Goal: Transaction & Acquisition: Purchase product/service

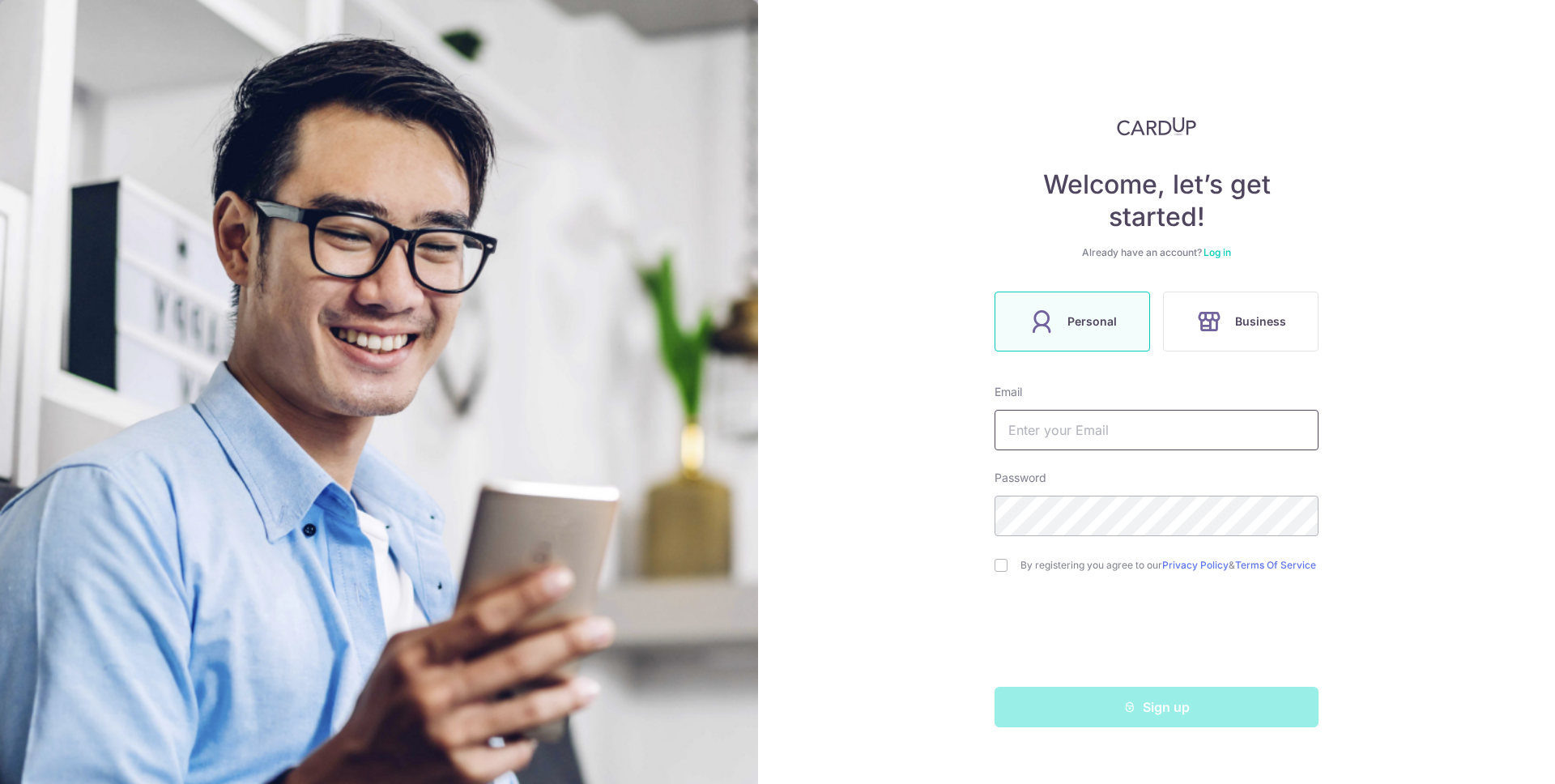
click at [1177, 430] on input "text" at bounding box center [1156, 429] width 324 height 40
type input "[EMAIL_ADDRESS][DOMAIN_NAME]"
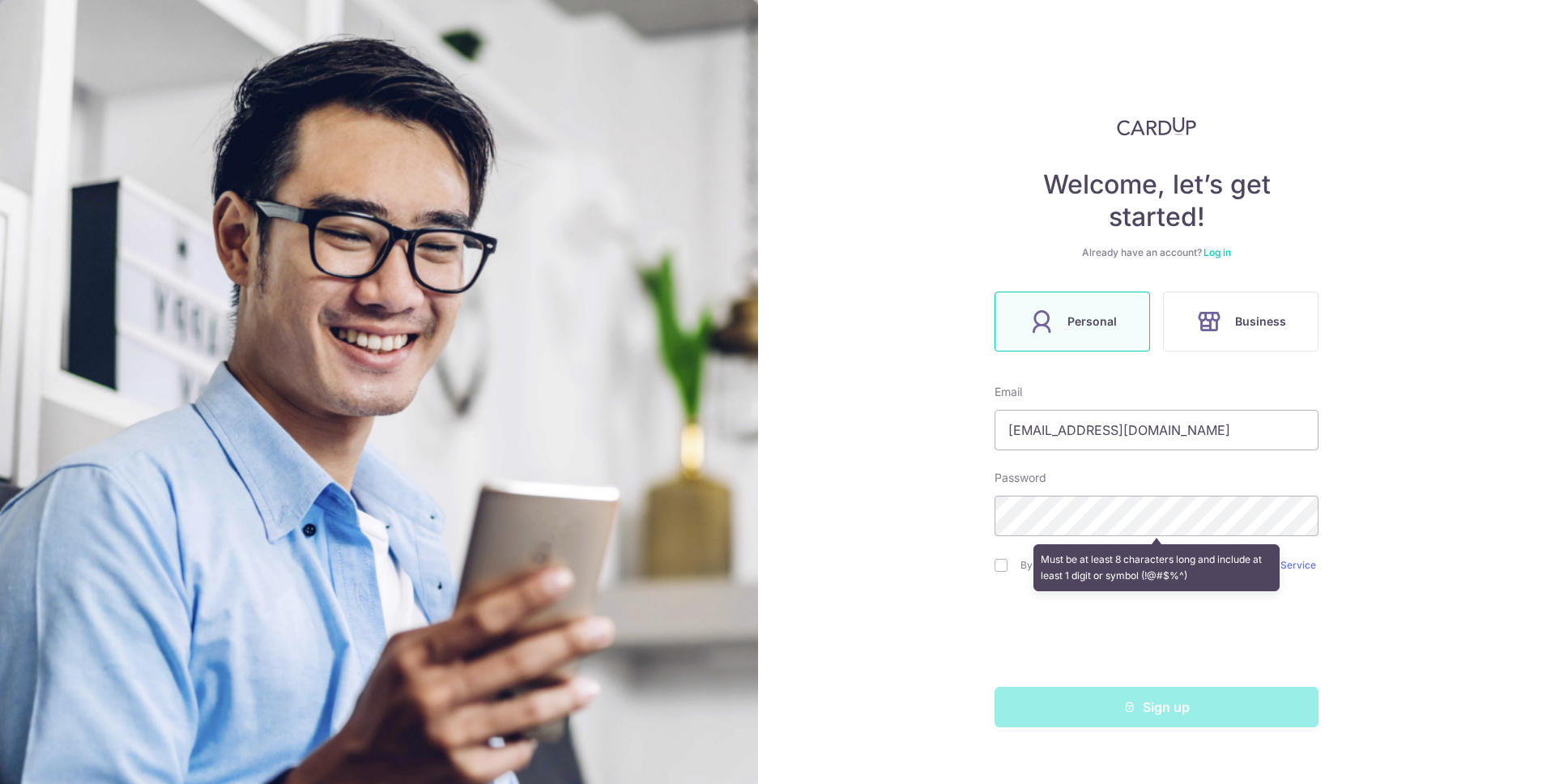
click at [1429, 431] on div "Welcome, let’s get started! Already have an account? Log in Personal Business E…" at bounding box center [1156, 392] width 797 height 784
click at [0, 783] on com-1password-button at bounding box center [0, 784] width 0 height 0
click at [1004, 569] on input "checkbox" at bounding box center [1002, 566] width 13 height 13
checkbox input "true"
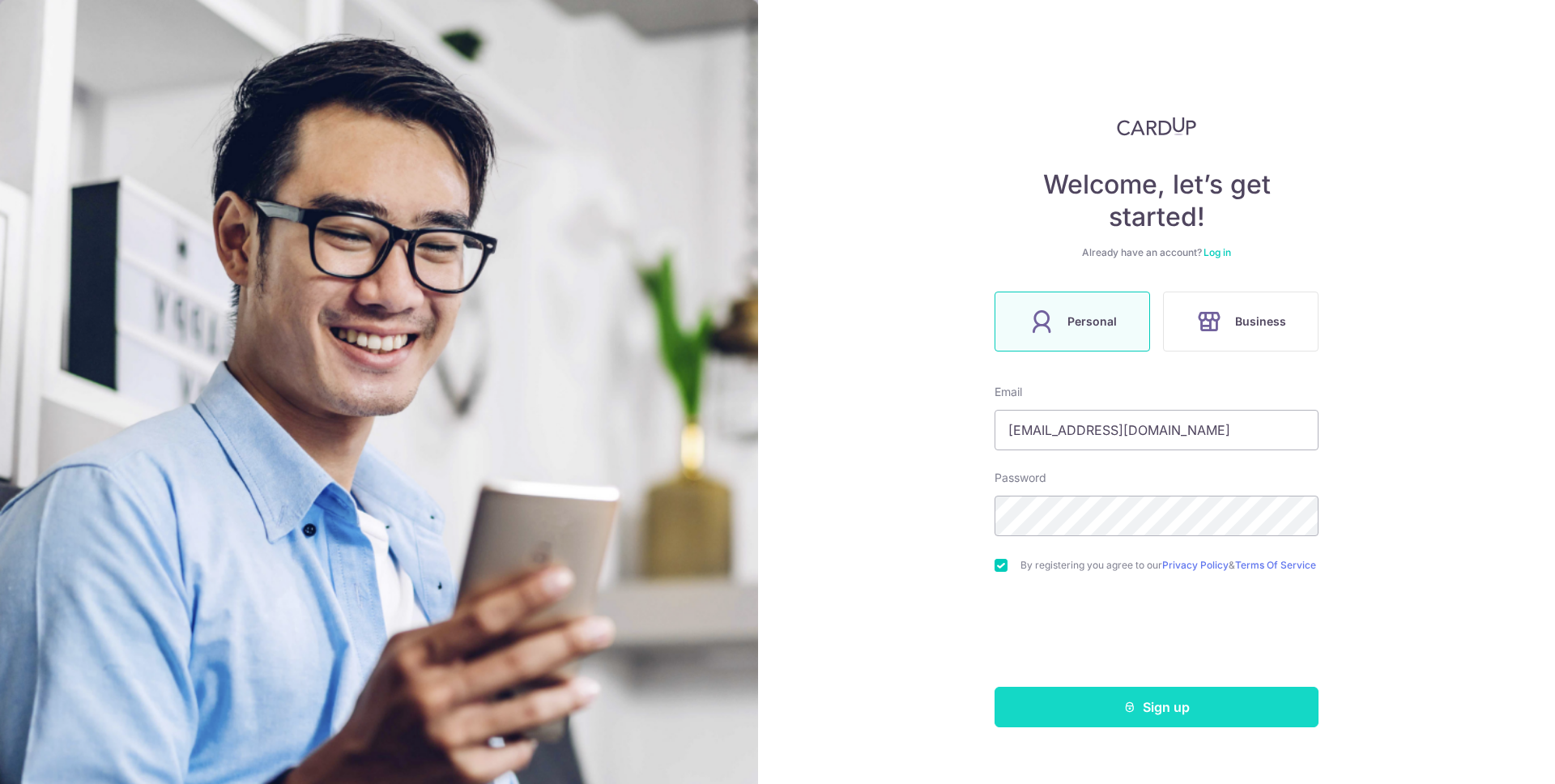
click at [1168, 712] on button "Sign up" at bounding box center [1156, 707] width 324 height 40
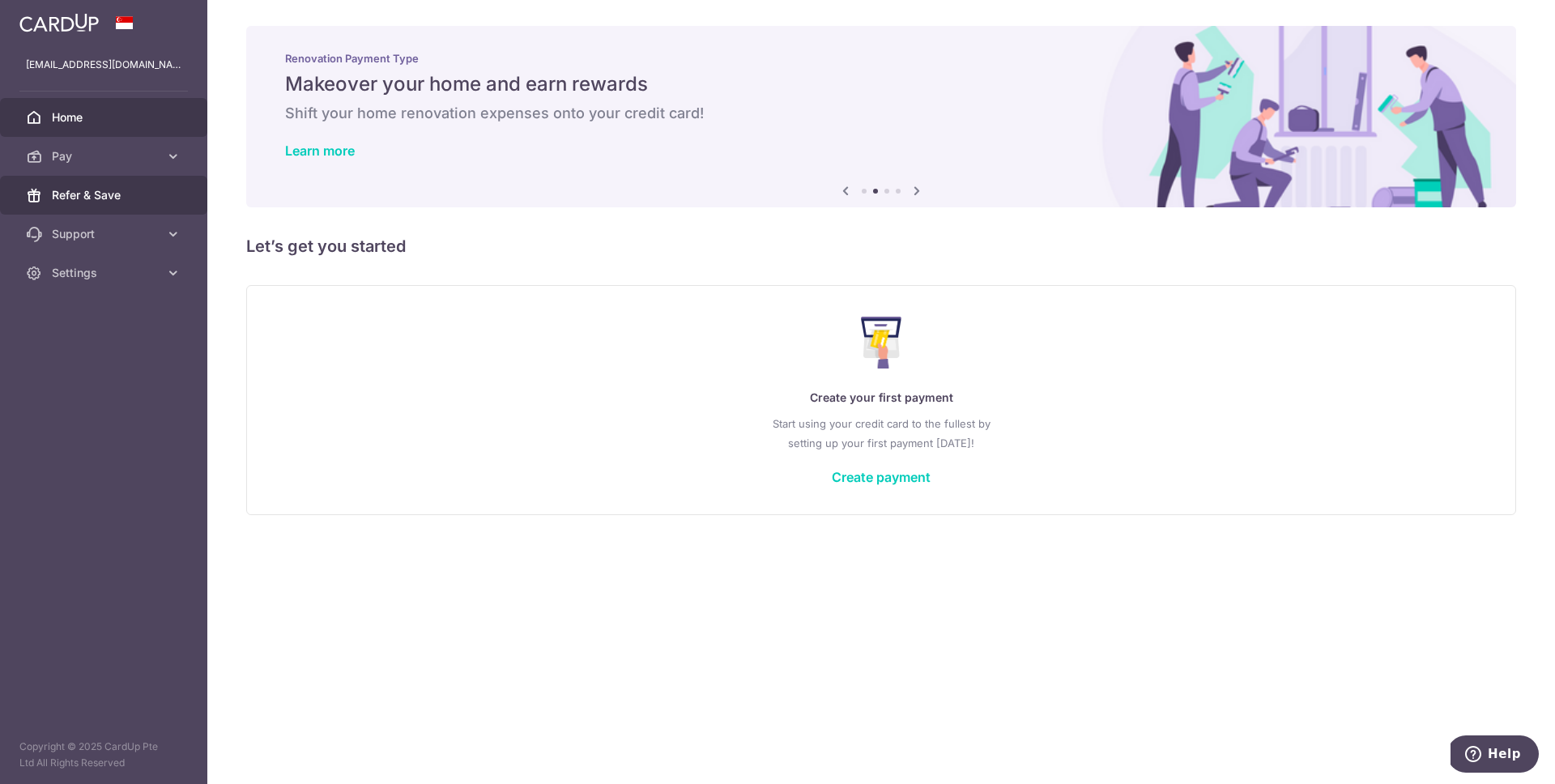
click at [101, 190] on span "Refer & Save" at bounding box center [105, 194] width 107 height 16
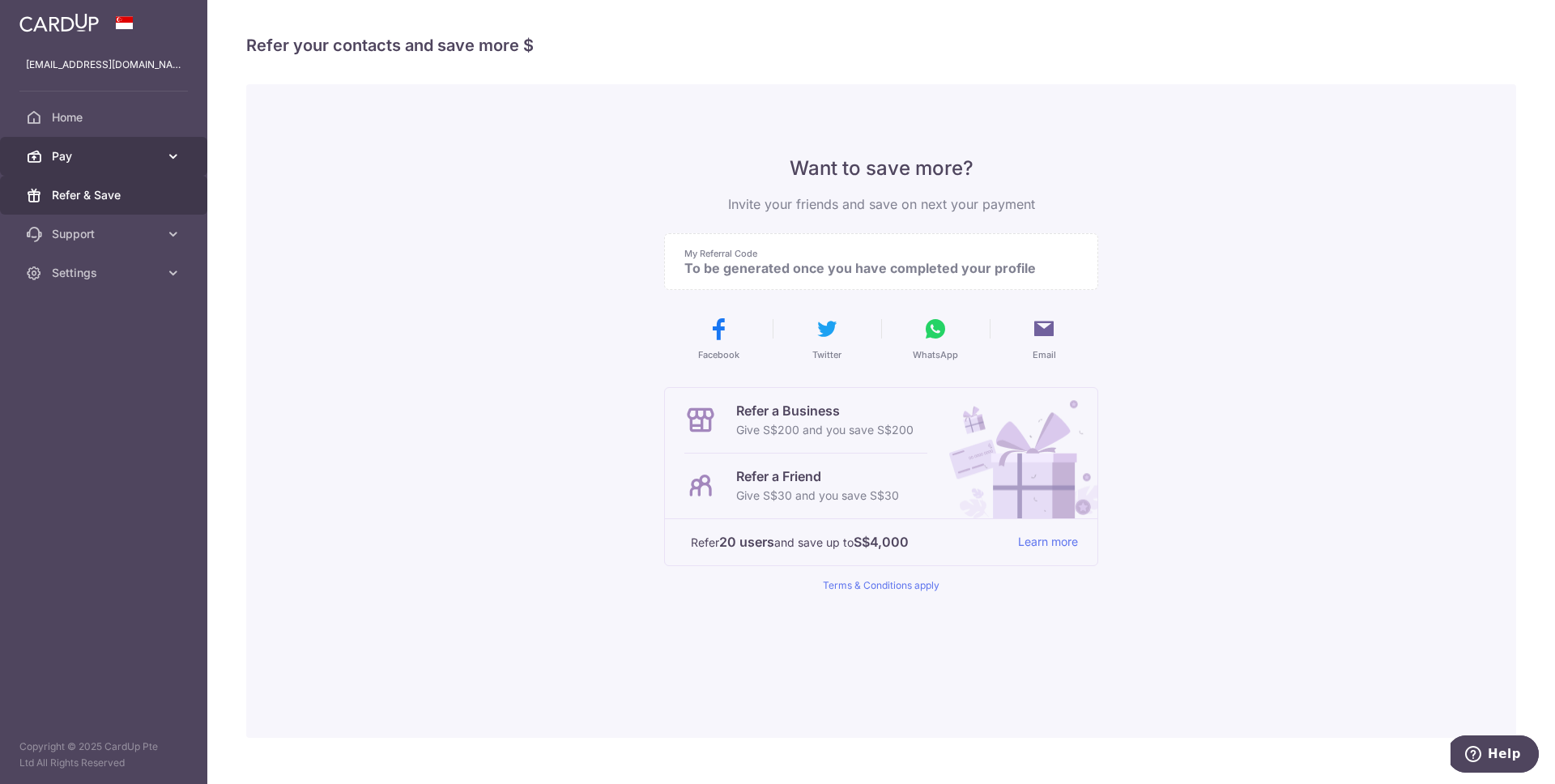
click at [180, 161] on icon at bounding box center [173, 156] width 16 height 16
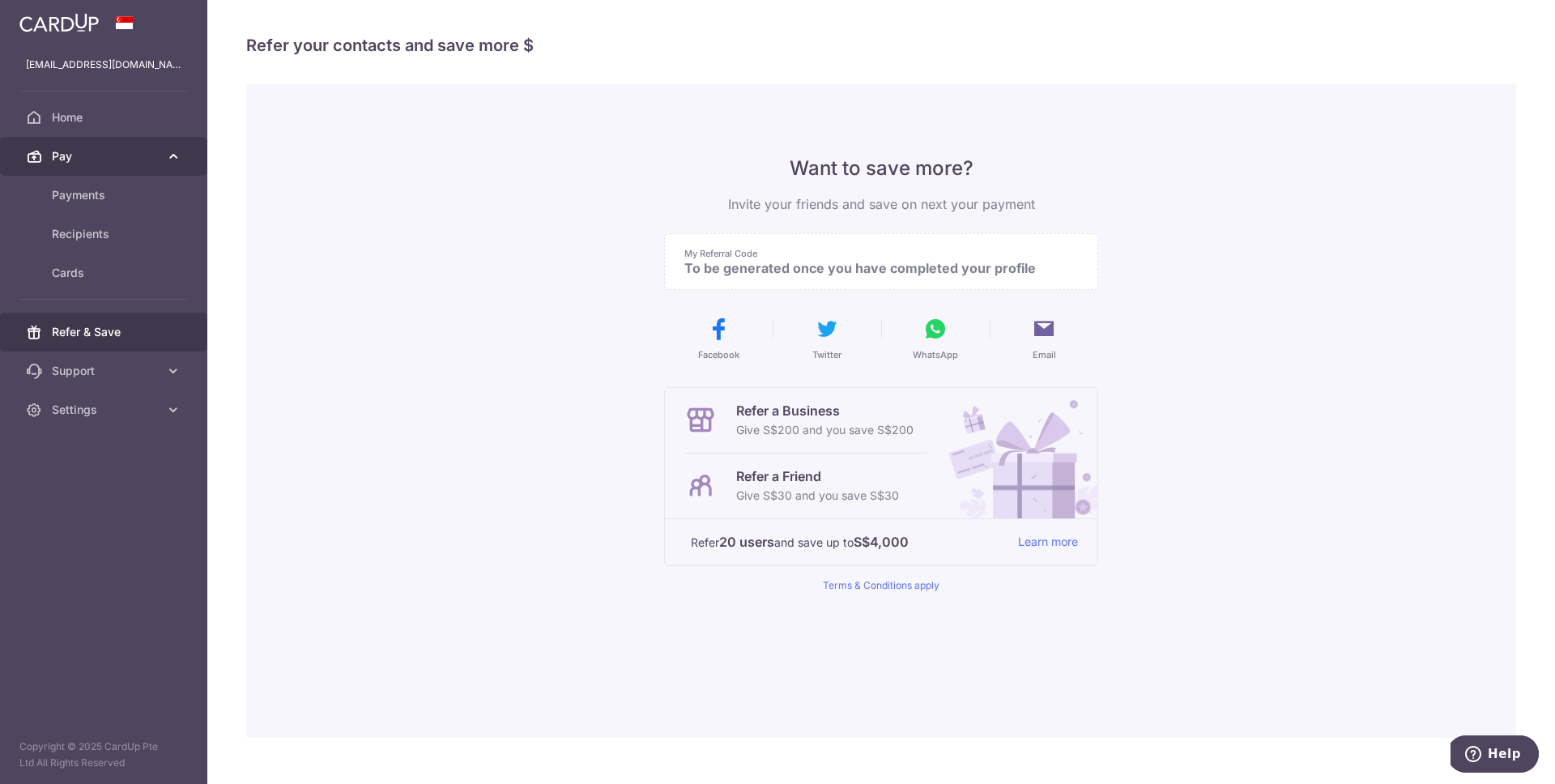
click at [180, 161] on icon at bounding box center [173, 156] width 16 height 16
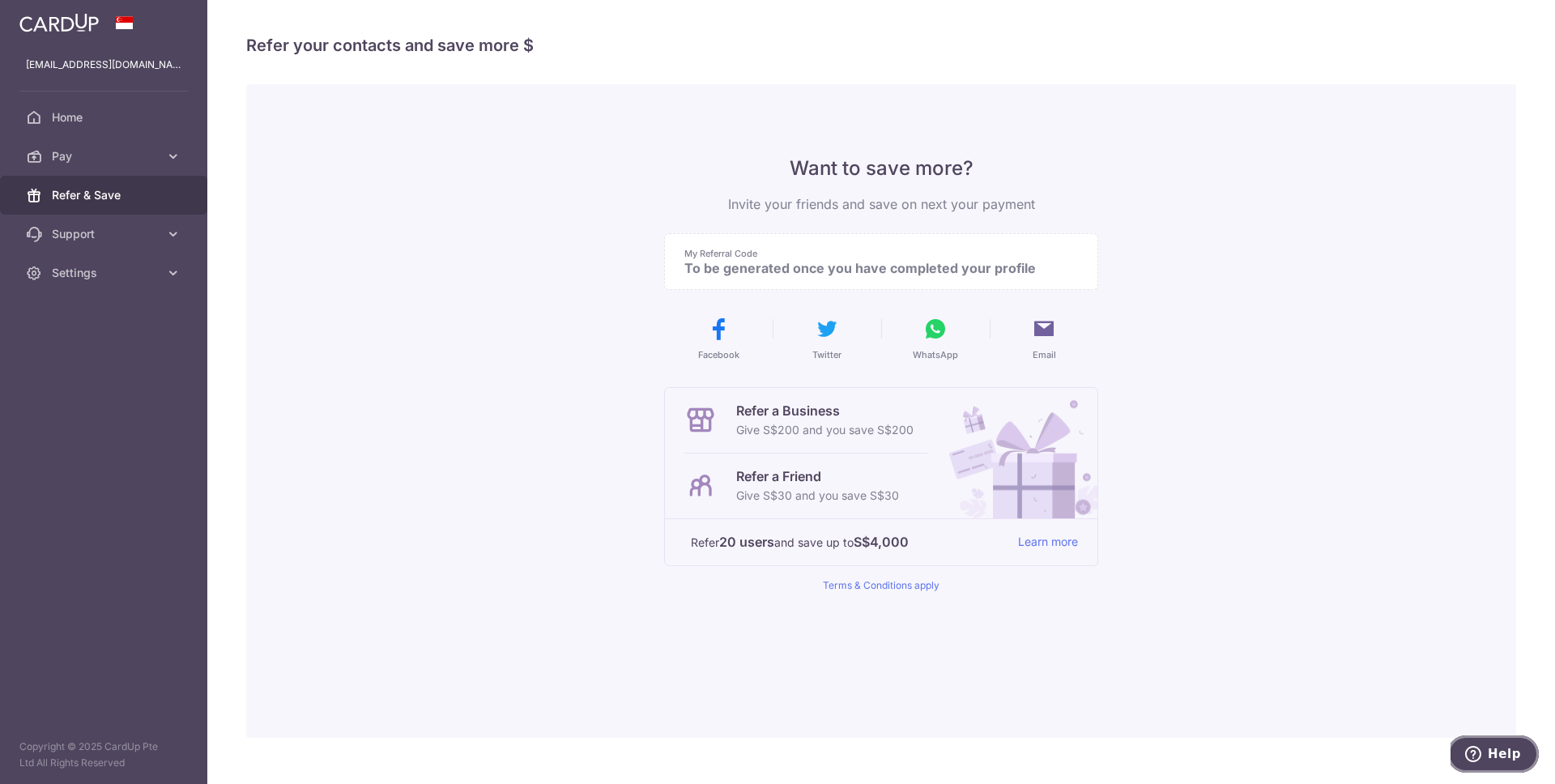
click at [1481, 752] on icon "Help" at bounding box center [1473, 753] width 16 height 16
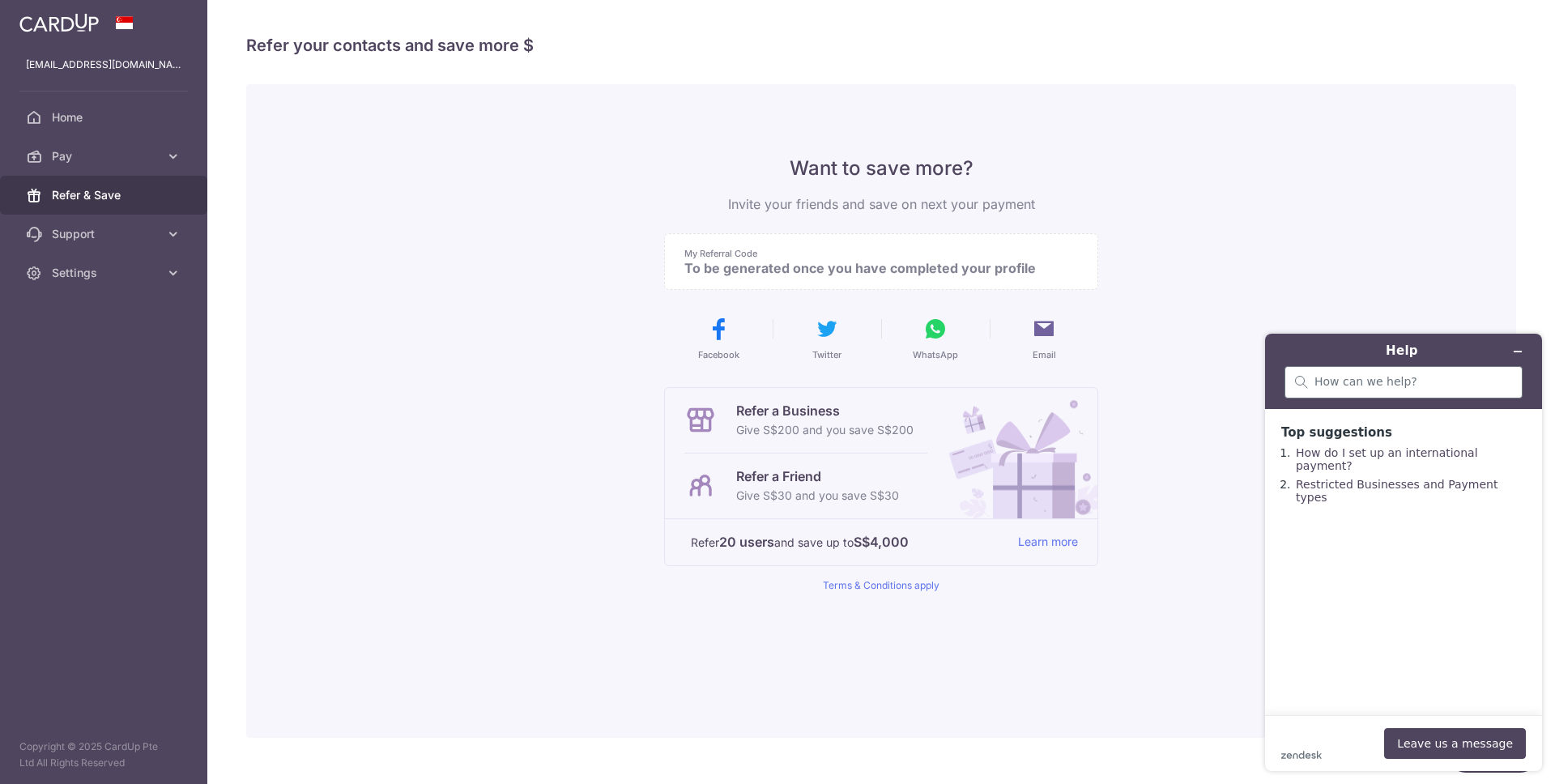
click at [1388, 393] on div at bounding box center [1403, 382] width 238 height 33
type input "How do i use my friends referral code?"
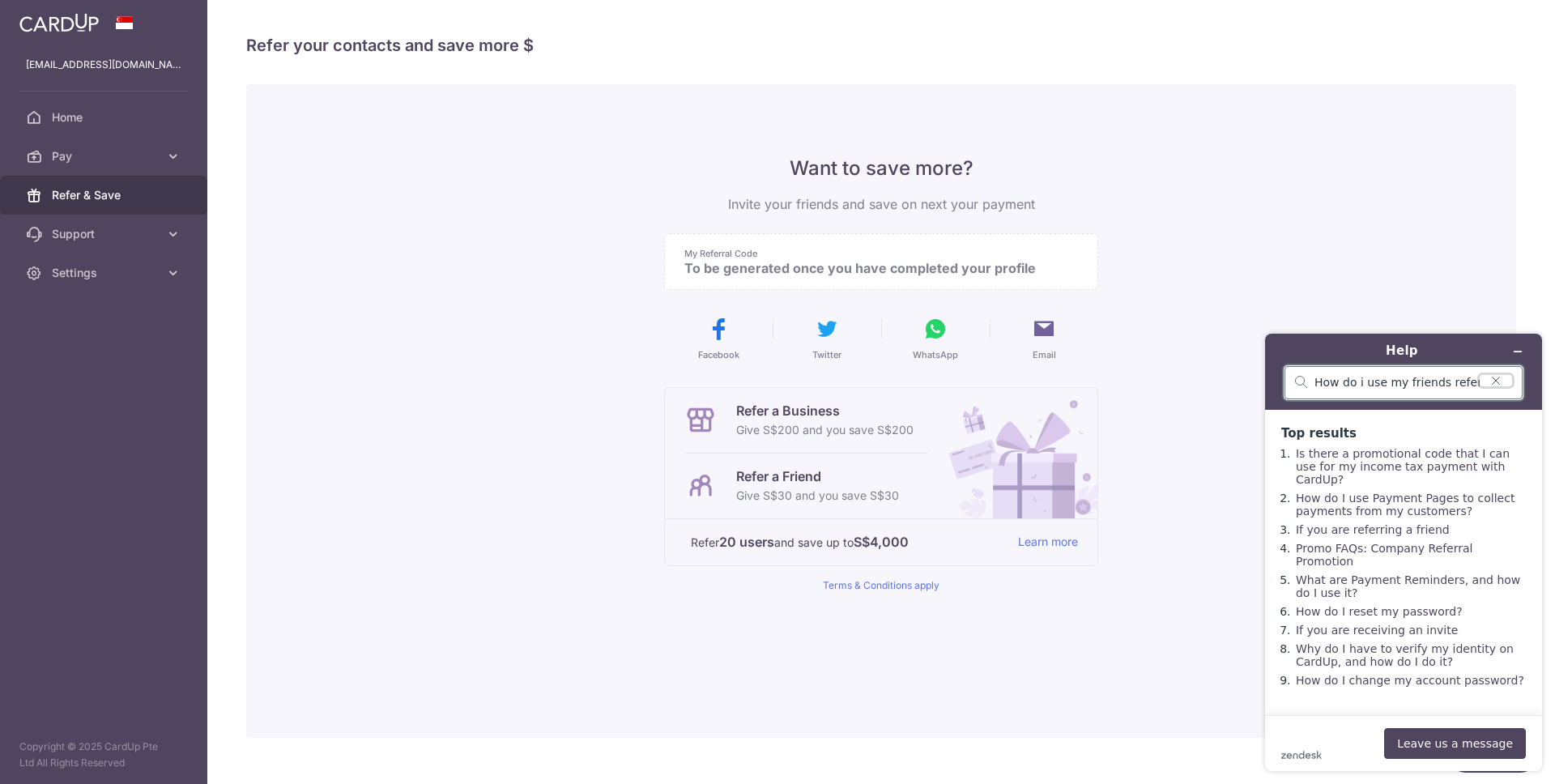
click at [1501, 381] on icon "Clear search" at bounding box center [1496, 381] width 13 height 11
click at [1282, 257] on div "Want to save more? Invite your friends and save on next your payment My Referra…" at bounding box center [881, 411] width 1270 height 653
click at [91, 53] on div "[EMAIL_ADDRESS][DOMAIN_NAME]" at bounding box center [104, 65] width 207 height 39
click at [60, 126] on link "Home" at bounding box center [104, 118] width 207 height 39
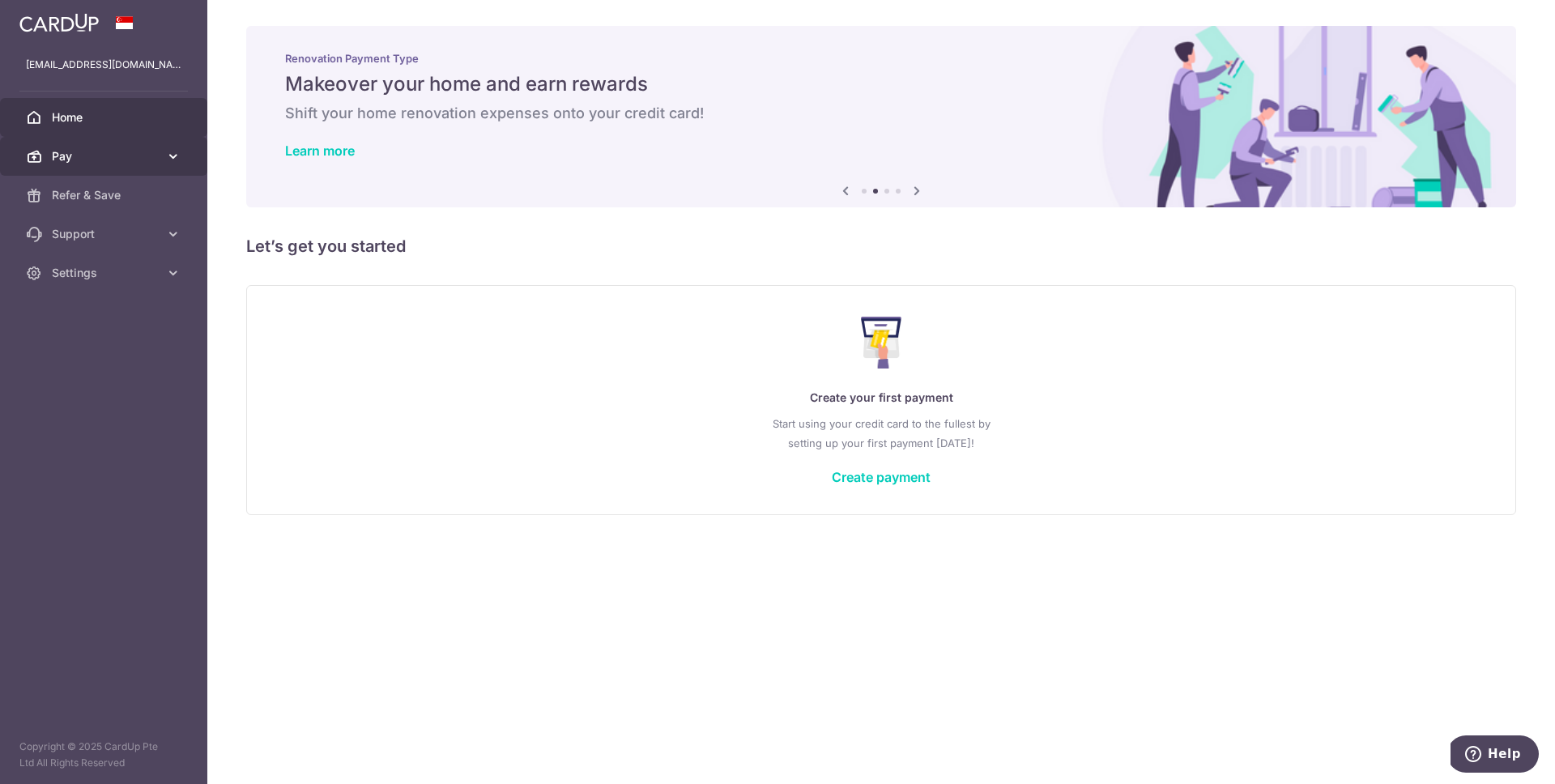
click at [134, 155] on span "Pay" at bounding box center [105, 156] width 107 height 16
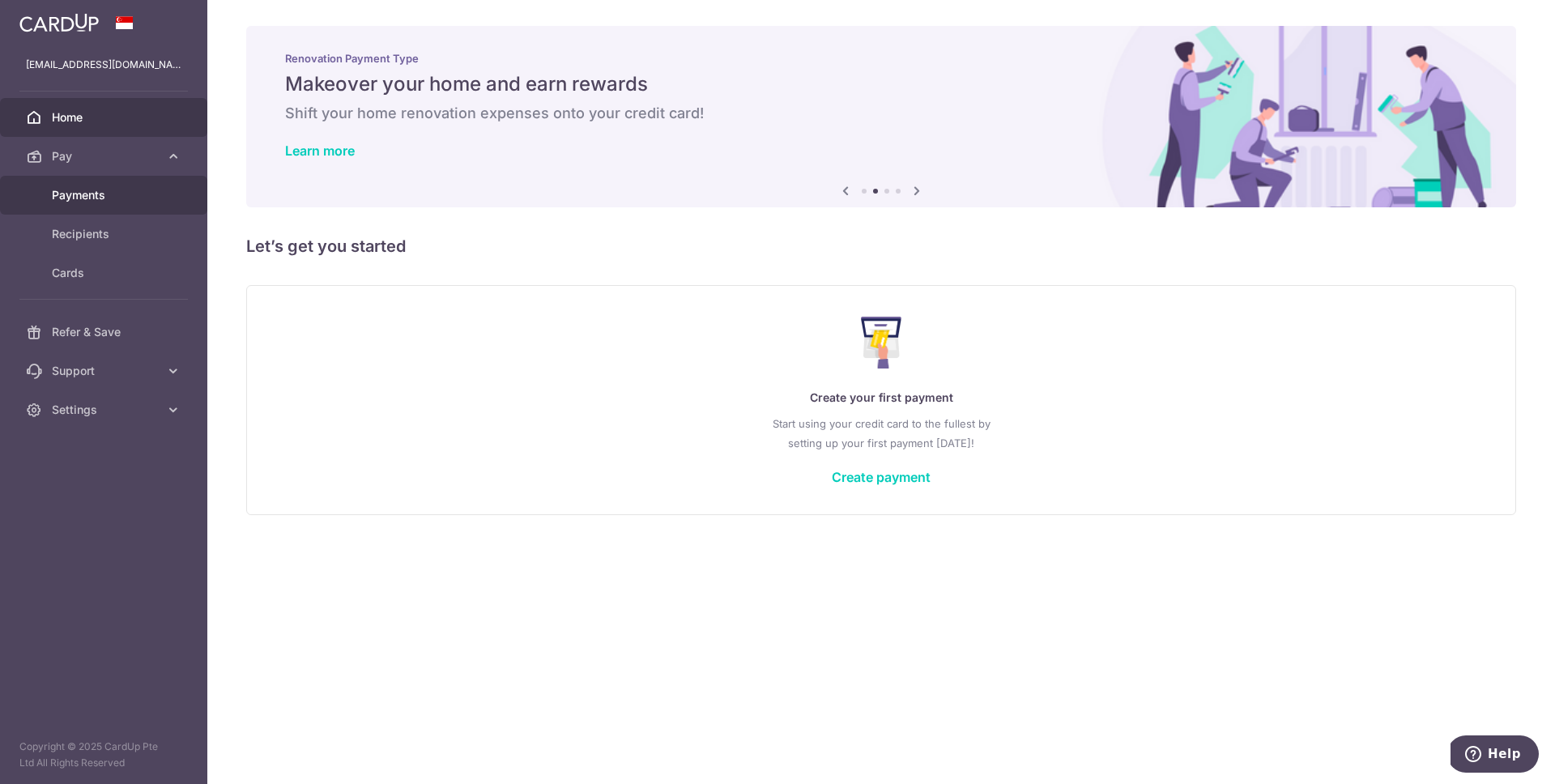
click at [85, 198] on span "Payments" at bounding box center [105, 194] width 107 height 16
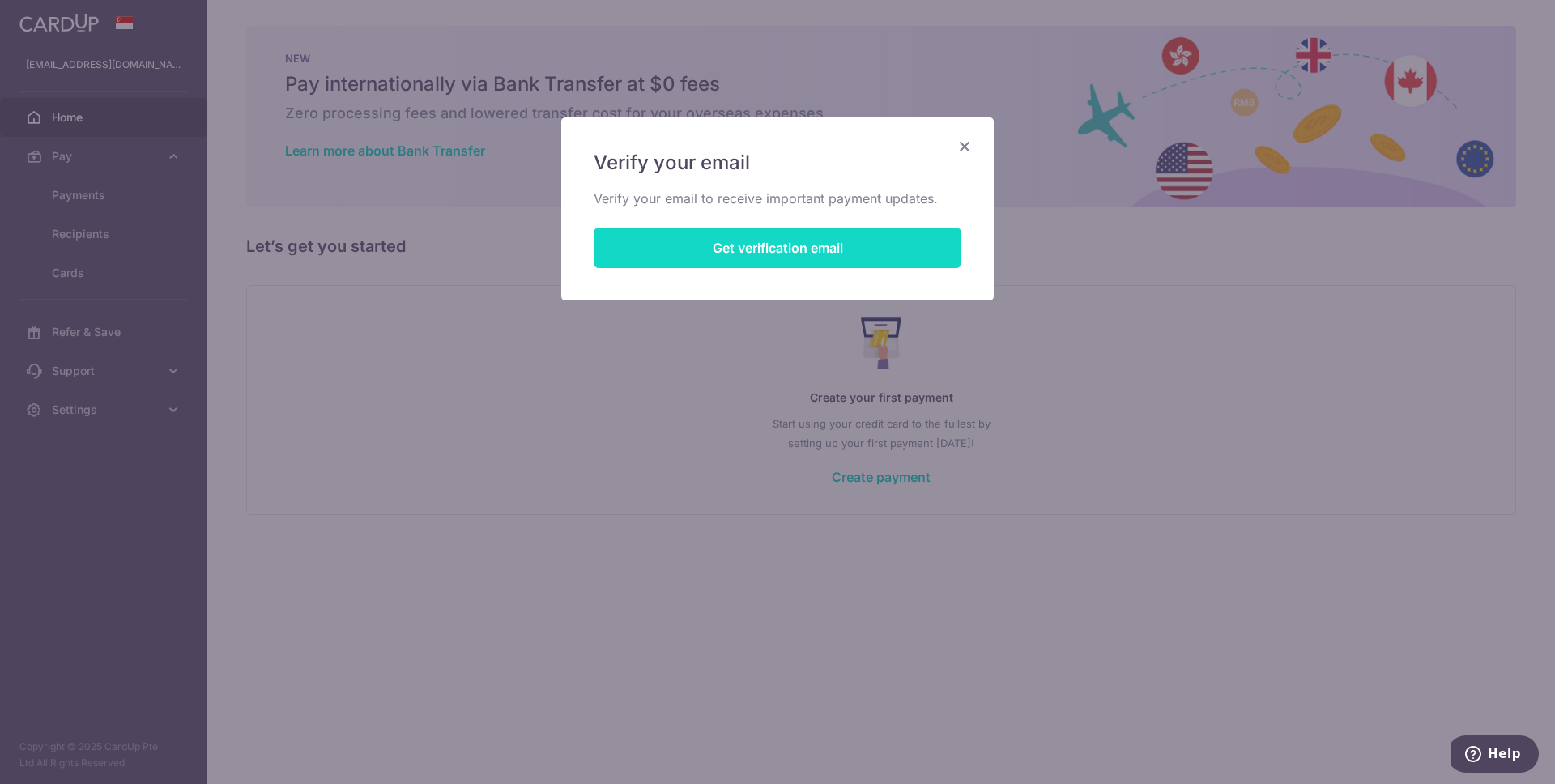
click at [795, 249] on button "Get verification email" at bounding box center [778, 247] width 368 height 40
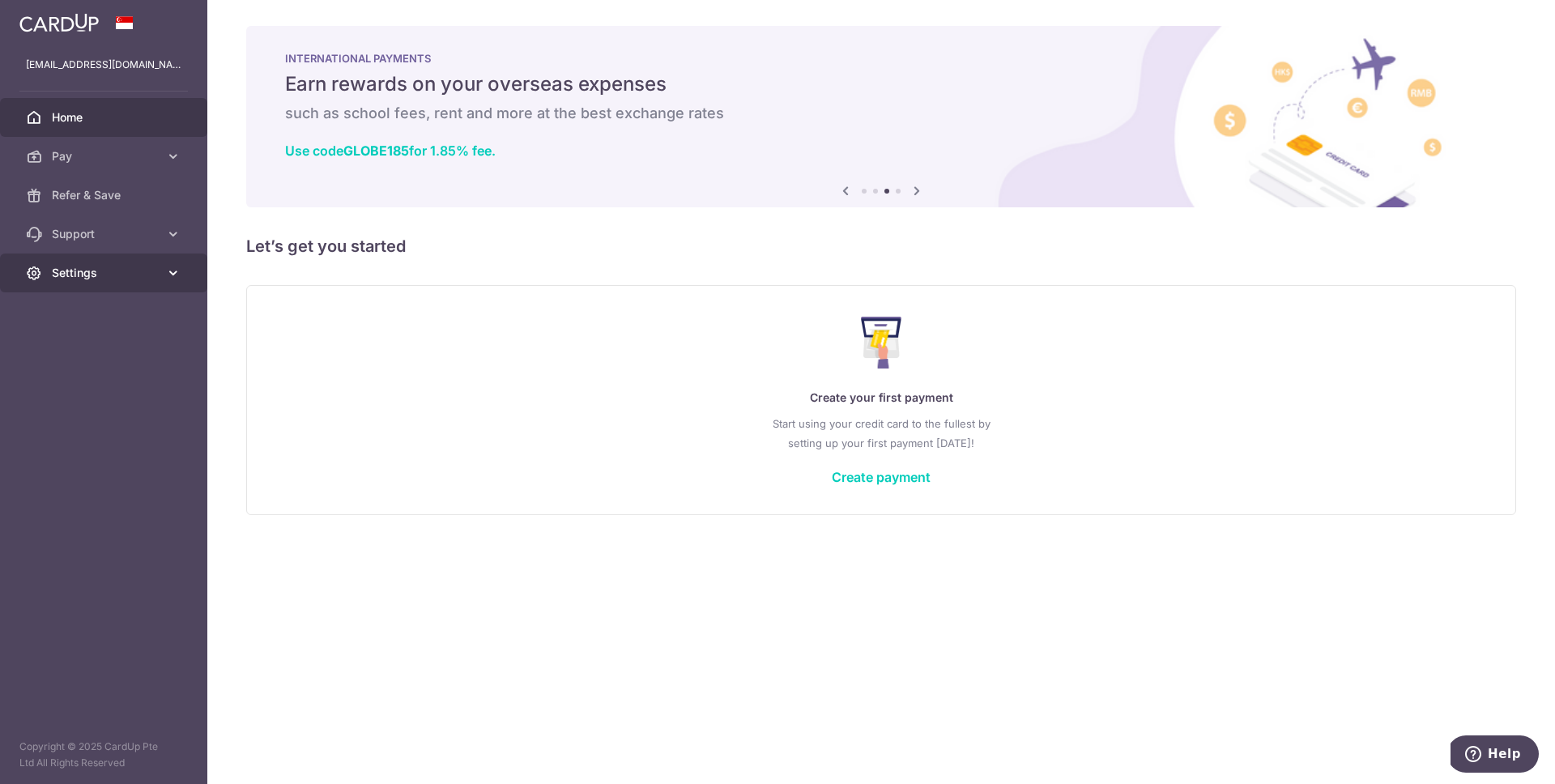
click at [99, 278] on span "Settings" at bounding box center [105, 273] width 107 height 16
click at [90, 315] on span "Account" at bounding box center [105, 311] width 107 height 16
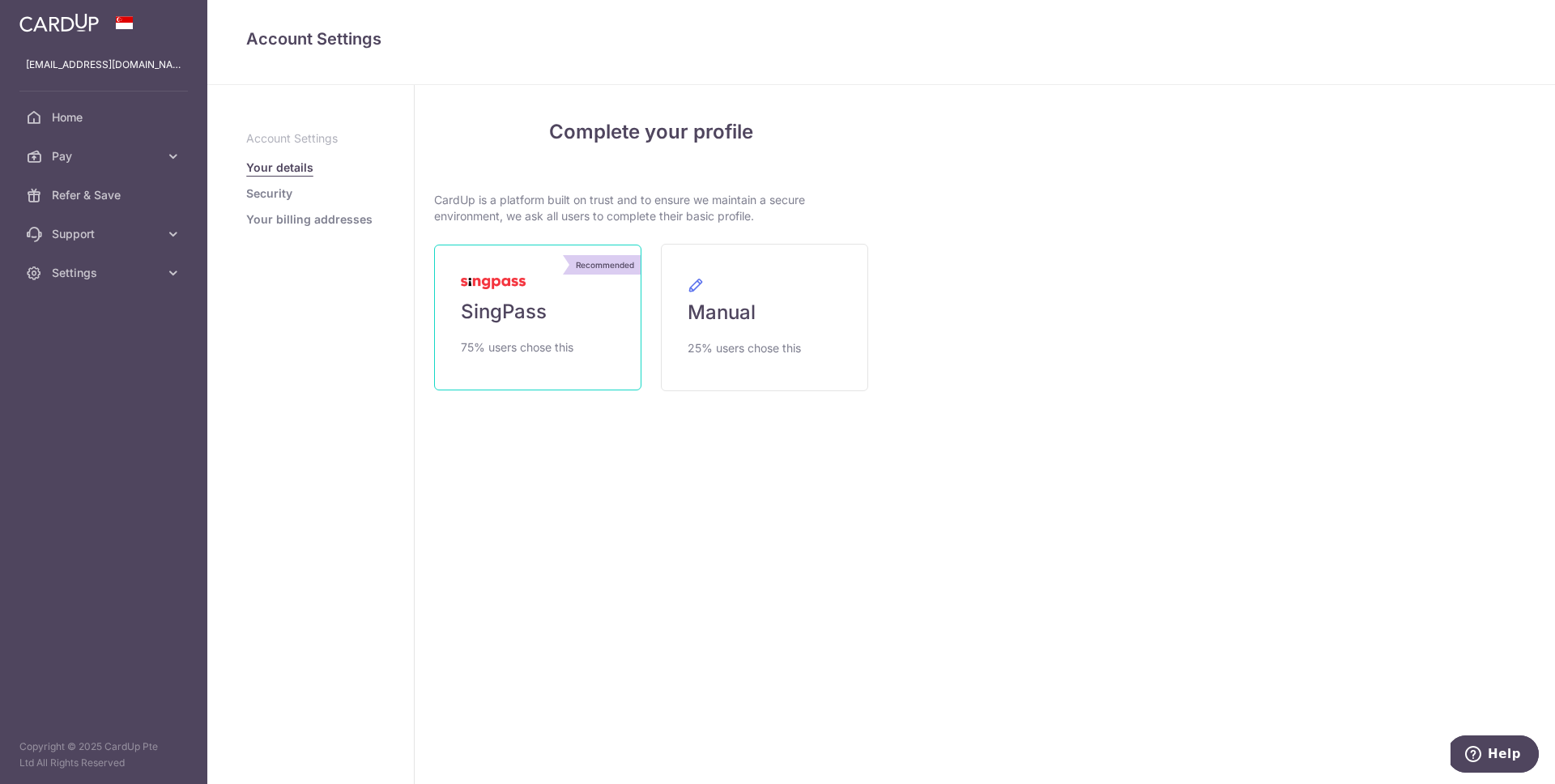
click at [536, 327] on link "Recommended SingPass 75% users chose this" at bounding box center [538, 317] width 207 height 146
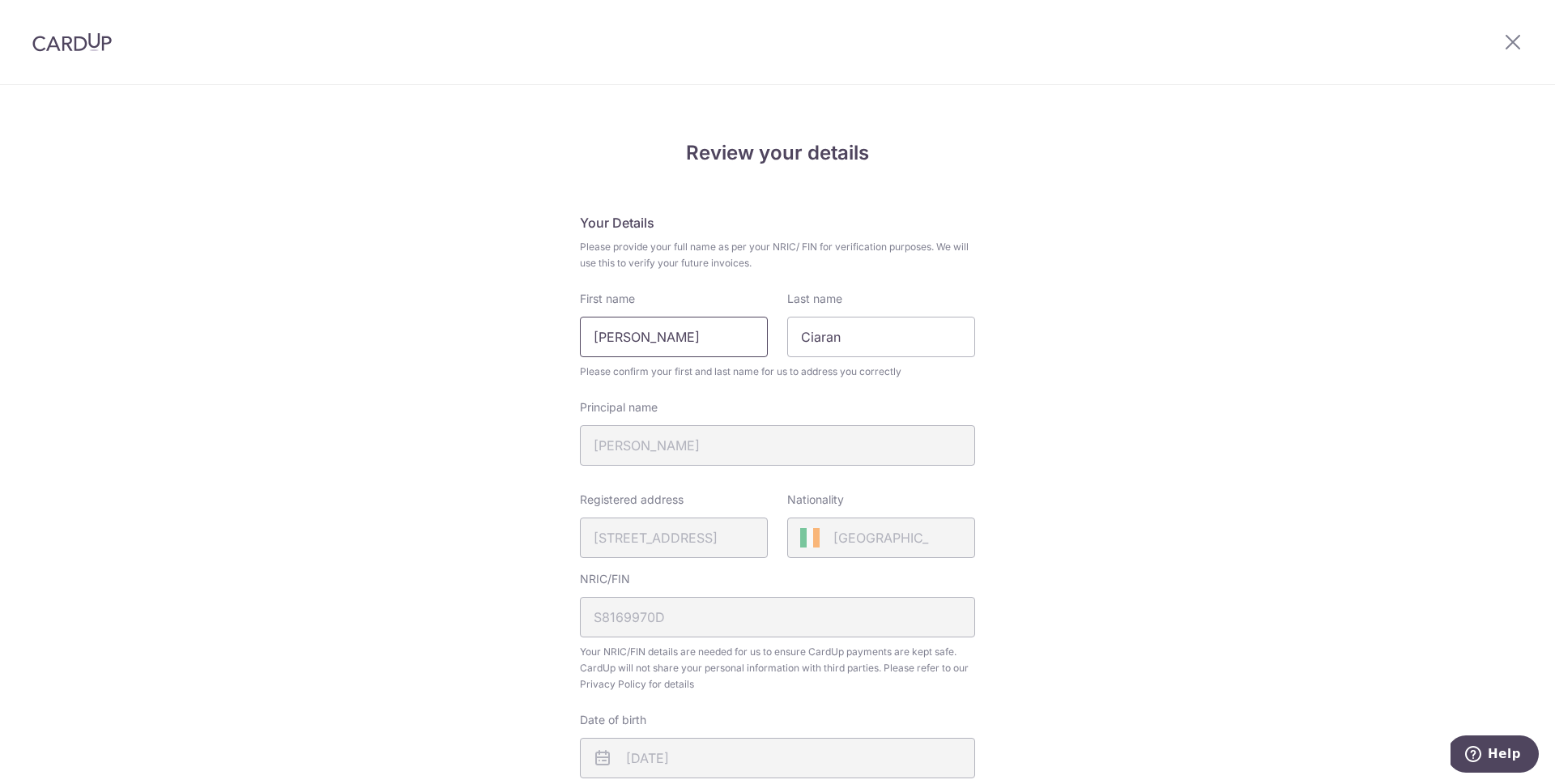
drag, startPoint x: 745, startPoint y: 333, endPoint x: 483, endPoint y: 320, distance: 262.3
click at [483, 320] on div "Review your details Your Details Please provide your full name as per your NRIC…" at bounding box center [778, 642] width 1555 height 1113
type input "Ciaran"
type input "Gunne"
click at [701, 337] on input "Ciaran" at bounding box center [673, 336] width 188 height 40
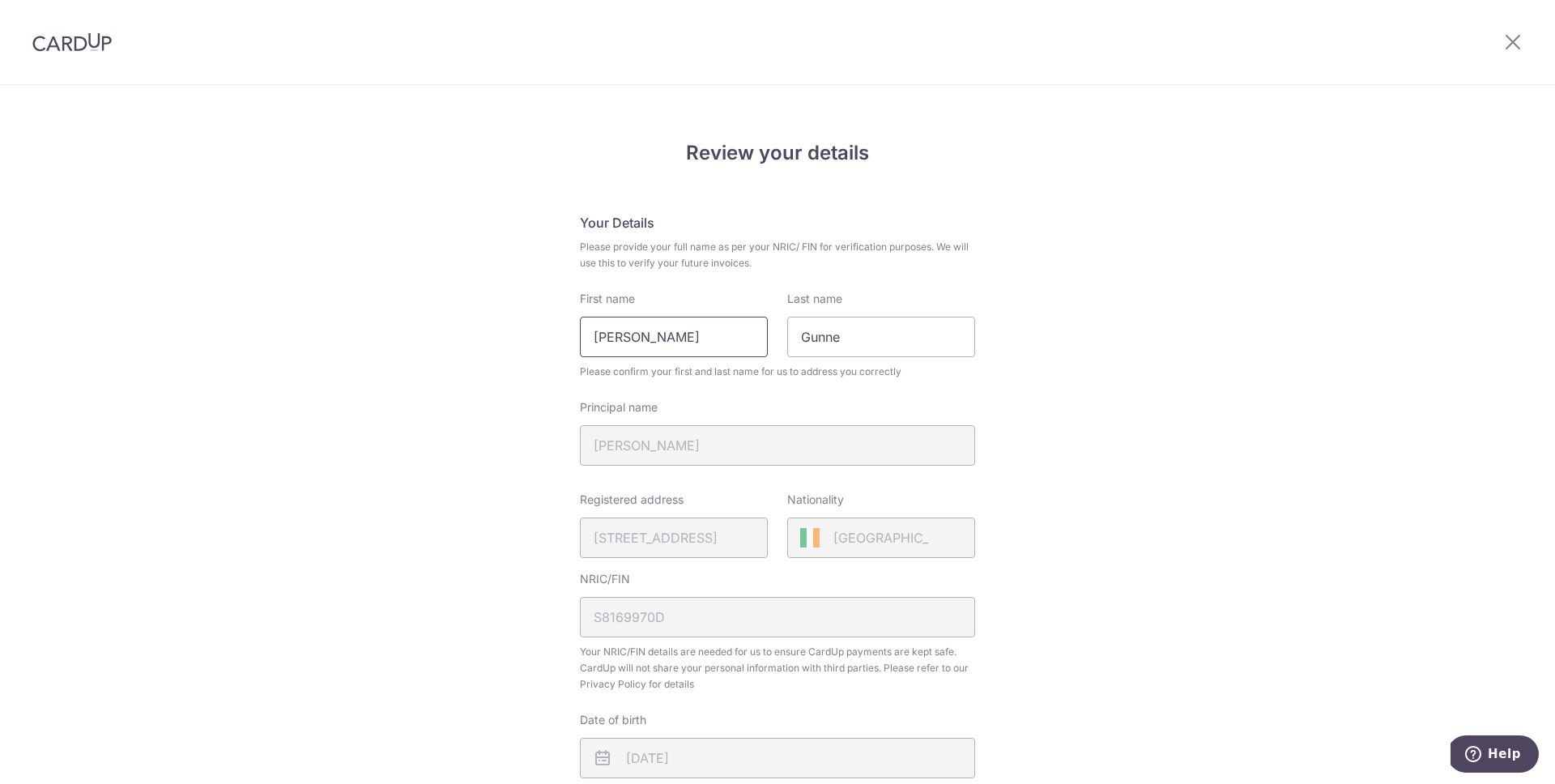
type input "[PERSON_NAME]"
click at [1121, 310] on div "Review your details Your Details Please provide your full name as per your NRIC…" at bounding box center [778, 642] width 1555 height 1113
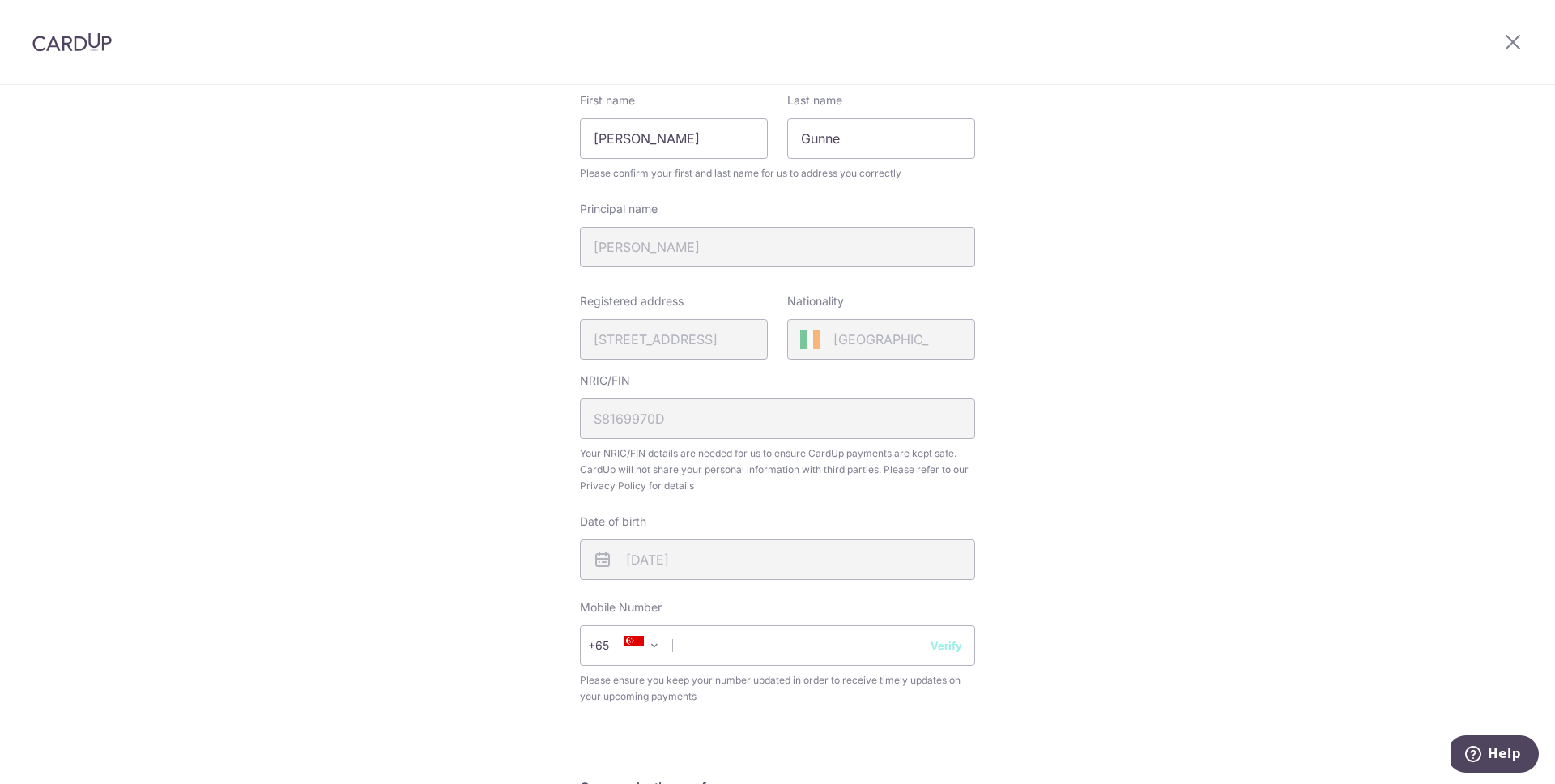
scroll to position [209, 0]
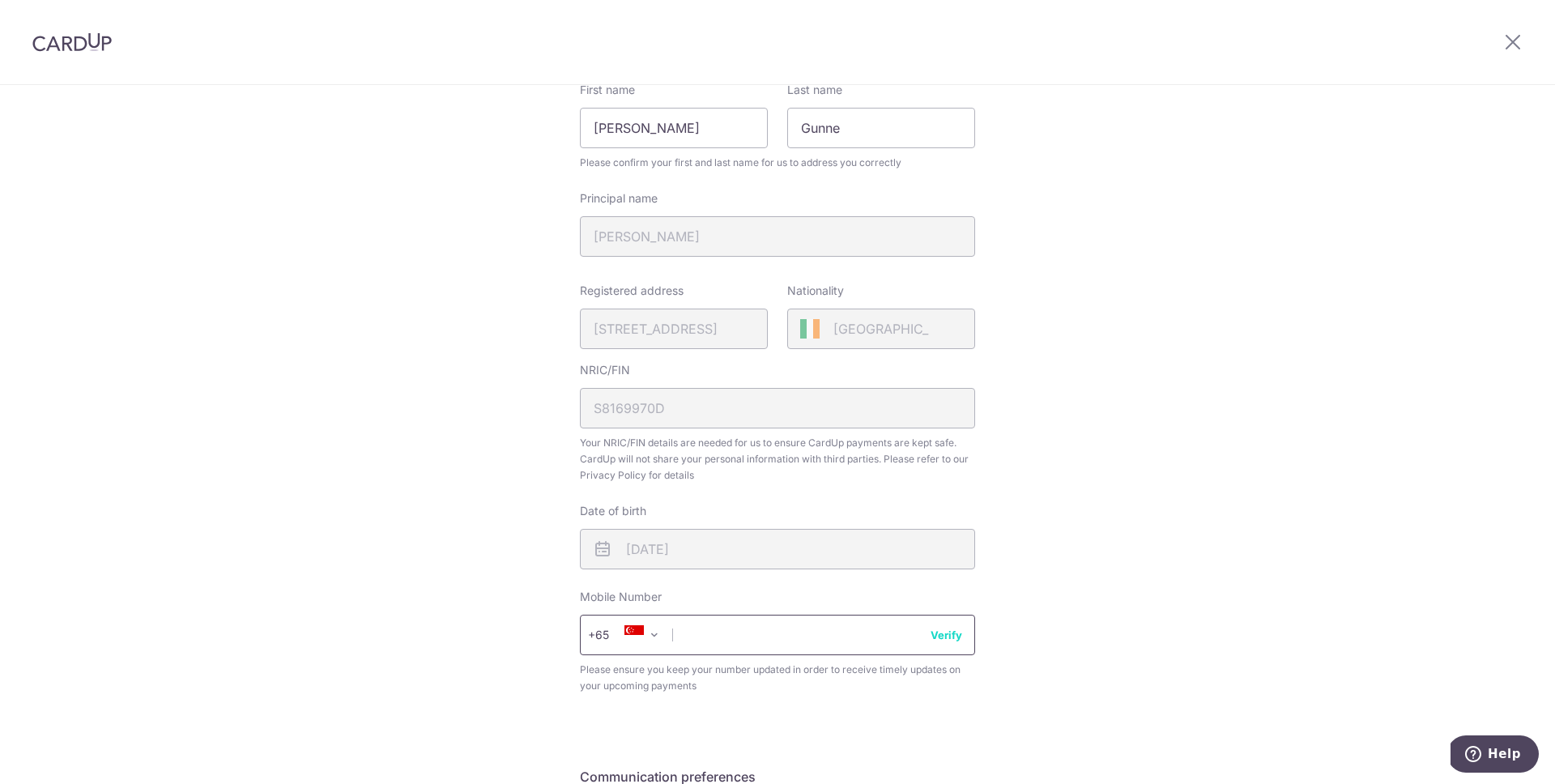
click at [734, 627] on input "text" at bounding box center [777, 635] width 395 height 40
type input "82186812"
click at [950, 633] on button "Verify" at bounding box center [946, 635] width 32 height 16
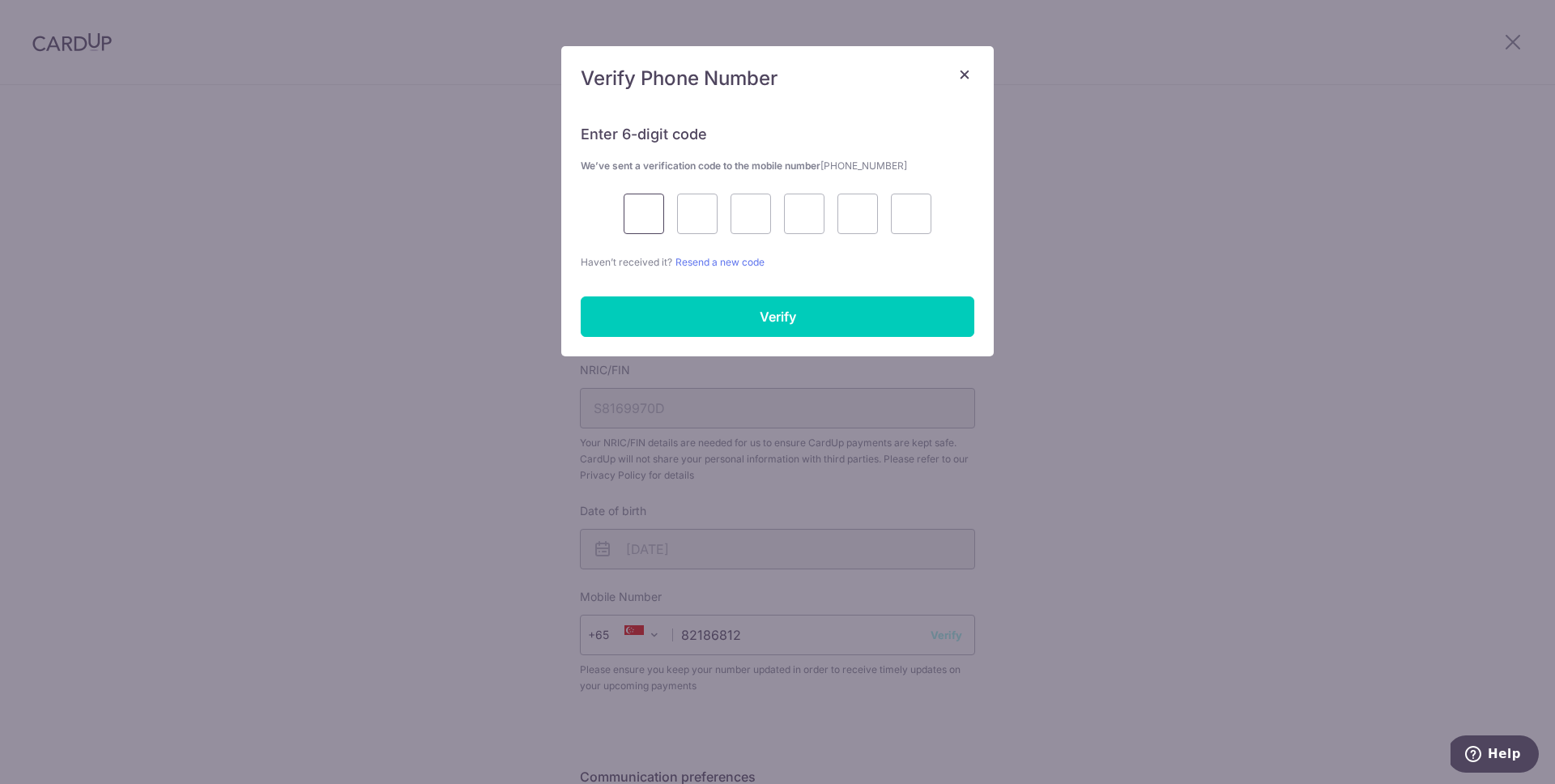
click at [643, 210] on input "text" at bounding box center [643, 213] width 40 height 40
click at [655, 217] on input "text" at bounding box center [643, 213] width 40 height 40
click at [657, 215] on input "text" at bounding box center [643, 213] width 40 height 40
click at [640, 212] on input "text" at bounding box center [643, 213] width 40 height 40
click at [650, 213] on input "text" at bounding box center [643, 213] width 40 height 40
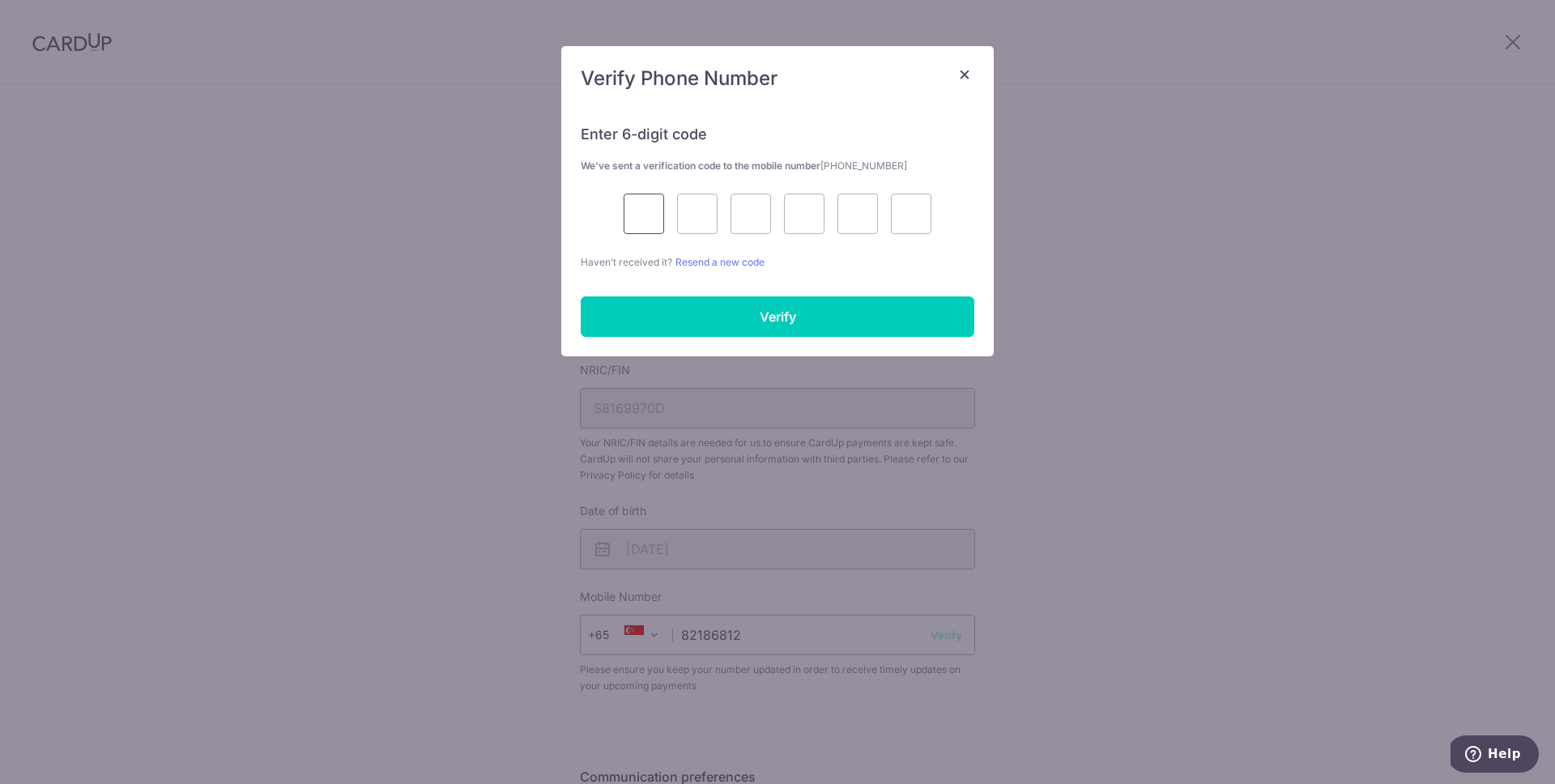
type input "2"
type input "7"
type input "0"
type input "1"
type input "2"
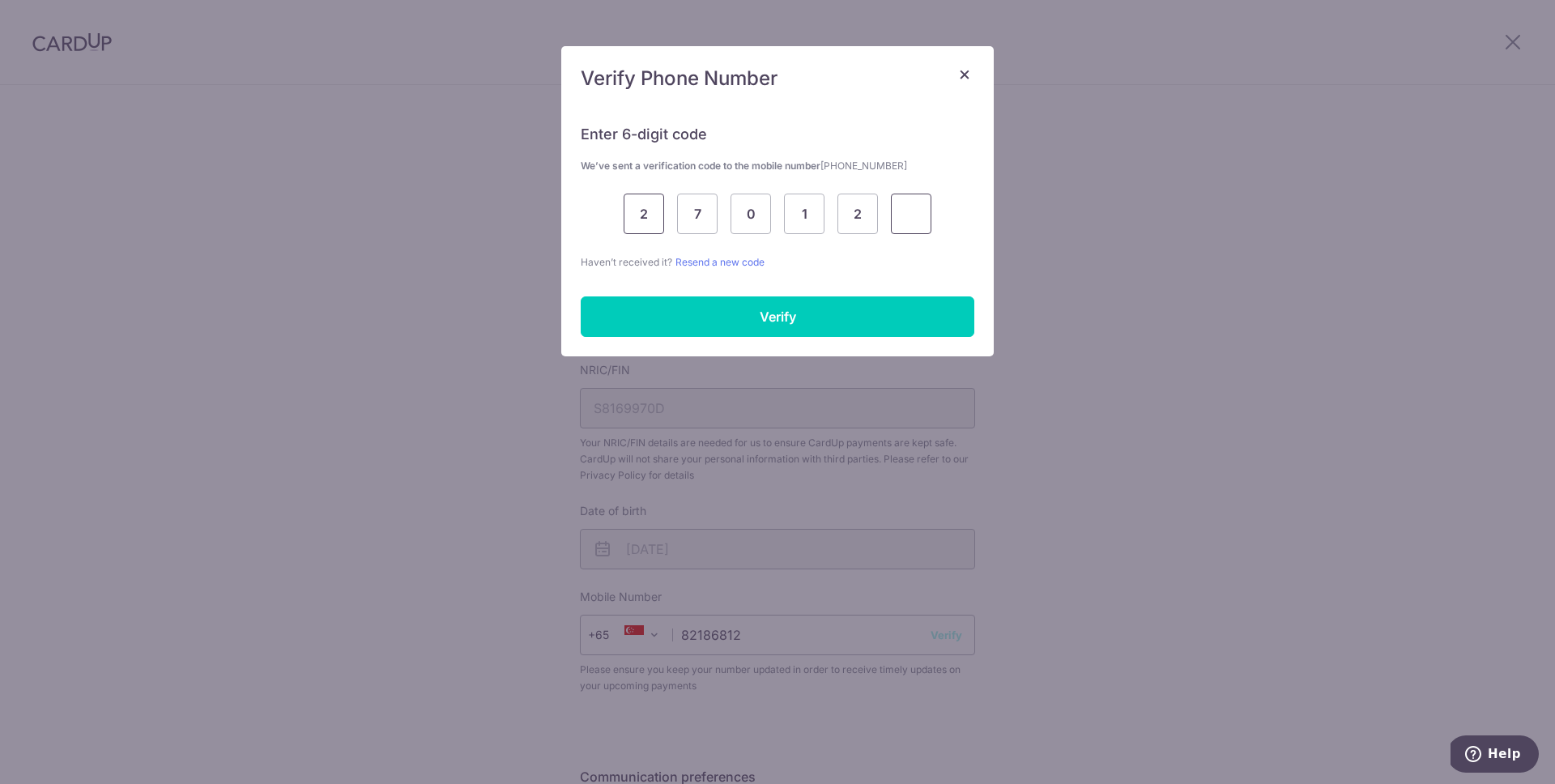
type input "6"
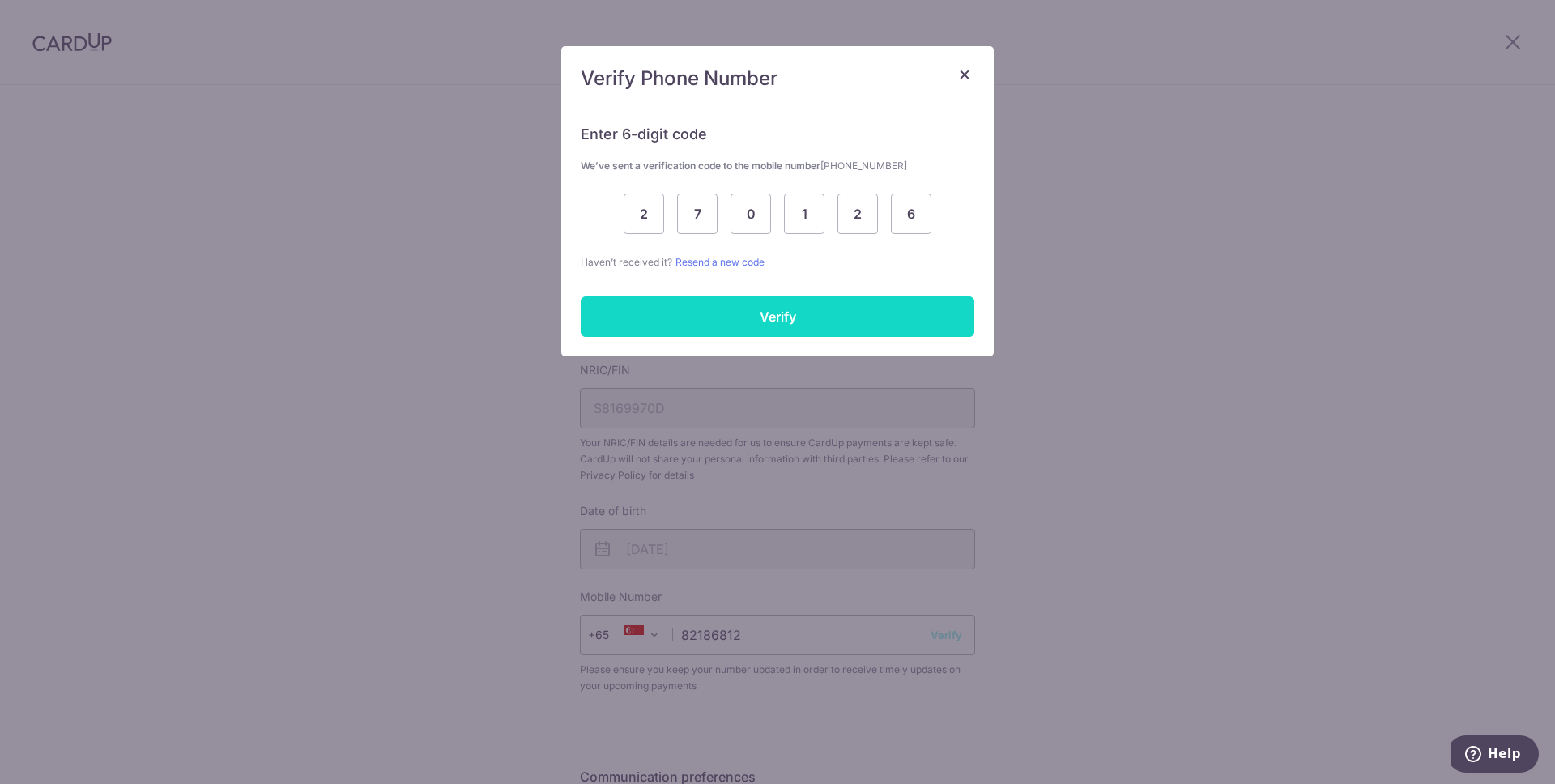
click at [826, 308] on input "Verify" at bounding box center [778, 316] width 394 height 40
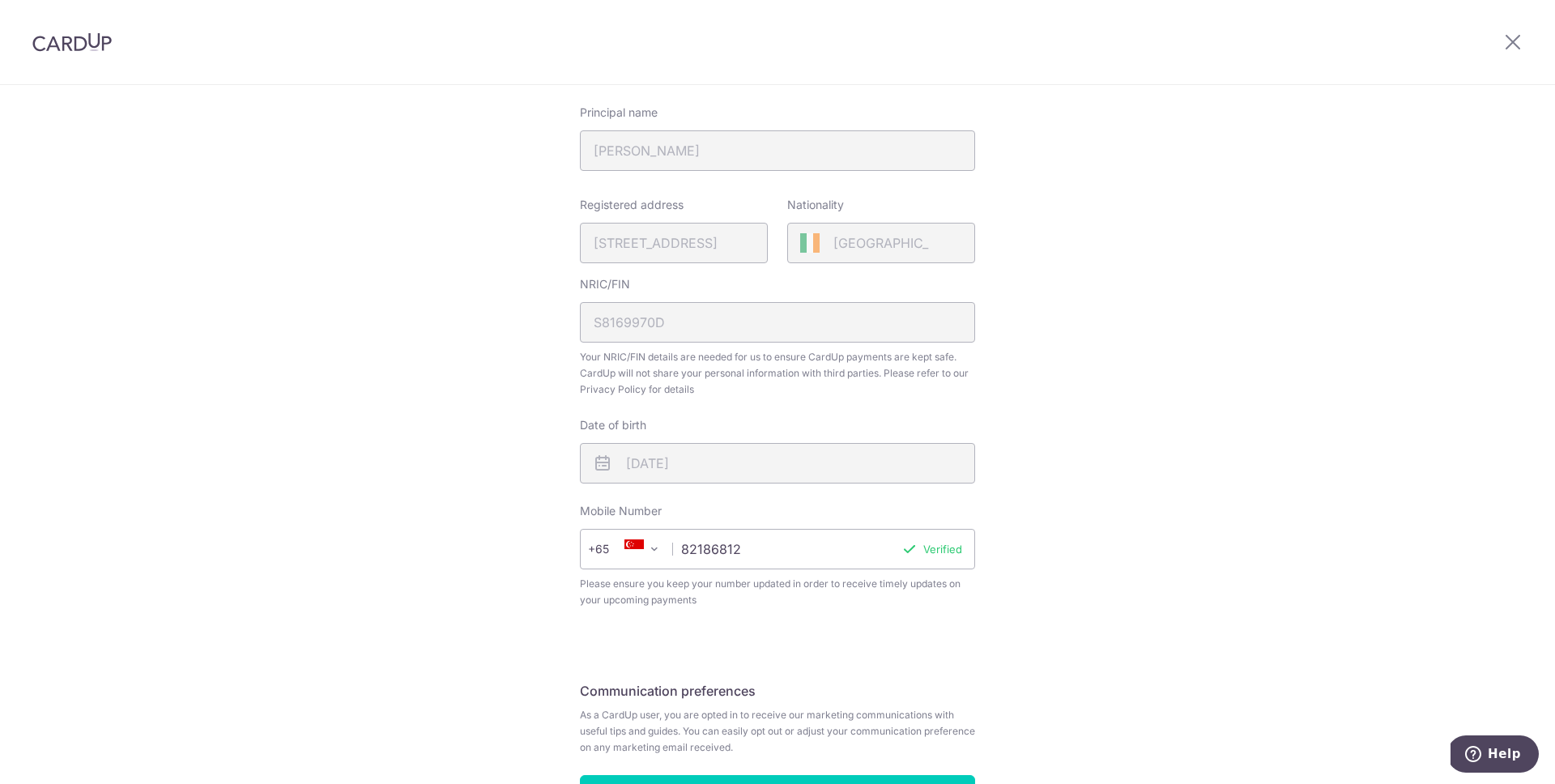
scroll to position [415, 0]
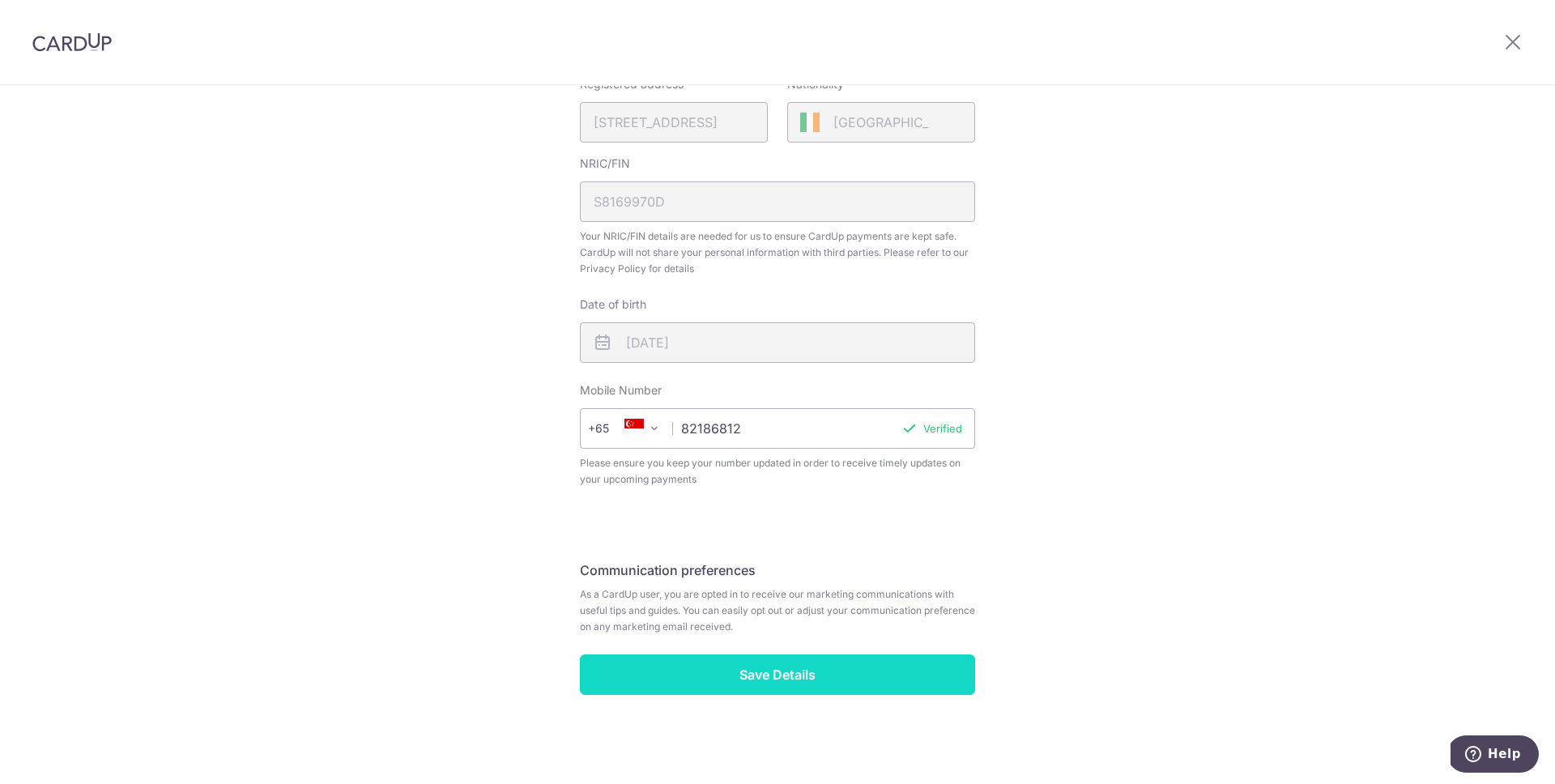
click at [820, 664] on input "Save Details" at bounding box center [777, 674] width 395 height 40
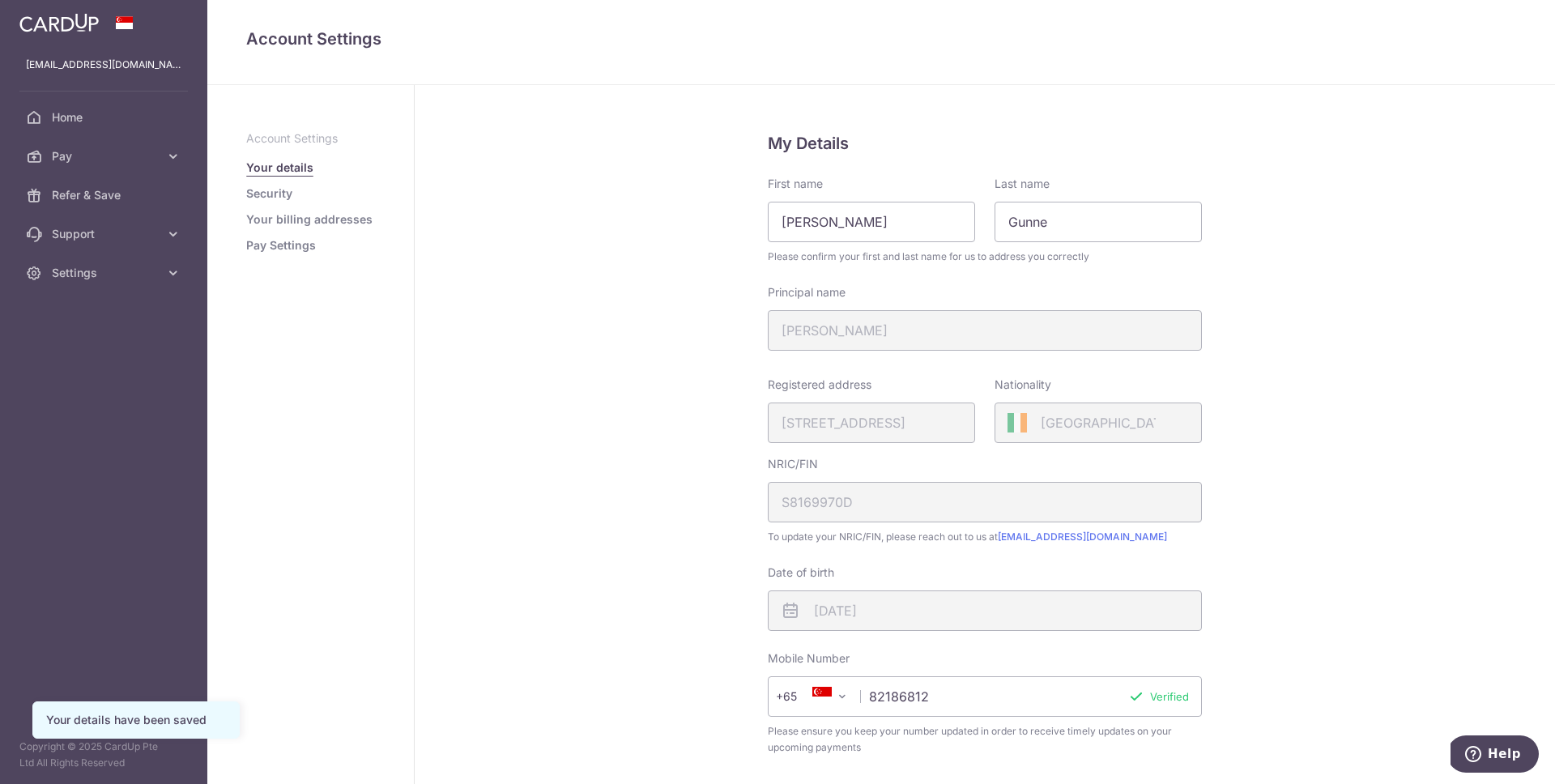
click at [286, 194] on link "Security" at bounding box center [269, 193] width 46 height 16
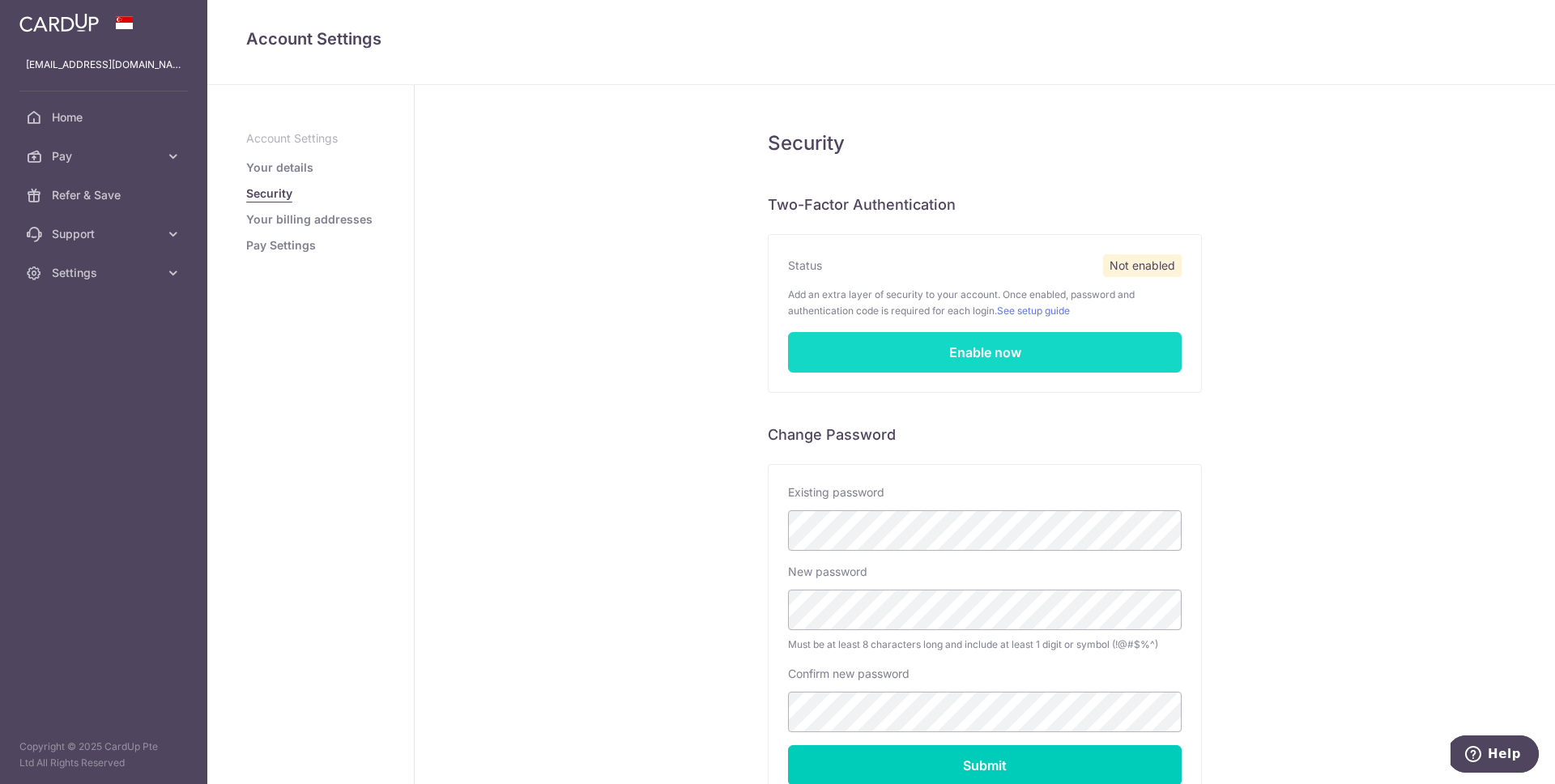
click at [935, 352] on link "Enable now" at bounding box center [985, 352] width 394 height 40
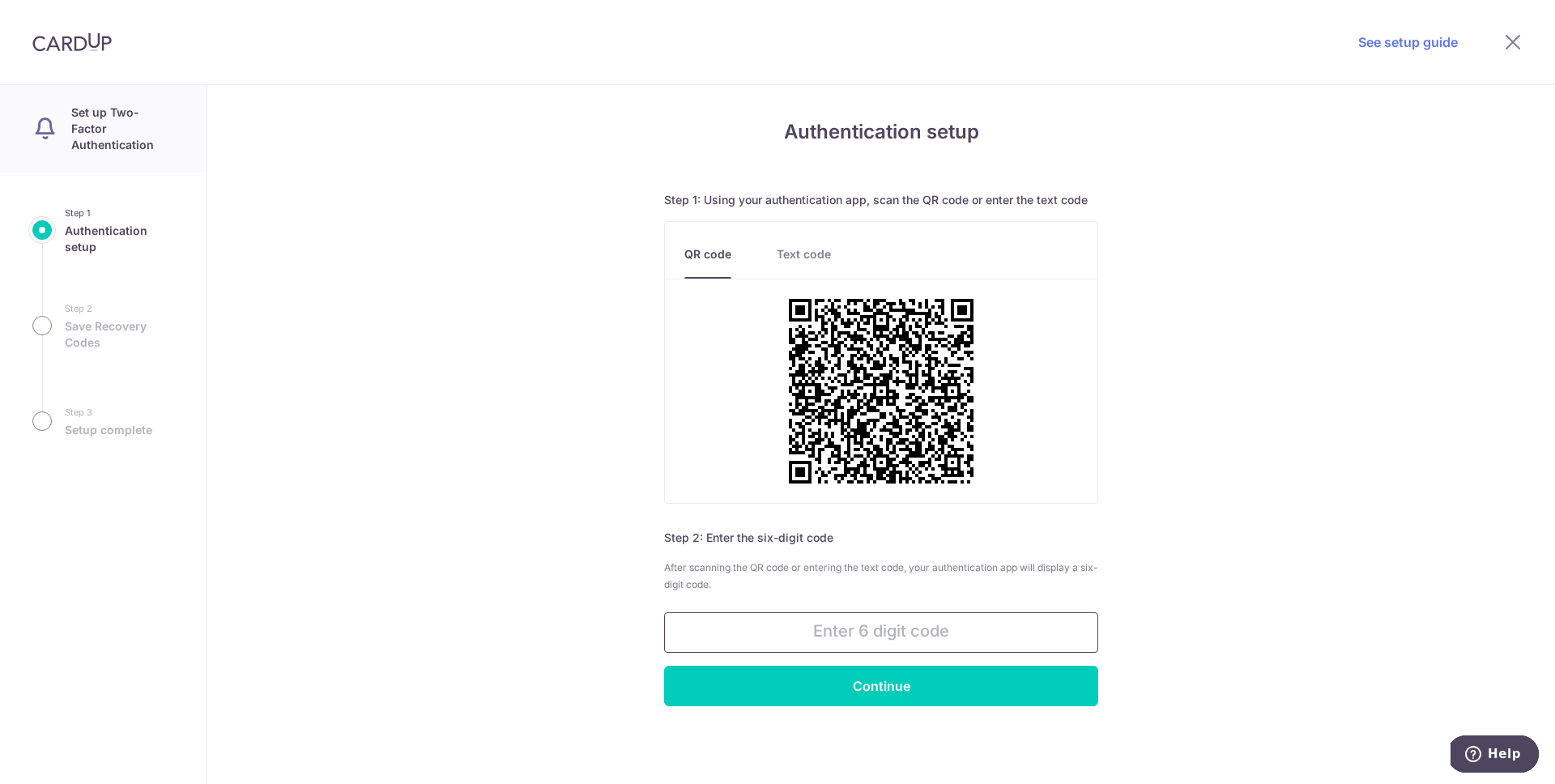
click at [860, 637] on input "text" at bounding box center [880, 632] width 434 height 40
type input "832765"
click at [990, 685] on input "Continue" at bounding box center [880, 685] width 434 height 40
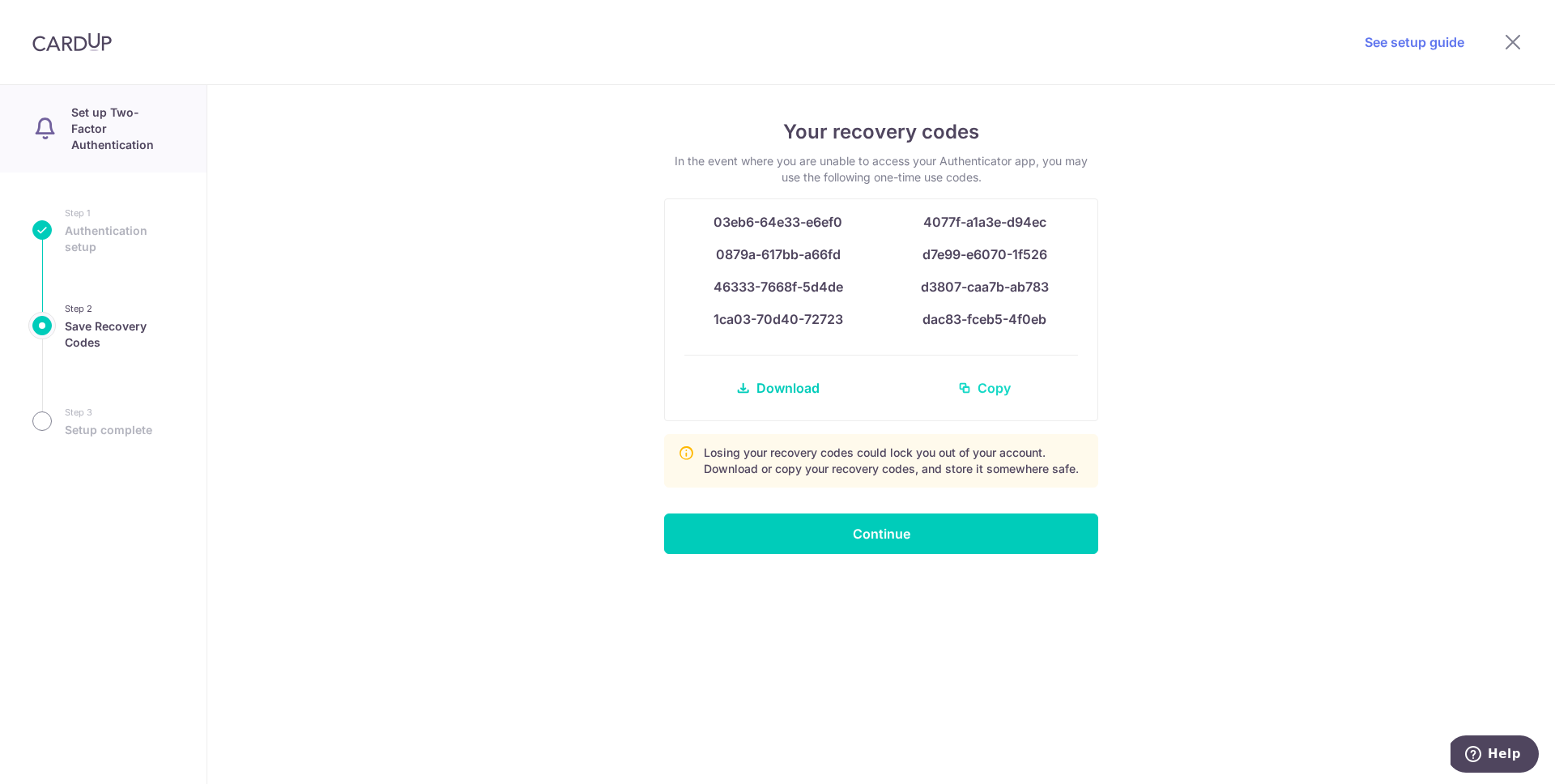
click at [993, 391] on span "Copy" at bounding box center [994, 387] width 34 height 20
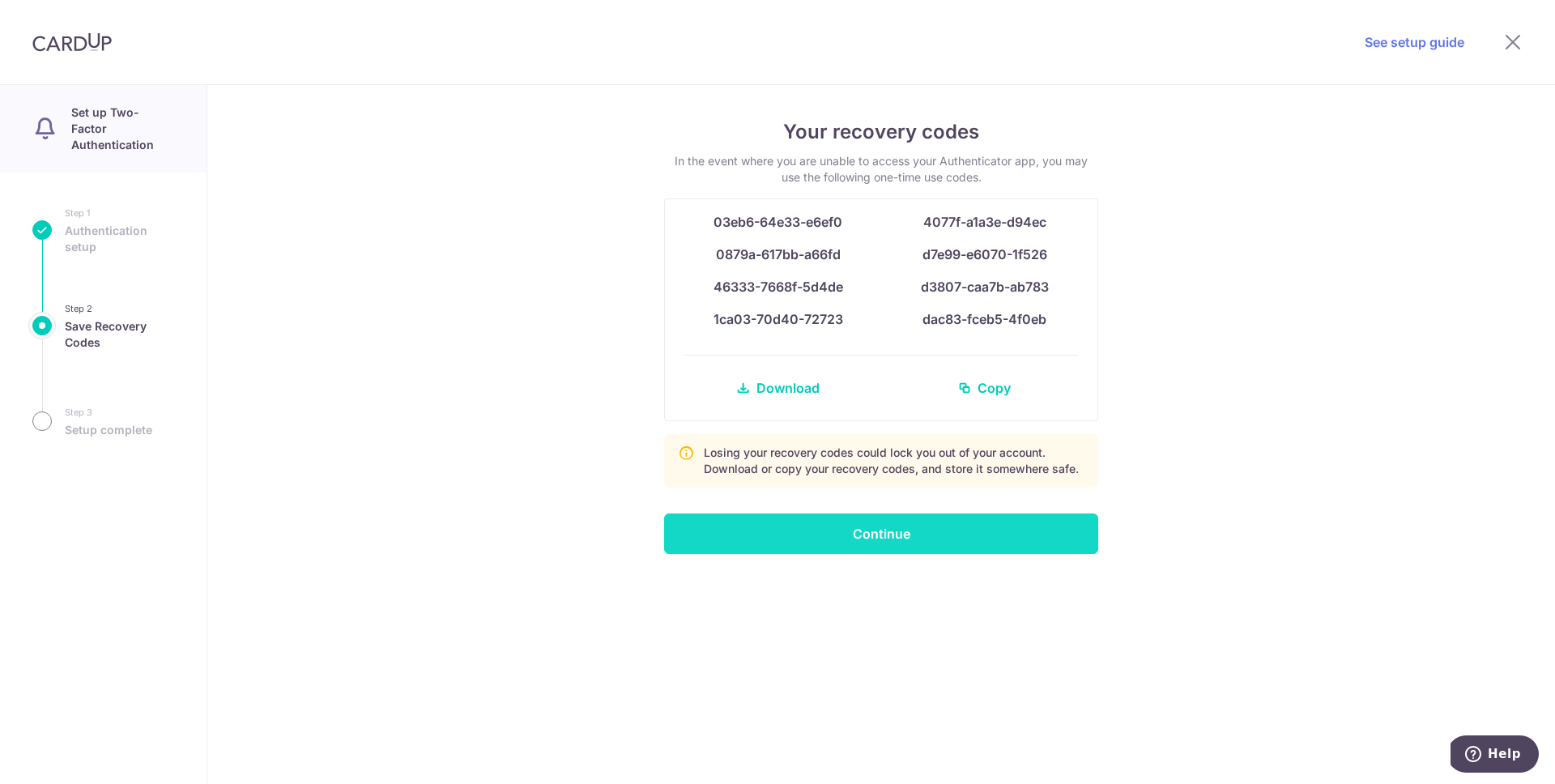
click at [864, 536] on input "Continue" at bounding box center [880, 533] width 434 height 40
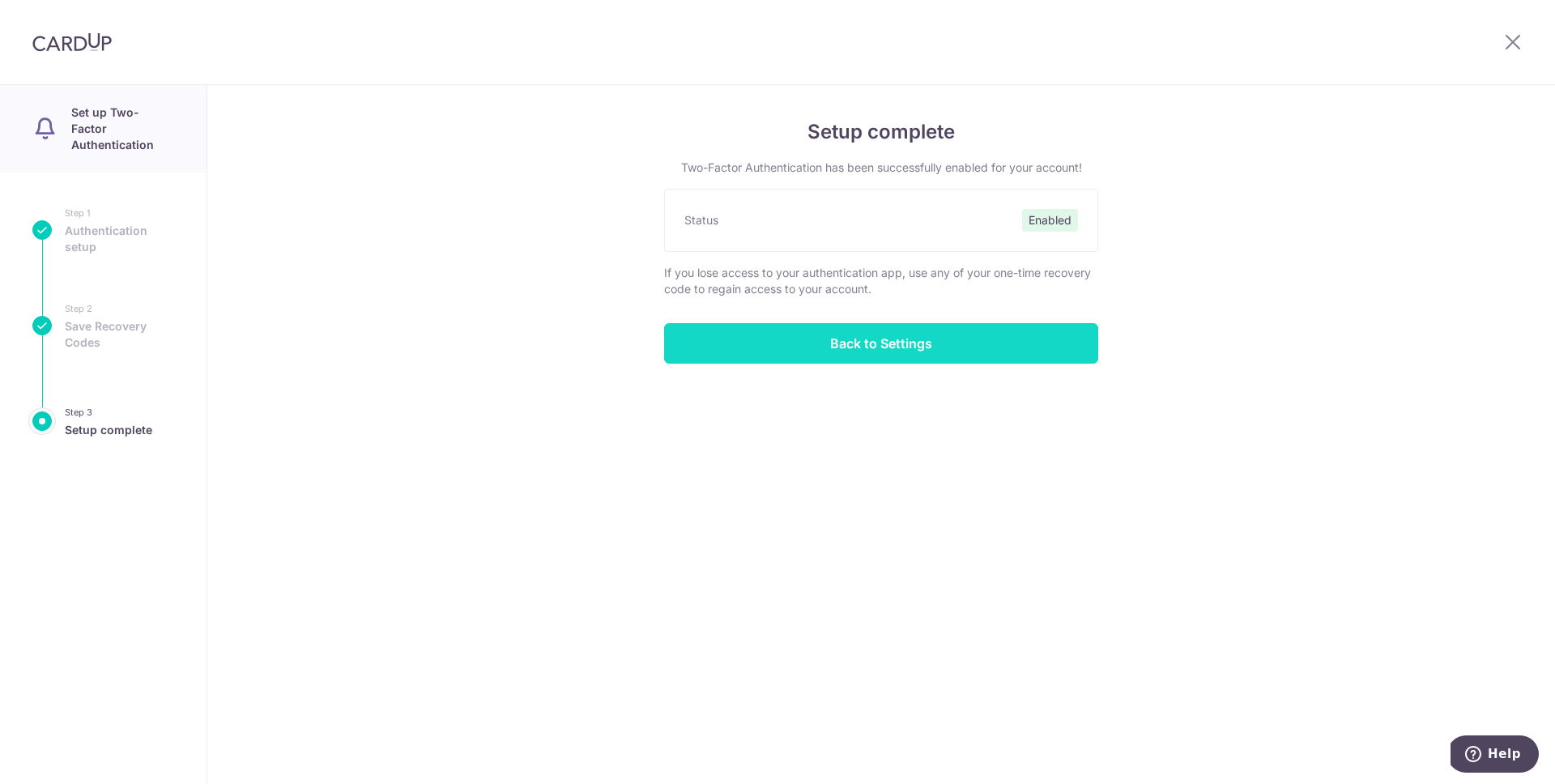
click at [865, 338] on input "Back to Settings" at bounding box center [880, 343] width 434 height 40
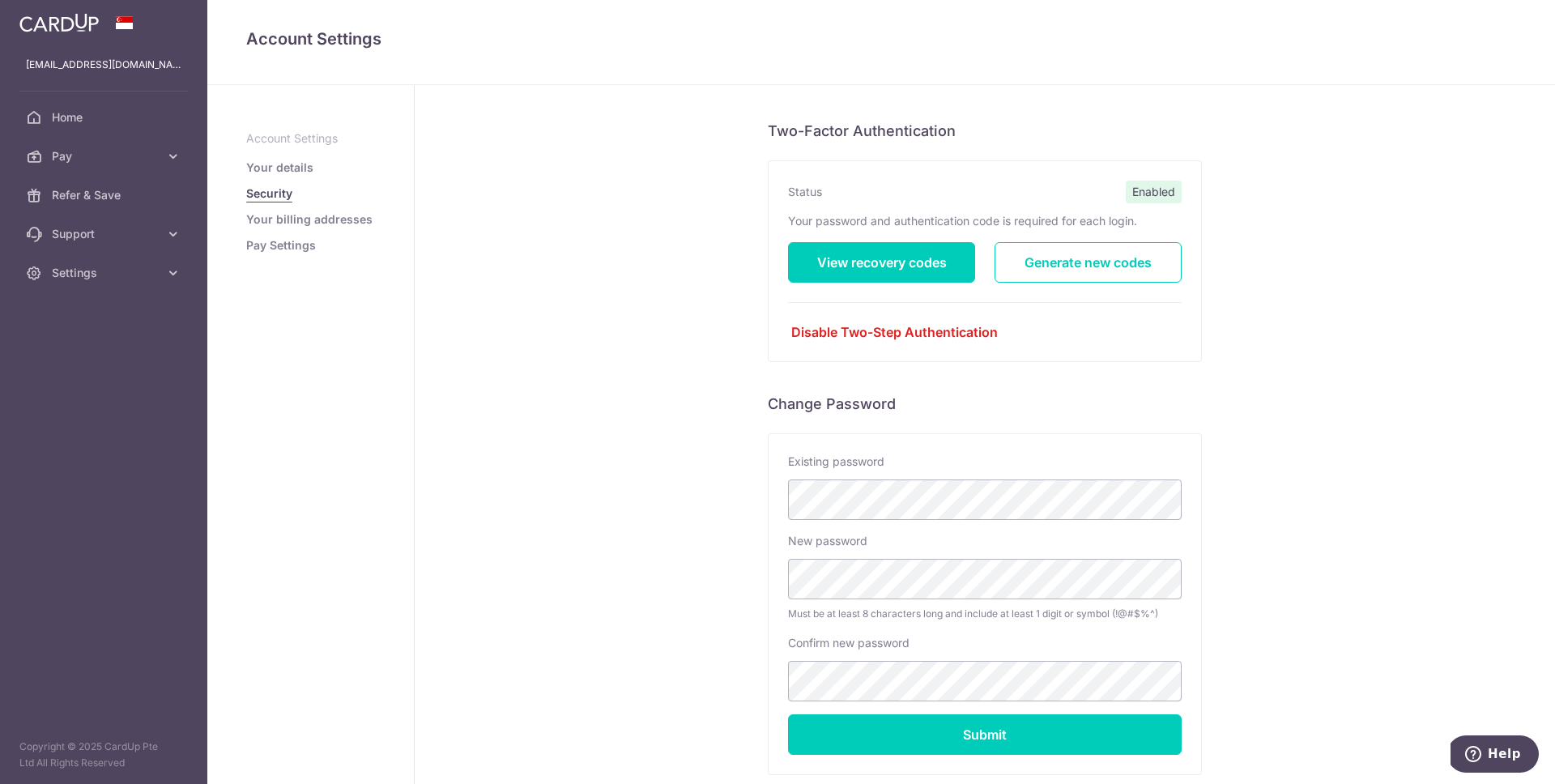
scroll to position [174, 0]
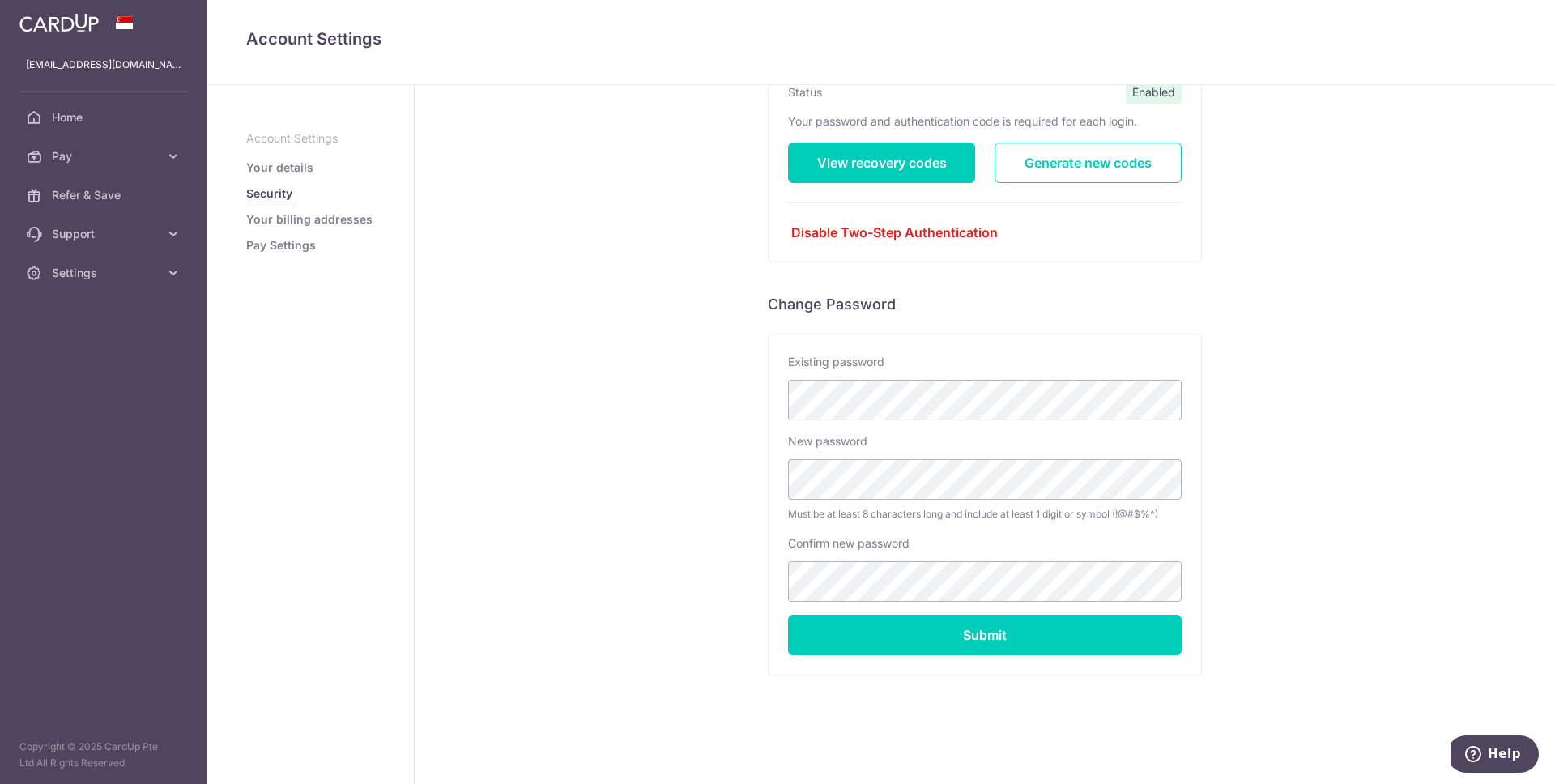
click at [331, 213] on link "Your billing addresses" at bounding box center [309, 218] width 126 height 16
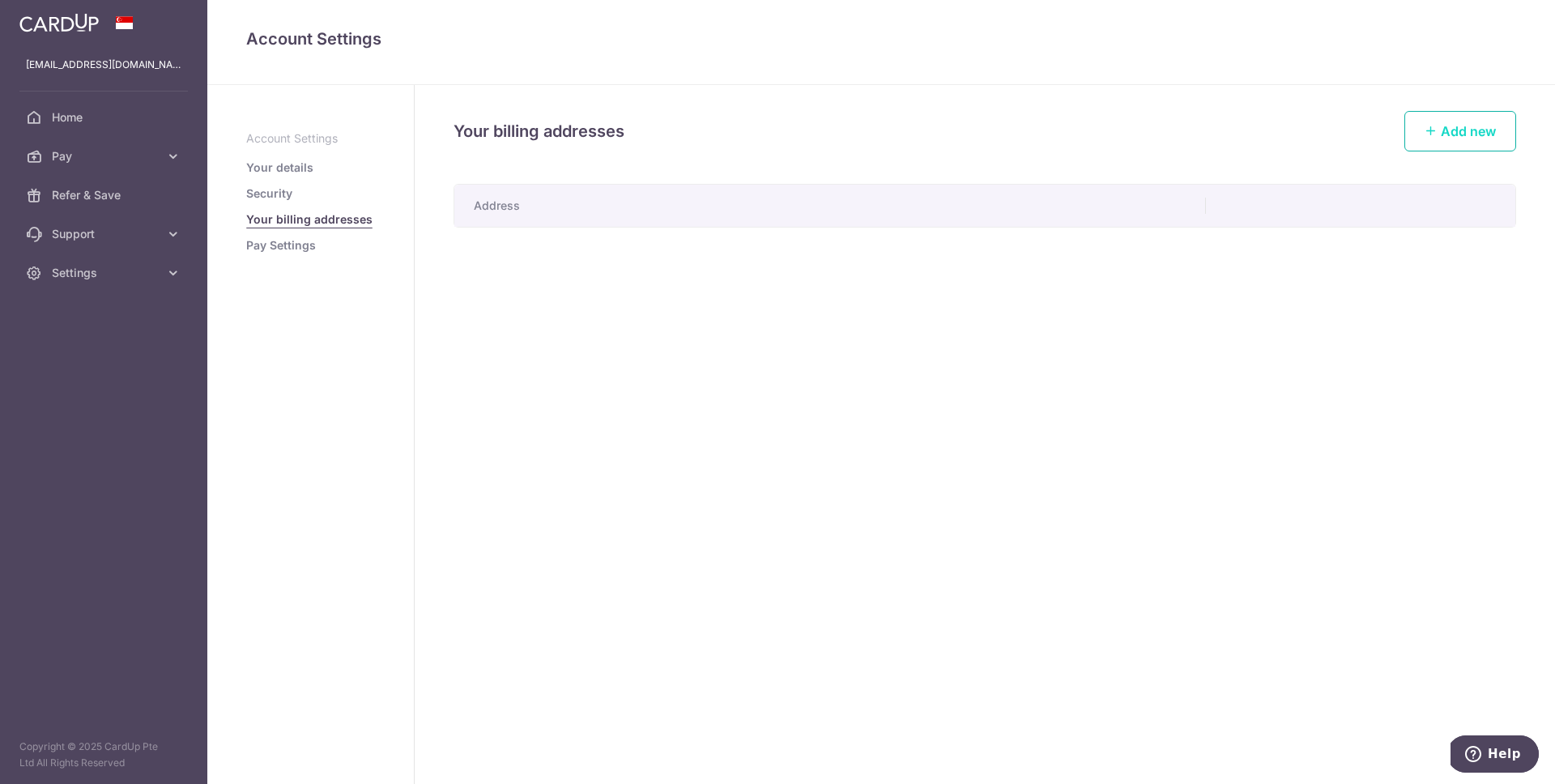
click at [1453, 115] on link "Add new" at bounding box center [1461, 131] width 112 height 40
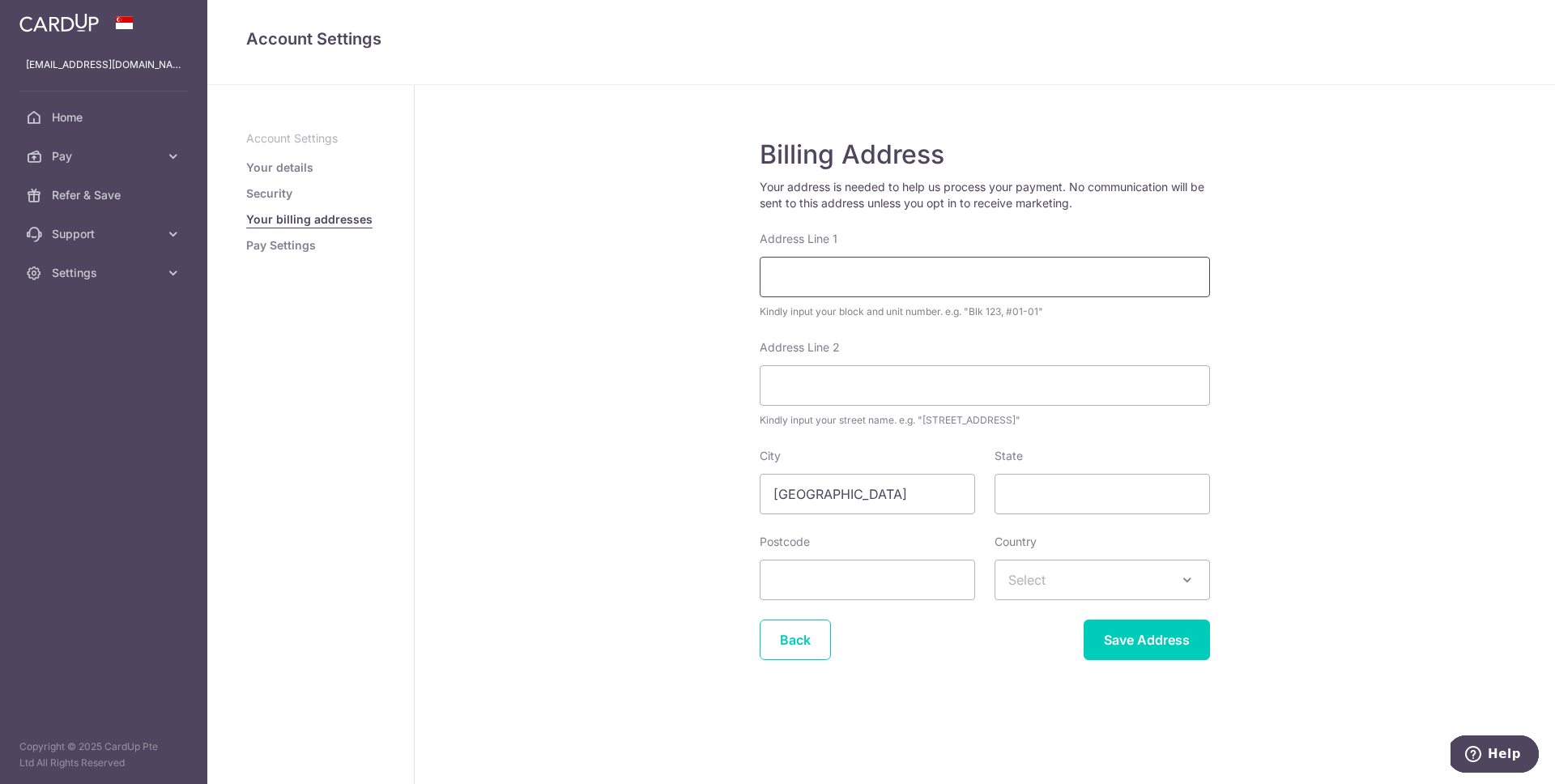
click at [920, 264] on input "Address Line 1" at bounding box center [985, 276] width 450 height 40
type input "189 Loyang Rise"
type input "507412"
click at [1109, 580] on span "Select" at bounding box center [1101, 580] width 214 height 39
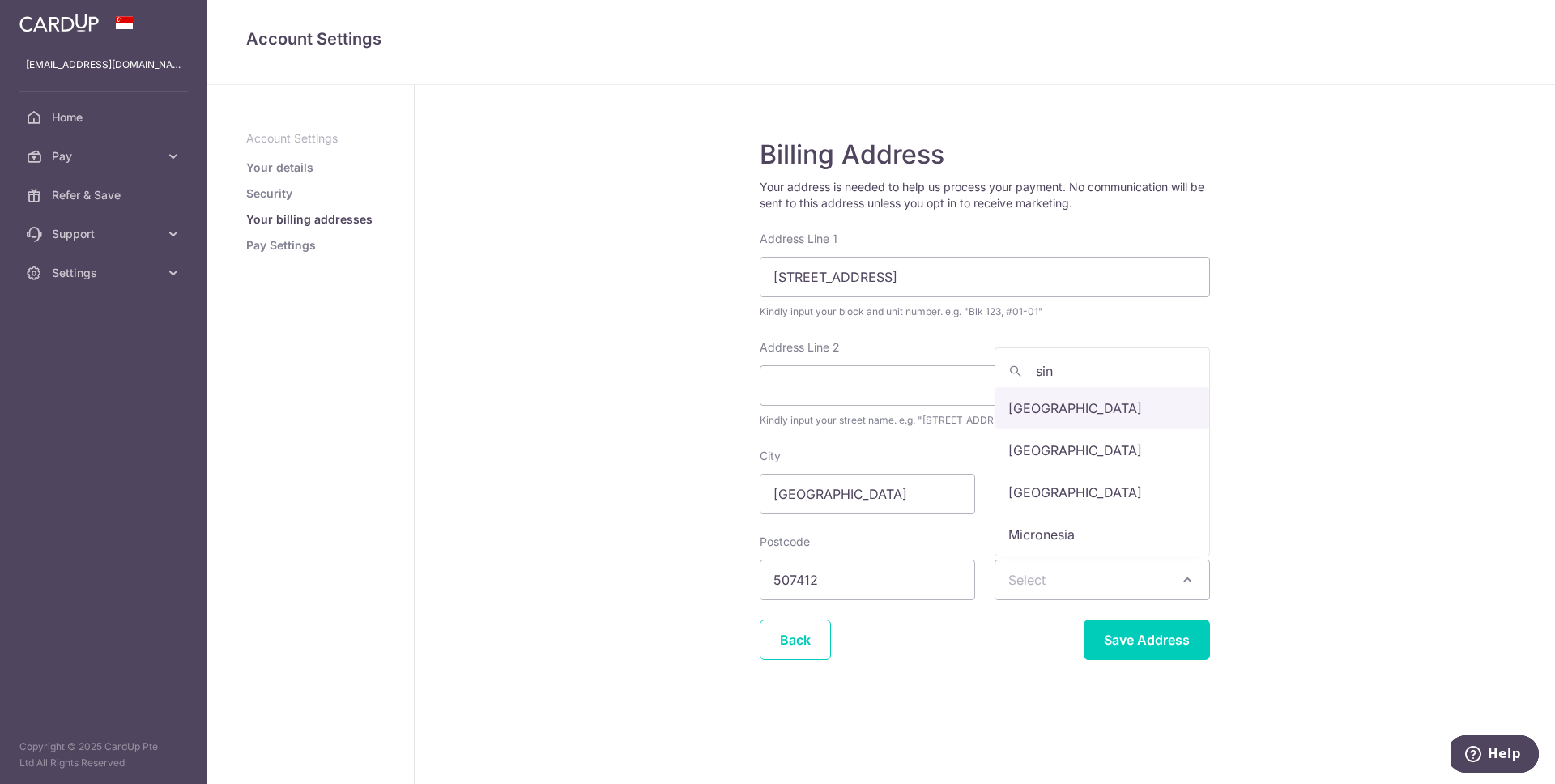
type input "sing"
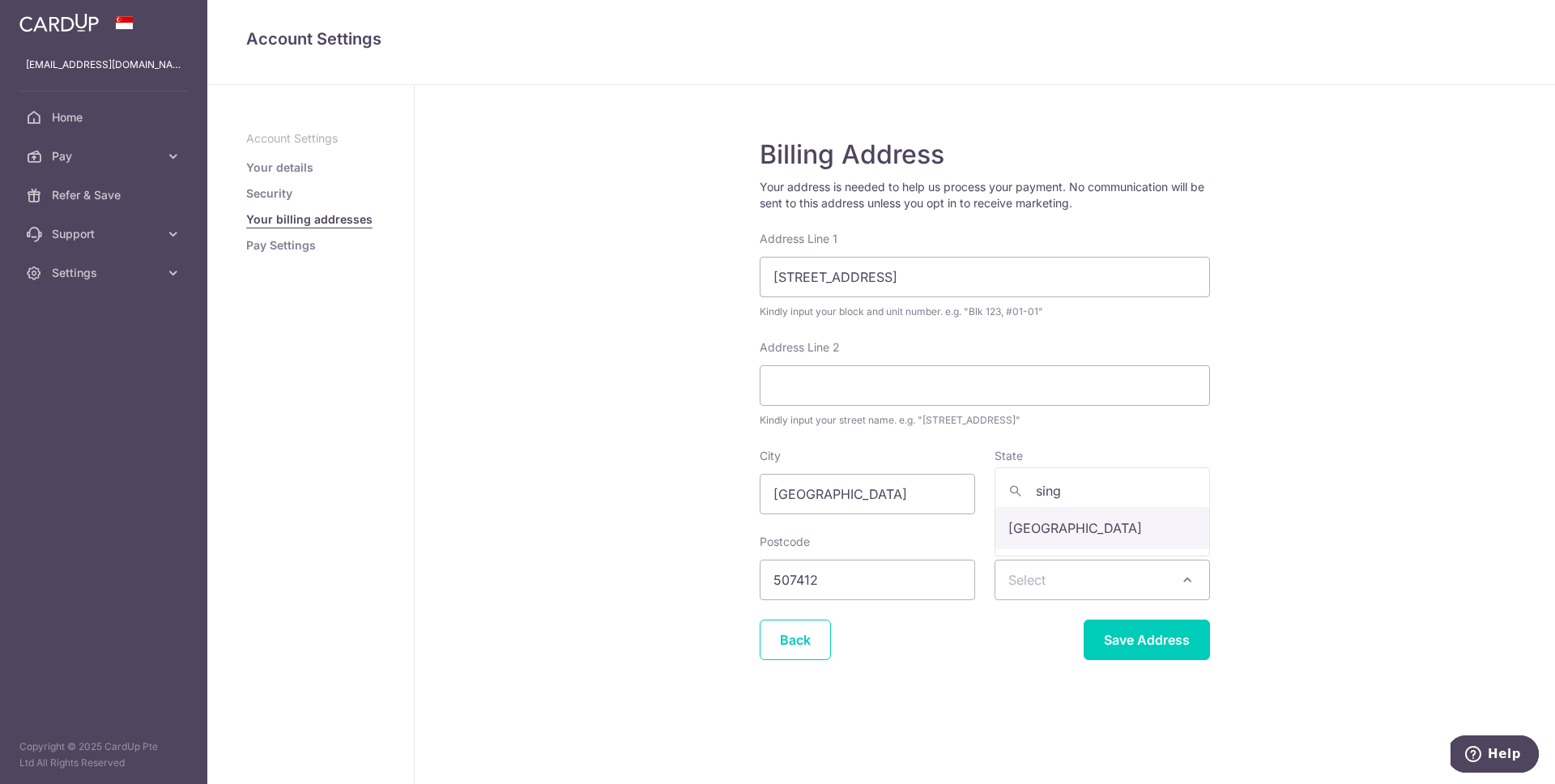
select select "199"
click at [1138, 649] on input "Save Address" at bounding box center [1146, 639] width 126 height 40
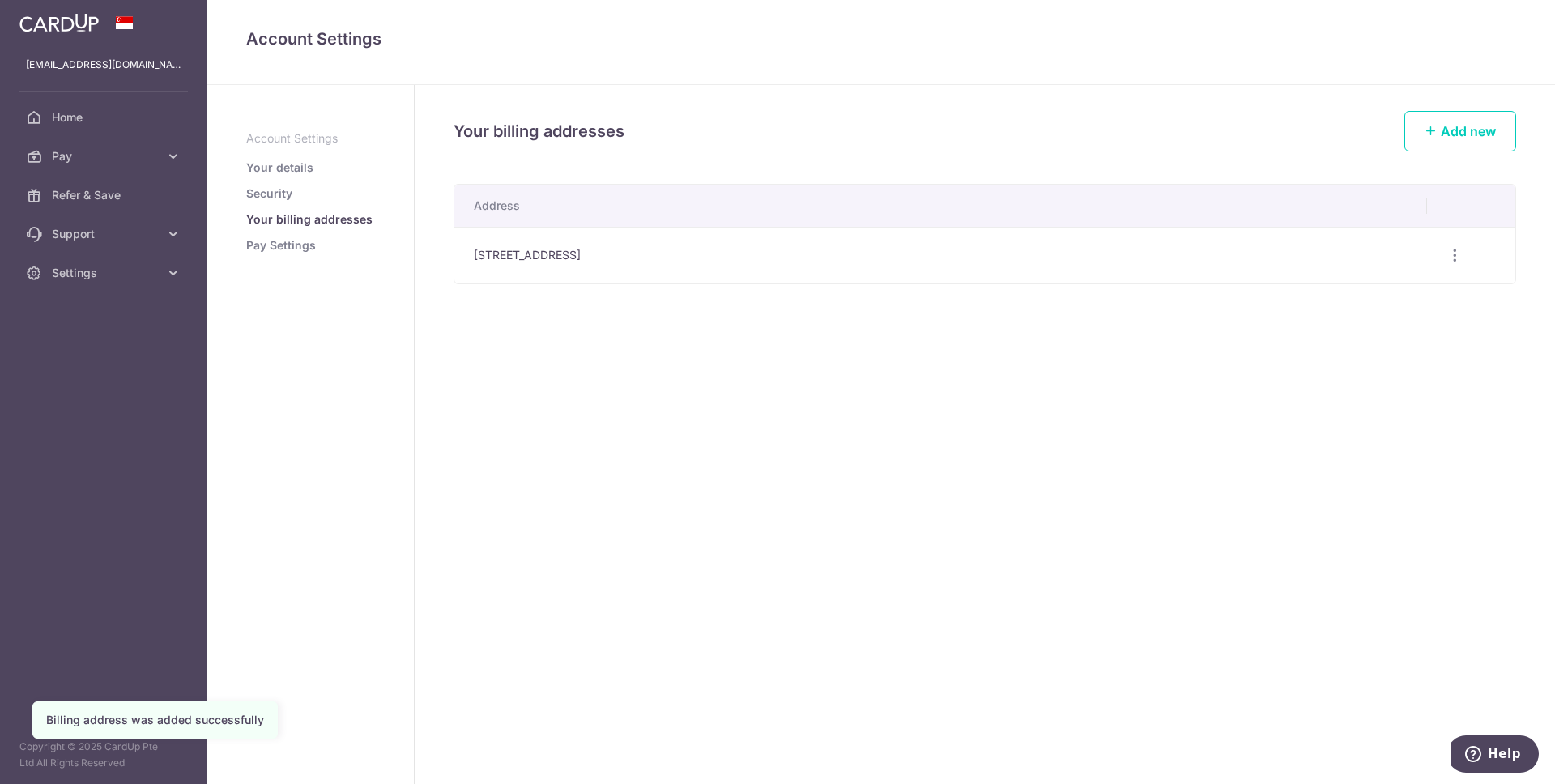
click at [304, 237] on link "Pay Settings" at bounding box center [281, 245] width 70 height 16
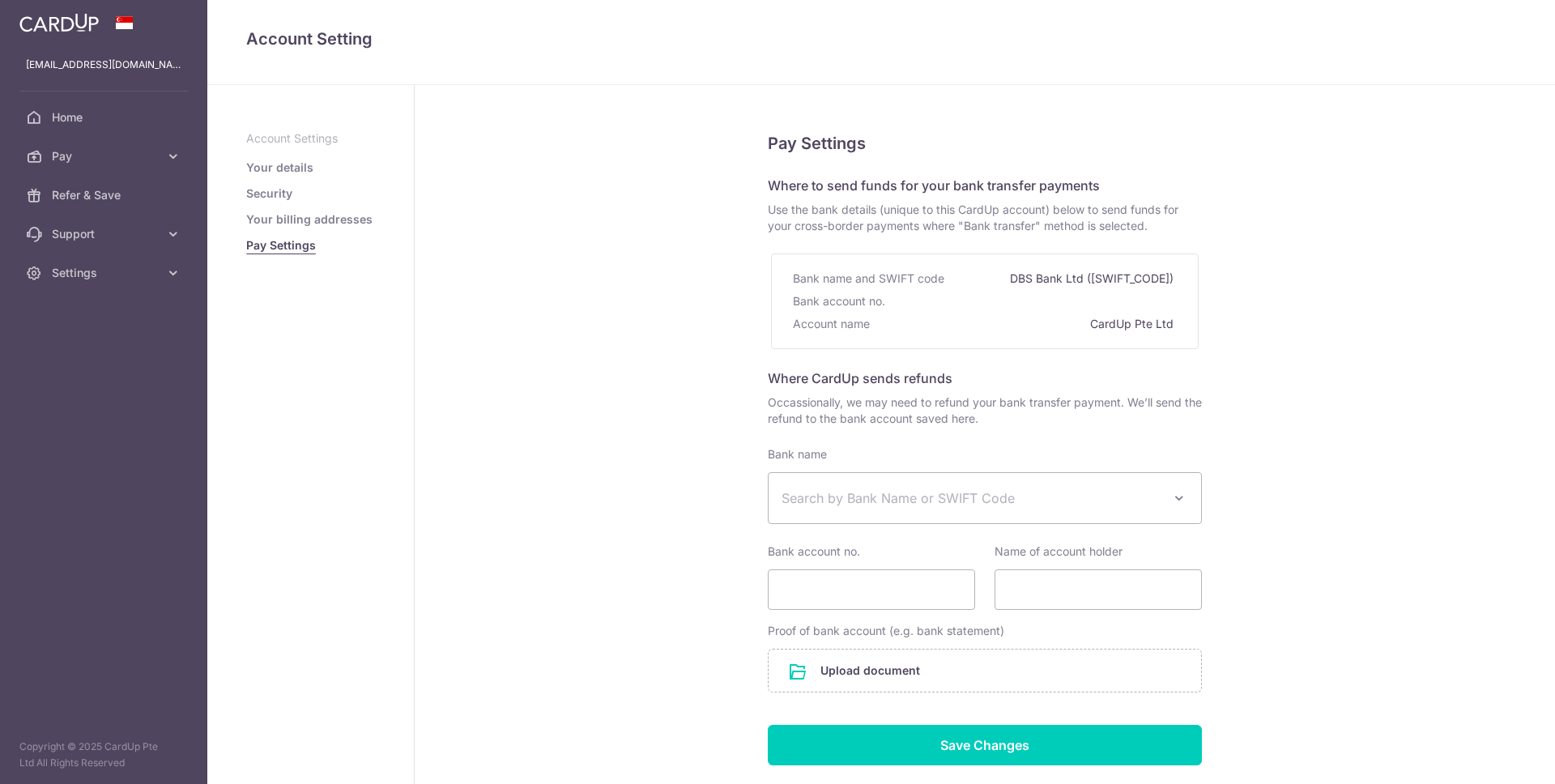
select select
click at [145, 161] on span "Pay" at bounding box center [105, 156] width 107 height 16
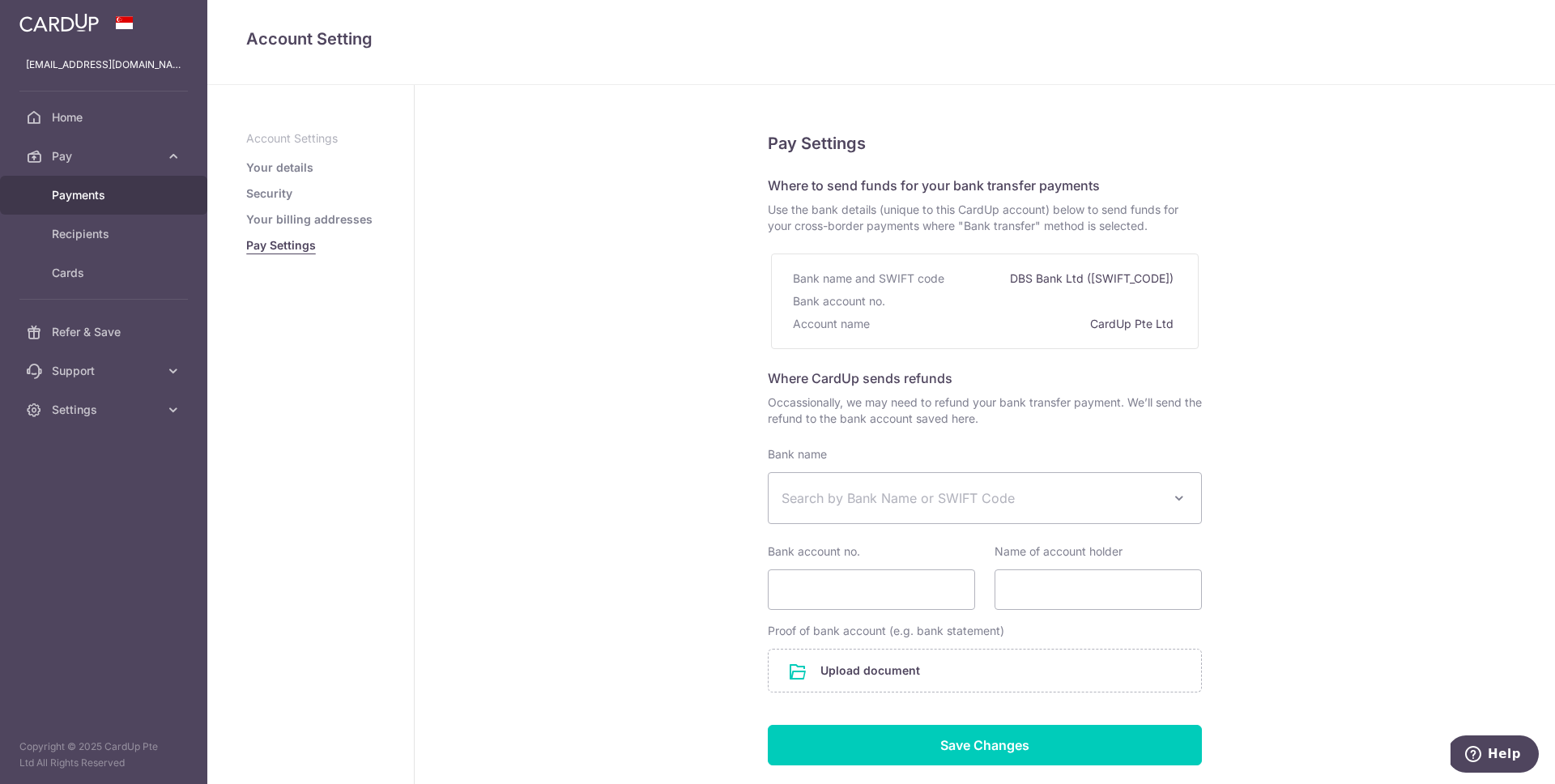
click at [103, 189] on span "Payments" at bounding box center [105, 194] width 107 height 16
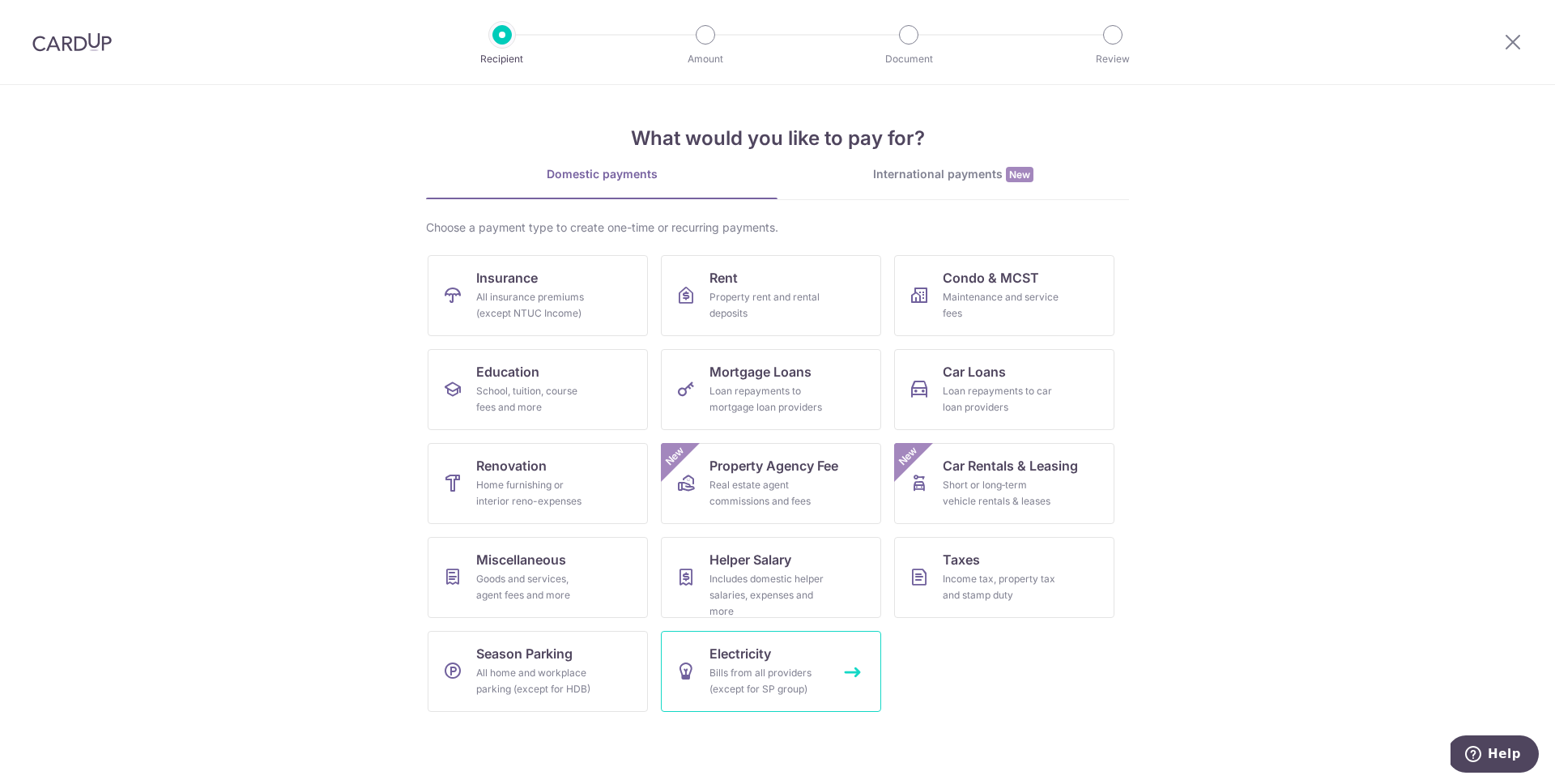
click at [789, 660] on link "Electricity Bills from all providers (except for SP group)" at bounding box center [771, 671] width 220 height 81
click at [856, 677] on link "Electricity Bills from all providers (except for SP group)" at bounding box center [771, 671] width 220 height 81
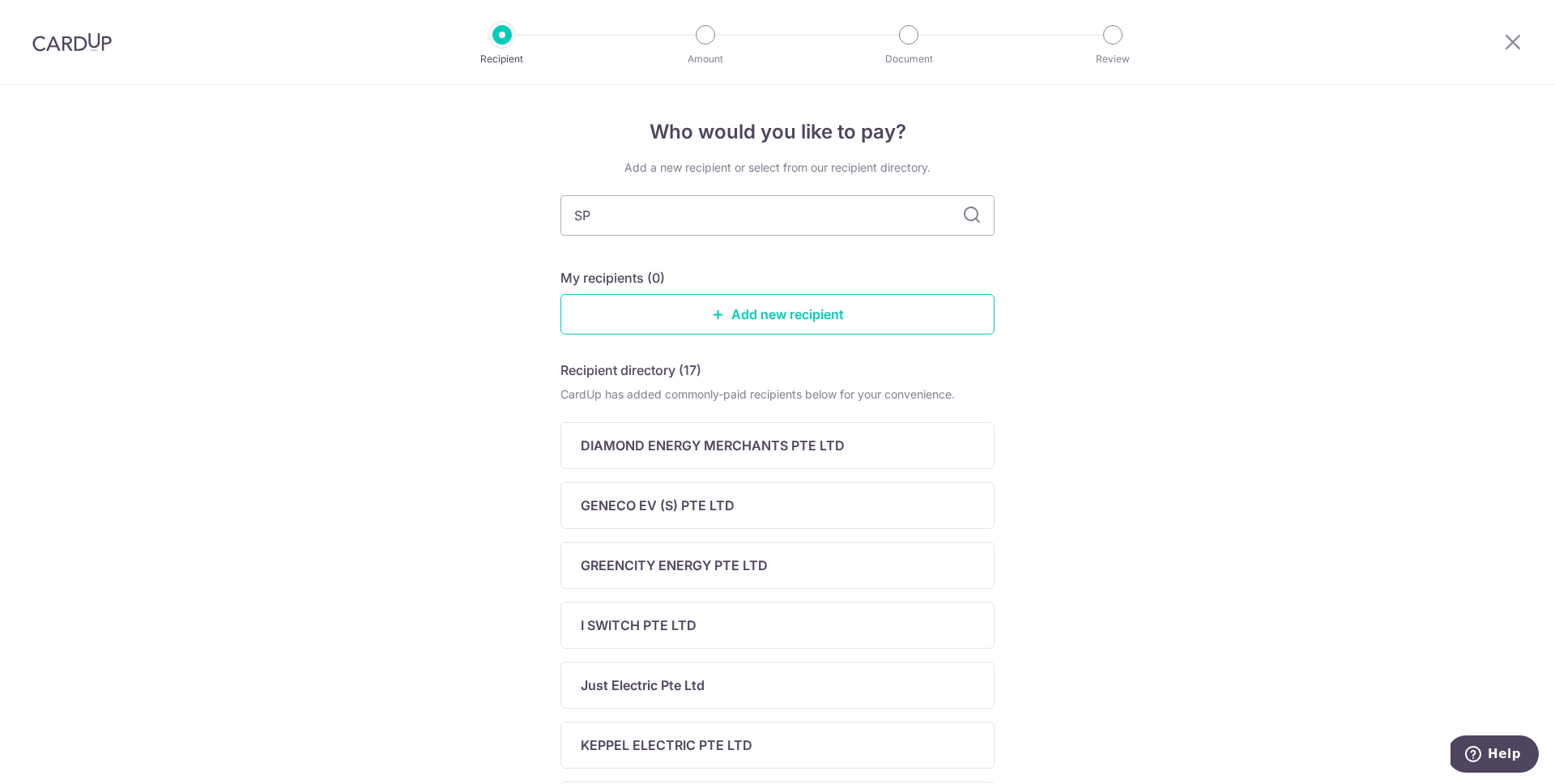
type input "SPS"
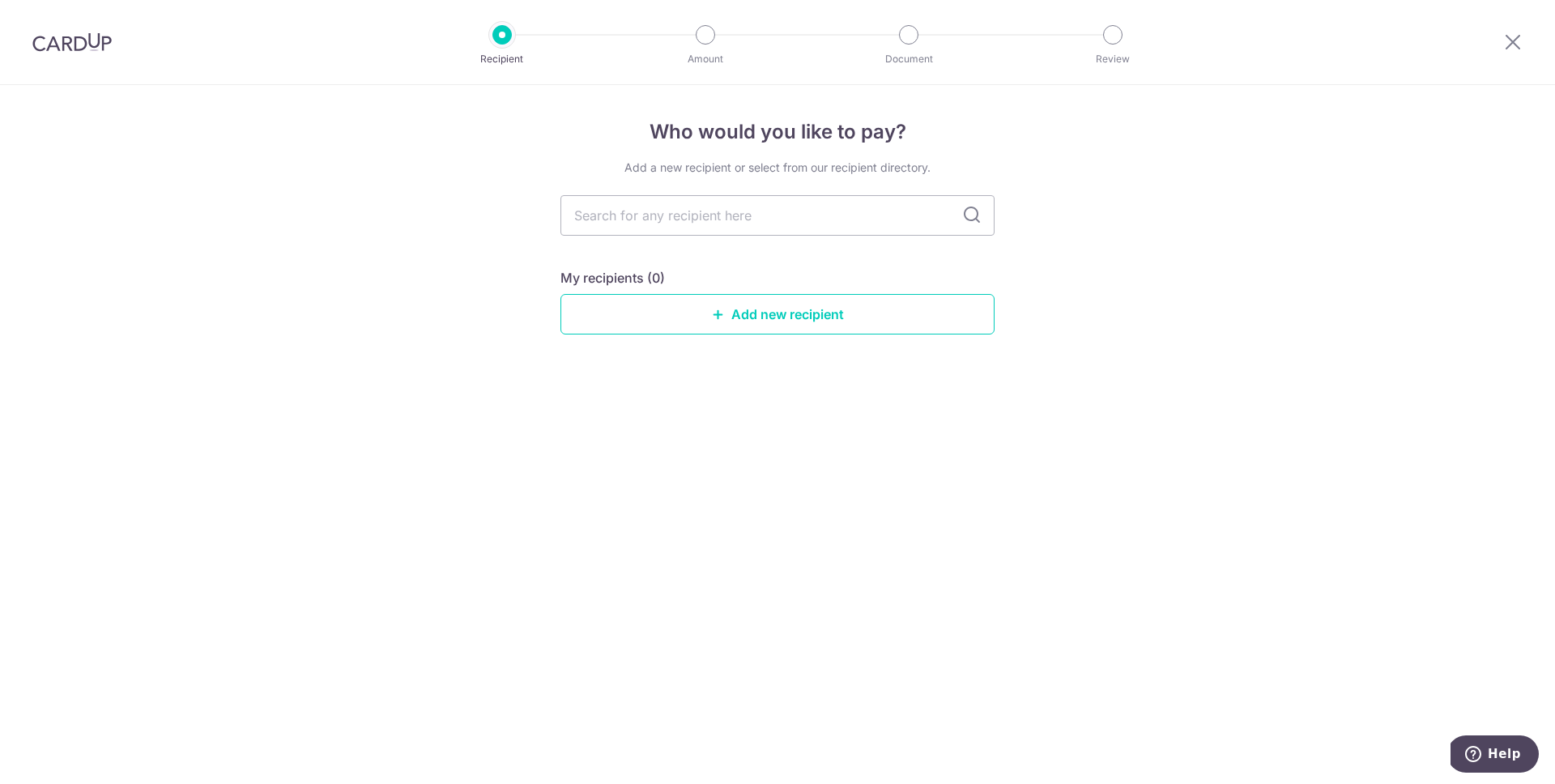
click at [1199, 315] on div "Who would you like to pay? Add a new recipient or select from our recipient dir…" at bounding box center [778, 434] width 1555 height 699
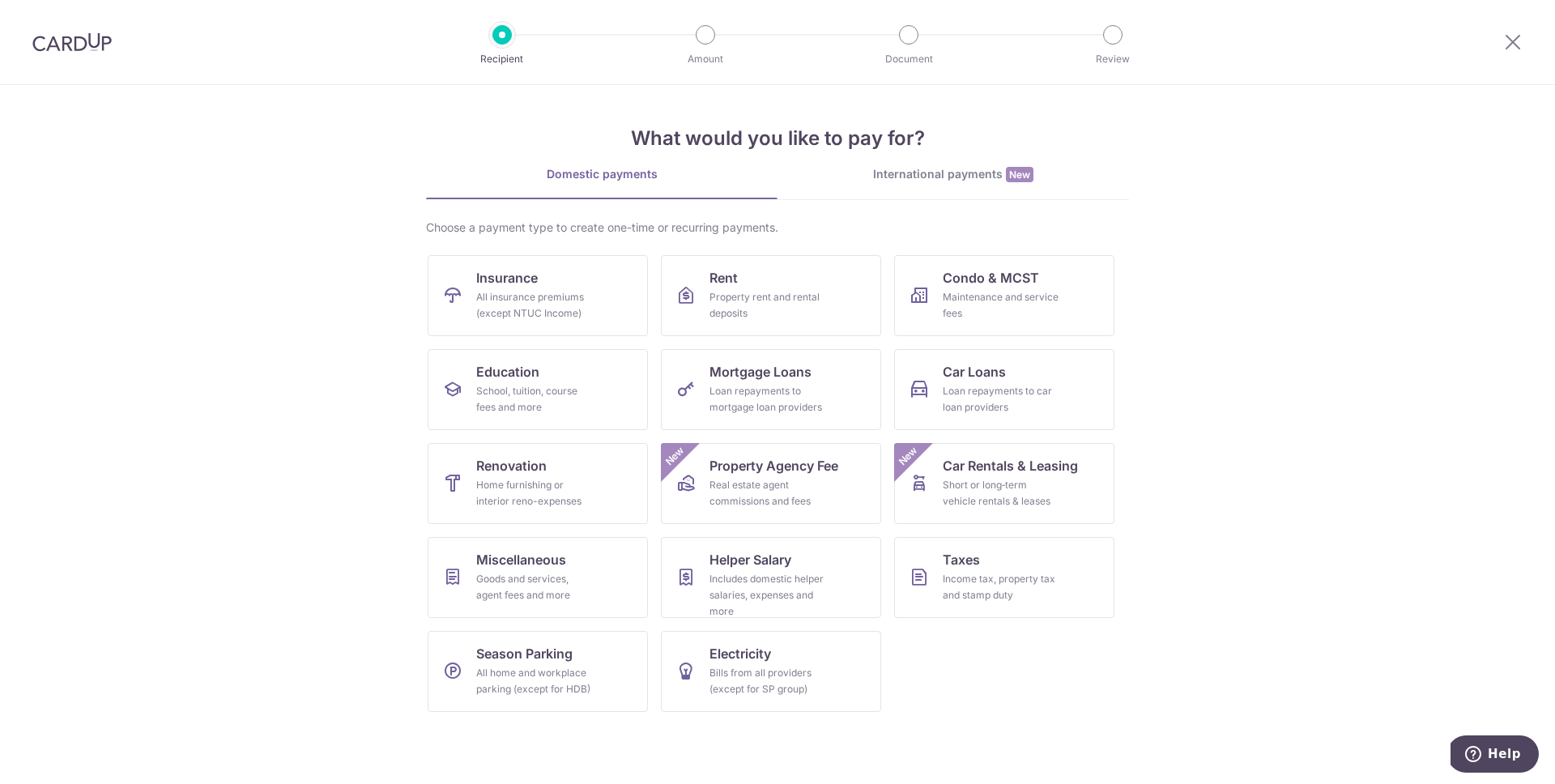
click at [915, 175] on div "International payments New" at bounding box center [953, 175] width 352 height 17
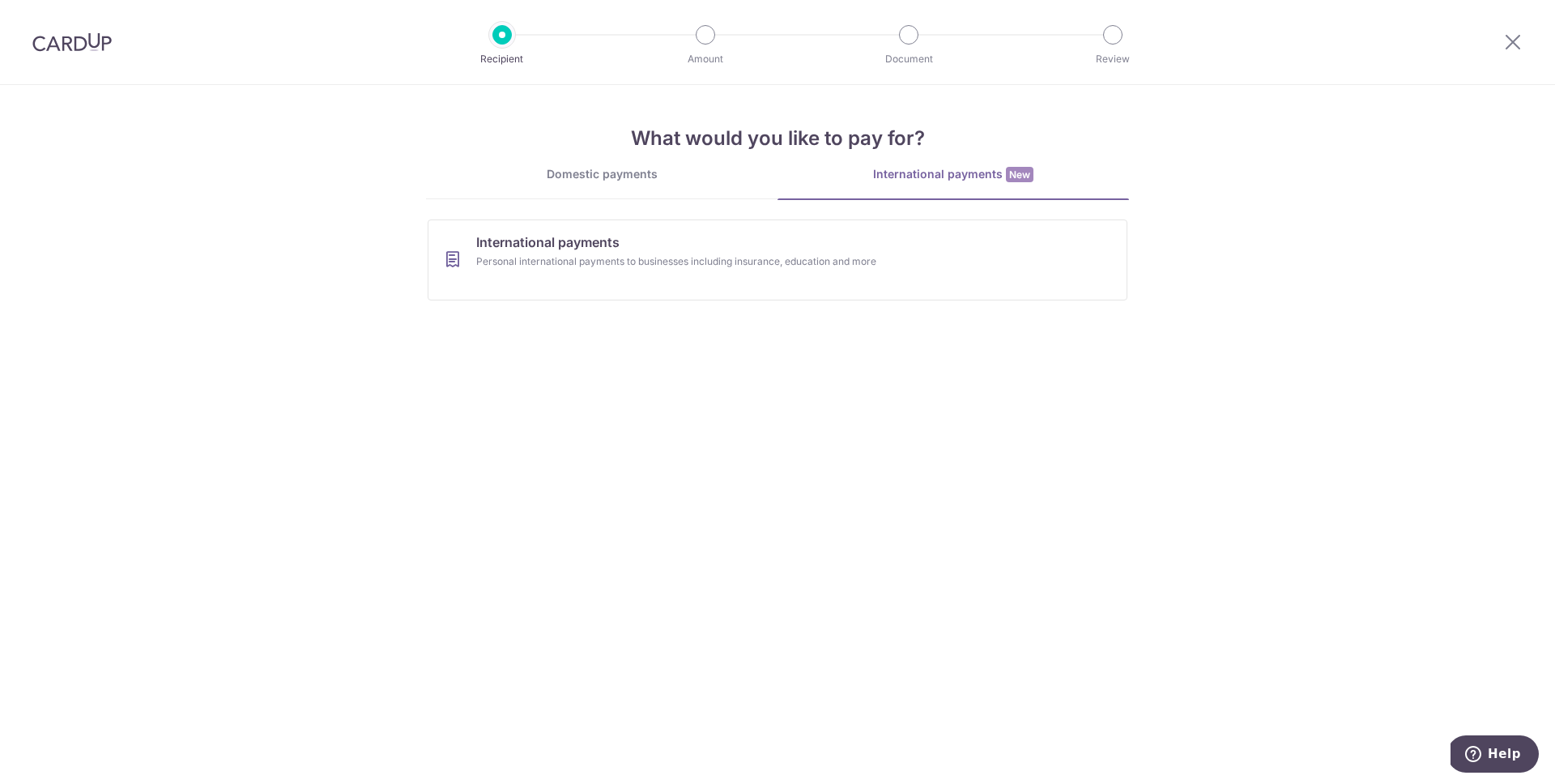
click at [654, 176] on div "Domestic payments" at bounding box center [601, 174] width 352 height 16
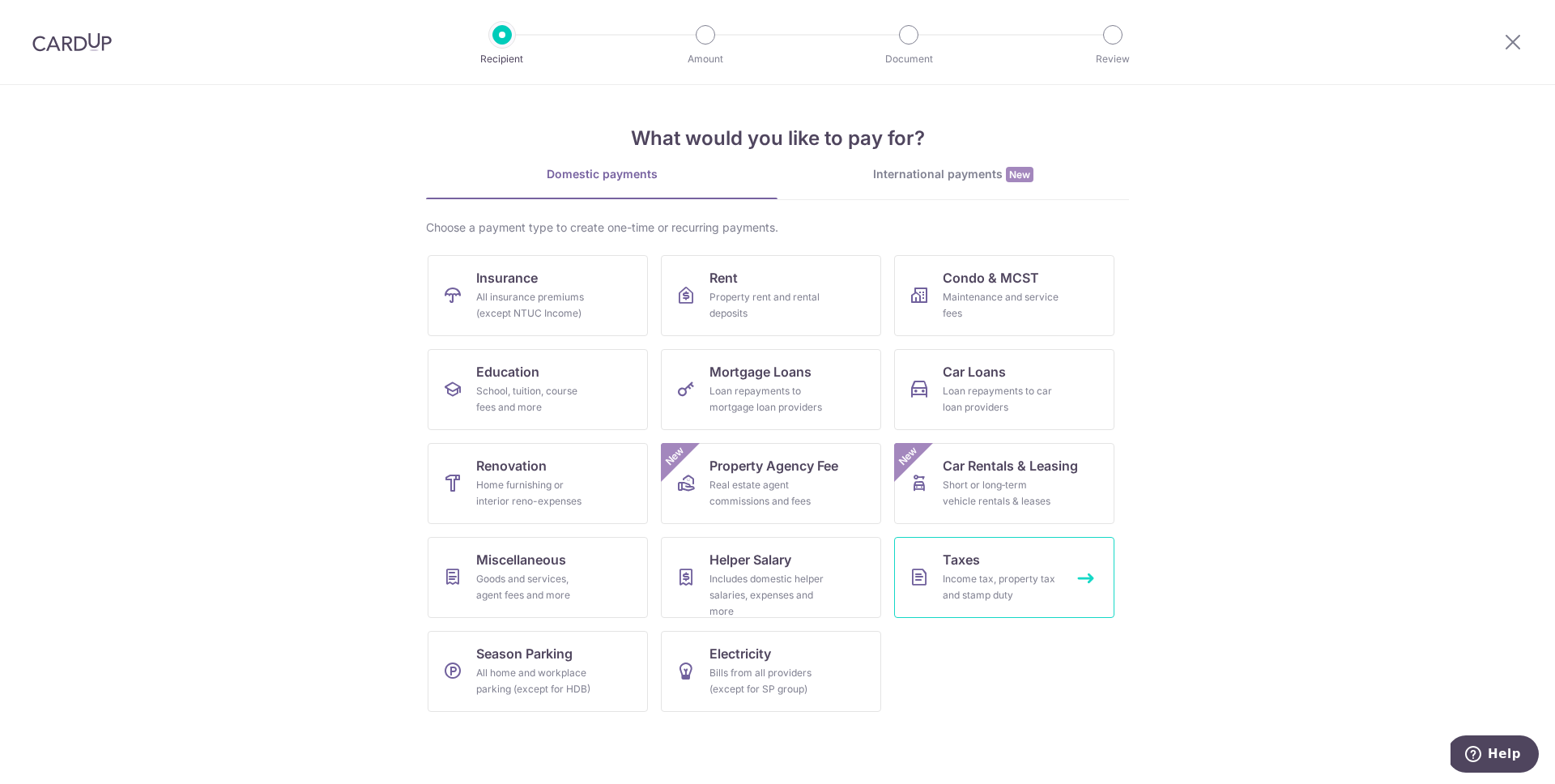
click at [1016, 574] on div "Income tax, property tax and stamp duty" at bounding box center [1001, 587] width 117 height 33
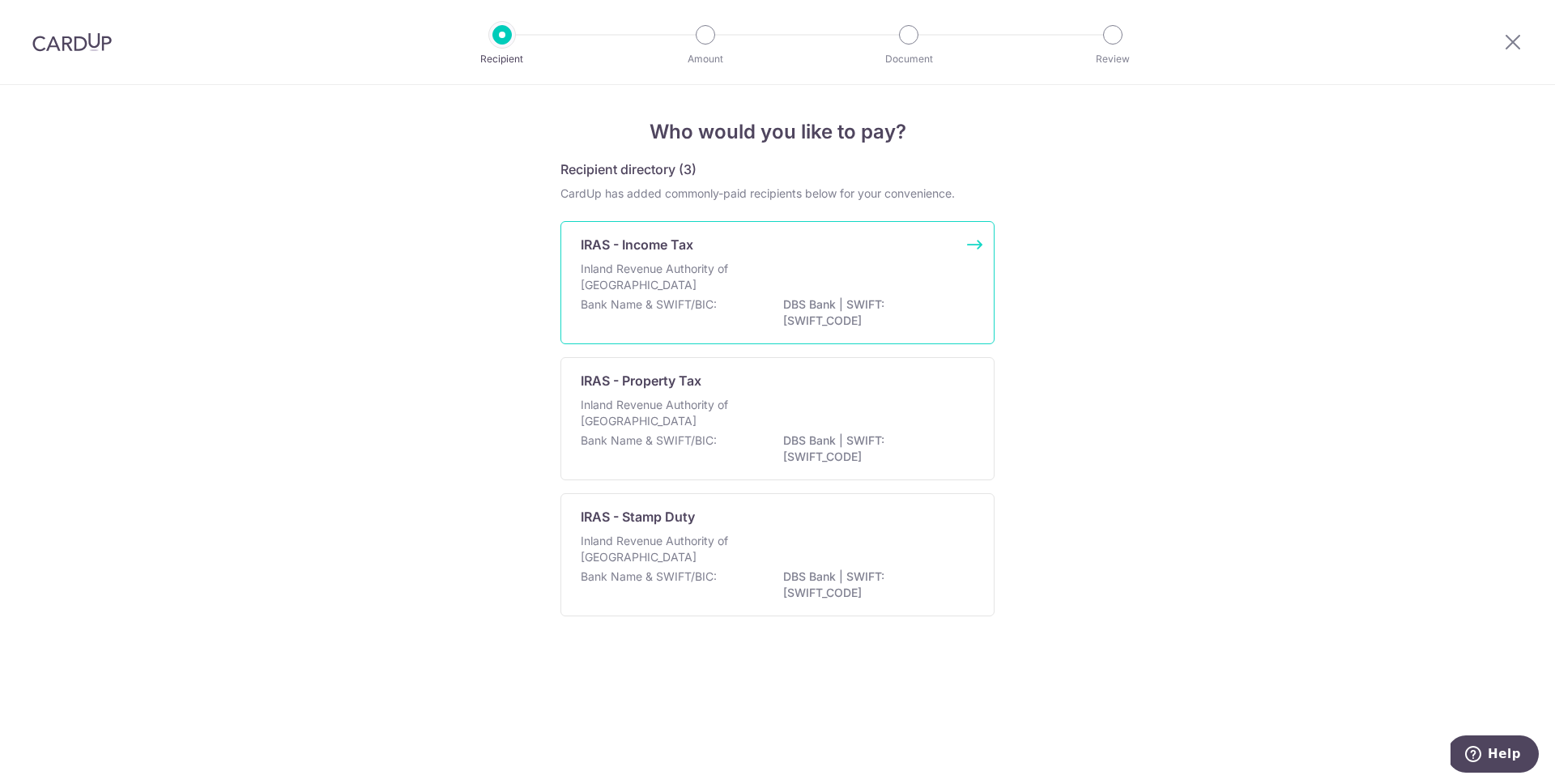
click at [763, 294] on div "Inland Revenue Authority of Singapore" at bounding box center [778, 278] width 394 height 35
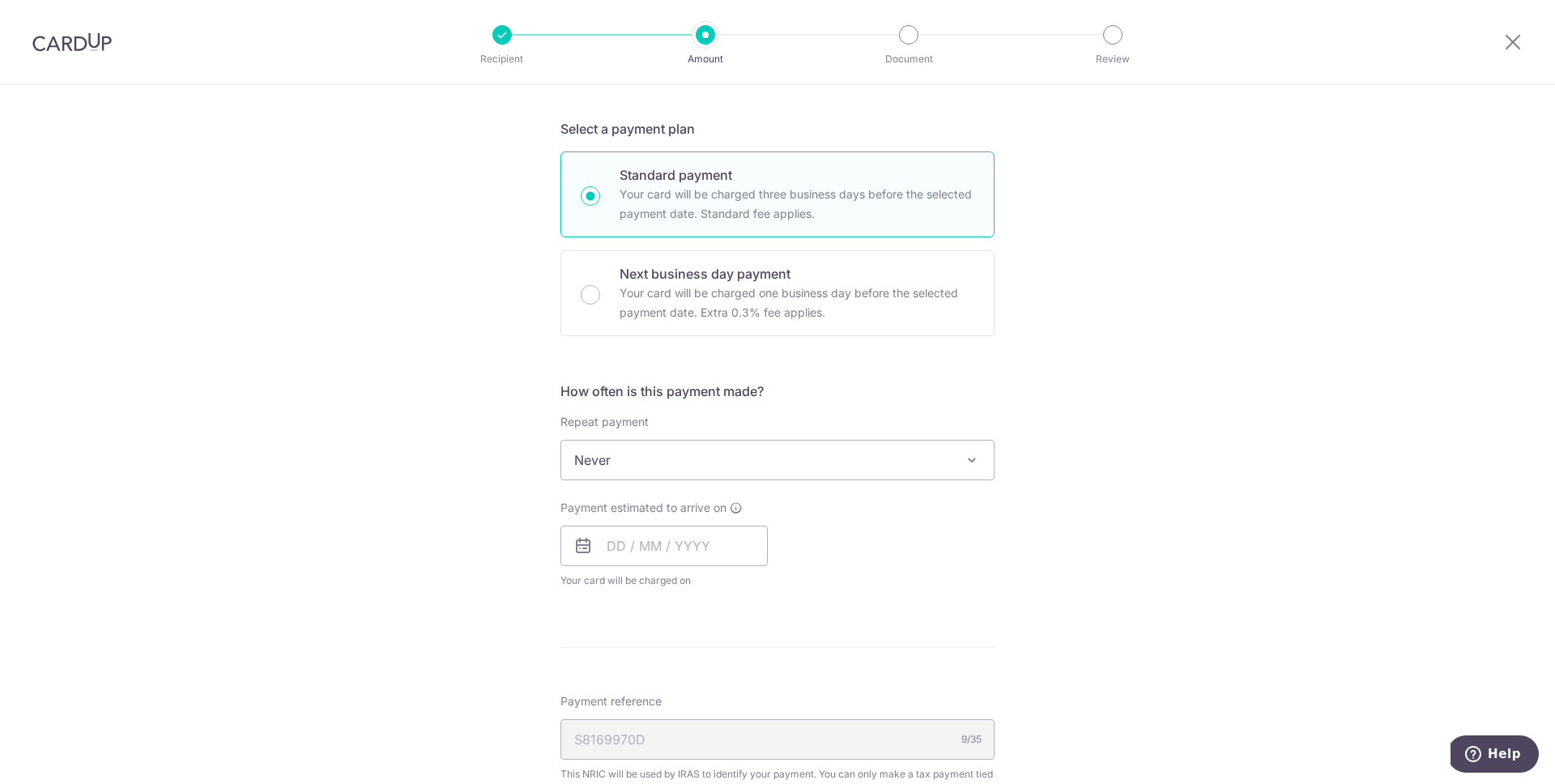
scroll to position [525, 0]
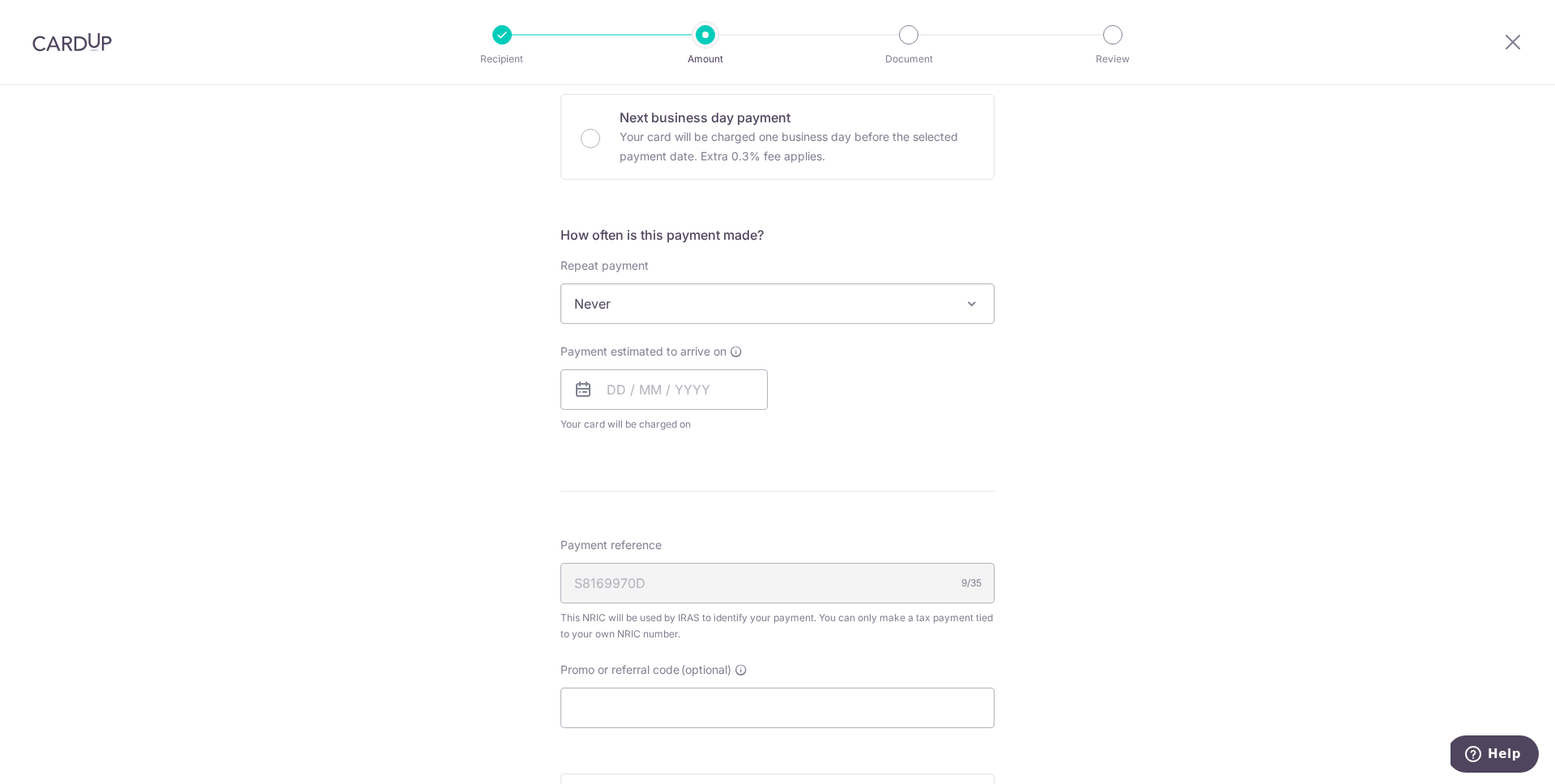
click at [962, 303] on span at bounding box center [972, 303] width 20 height 20
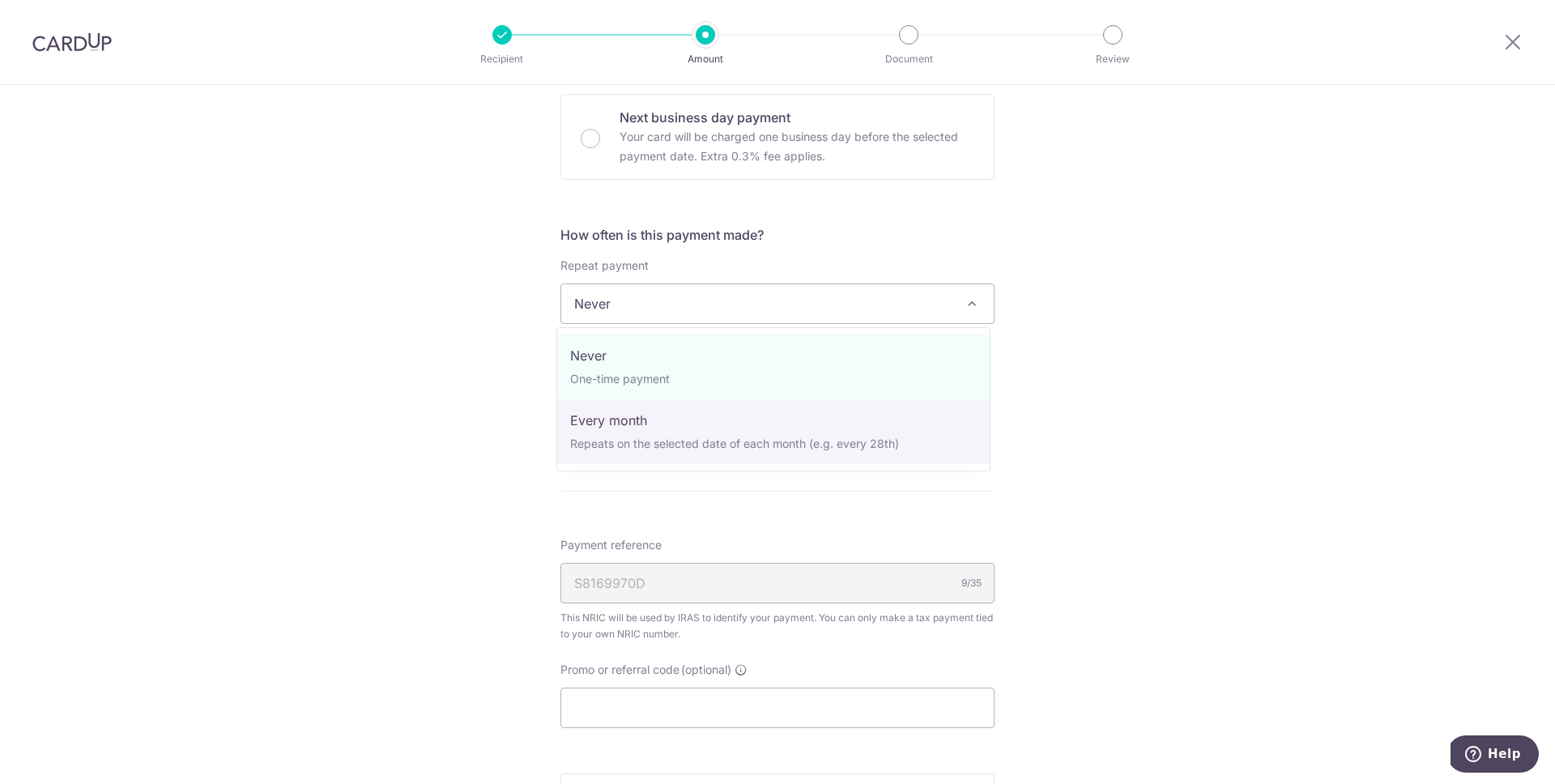
click at [830, 469] on span "Never One-time payment Every month Repeats on the selected date of each month (…" at bounding box center [773, 399] width 434 height 144
select select "3"
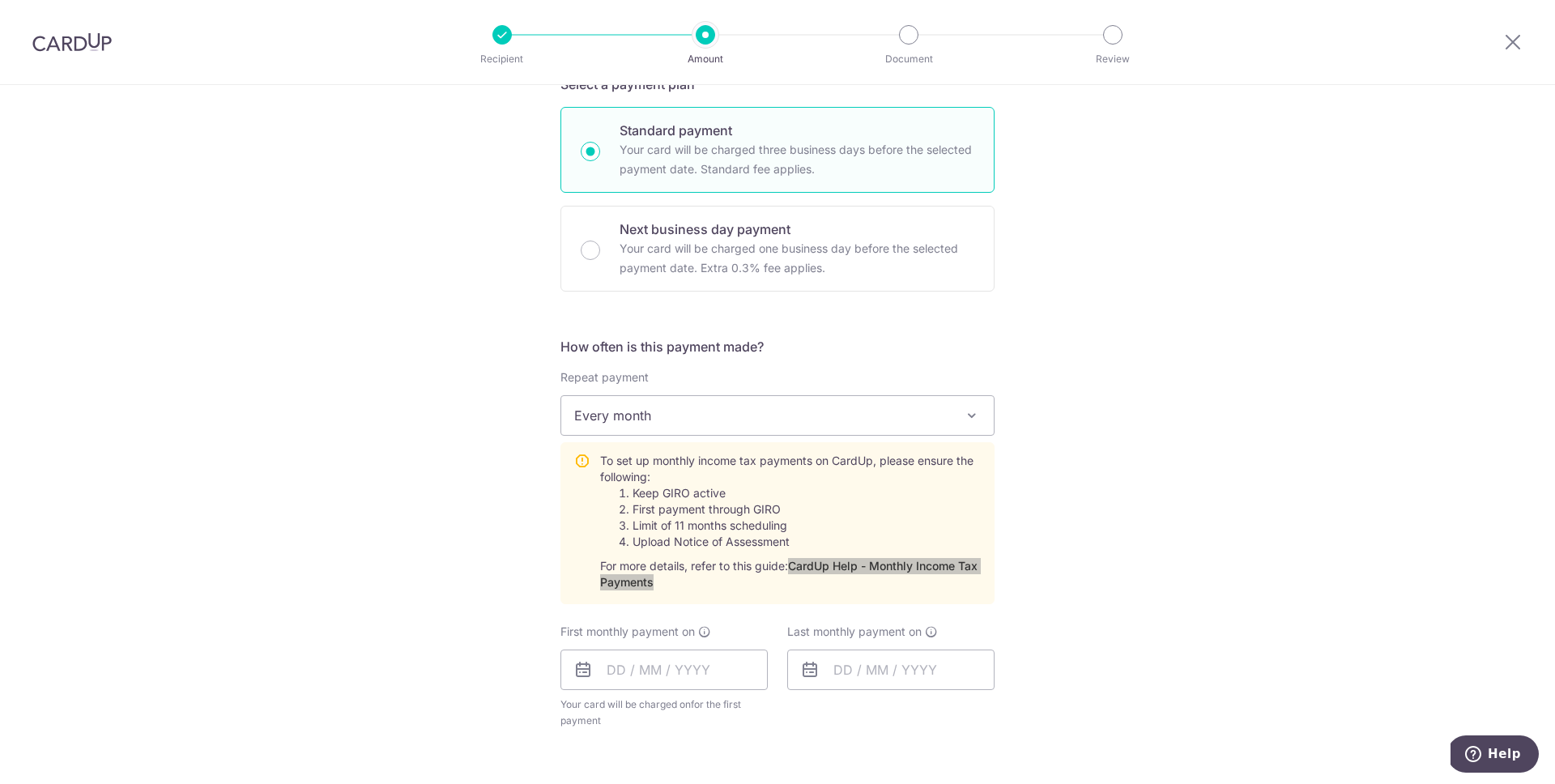
scroll to position [425, 0]
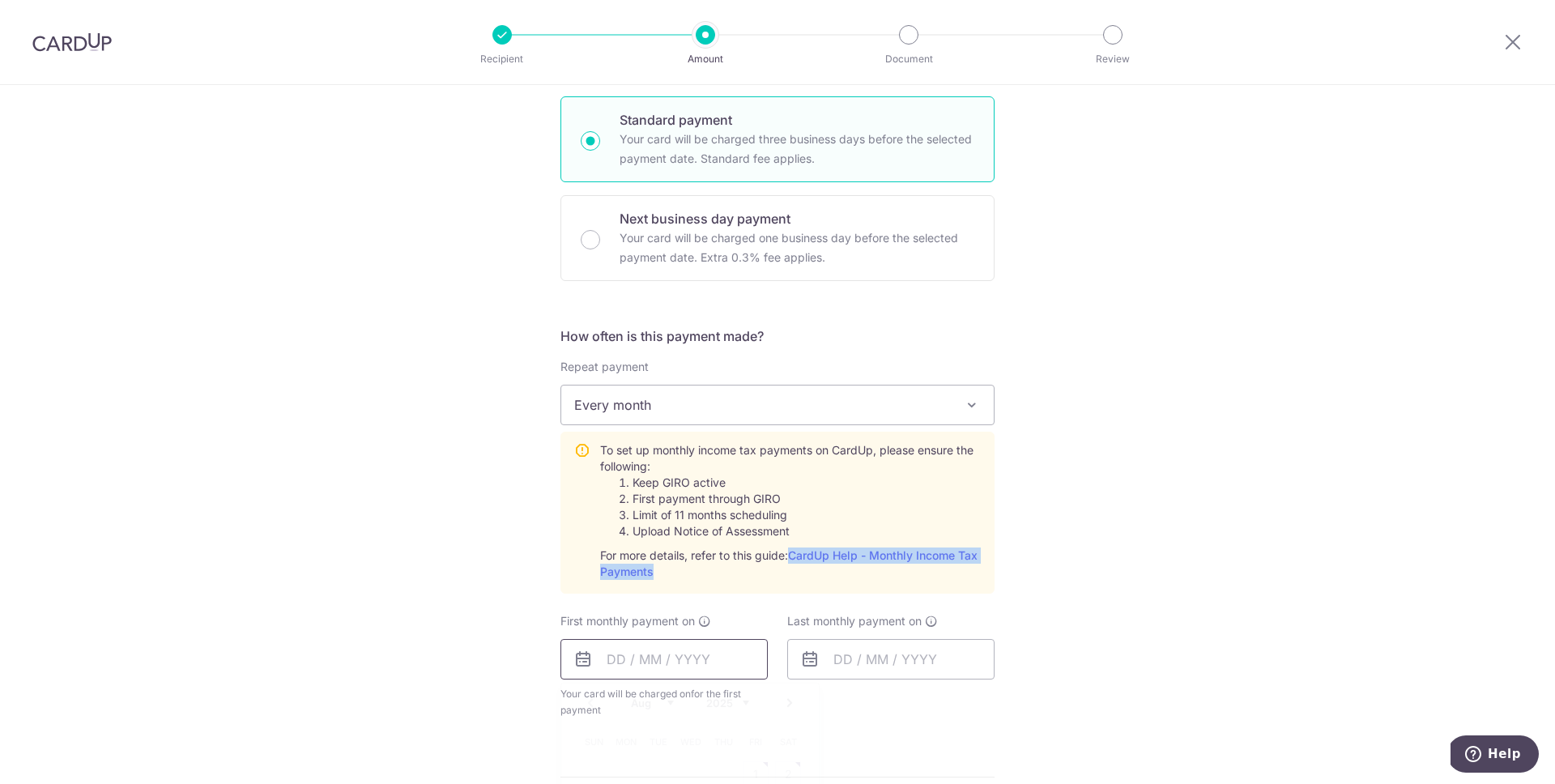
click at [619, 655] on input "text" at bounding box center [664, 659] width 207 height 40
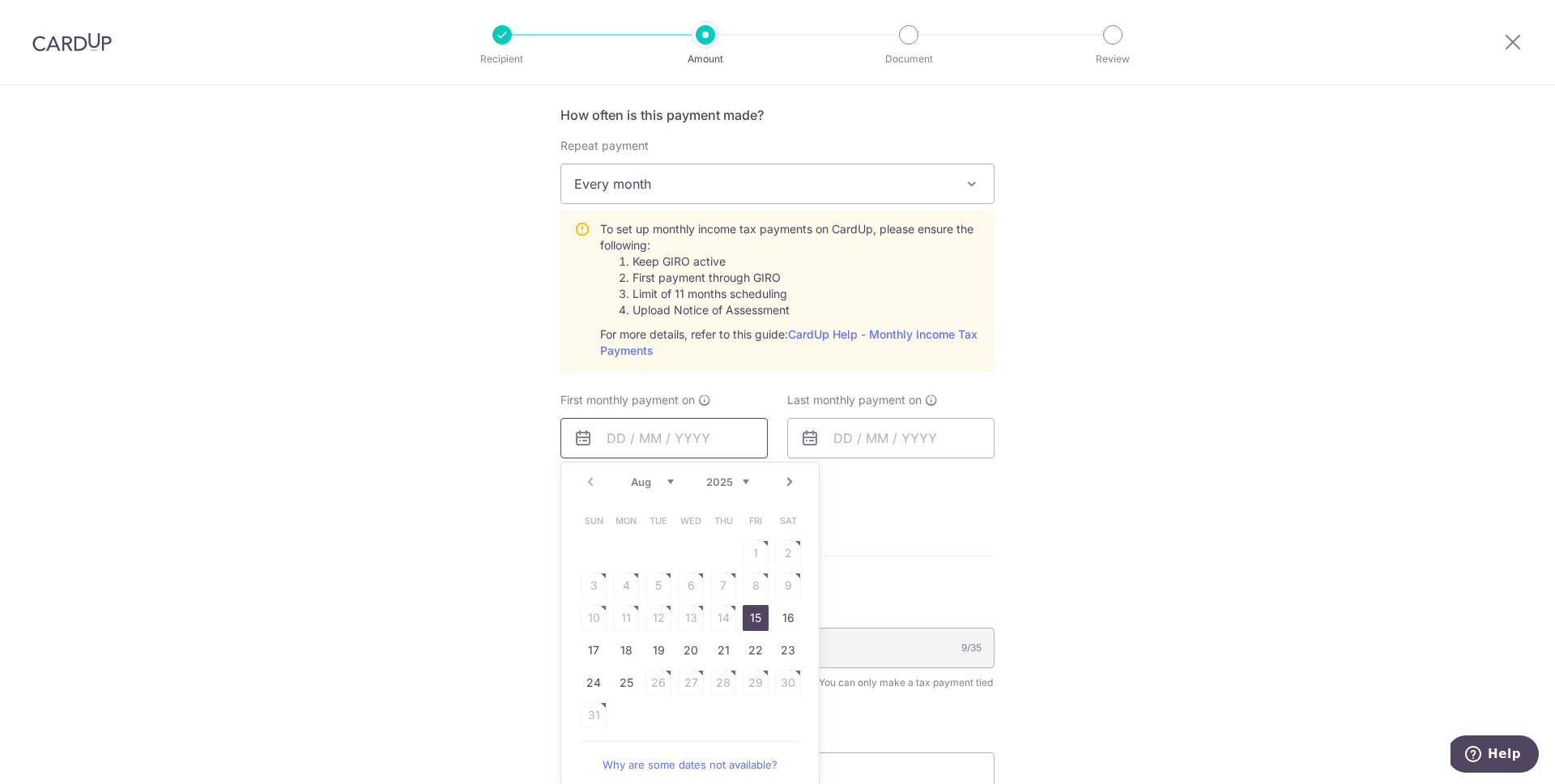
scroll to position [656, 0]
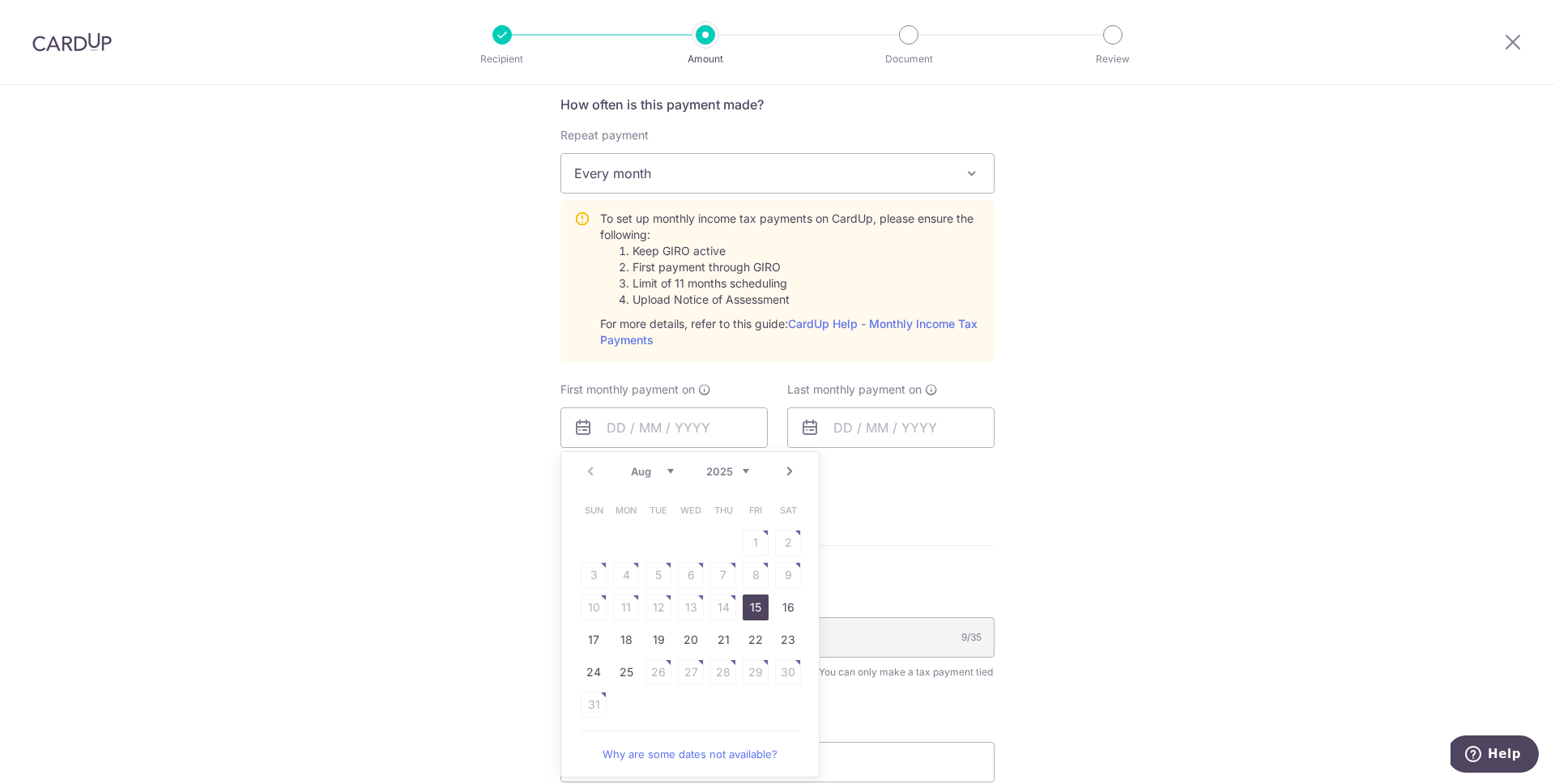
click at [788, 469] on link "Next" at bounding box center [790, 471] width 20 height 20
click at [619, 574] on link "8" at bounding box center [626, 575] width 26 height 26
type input "08/09/2025"
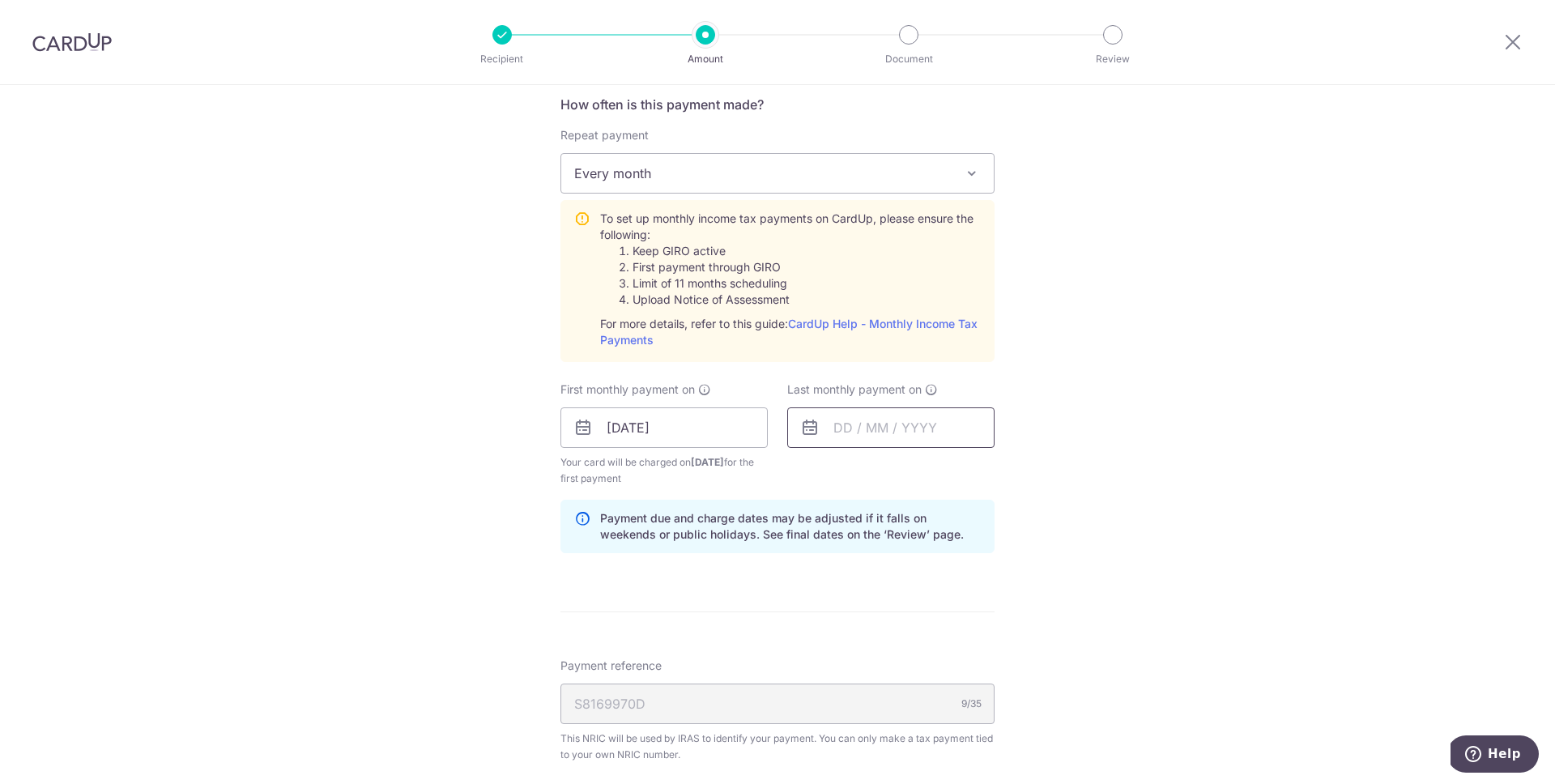
click at [834, 431] on input "text" at bounding box center [890, 427] width 207 height 40
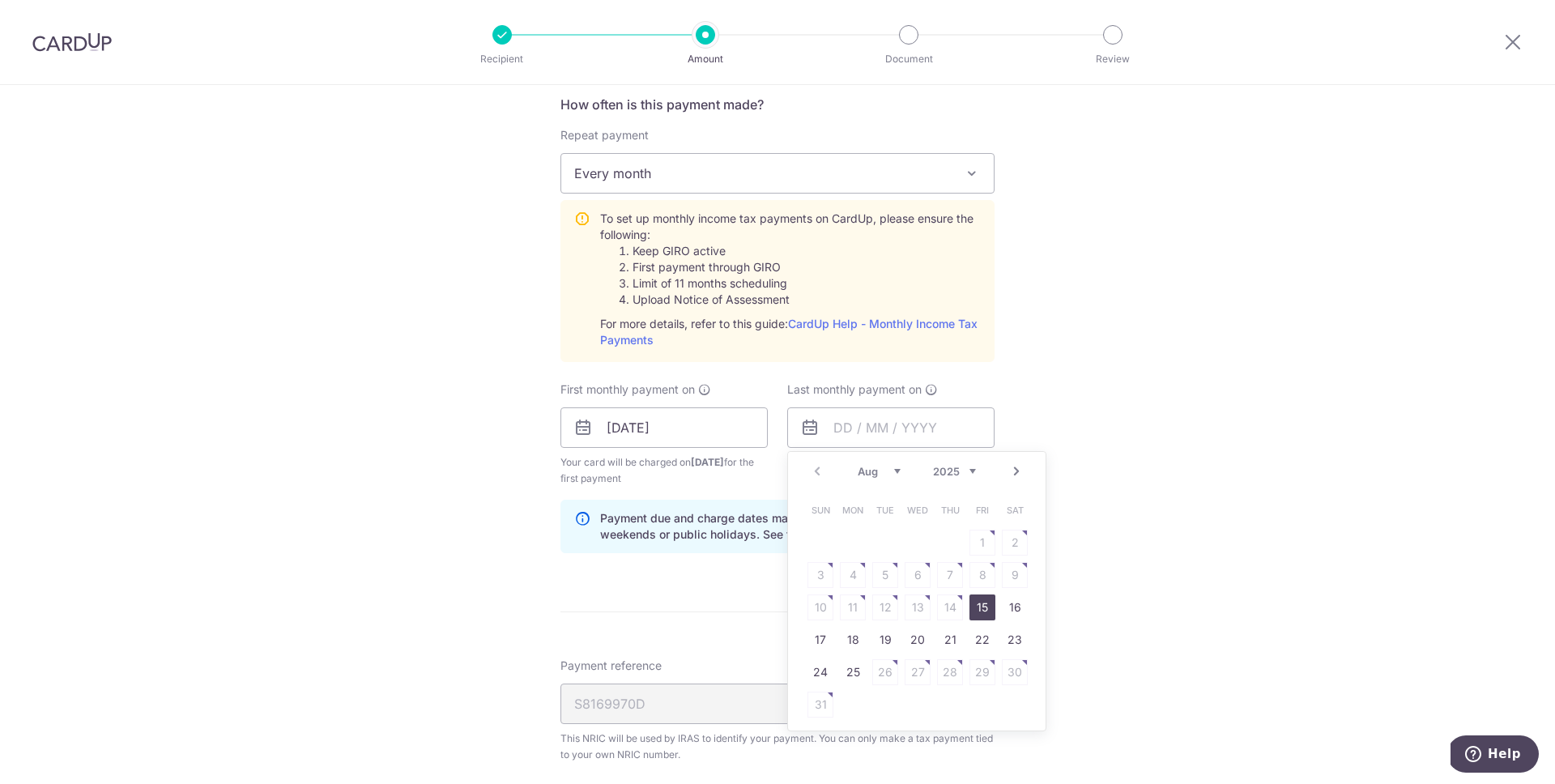
click at [1017, 473] on link "Next" at bounding box center [1016, 471] width 20 height 20
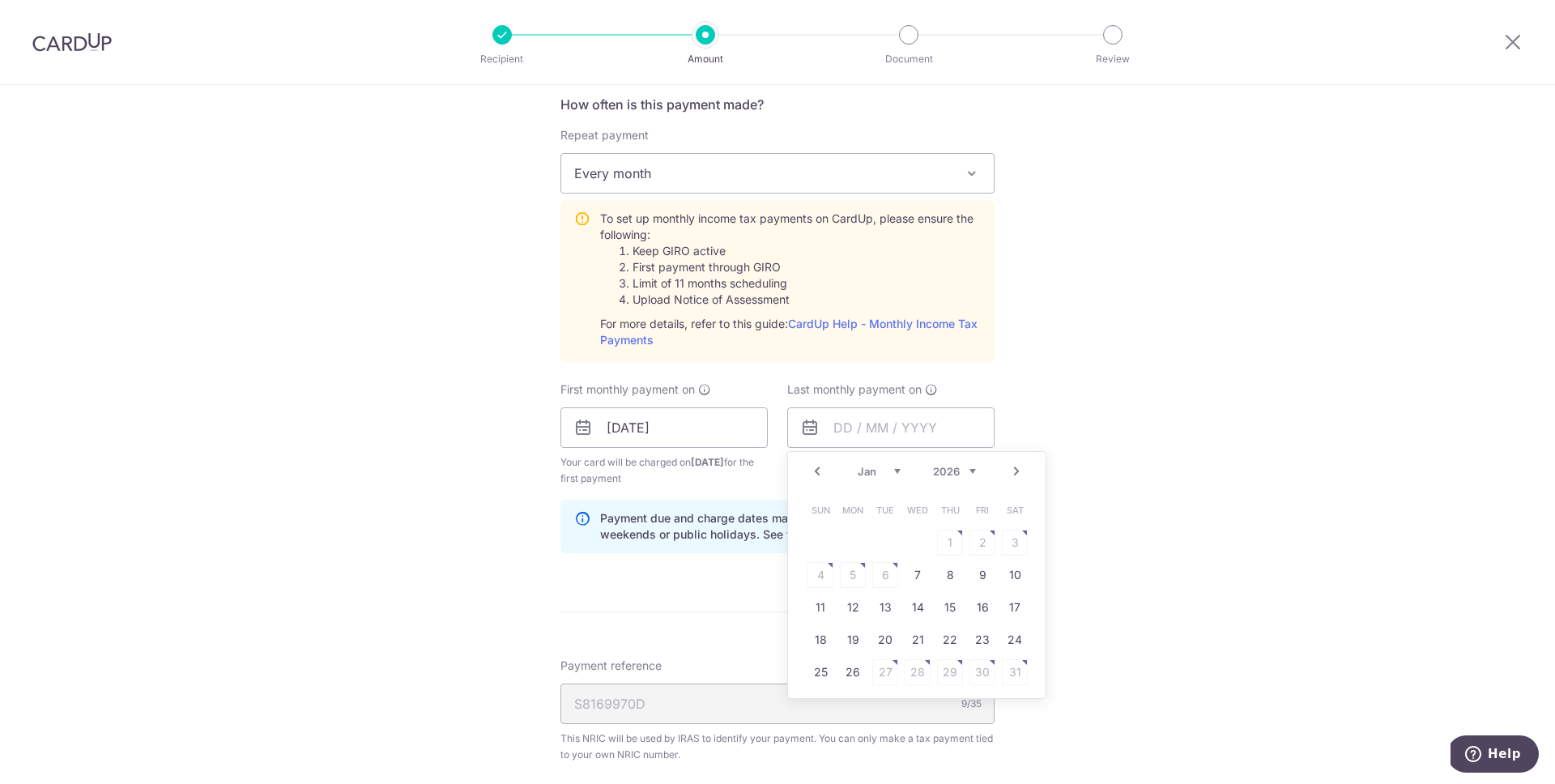
click at [1017, 473] on link "Next" at bounding box center [1016, 471] width 20 height 20
click at [848, 534] on table "Sun Mon Tue Wed Thu Fri Sat 1 2 3 4 5 6 7 8 9 10 11 12 13 14 15 16 17 18 19 20 …" at bounding box center [918, 591] width 227 height 194
click at [849, 537] on table "Sun Mon Tue Wed Thu Fri Sat 1 2 3 4 5 6 7 8 9 10 11 12 13 14 15 16 17 18 19 20 …" at bounding box center [918, 591] width 227 height 194
click at [843, 567] on link "9" at bounding box center [853, 575] width 26 height 26
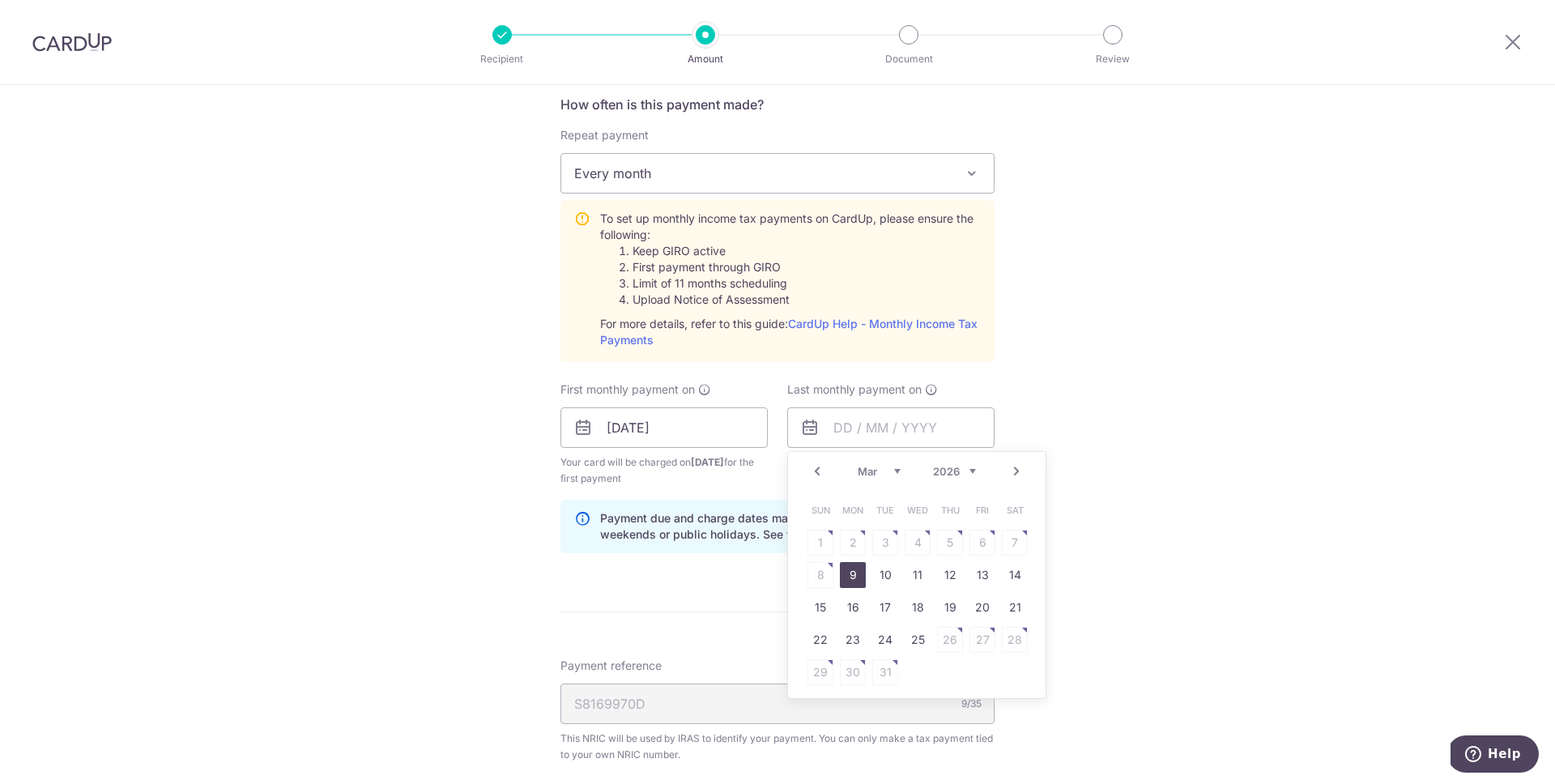
type input "09/03/2026"
click at [609, 432] on input "08/09/2025" at bounding box center [664, 427] width 207 height 40
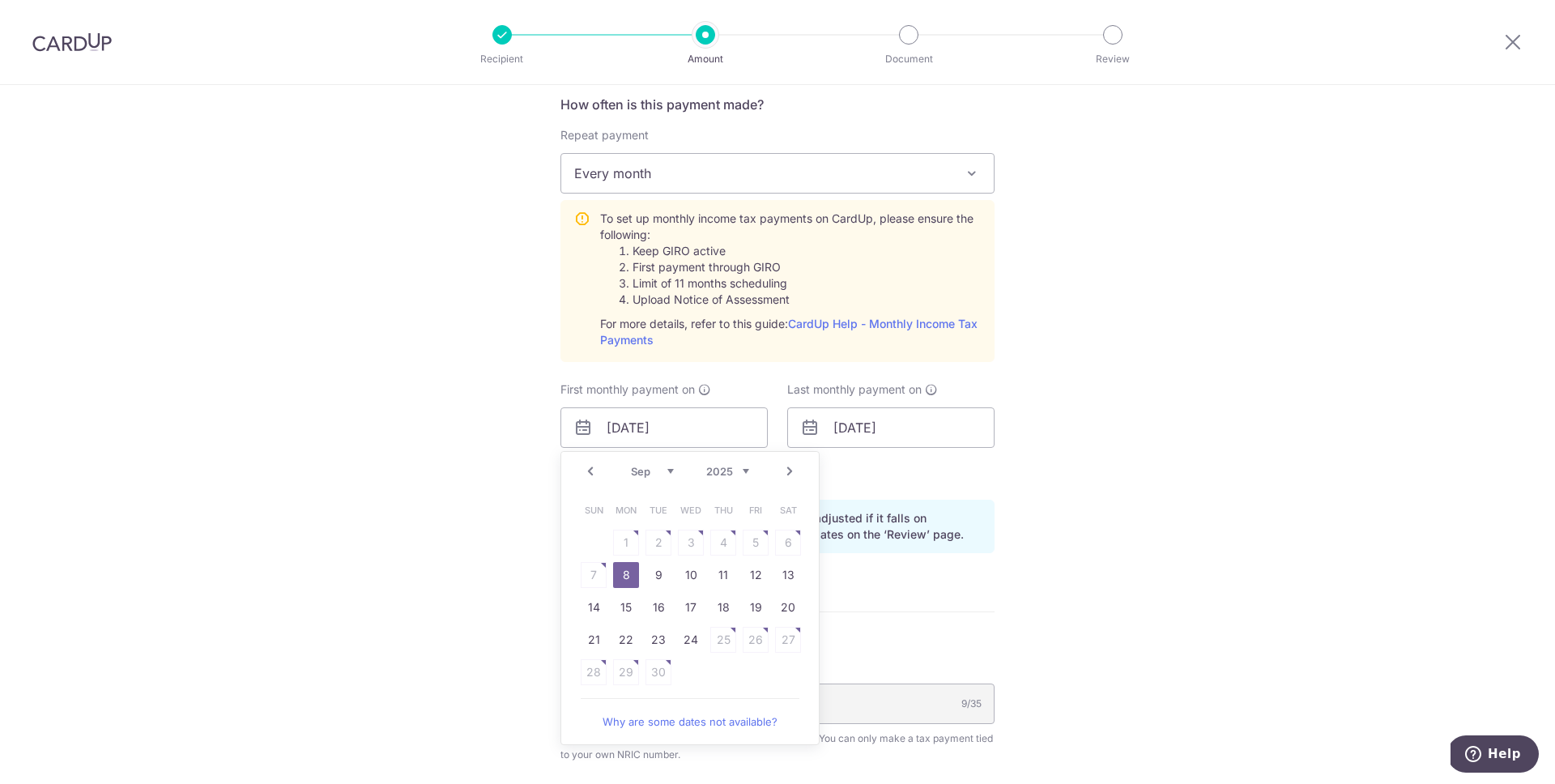
click at [581, 471] on link "Prev" at bounding box center [590, 471] width 20 height 20
click at [755, 607] on link "15" at bounding box center [756, 608] width 26 height 26
type input "[DATE]"
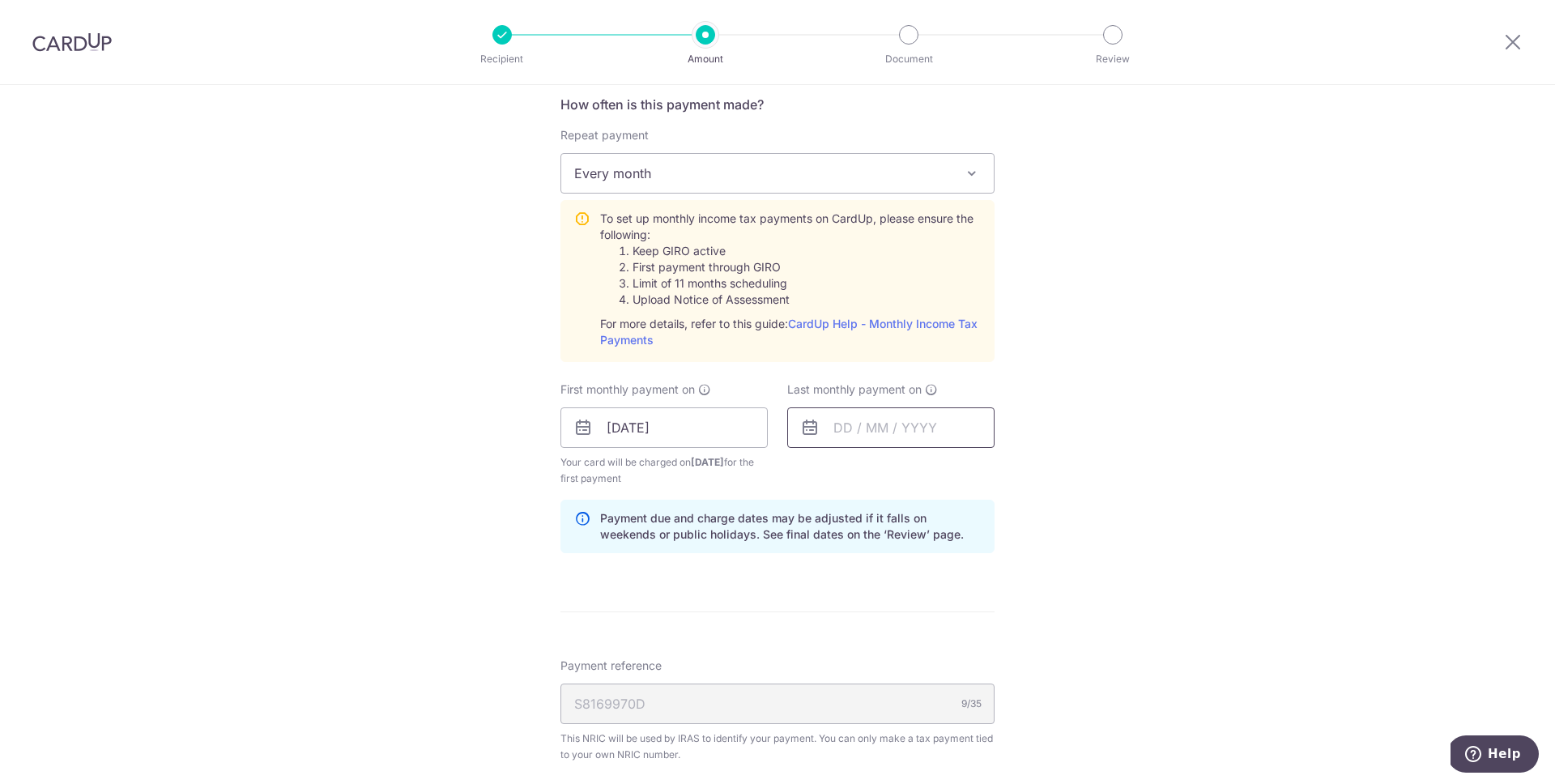
click at [842, 431] on input "text" at bounding box center [890, 427] width 207 height 40
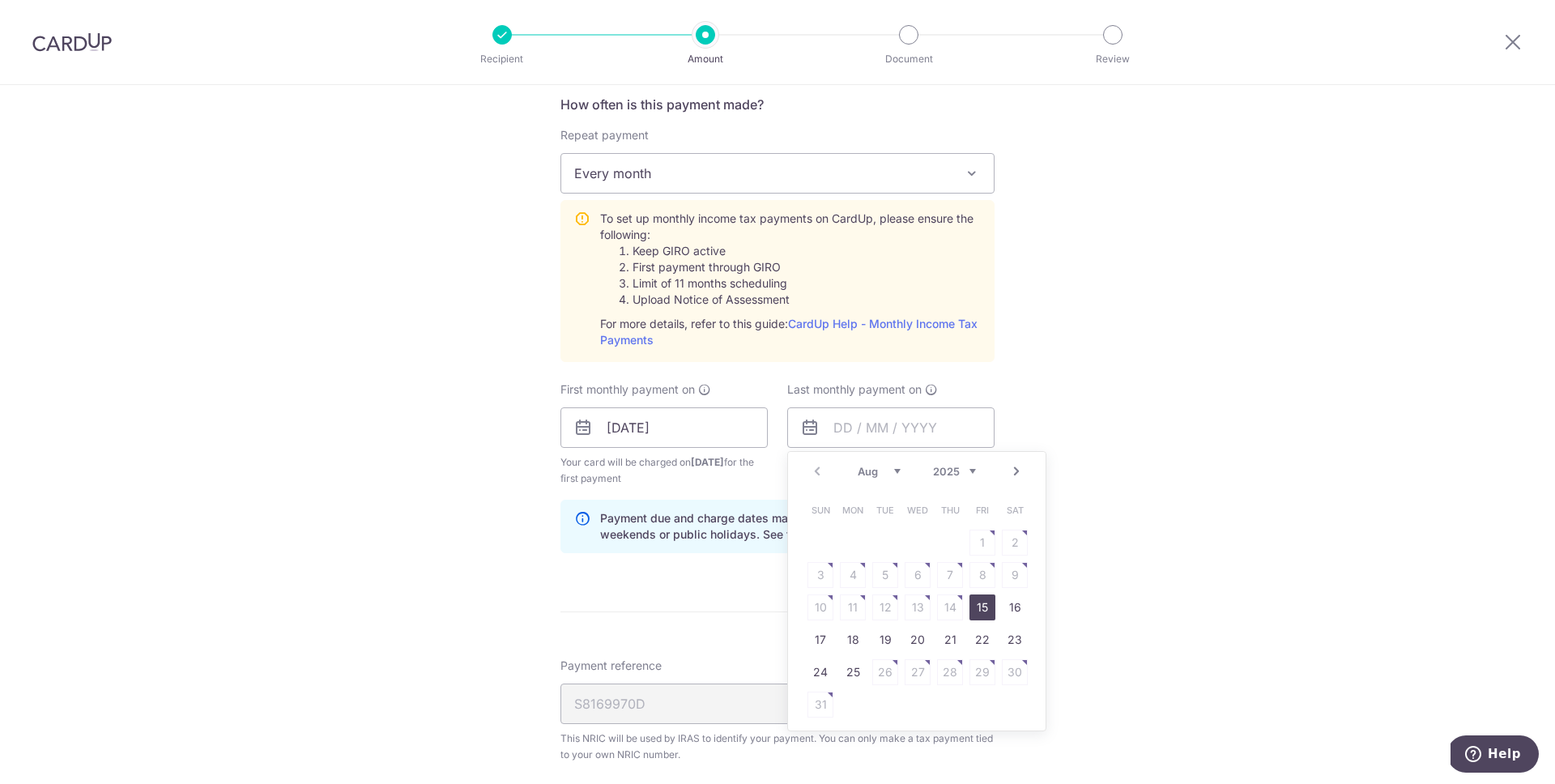
click at [1013, 470] on link "Next" at bounding box center [1016, 471] width 20 height 20
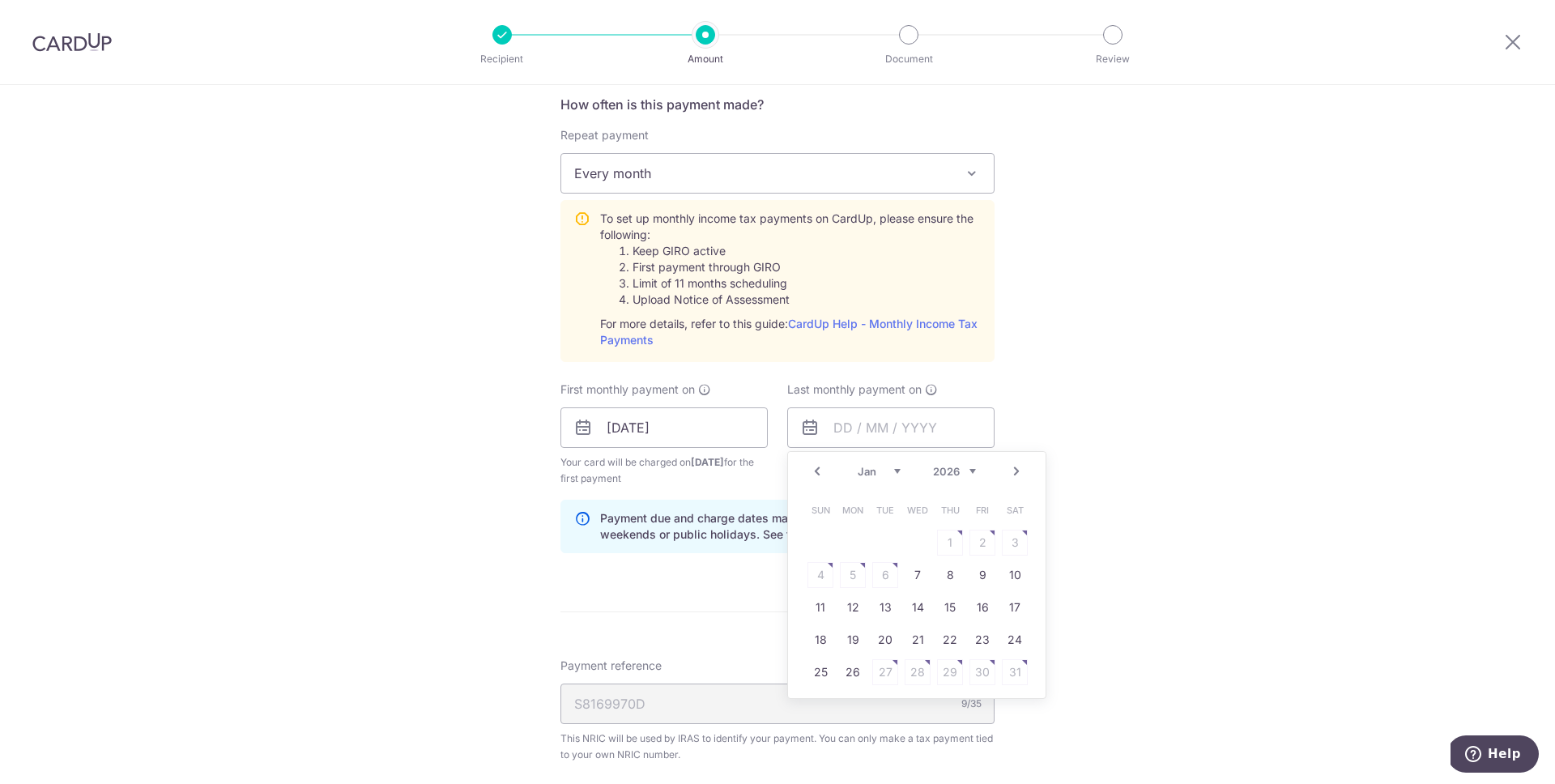
click at [1013, 470] on link "Next" at bounding box center [1016, 471] width 20 height 20
click at [850, 581] on link "9" at bounding box center [853, 575] width 26 height 26
click at [854, 435] on input "09/03/2026" at bounding box center [890, 427] width 207 height 40
click at [821, 611] on link "15" at bounding box center [820, 608] width 26 height 26
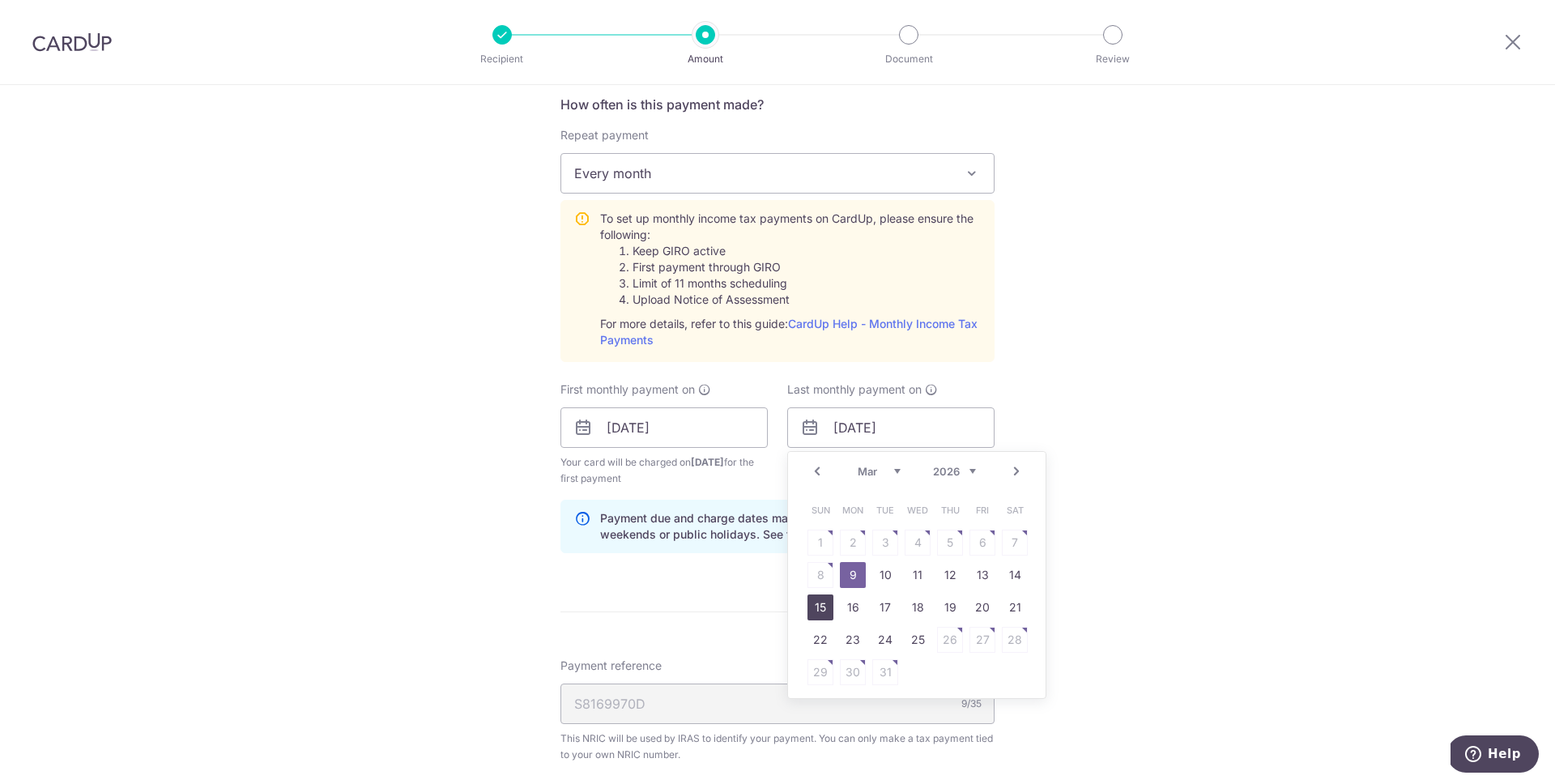
type input "15/03/2026"
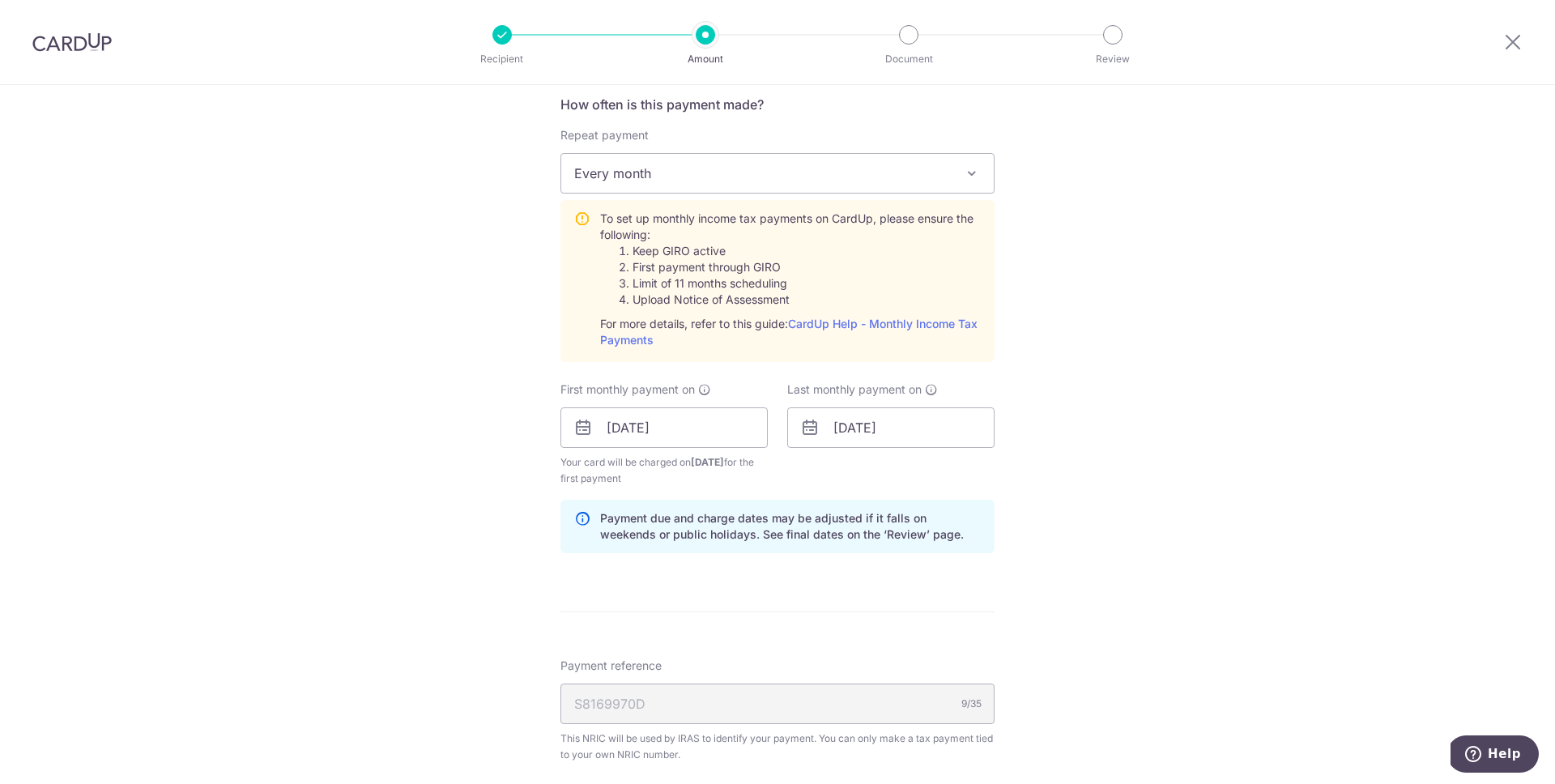
click at [1108, 506] on div "Tell us more about your payment Enter one-time or monthly payment amount SGD Th…" at bounding box center [778, 306] width 1555 height 1755
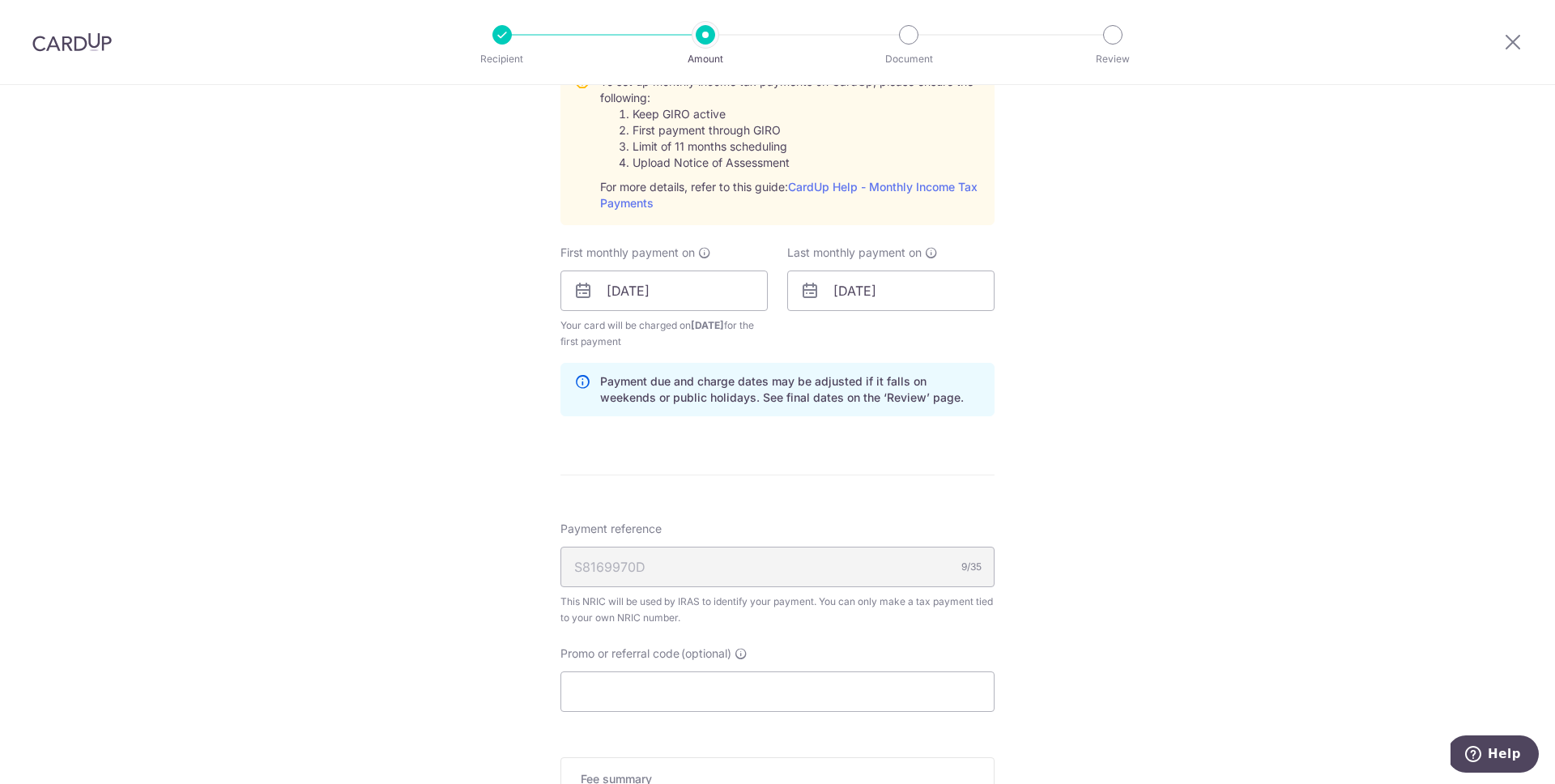
scroll to position [814, 0]
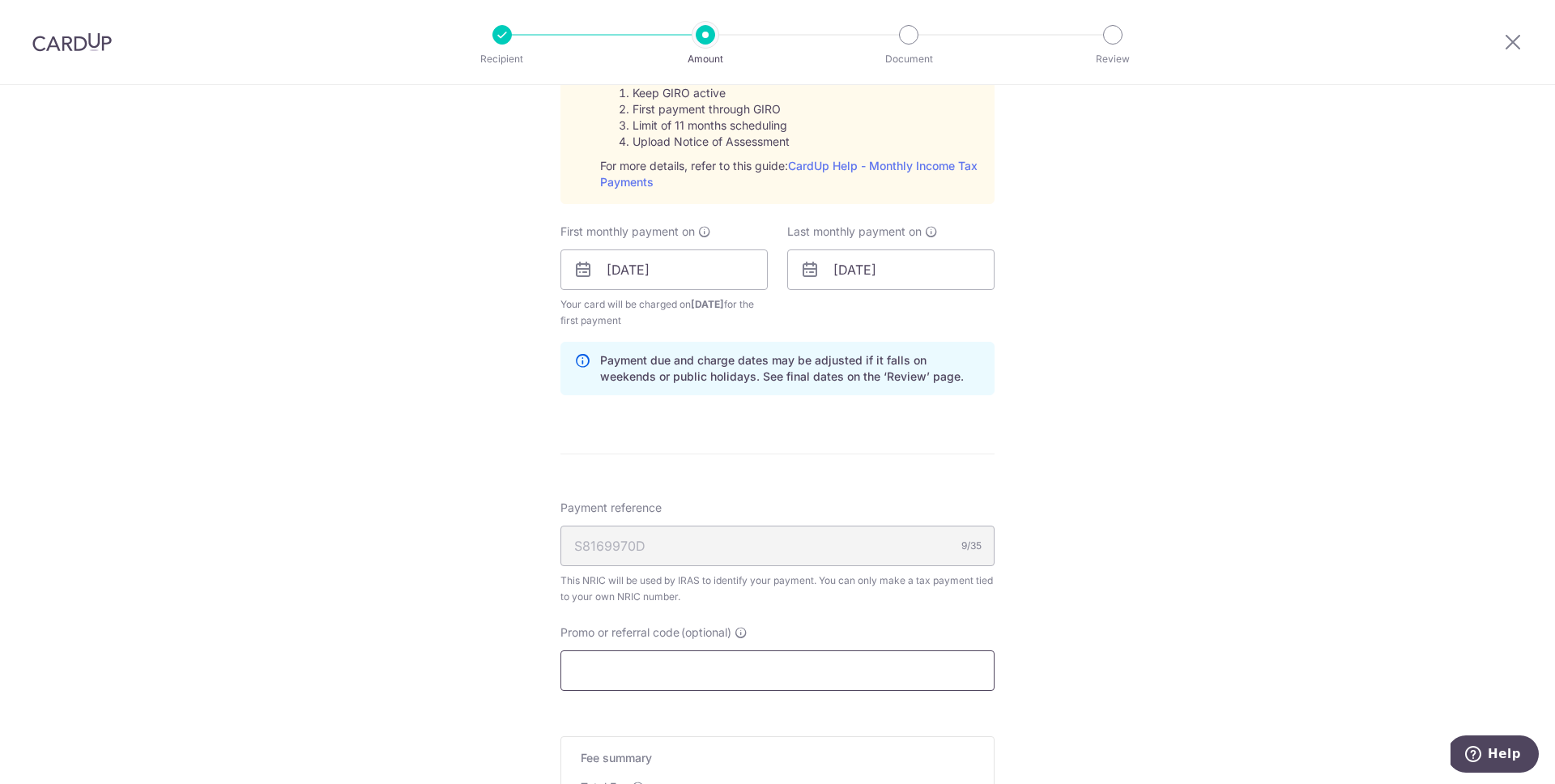
click at [612, 676] on input "Promo or referral code (optional)" at bounding box center [777, 670] width 434 height 40
paste input "MLTAX25R"
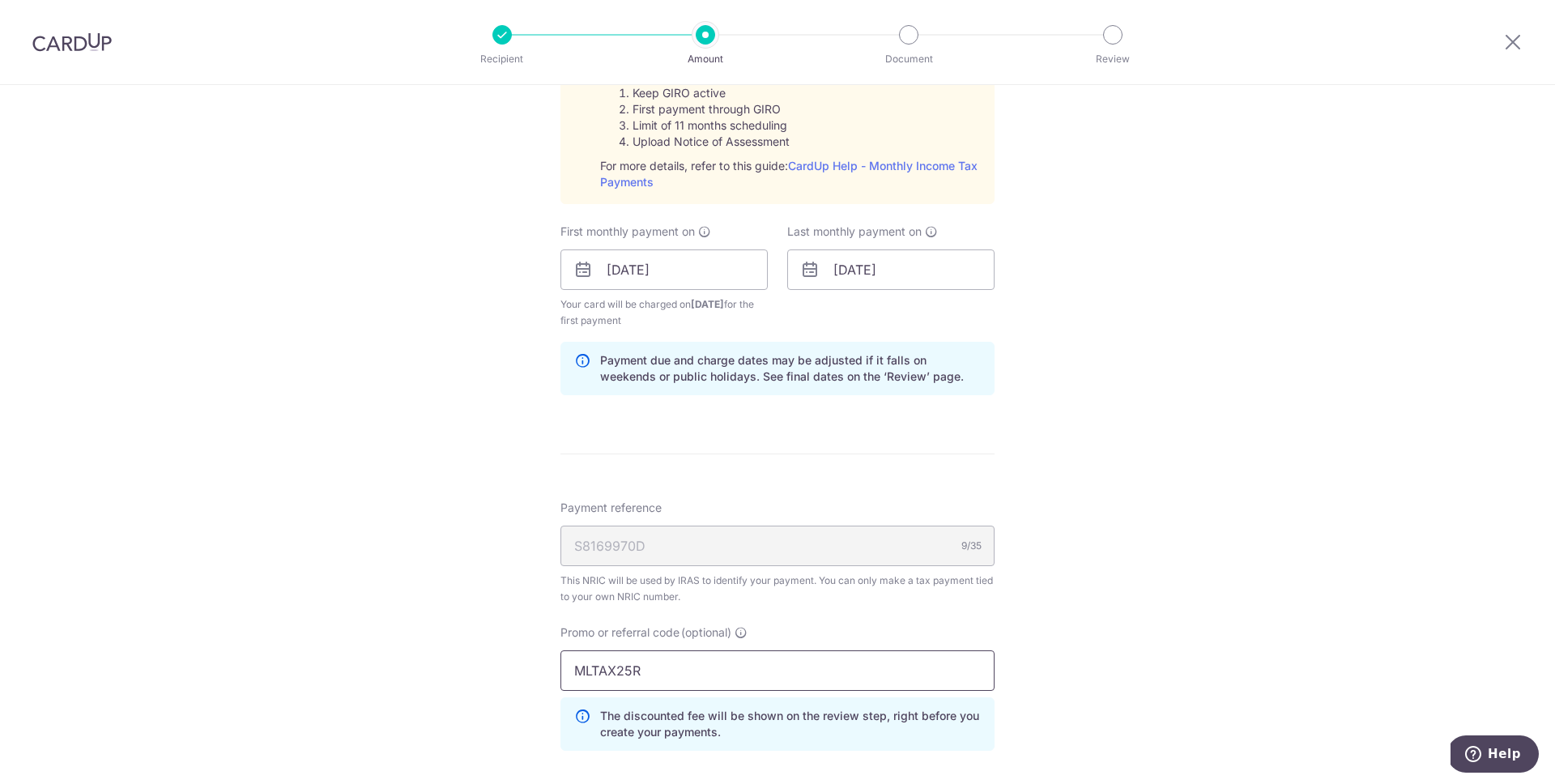
type input "MLTAX25R"
click at [1170, 543] on div "Tell us more about your payment Enter one-time or monthly payment amount SGD Th…" at bounding box center [778, 185] width 1555 height 1827
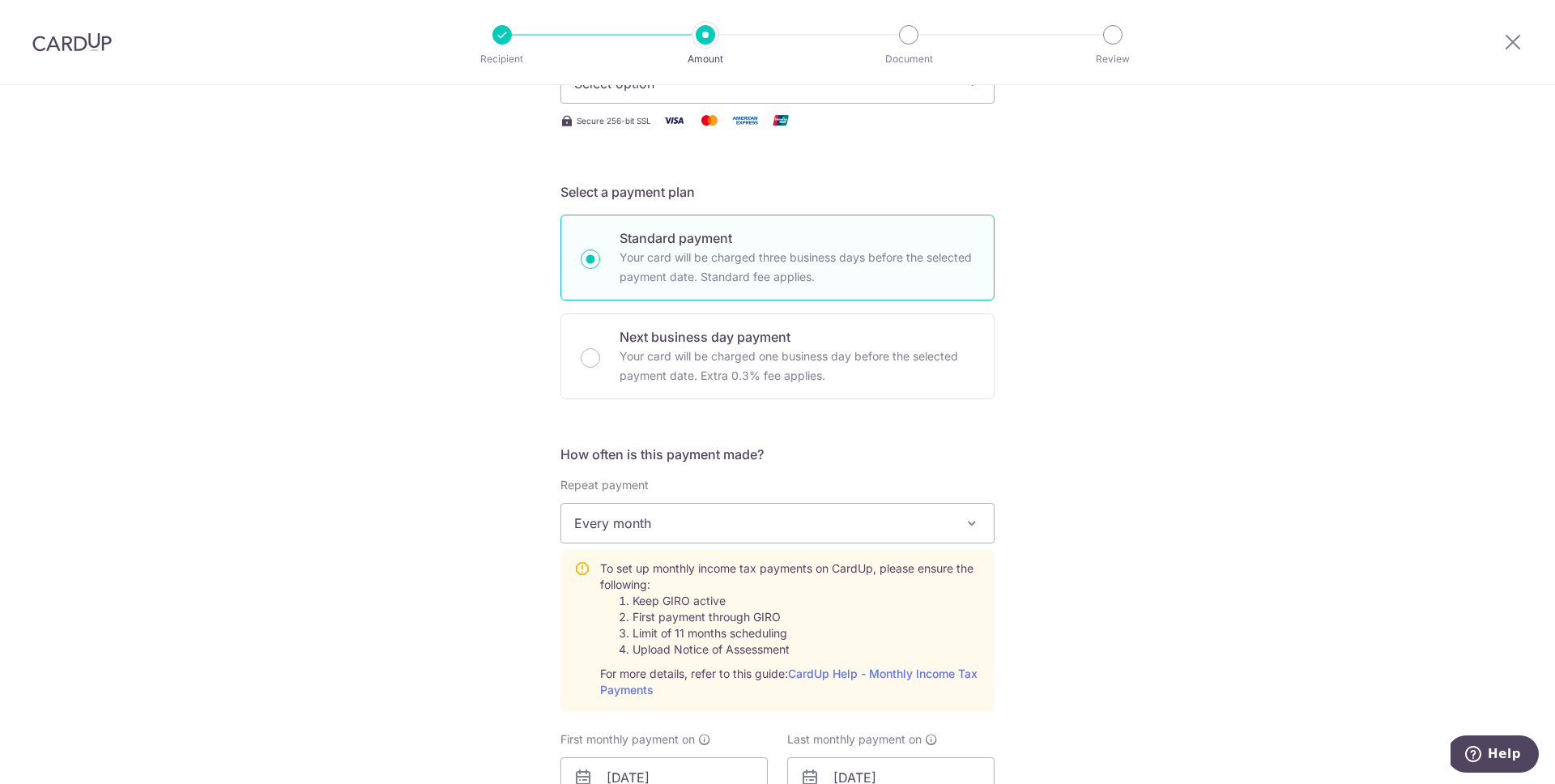
scroll to position [0, 0]
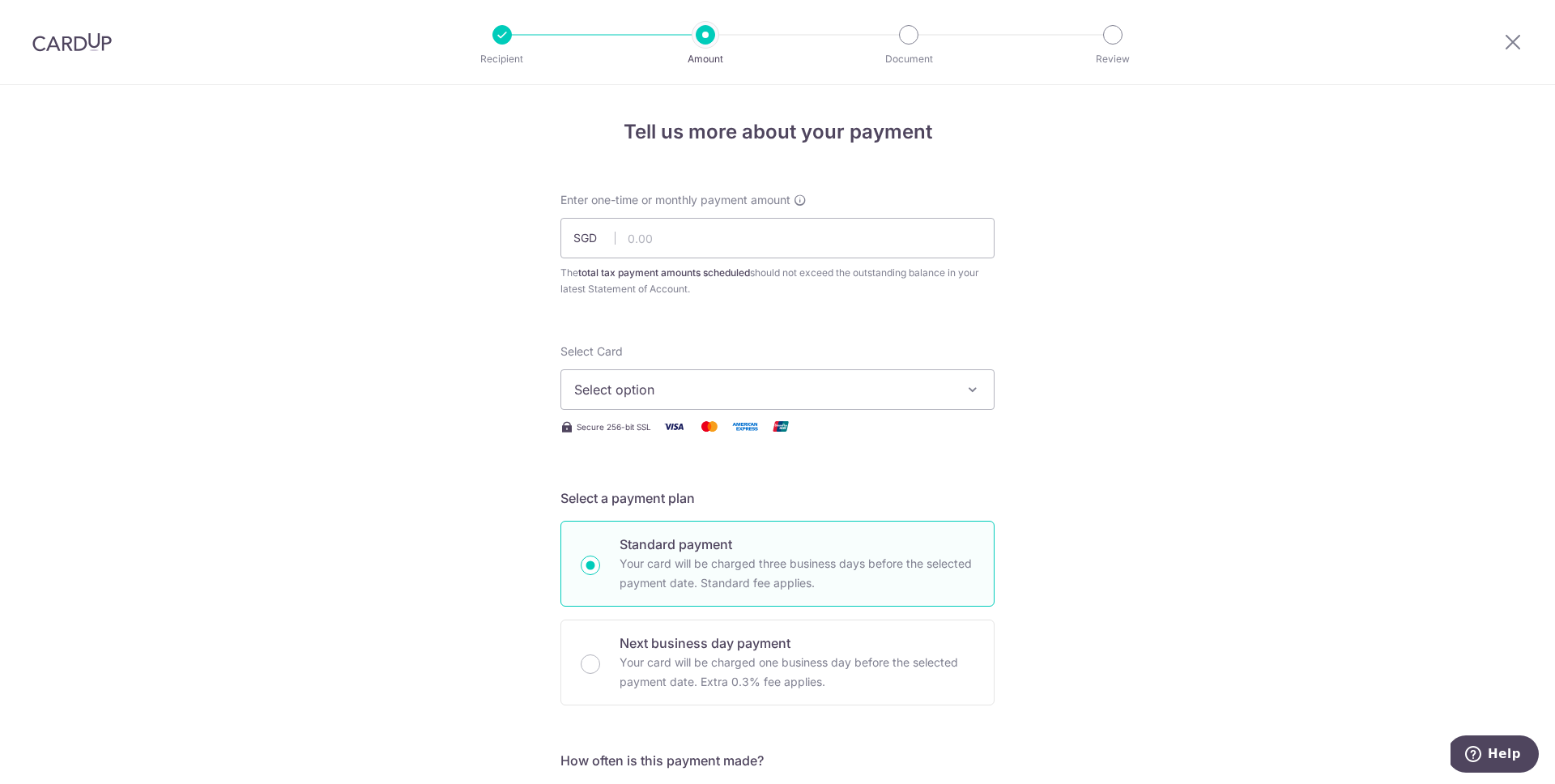
click at [964, 388] on icon "button" at bounding box center [972, 389] width 16 height 16
click at [842, 429] on span "Add credit card" at bounding box center [792, 434] width 377 height 16
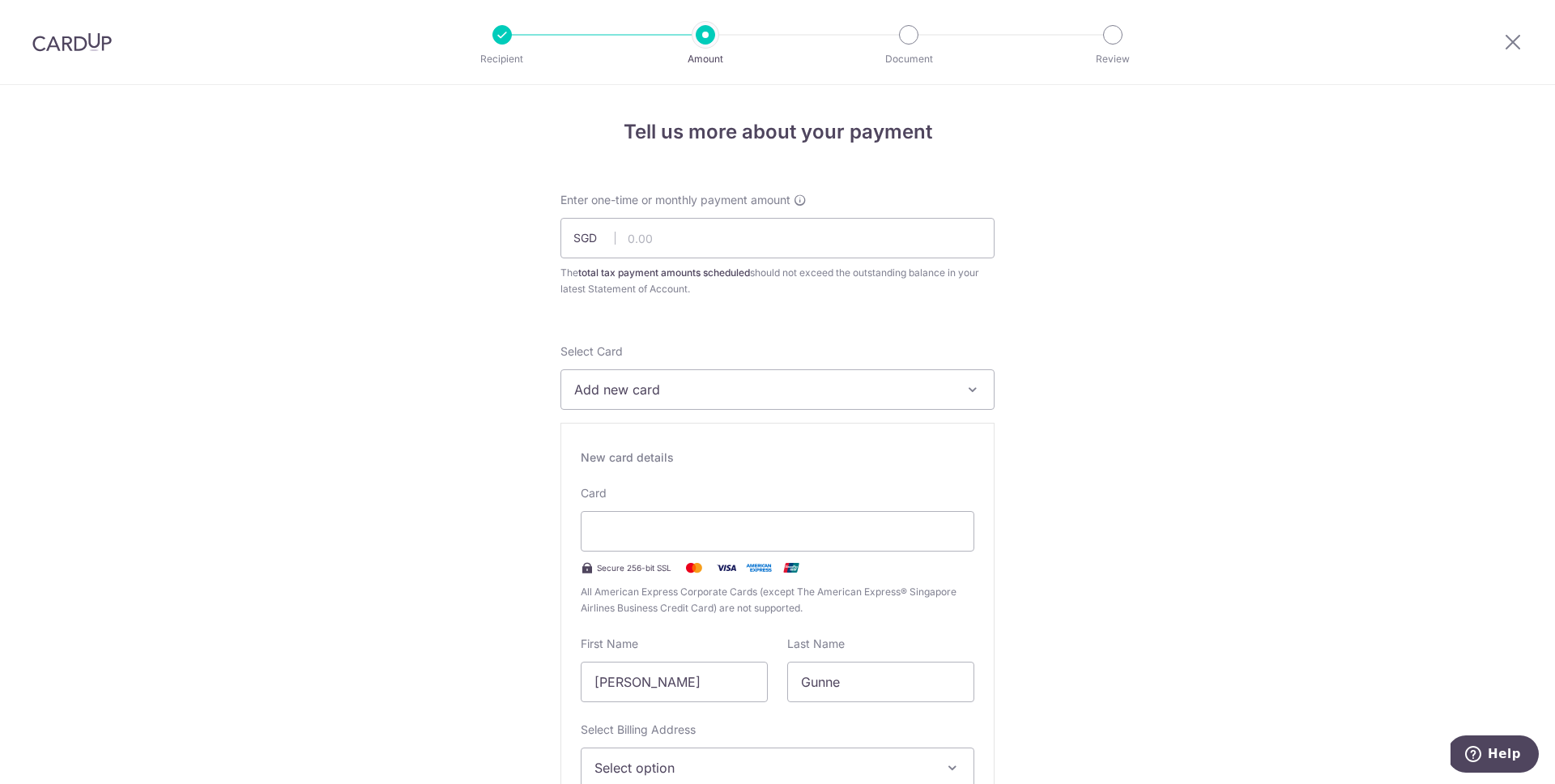
type input "CIARAN"
type input "GUNNE"
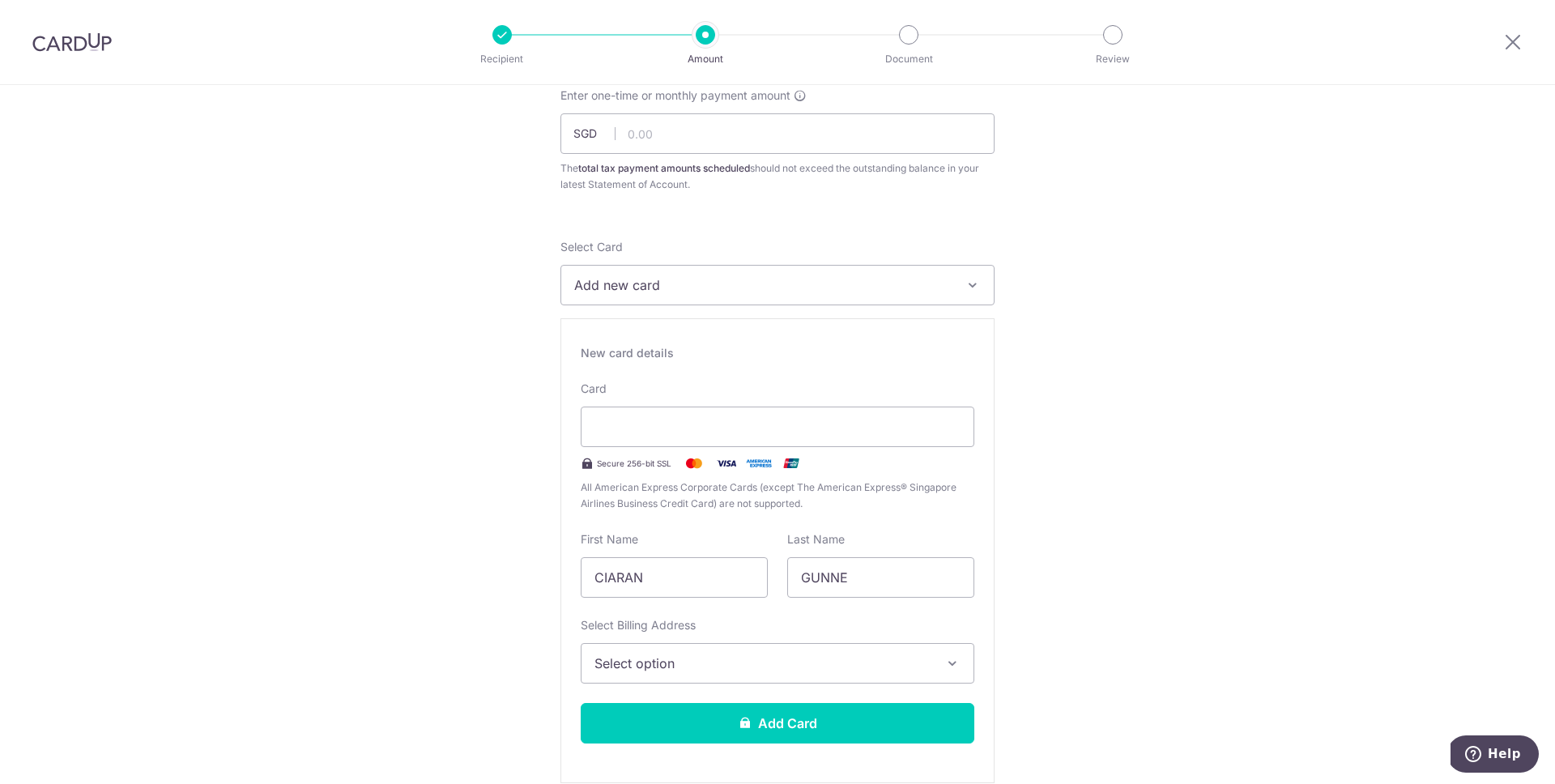
scroll to position [130, 0]
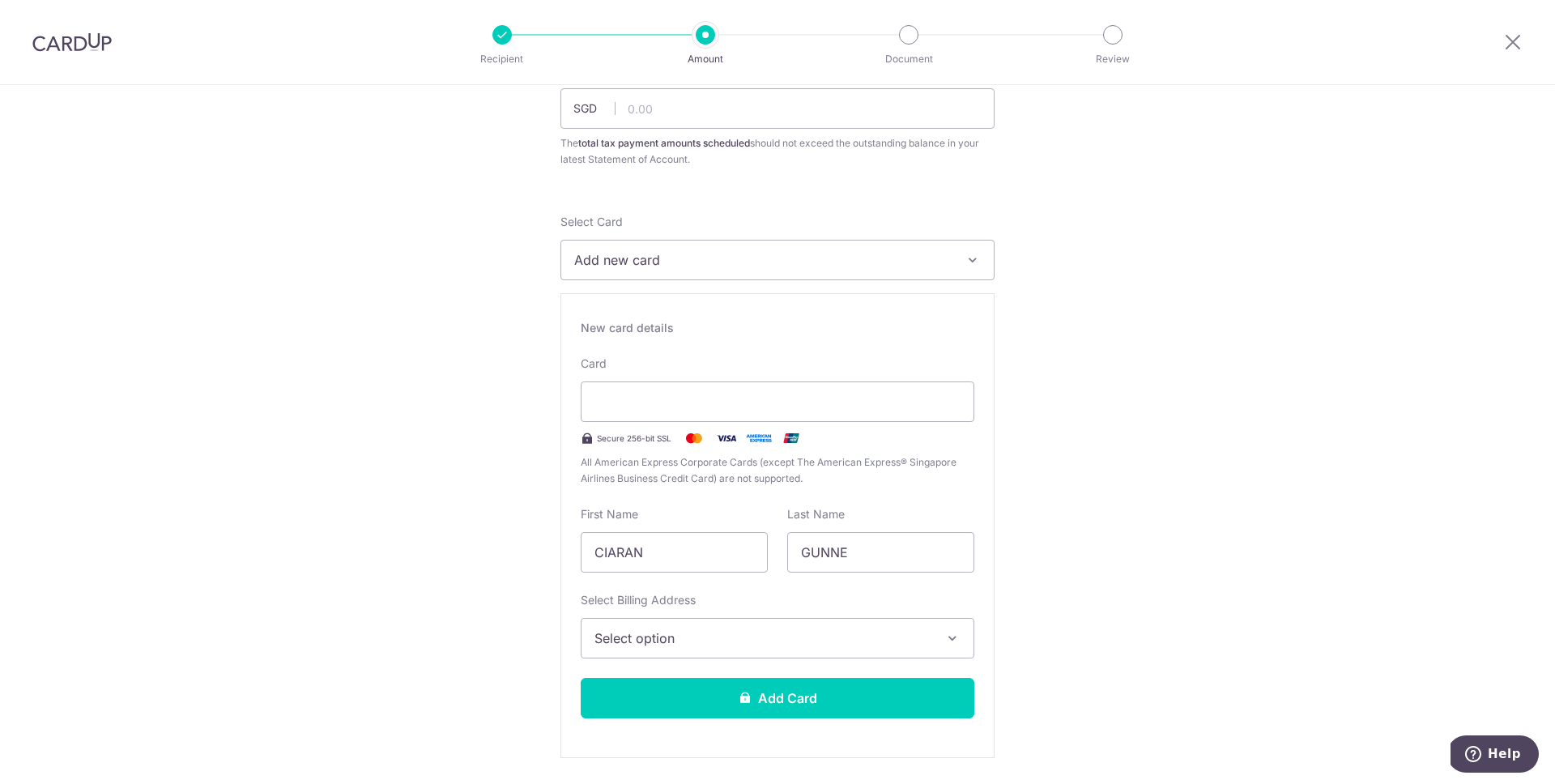
click at [899, 644] on span "Select option" at bounding box center [763, 637] width 337 height 20
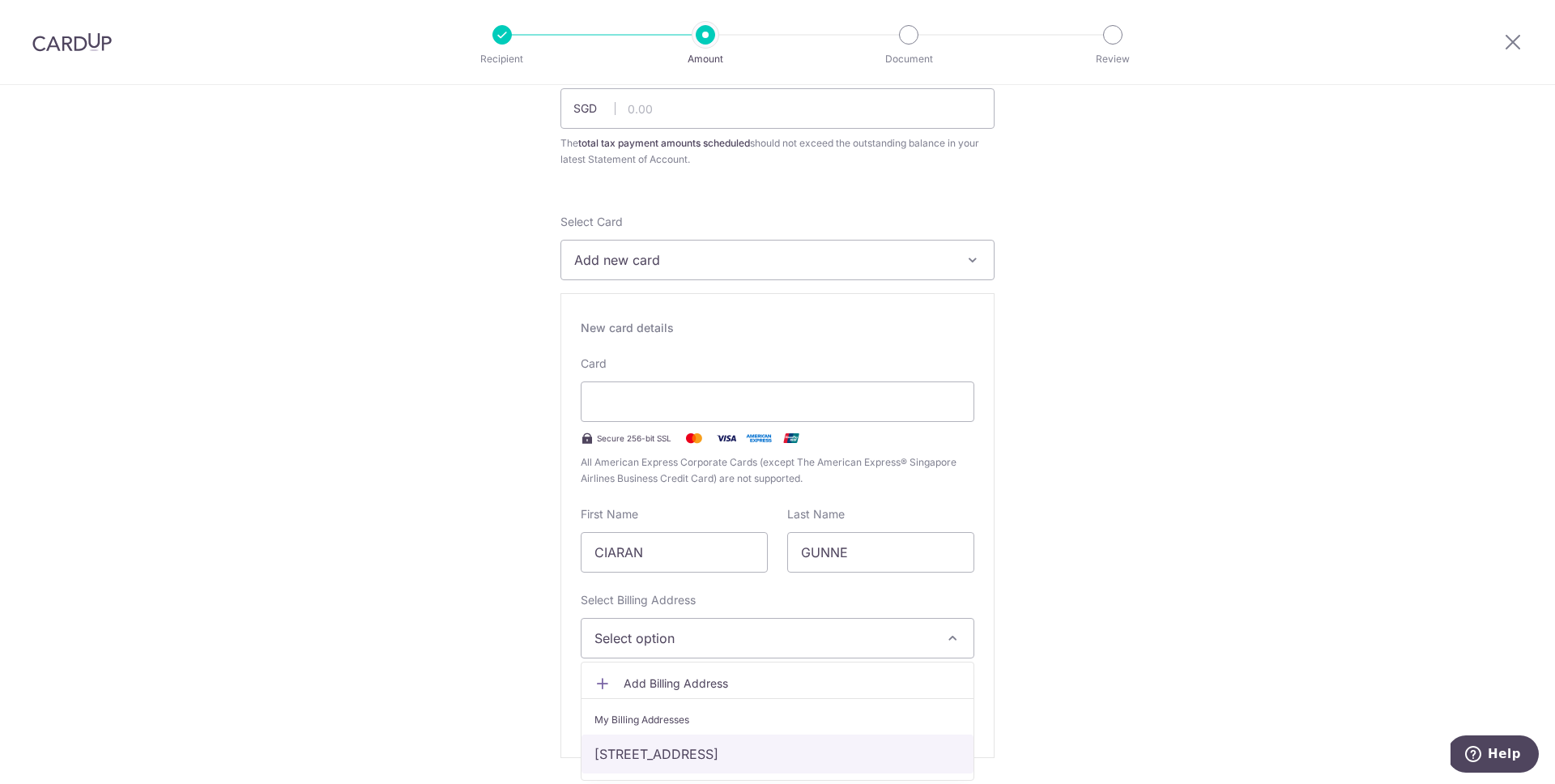
click at [799, 752] on link "189 Loyang Rise, Singapore, Singapore-507412" at bounding box center [778, 754] width 392 height 39
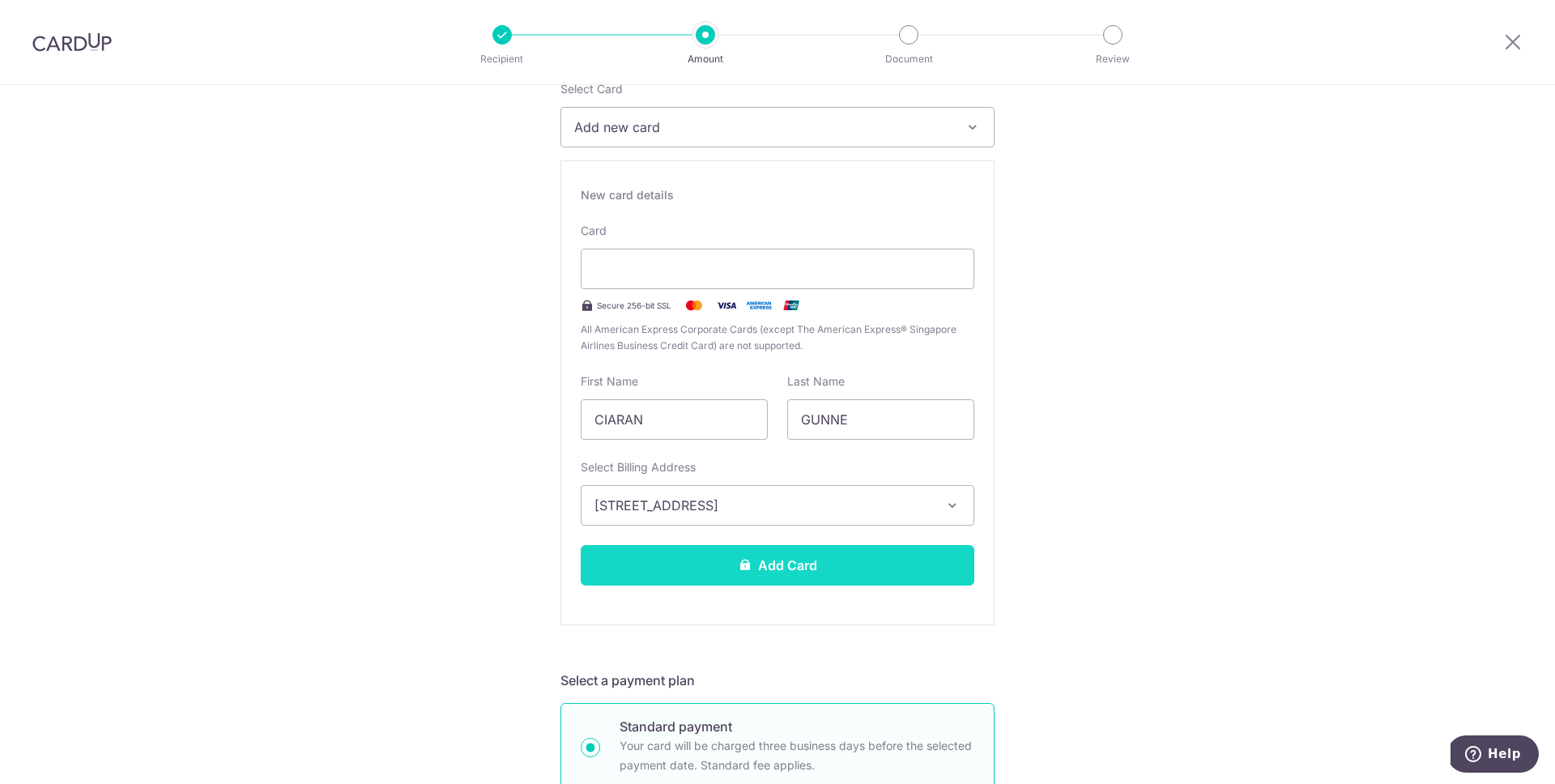
click at [795, 567] on button "Add Card" at bounding box center [778, 565] width 394 height 40
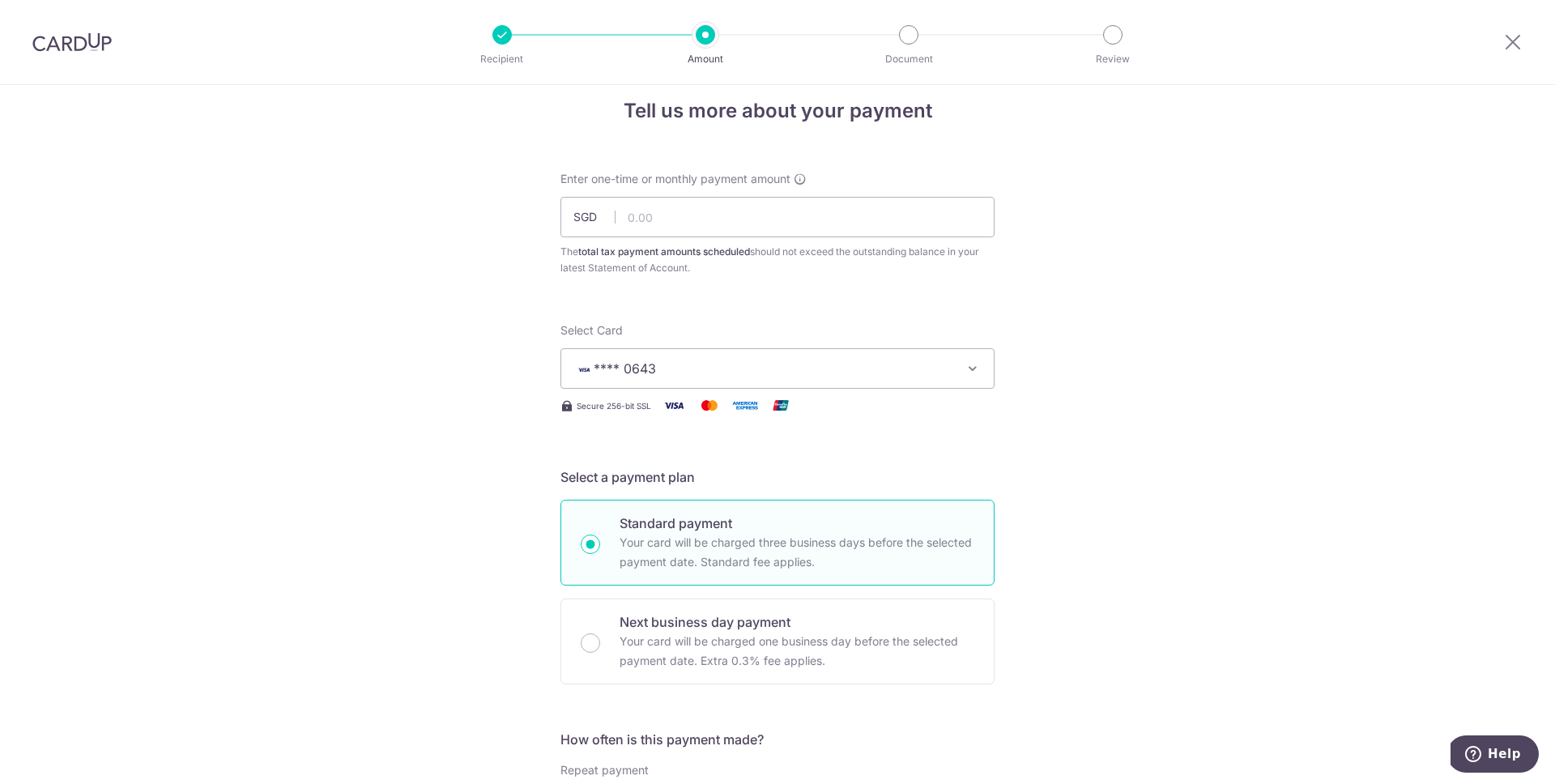
scroll to position [42, 0]
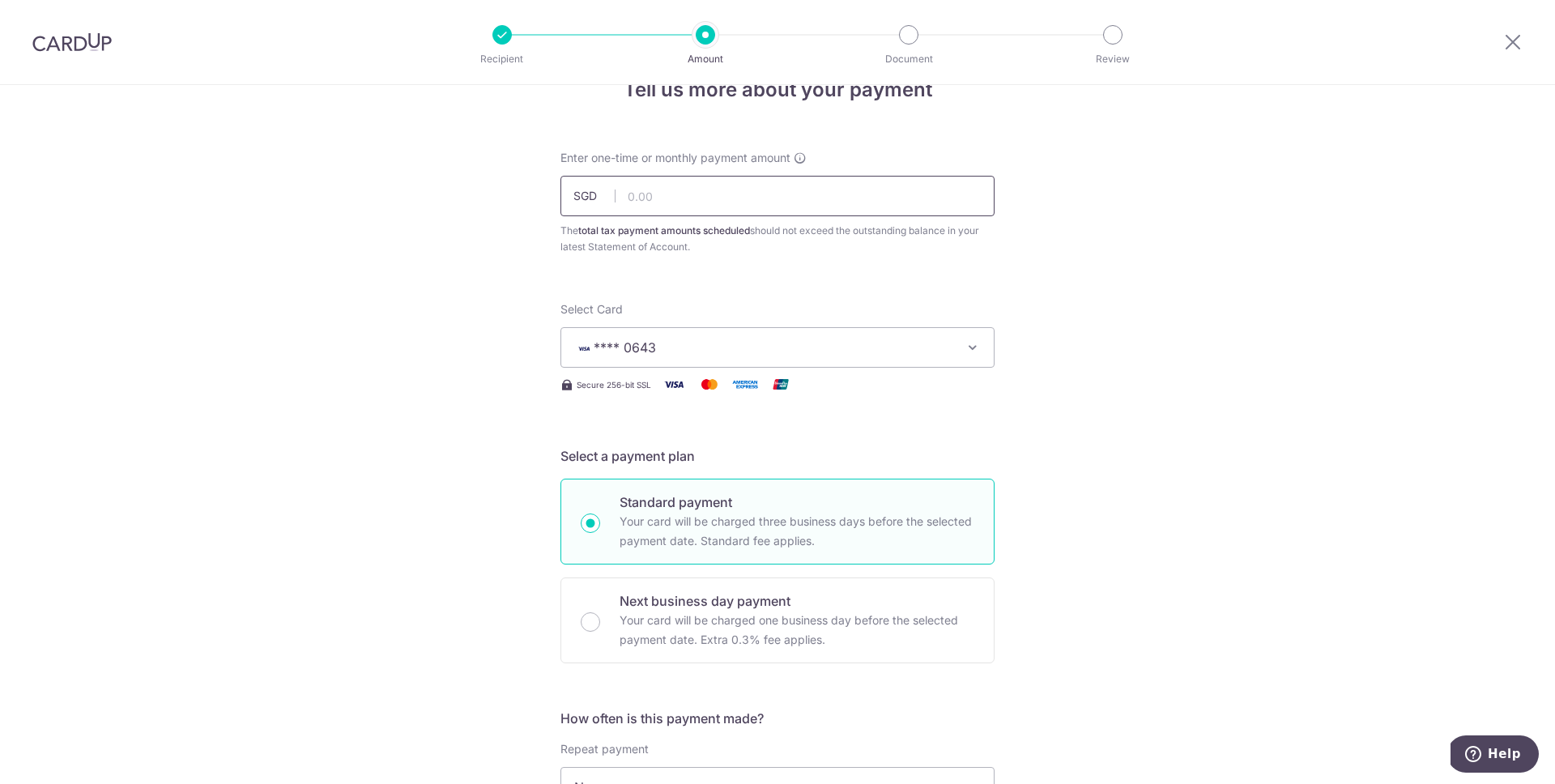
click at [766, 205] on input "text" at bounding box center [777, 195] width 434 height 40
type input "1,205.67"
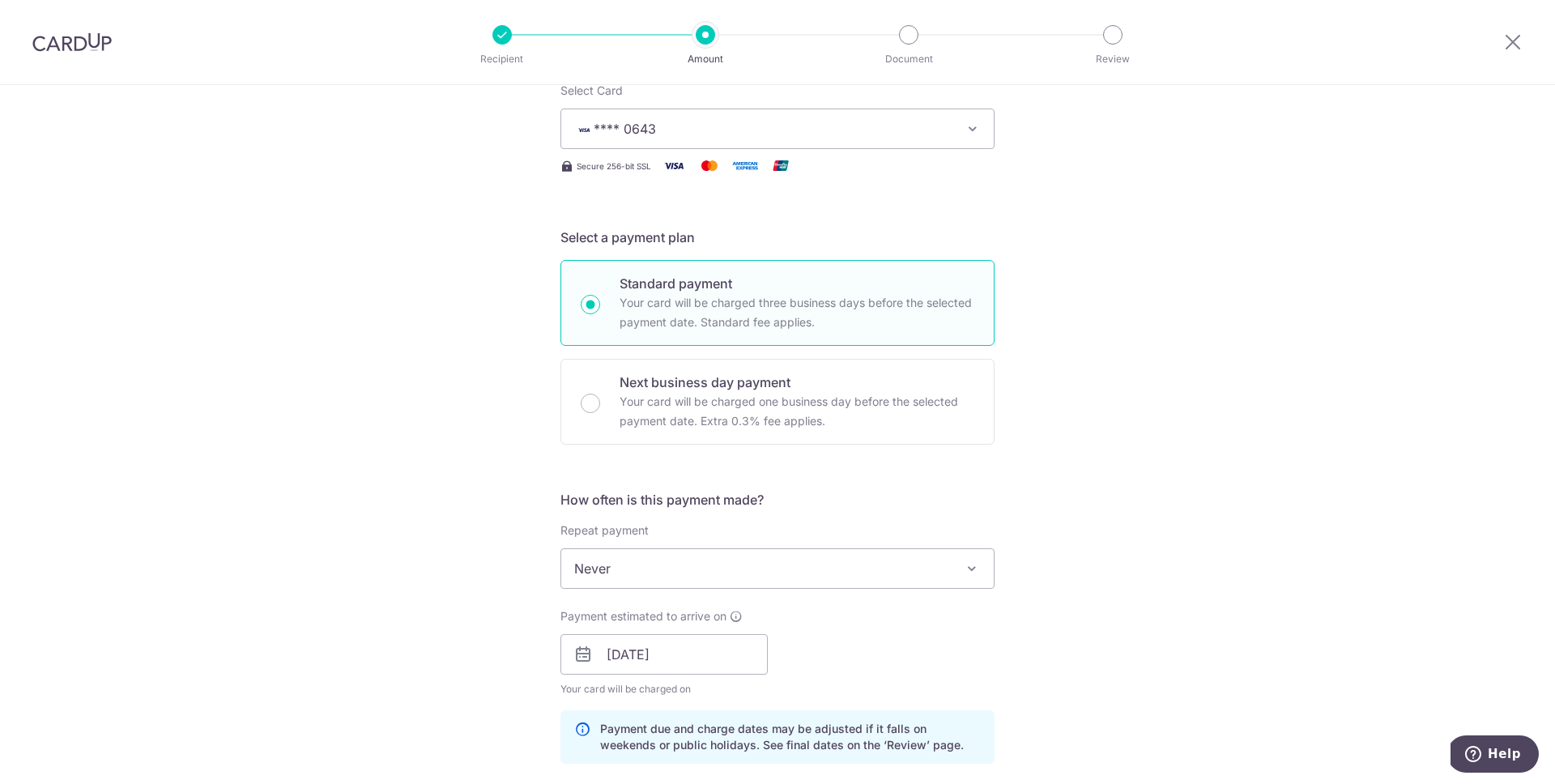
scroll to position [315, 0]
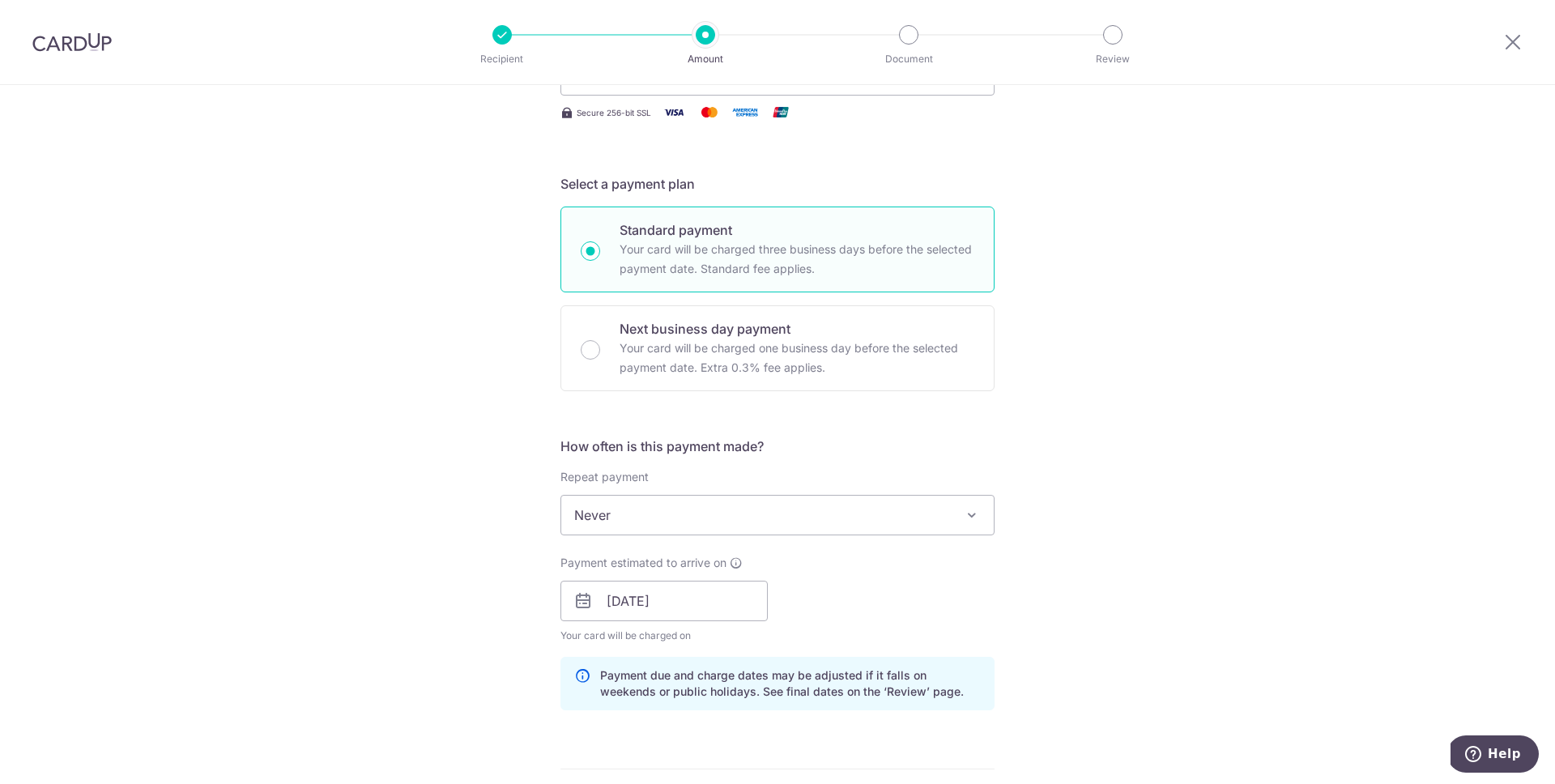
click at [974, 517] on span at bounding box center [972, 514] width 20 height 20
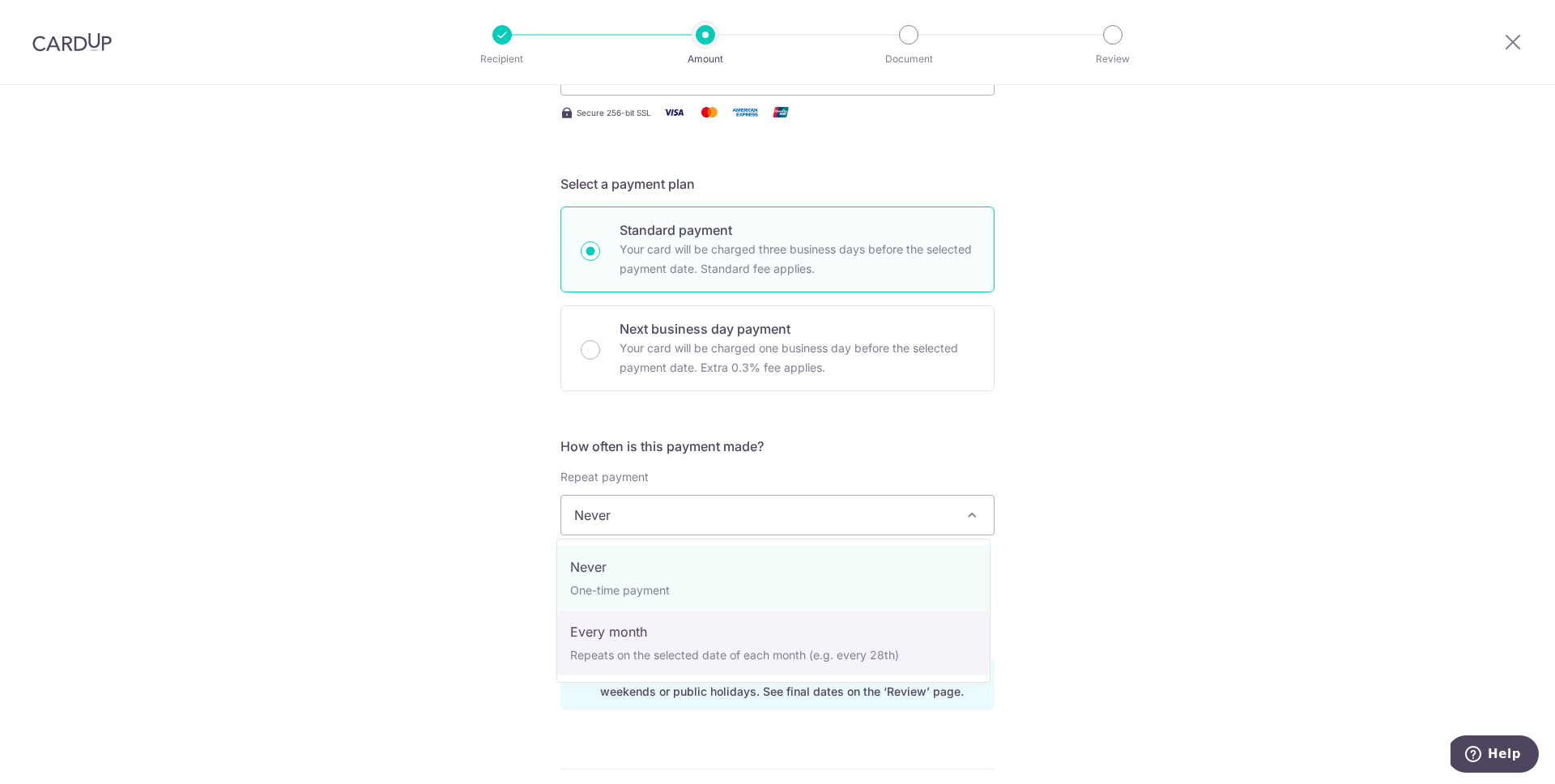
select select "3"
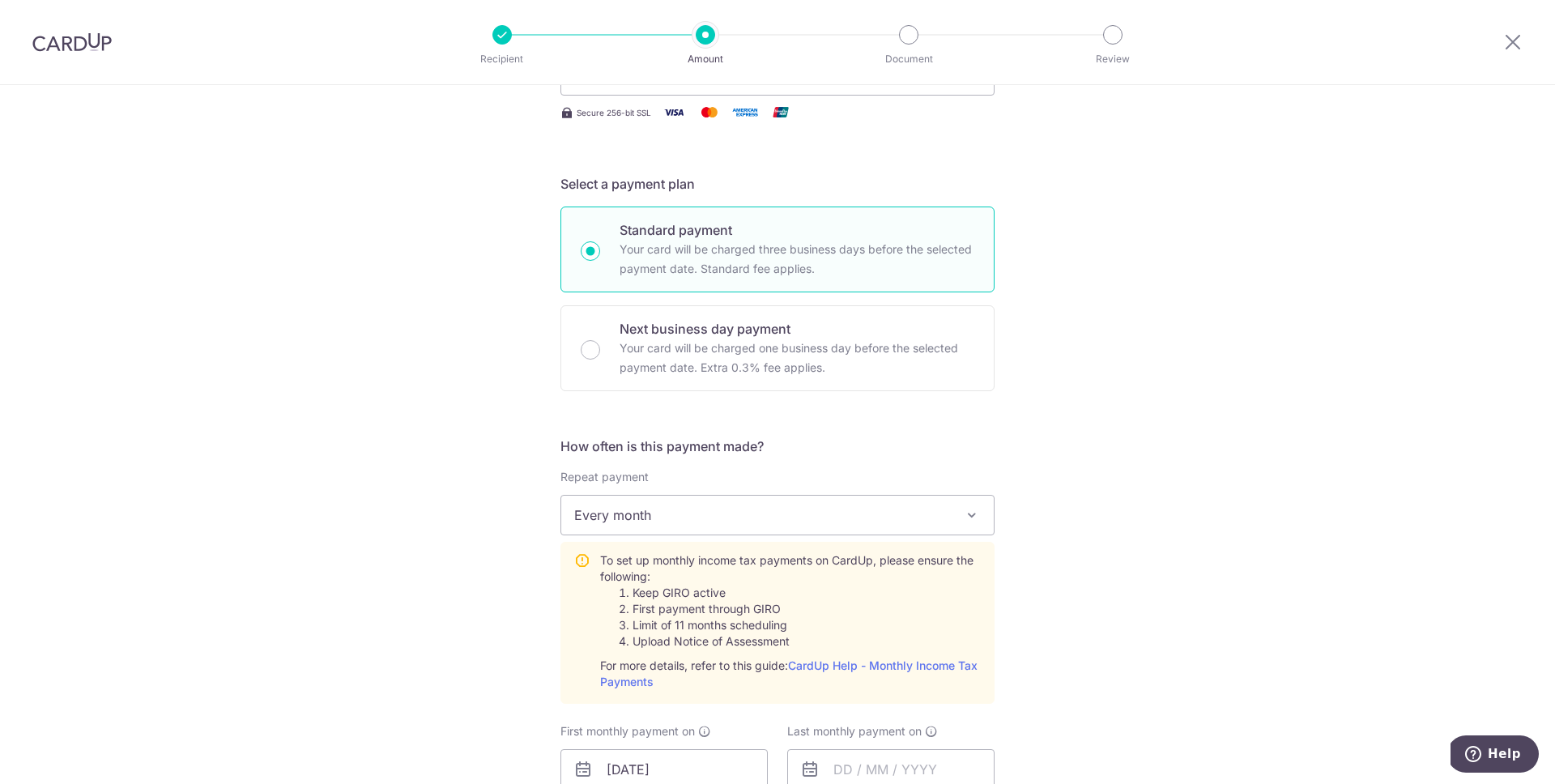
click at [1080, 468] on div "Tell us more about your payment Enter one-time or monthly payment amount SGD 1,…" at bounding box center [778, 648] width 1555 height 1755
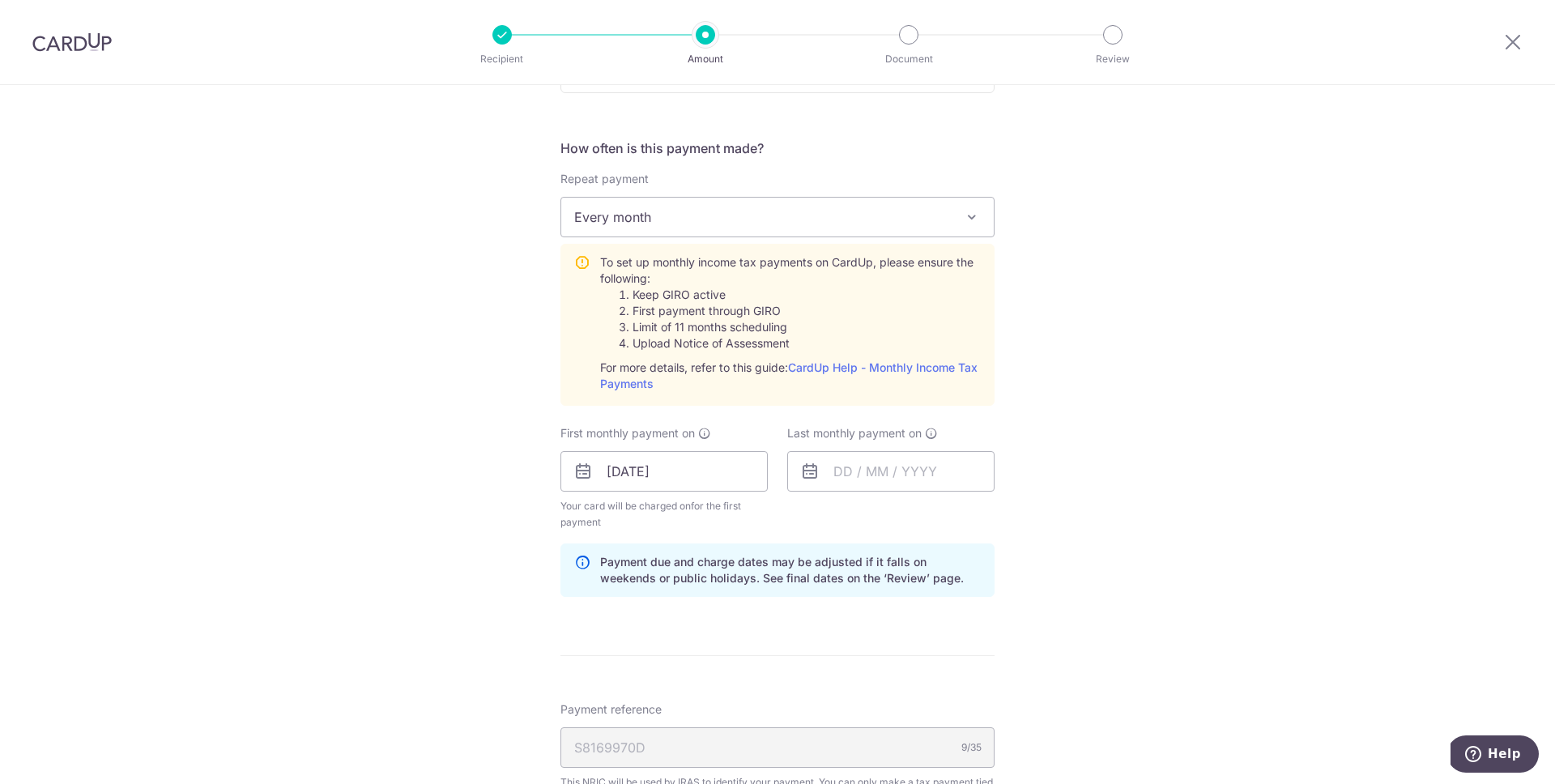
scroll to position [704, 0]
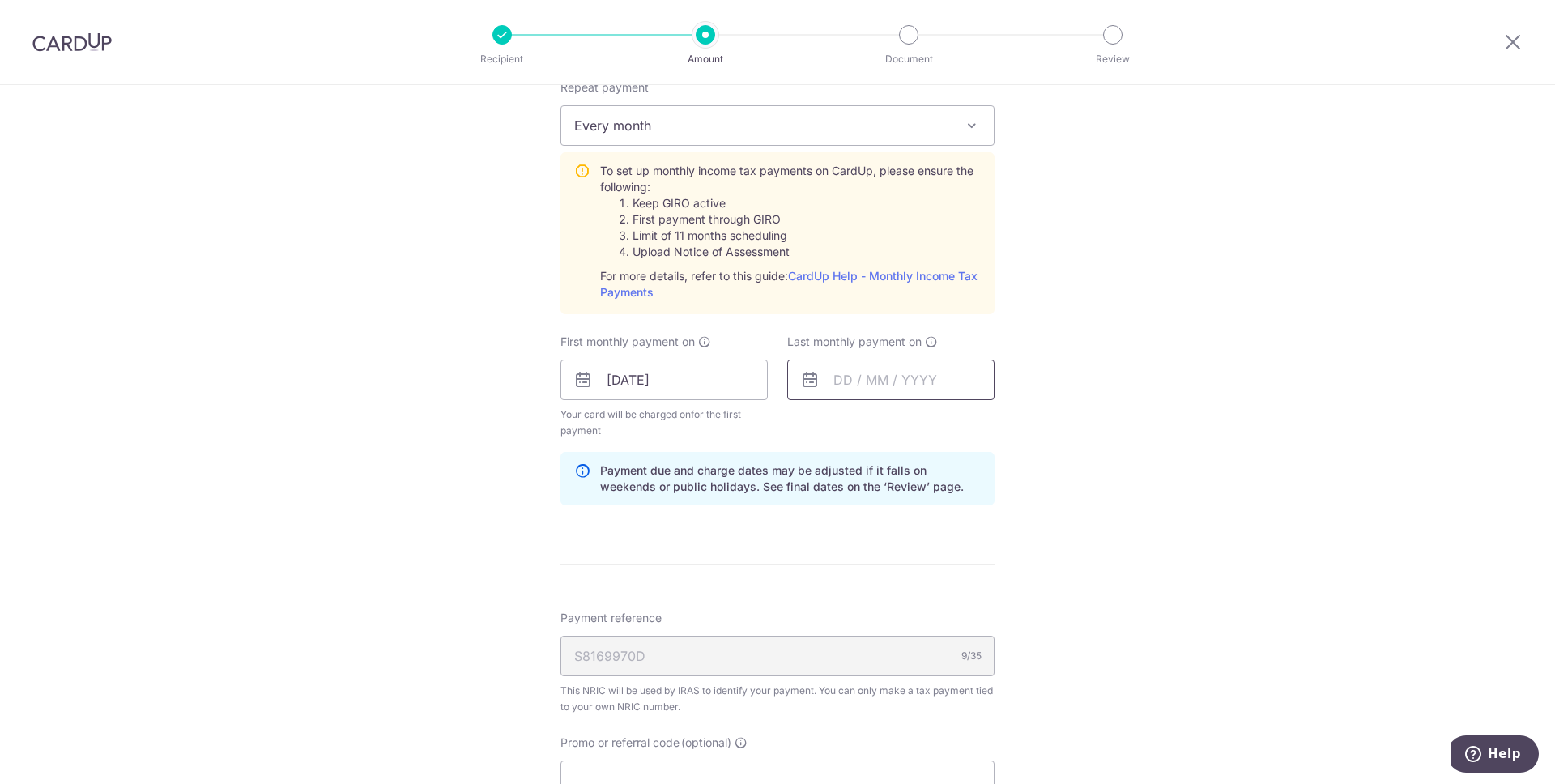
click at [841, 382] on input "text" at bounding box center [890, 379] width 207 height 40
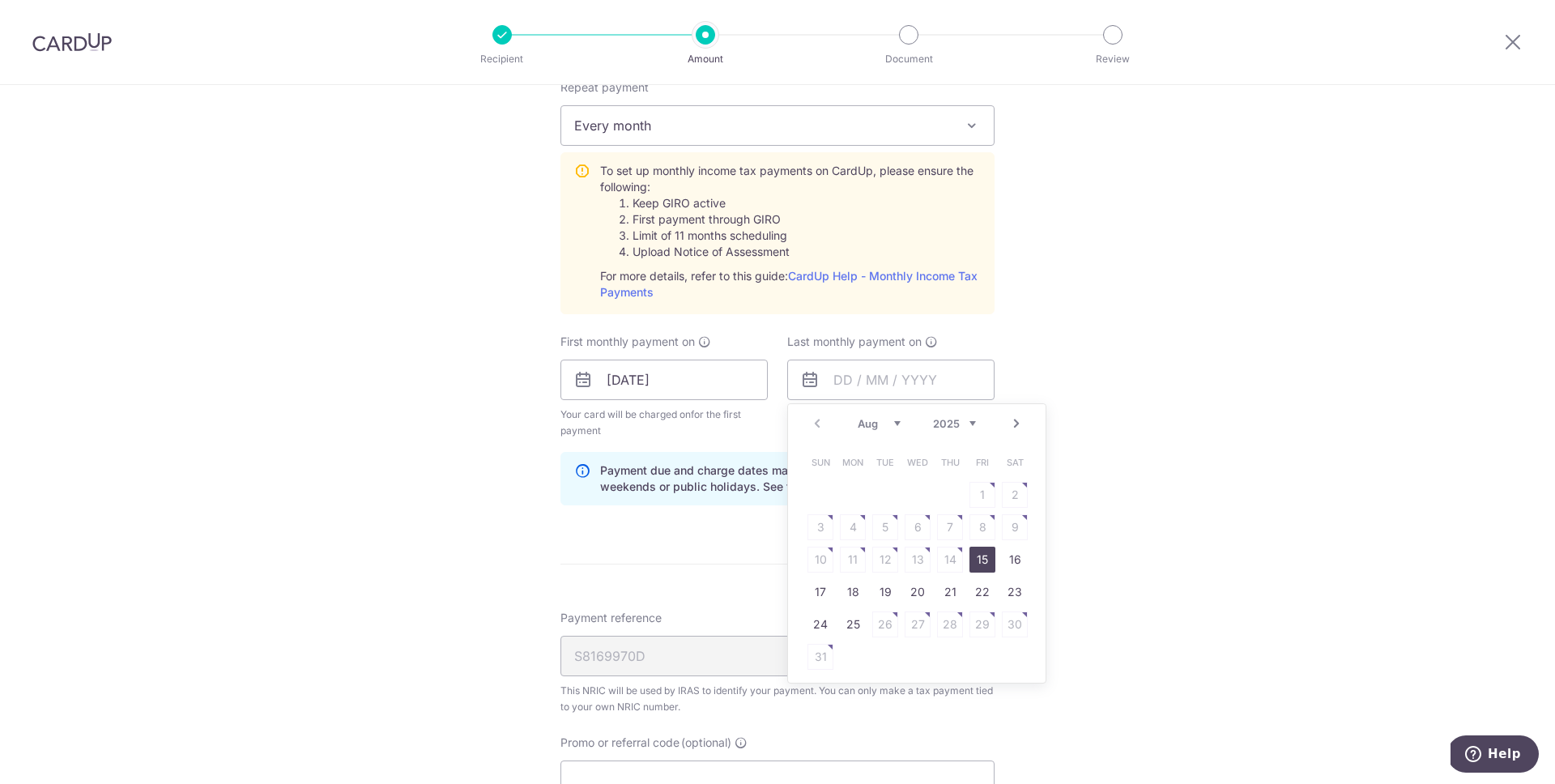
click at [1008, 421] on link "Next" at bounding box center [1016, 423] width 20 height 20
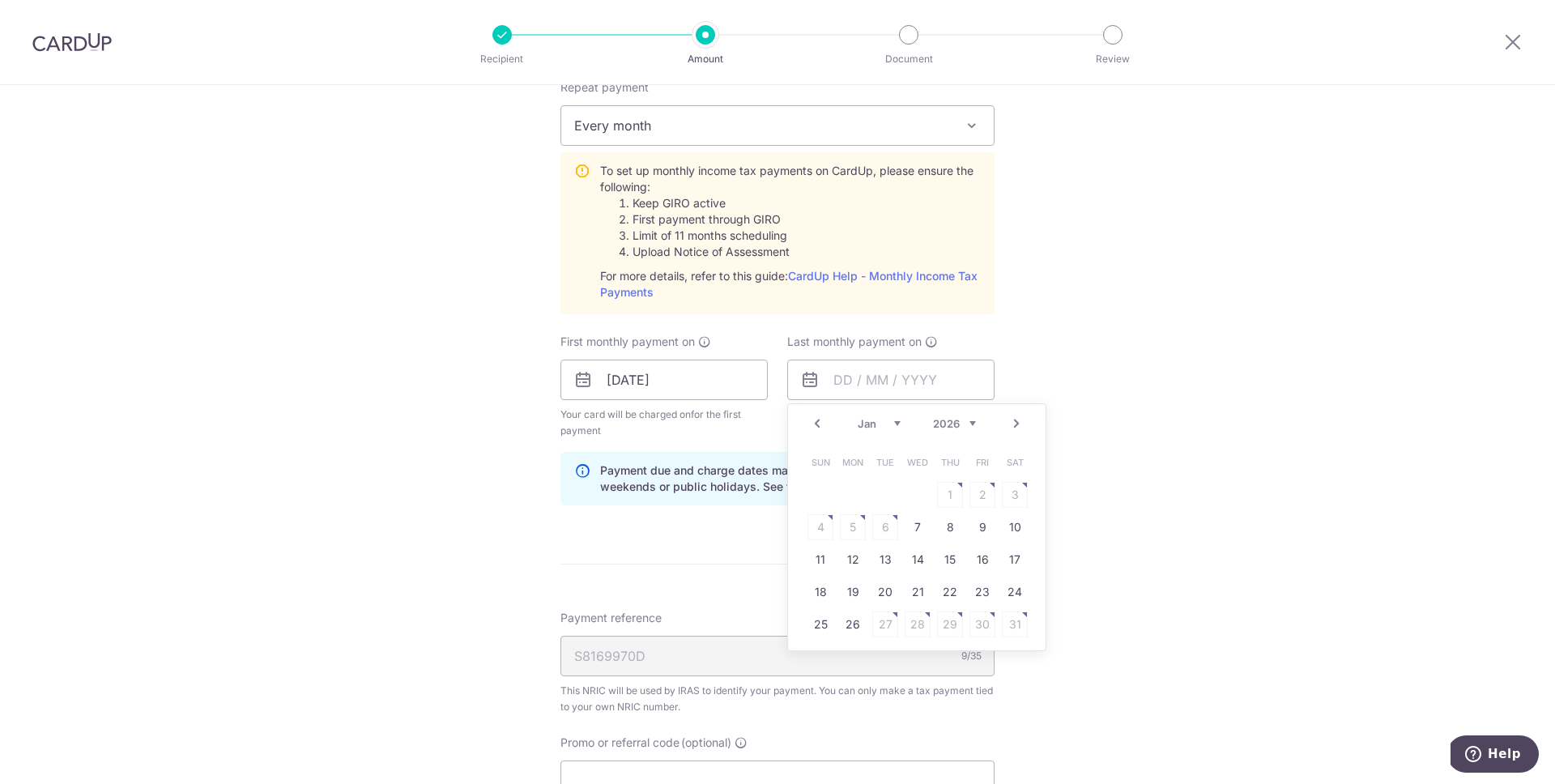
click at [1008, 421] on link "Next" at bounding box center [1016, 423] width 20 height 20
click at [820, 553] on link "15" at bounding box center [820, 560] width 26 height 26
type input "15/03/2026"
click at [1161, 438] on div "Tell us more about your payment Enter one-time or monthly payment amount SGD 1,…" at bounding box center [778, 259] width 1555 height 1755
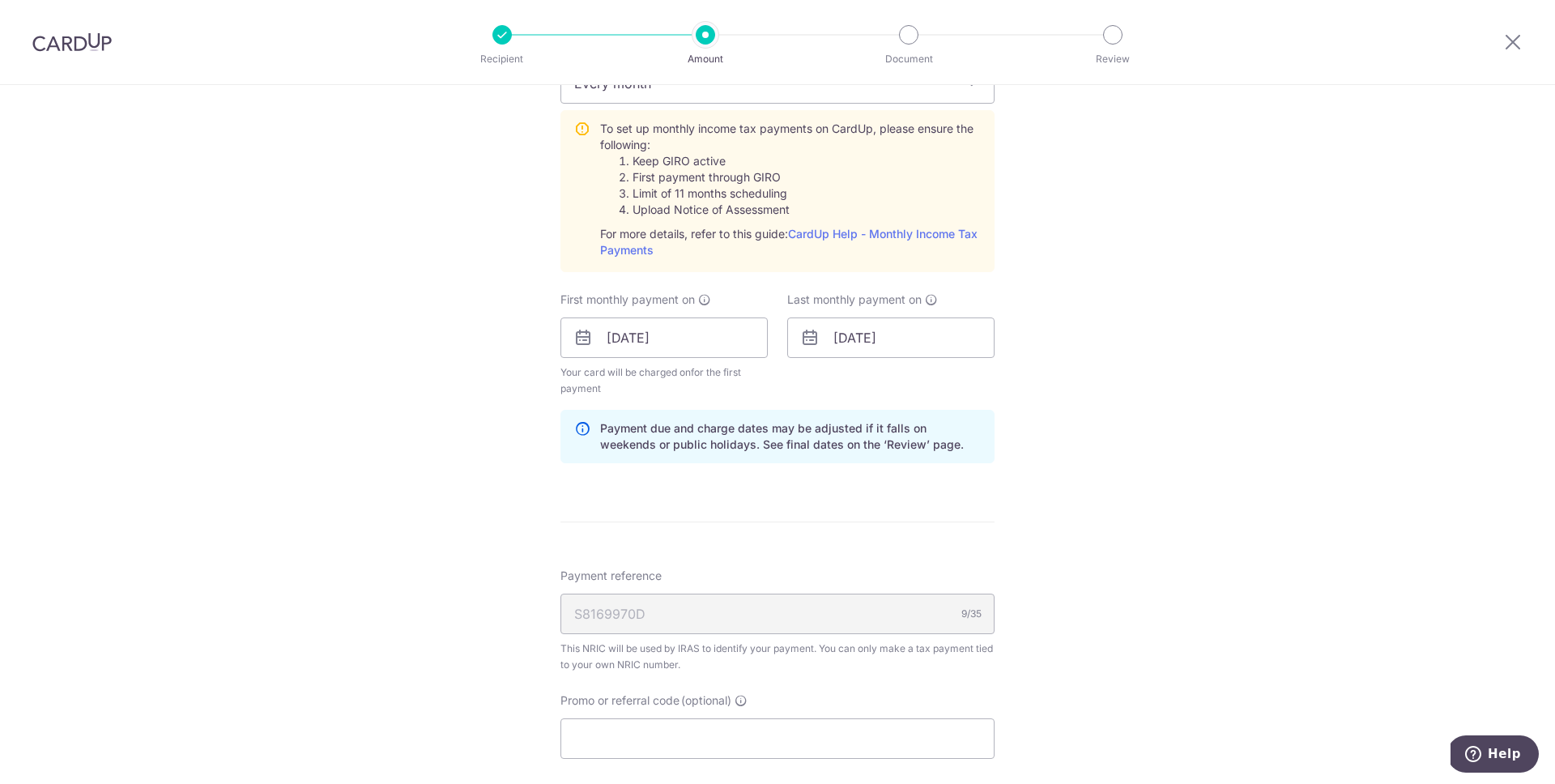
click at [823, 532] on form "Enter one-time or monthly payment amount SGD 1,205.67 1205.67 The total tax pay…" at bounding box center [777, 232] width 434 height 1572
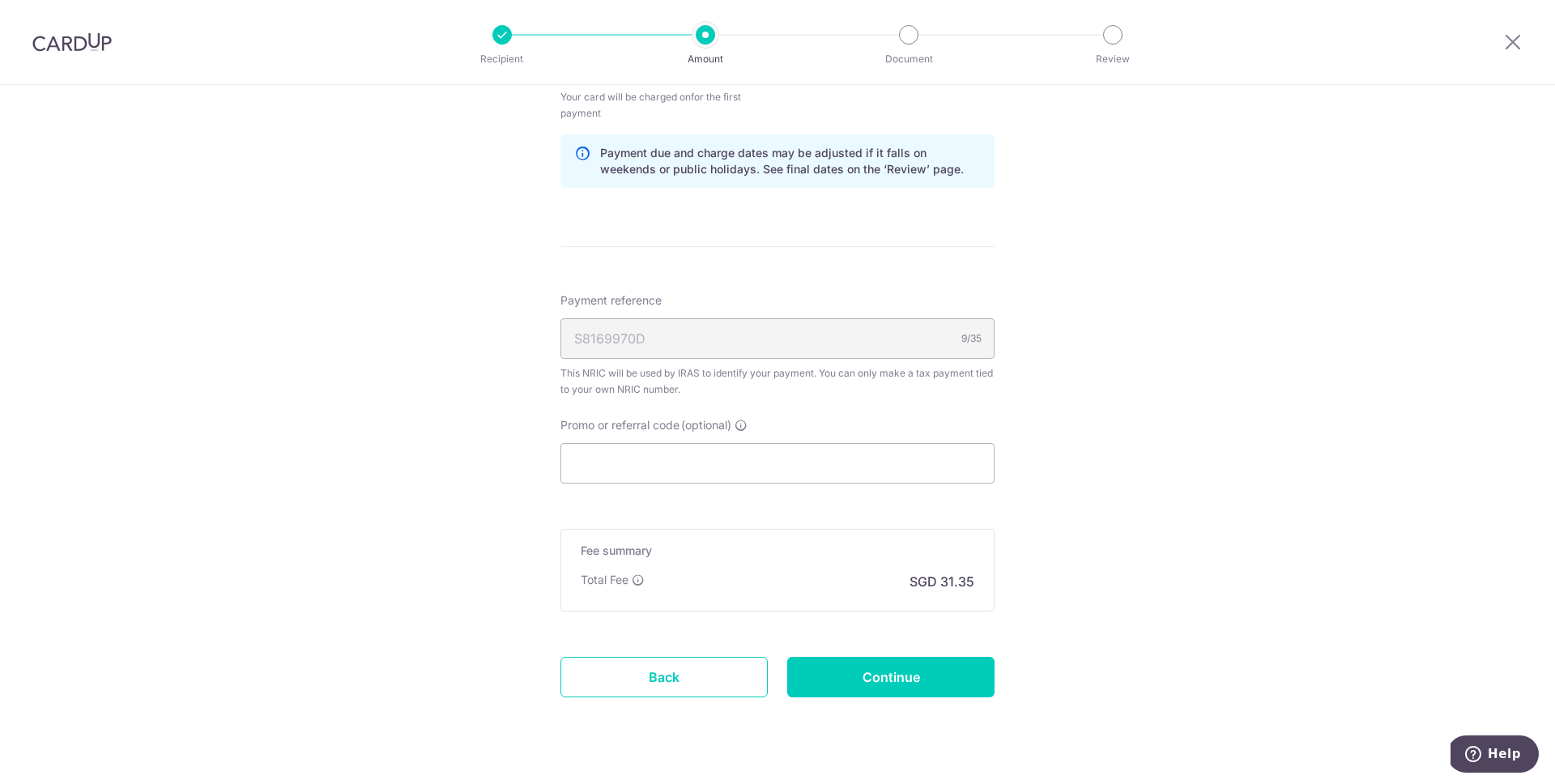
scroll to position [1031, 0]
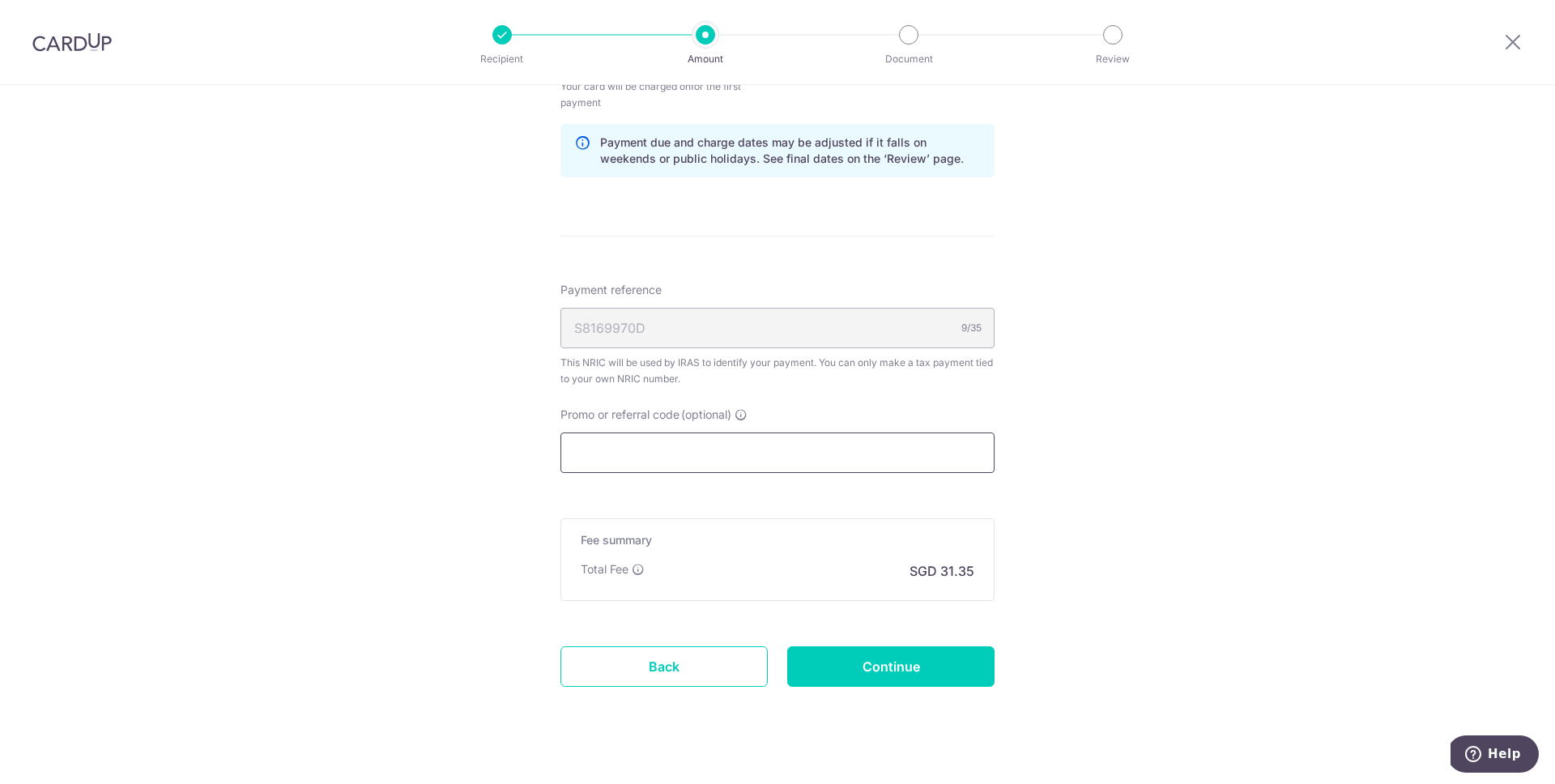
click at [631, 456] on input "Promo or referral code (optional)" at bounding box center [777, 452] width 434 height 40
paste input "MLTAX25R"
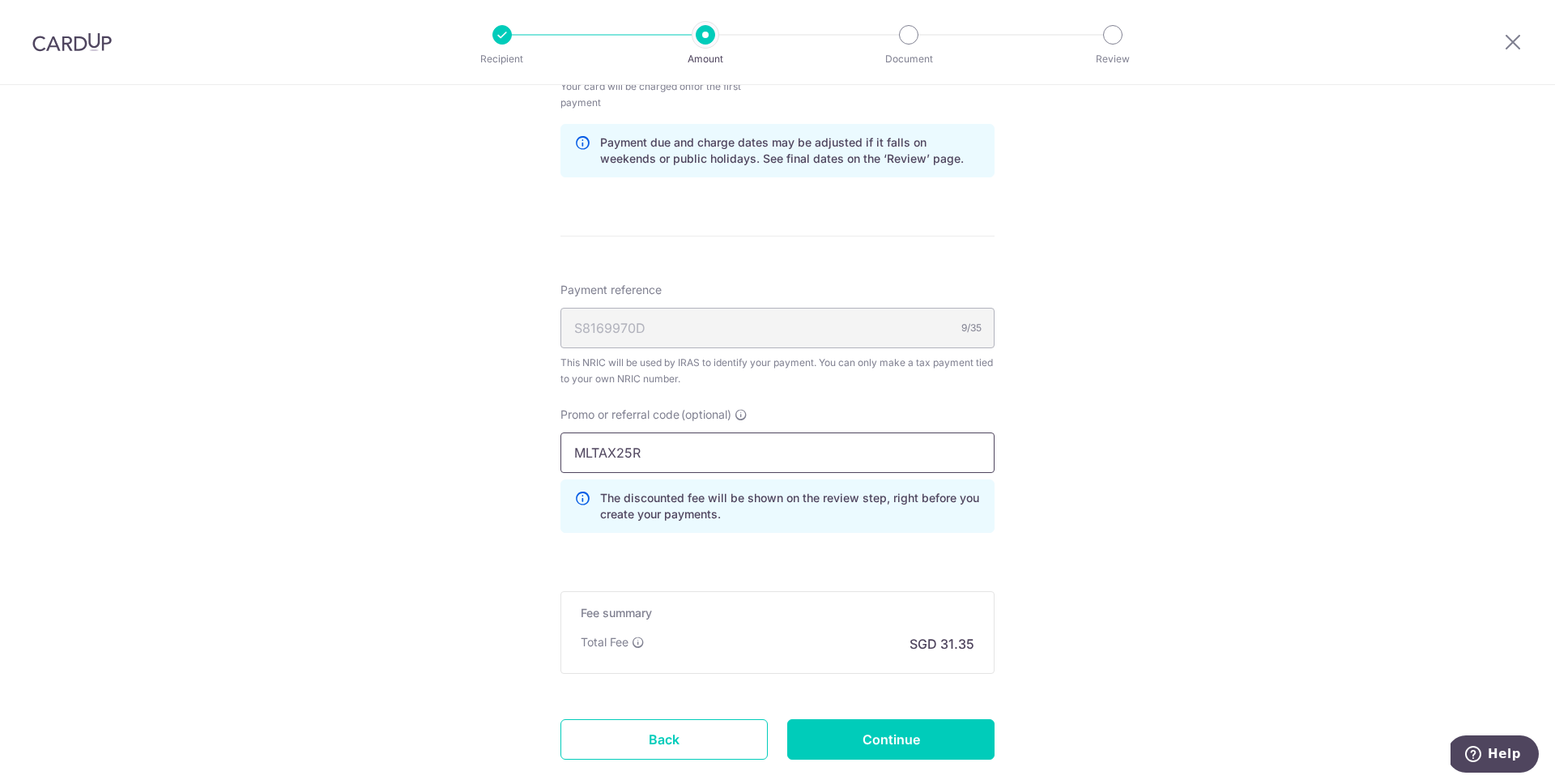
type input "MLTAX25R"
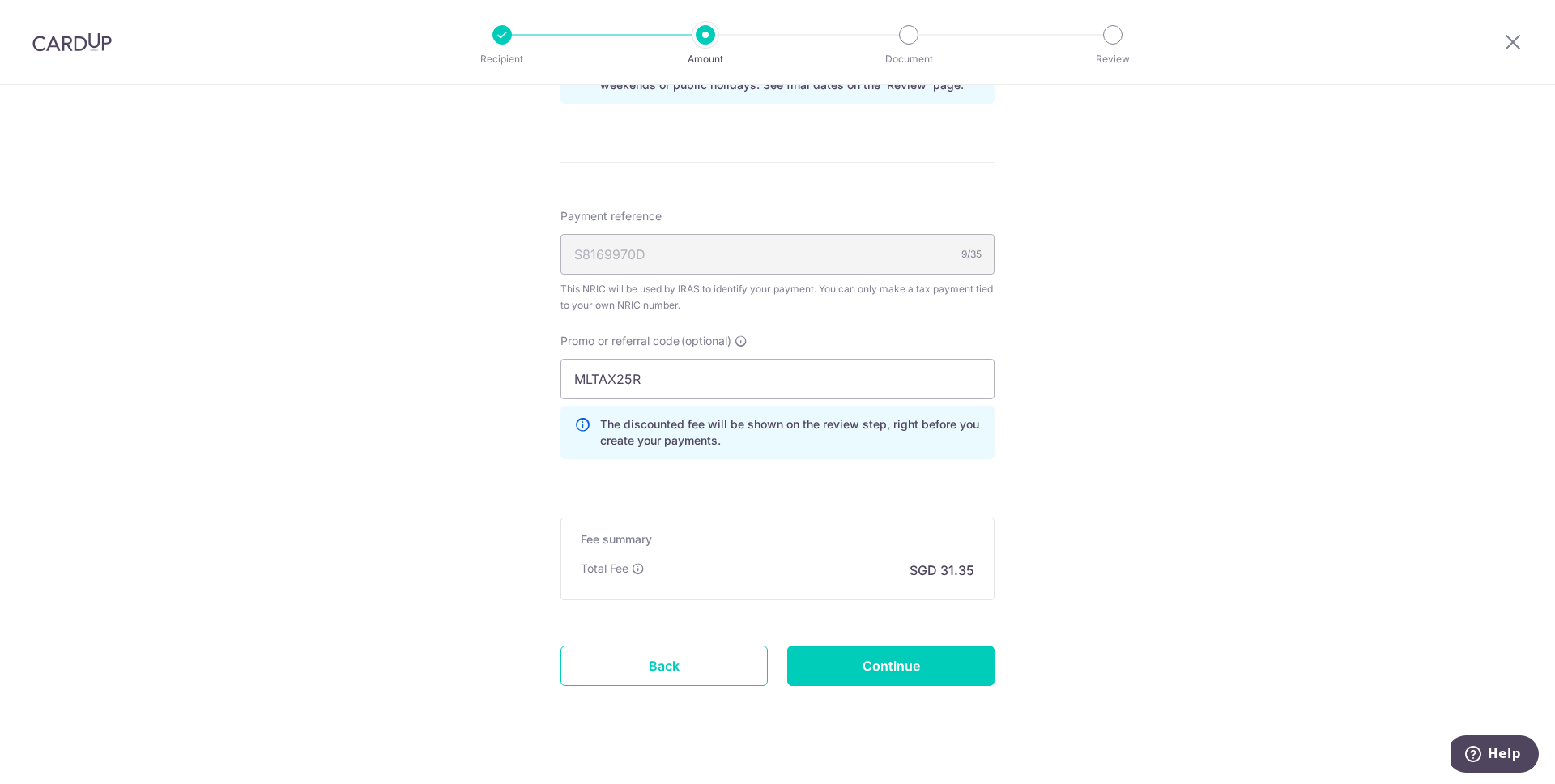
scroll to position [1116, 0]
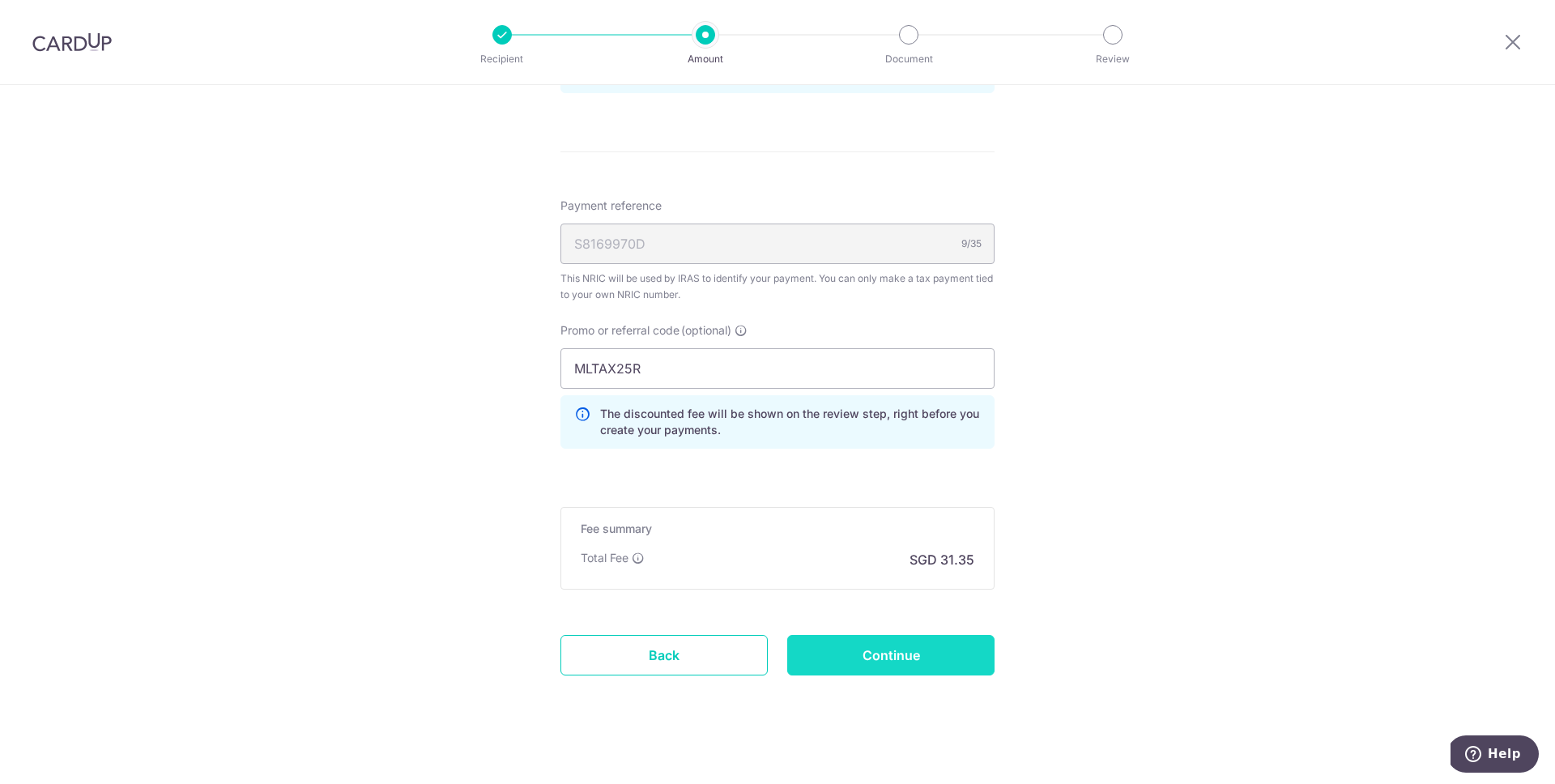
click at [863, 660] on input "Continue" at bounding box center [890, 654] width 207 height 40
type input "Create Schedule"
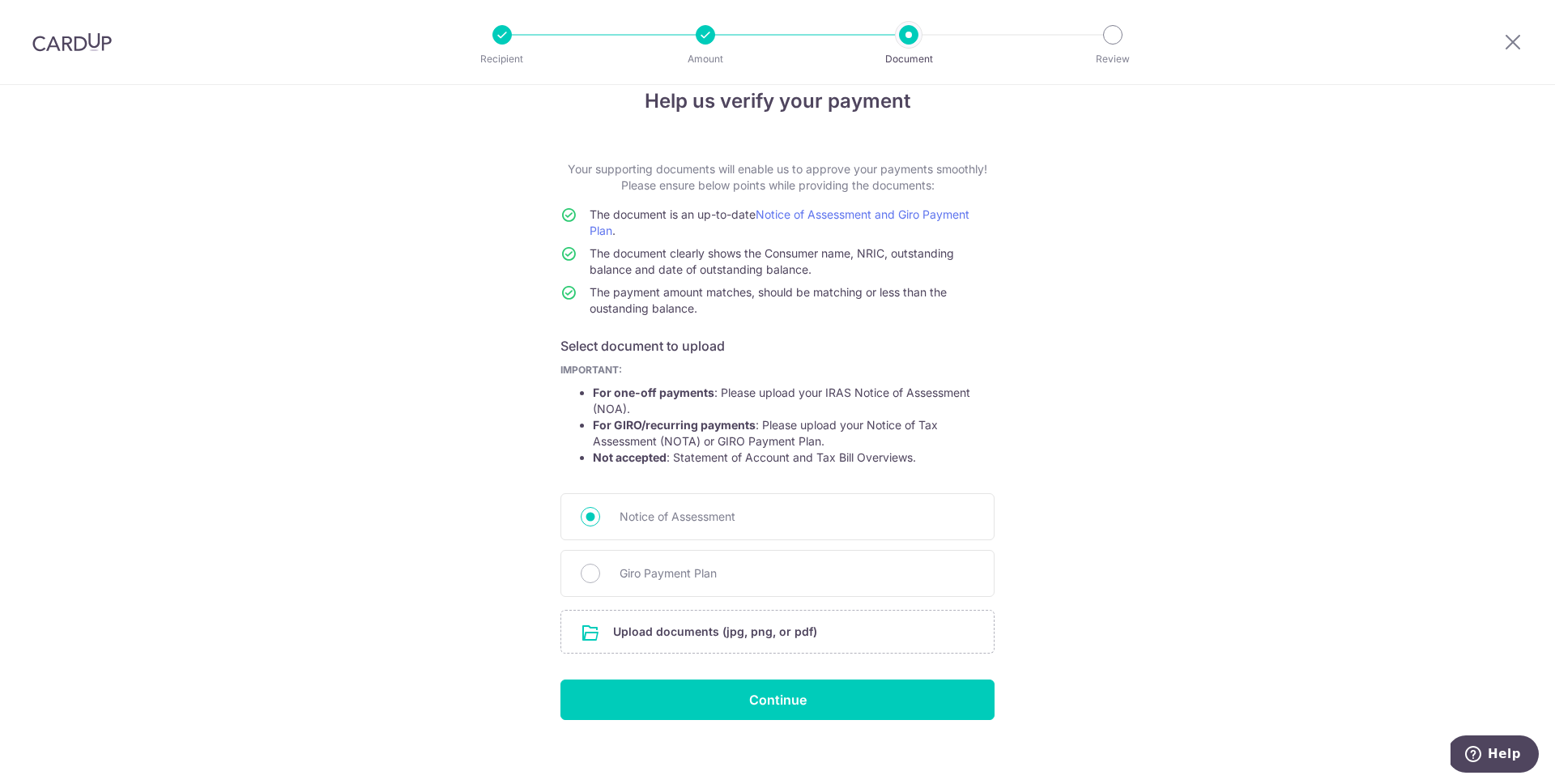
scroll to position [43, 0]
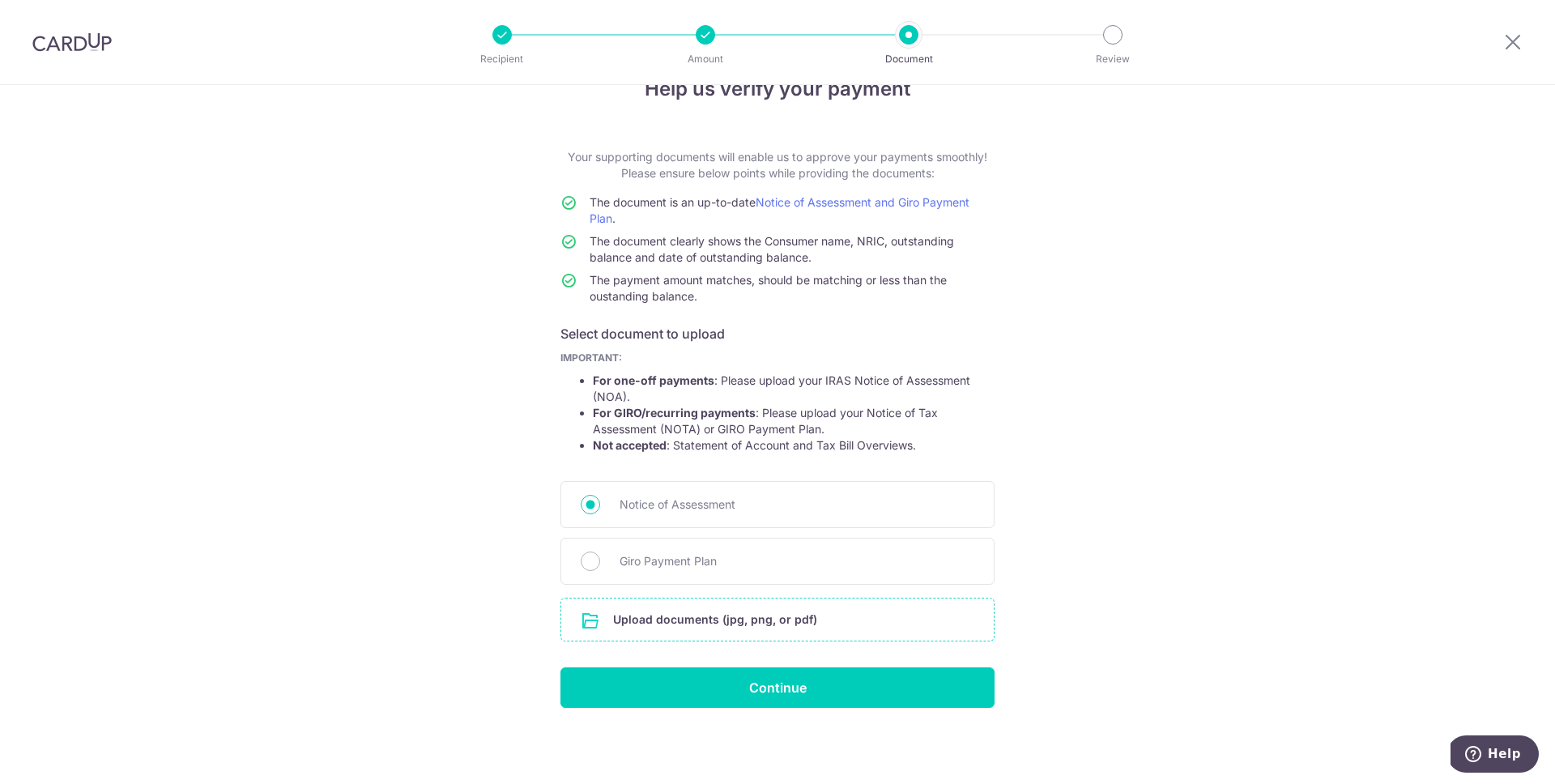
click at [685, 627] on input "file" at bounding box center [777, 619] width 432 height 42
click at [593, 553] on div "Giro Payment Plan" at bounding box center [777, 561] width 434 height 47
click at [588, 558] on input "Giro Payment Plan" at bounding box center [590, 561] width 20 height 20
radio input "true"
click at [675, 624] on input "file" at bounding box center [777, 619] width 432 height 42
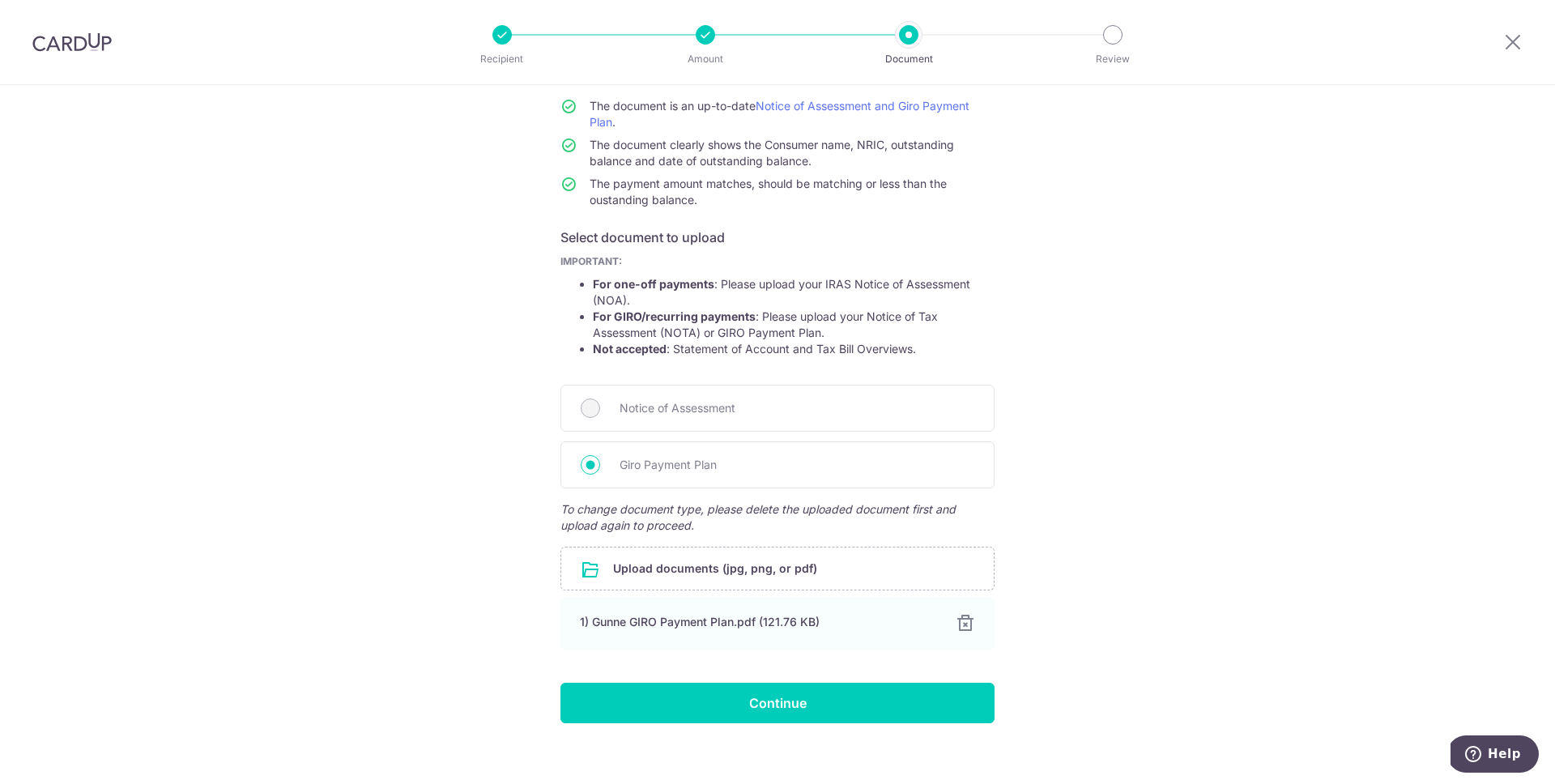
scroll to position [155, 0]
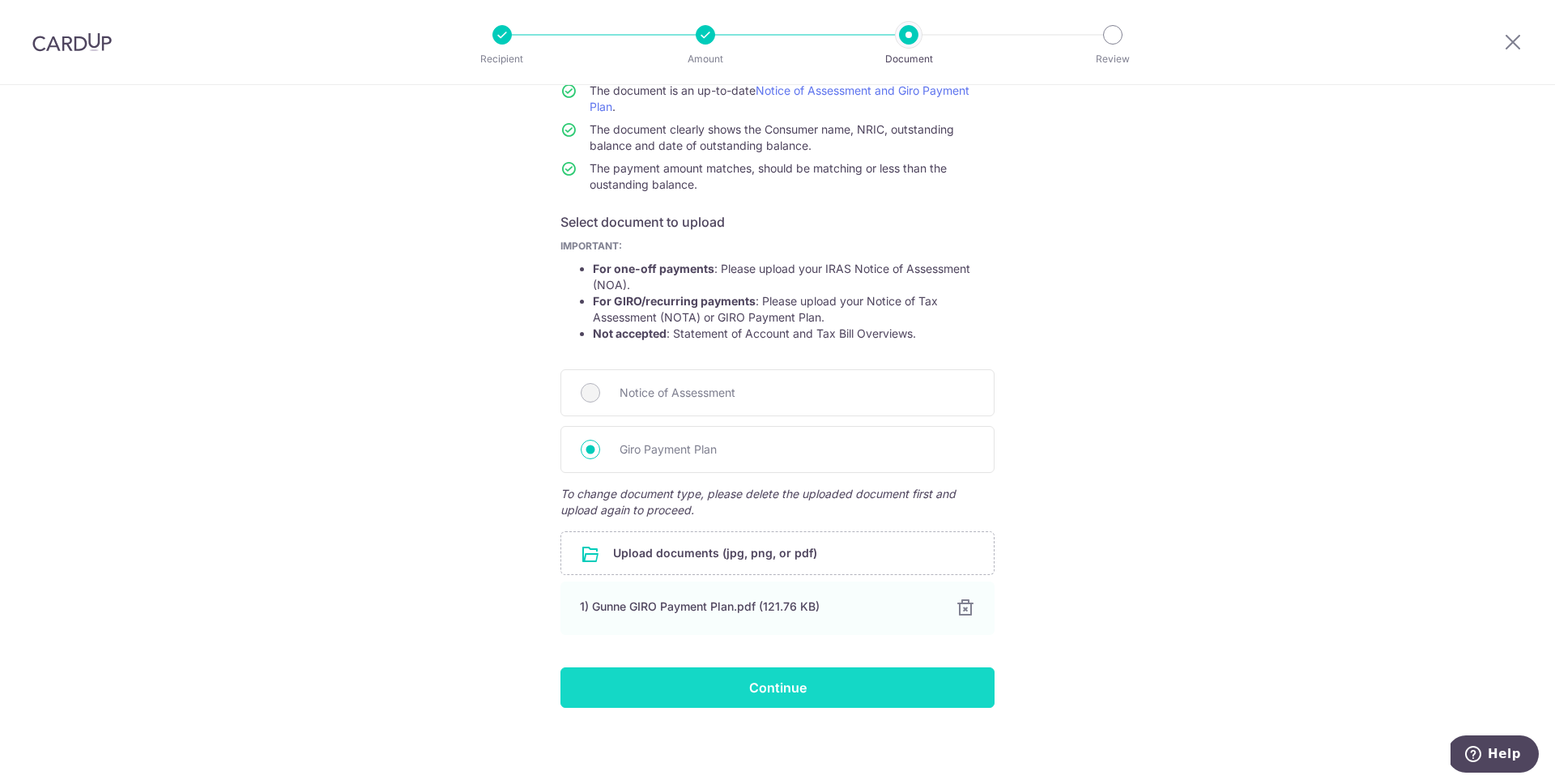
click at [723, 692] on input "Continue" at bounding box center [777, 687] width 434 height 40
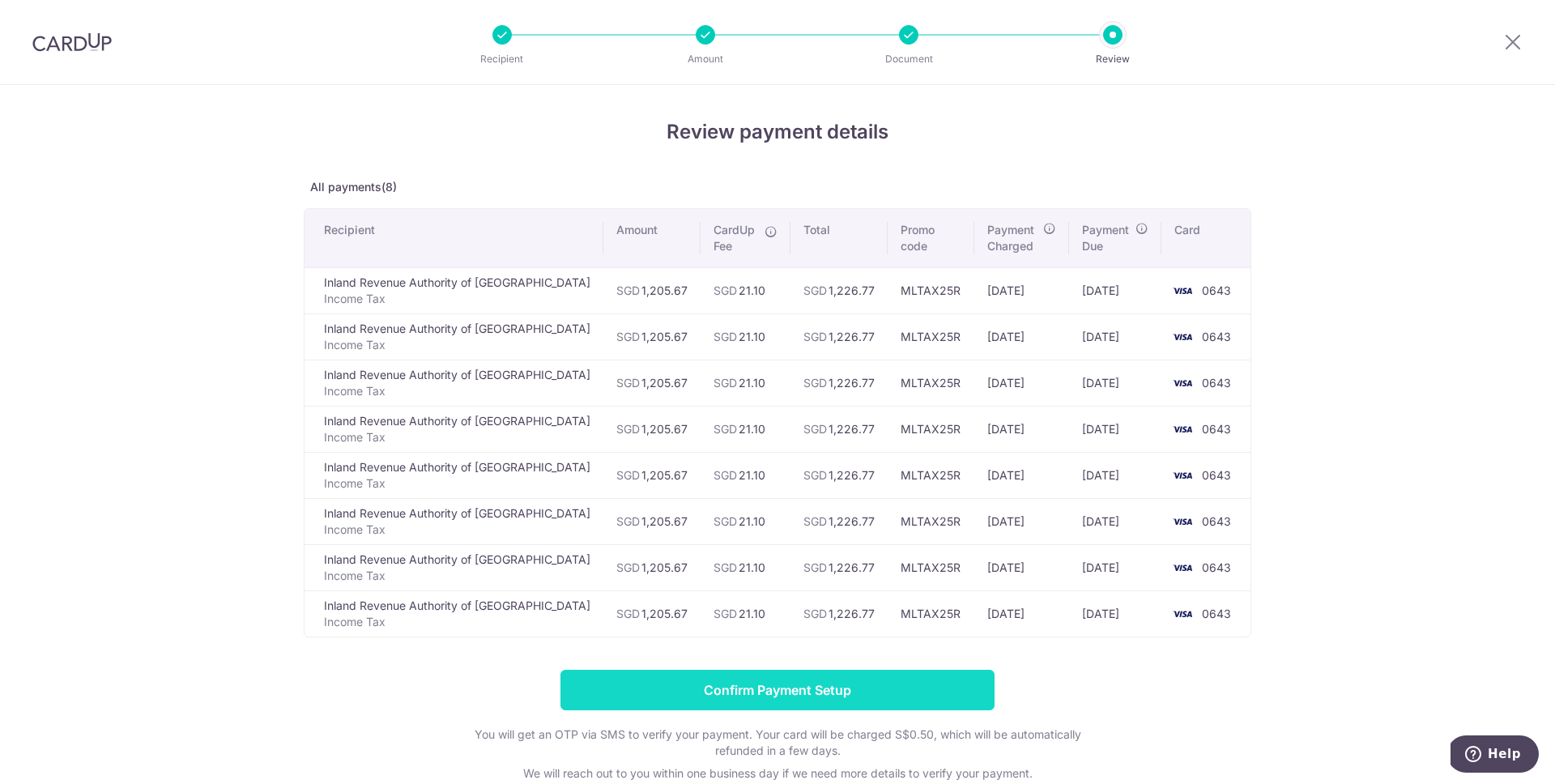
click at [726, 687] on input "Confirm Payment Setup" at bounding box center [777, 690] width 434 height 40
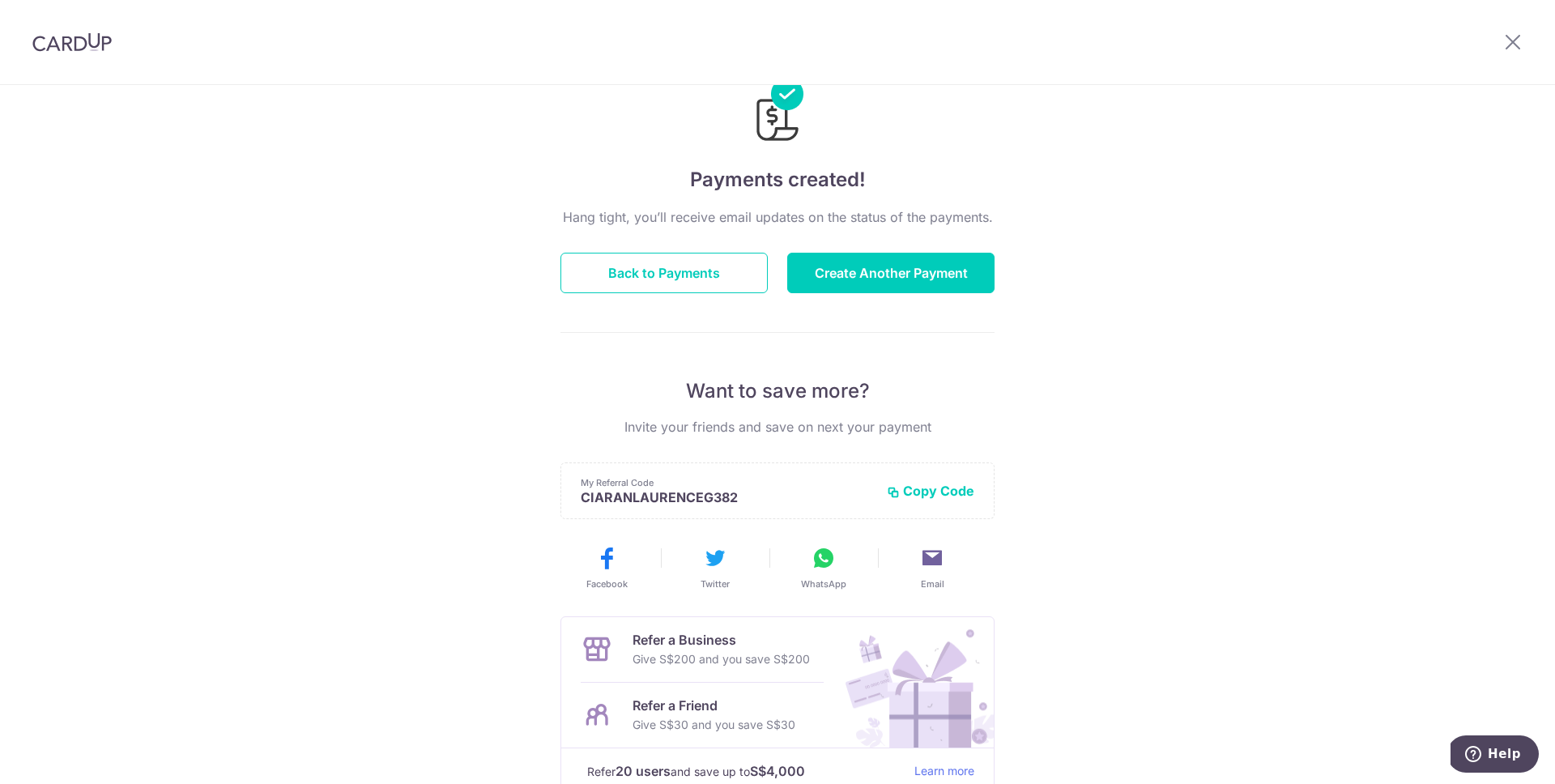
scroll to position [86, 0]
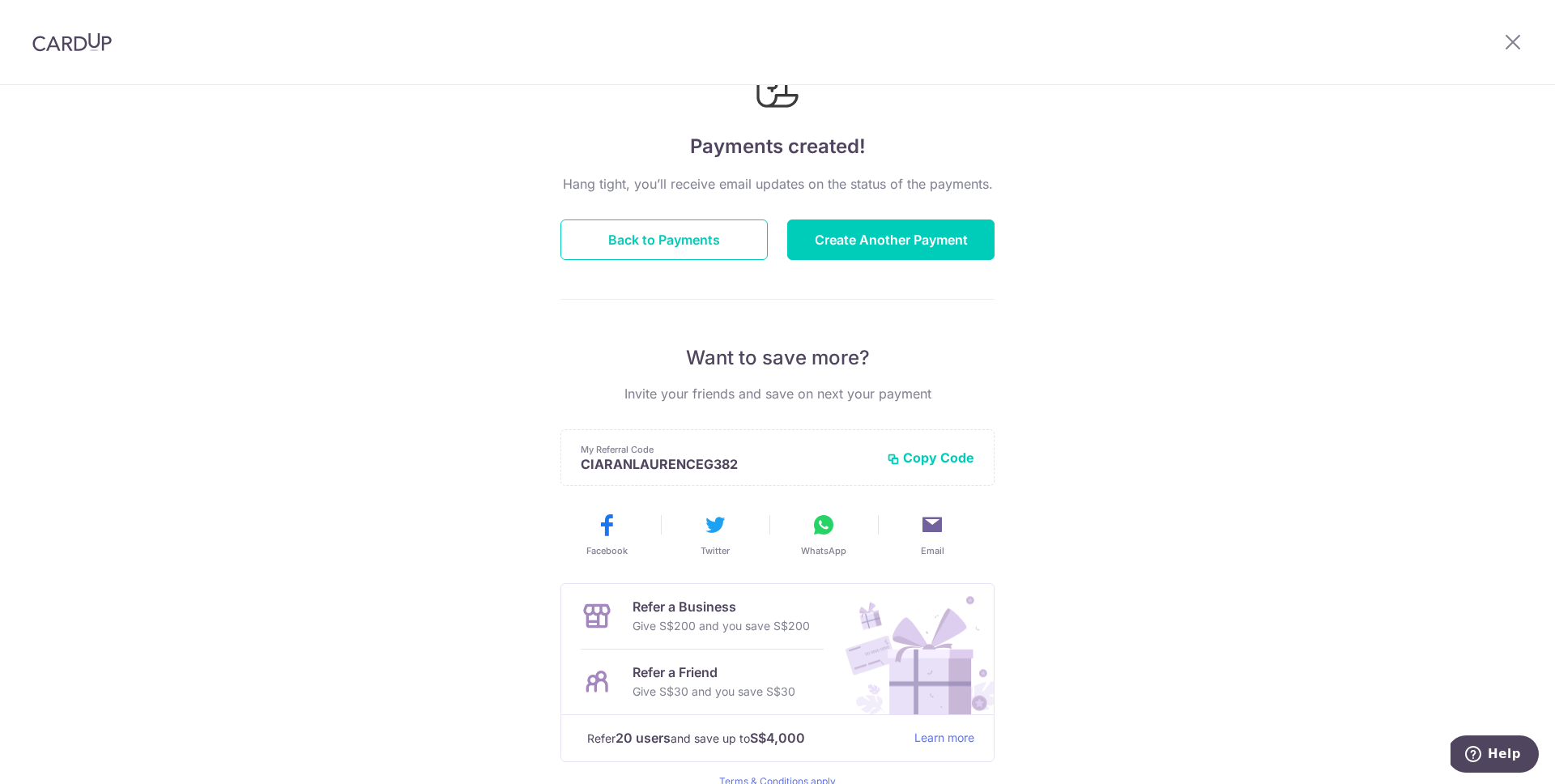
click at [822, 530] on icon at bounding box center [824, 525] width 26 height 26
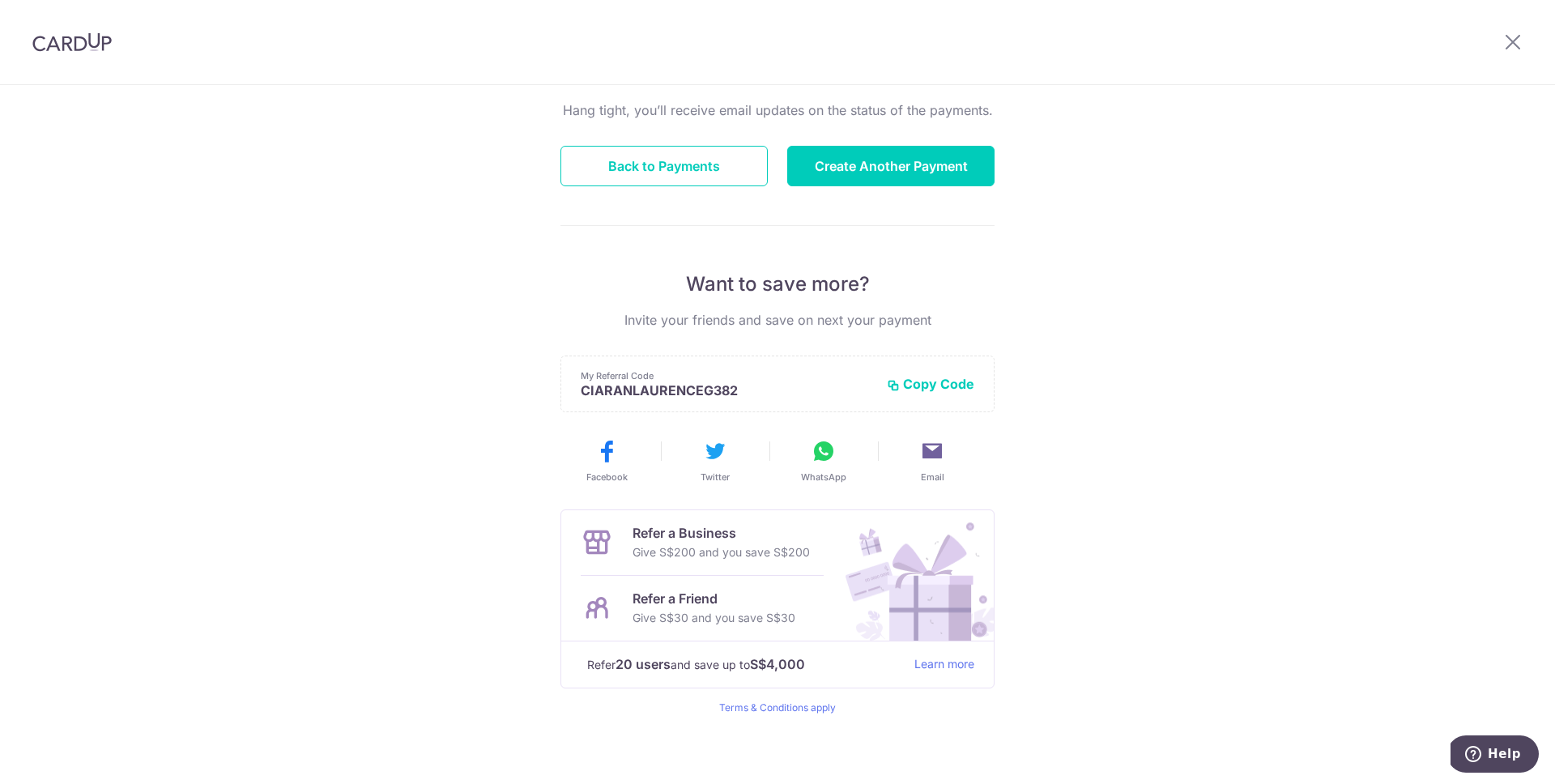
scroll to position [166, 0]
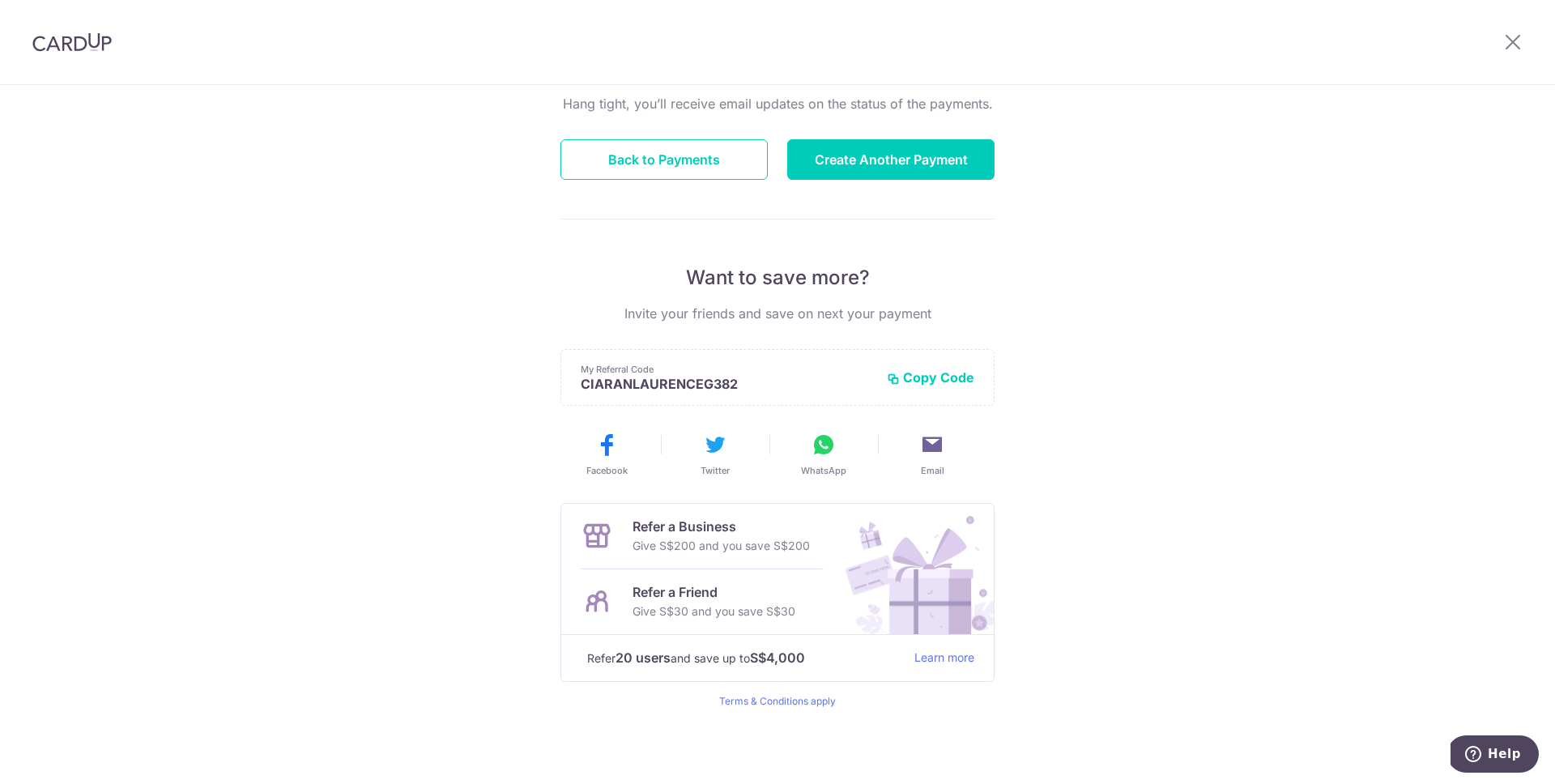
click at [921, 443] on icon at bounding box center [932, 444] width 26 height 26
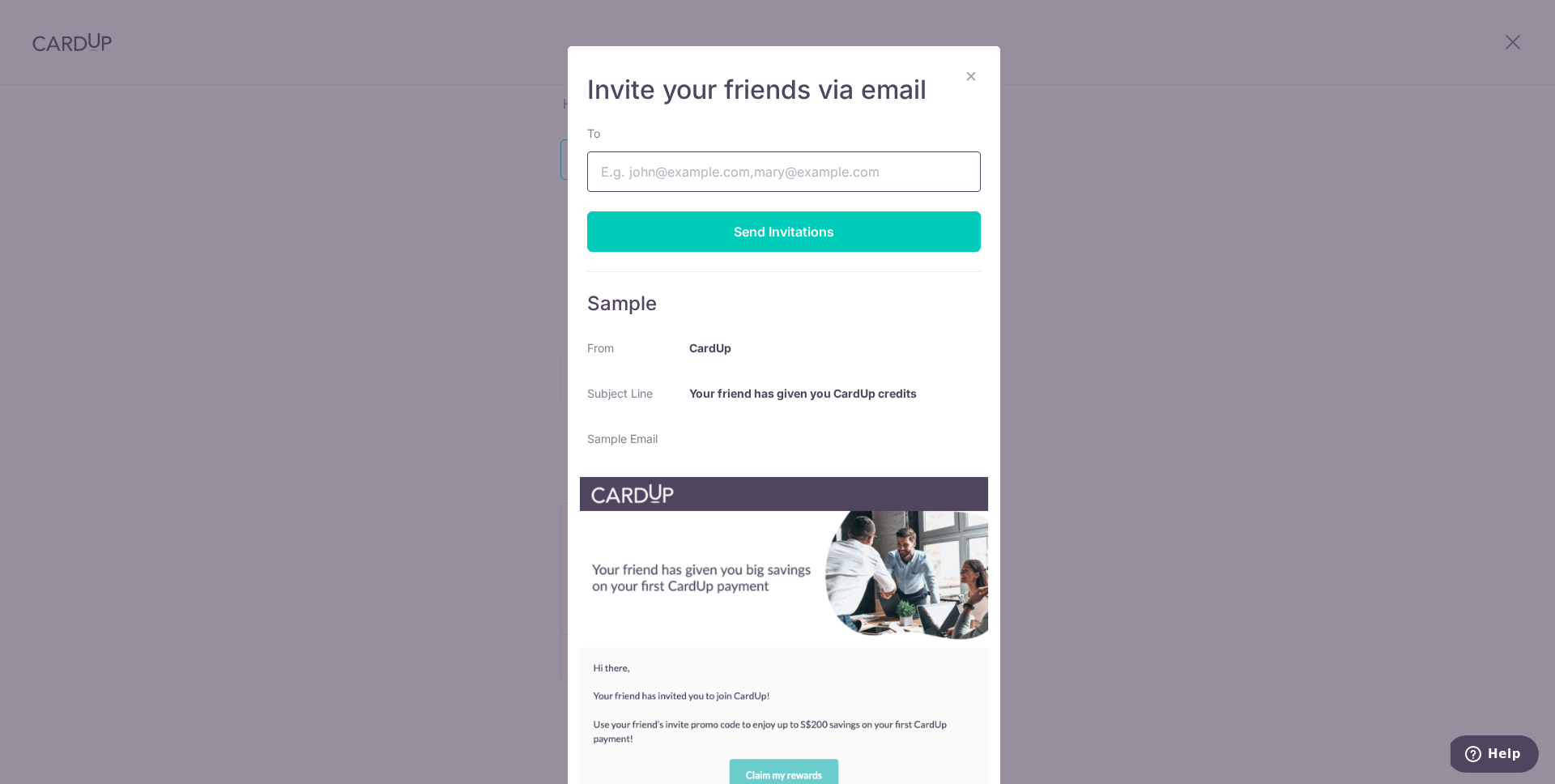
click at [670, 175] on input "To" at bounding box center [784, 171] width 394 height 40
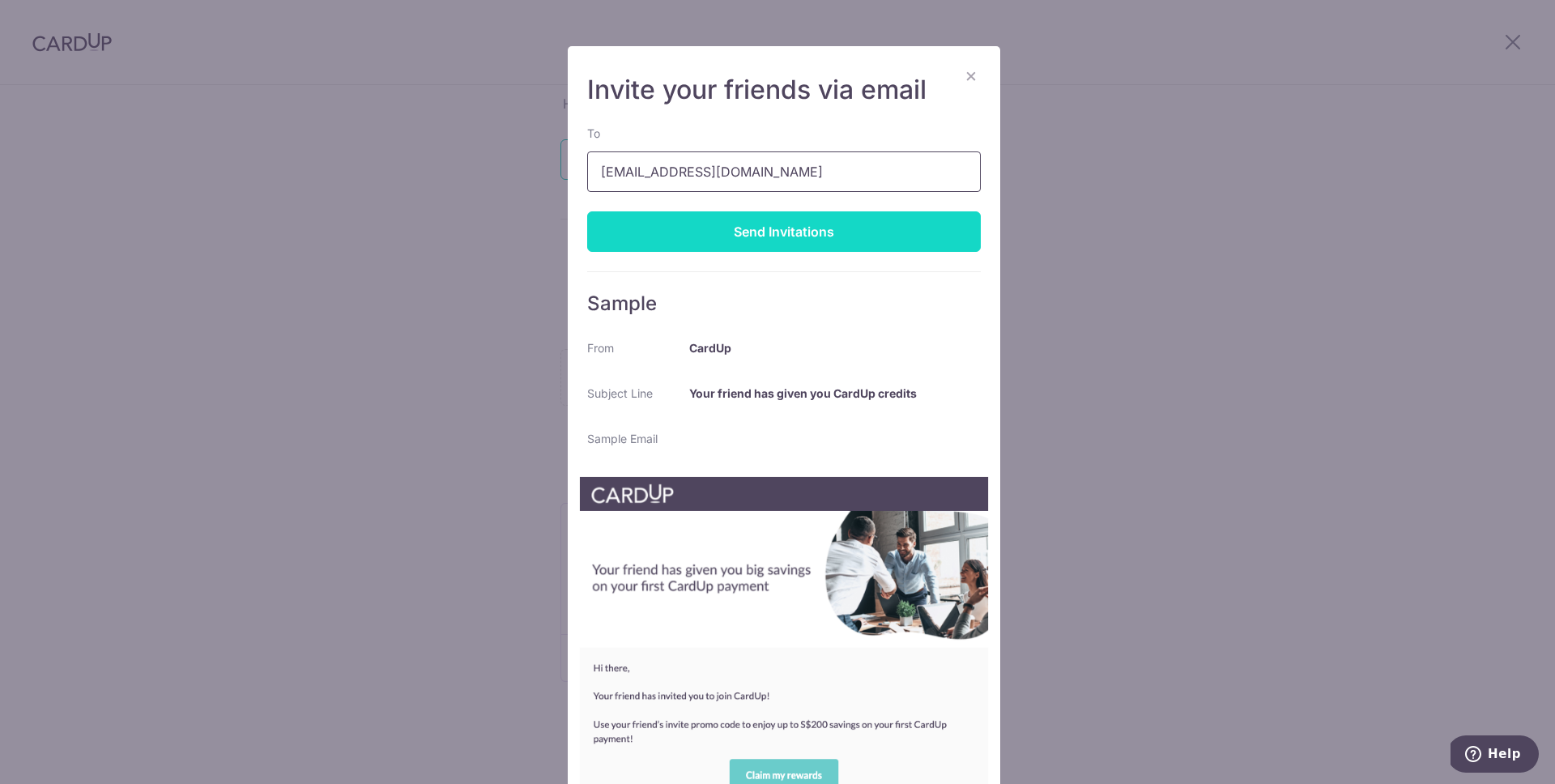
type input "[EMAIL_ADDRESS][DOMAIN_NAME]"
click at [726, 235] on div "Send Invitations" at bounding box center [784, 231] width 394 height 40
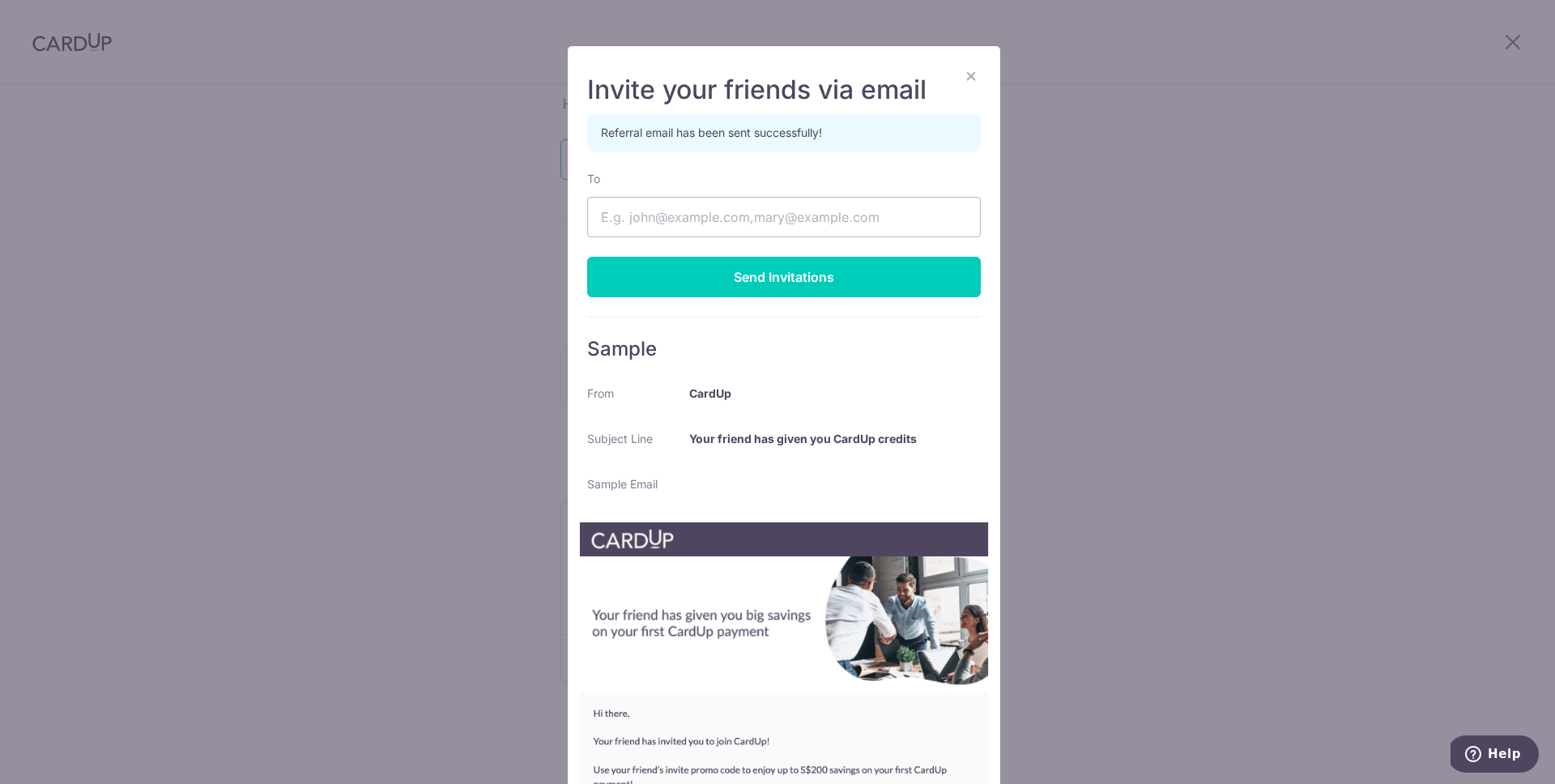
click at [971, 70] on button "×" at bounding box center [971, 75] width 20 height 20
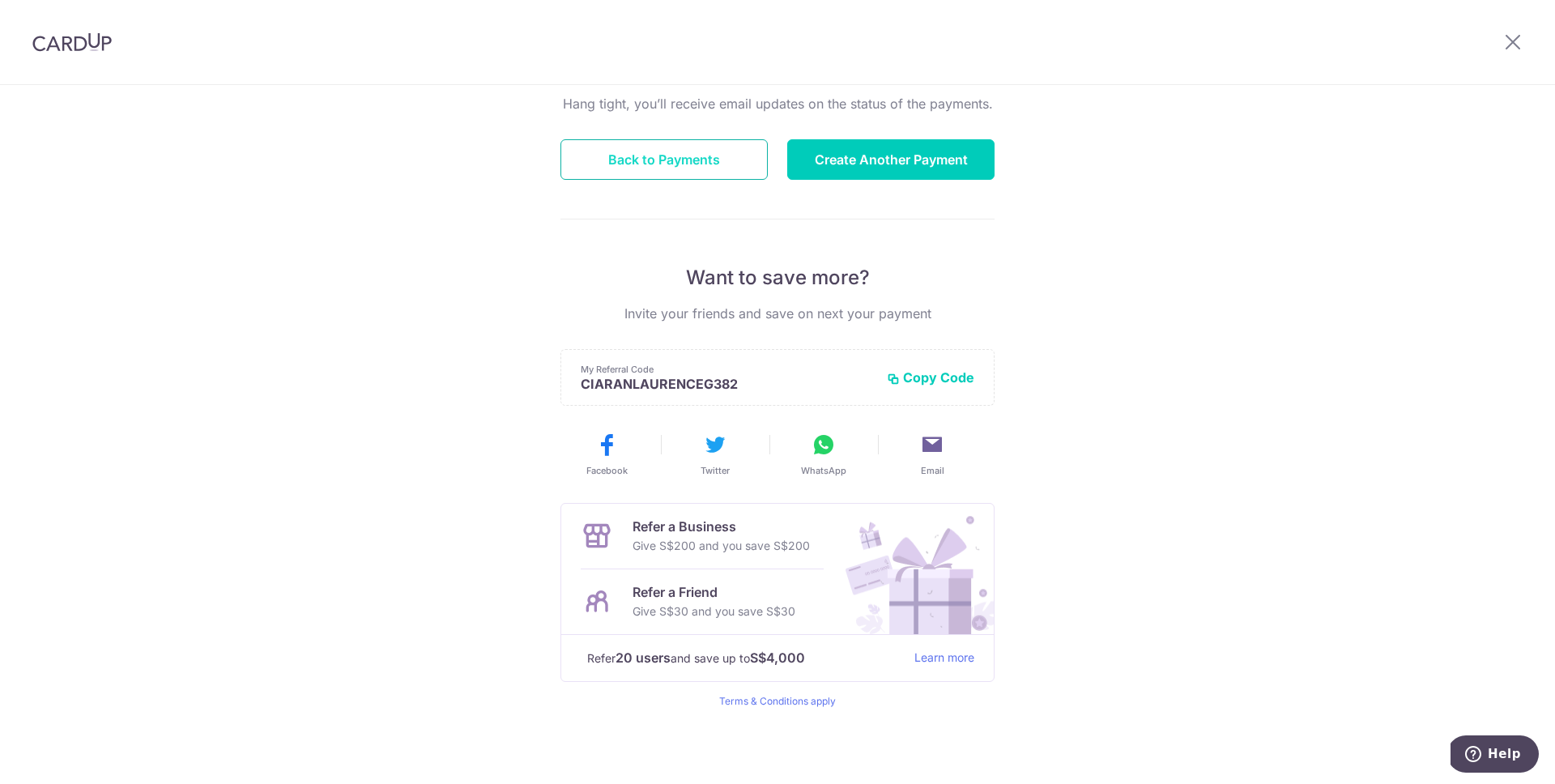
click at [712, 162] on button "Back to Payments" at bounding box center [664, 159] width 207 height 40
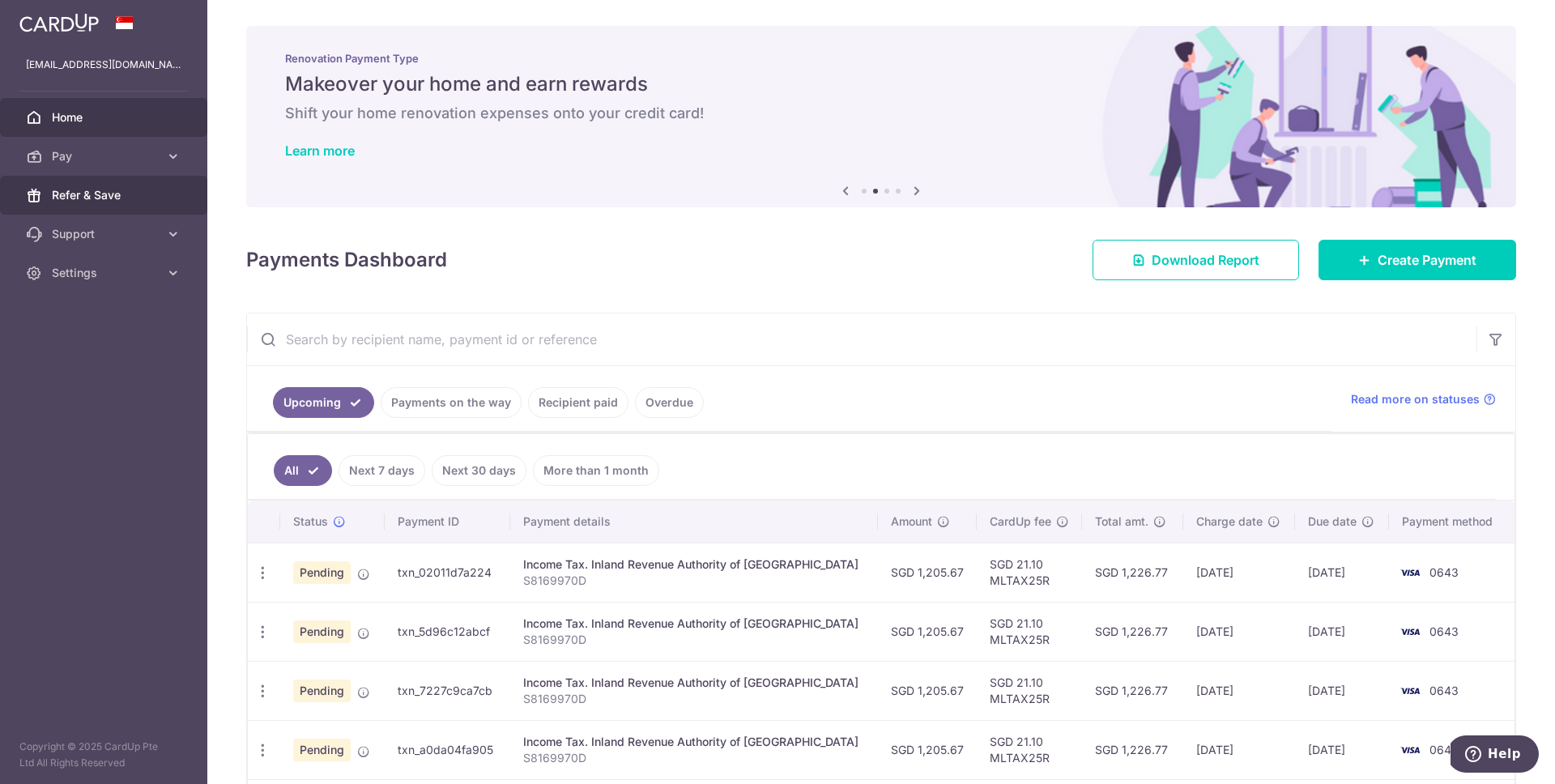
click at [86, 192] on span "Refer & Save" at bounding box center [105, 194] width 107 height 16
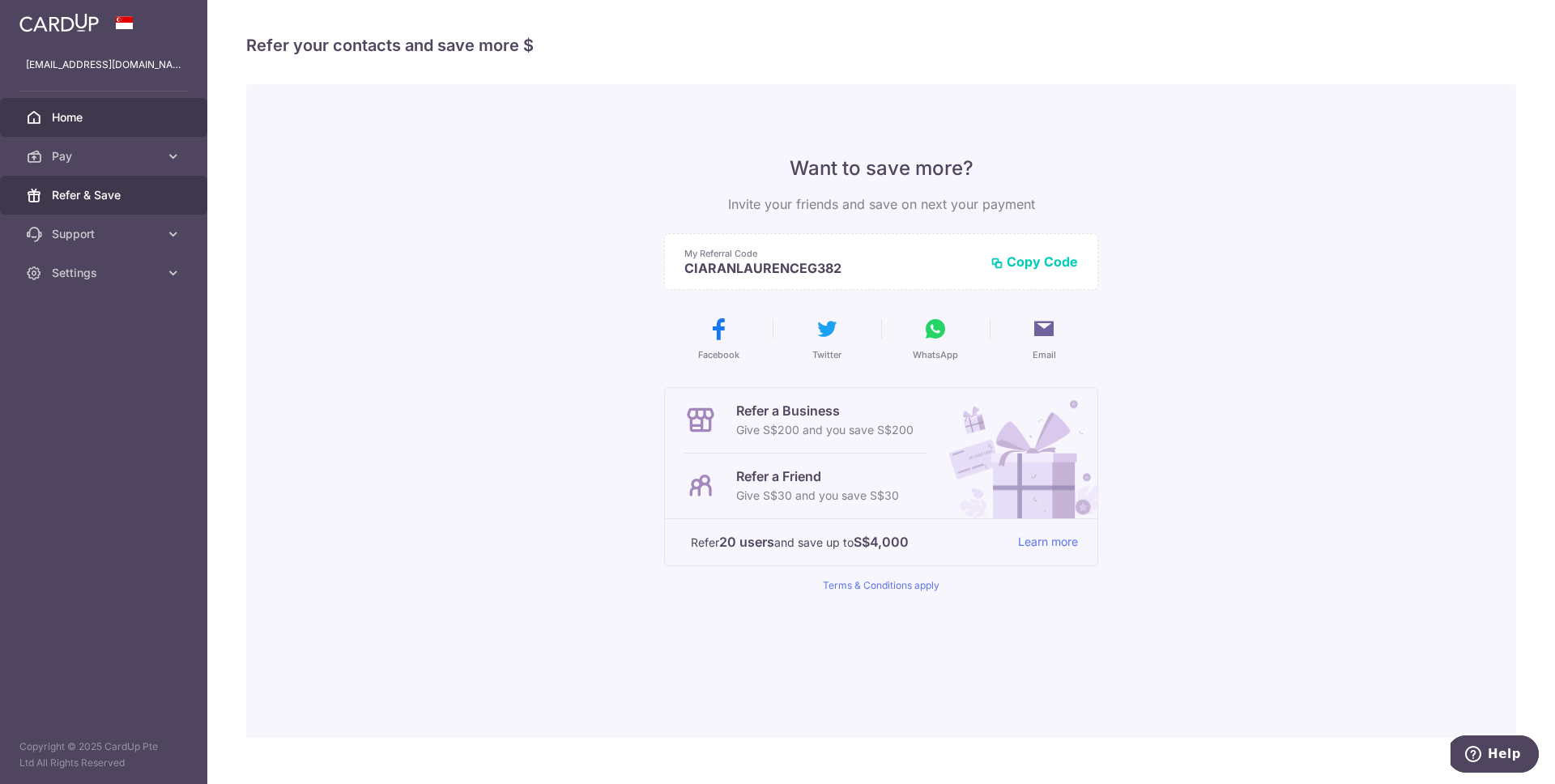
click at [83, 122] on span "Home" at bounding box center [105, 117] width 107 height 16
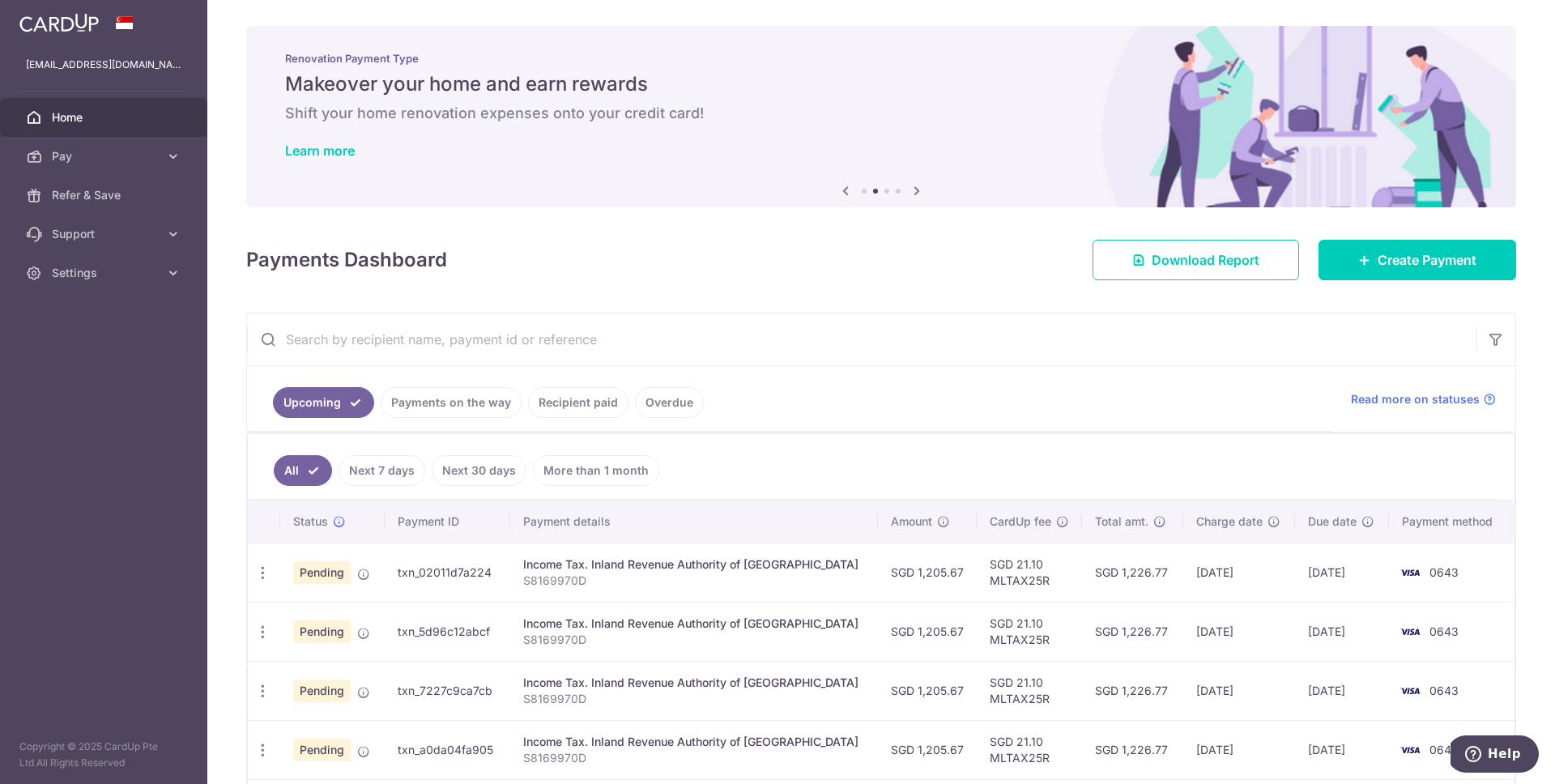
click at [49, 115] on link "Home" at bounding box center [104, 118] width 207 height 39
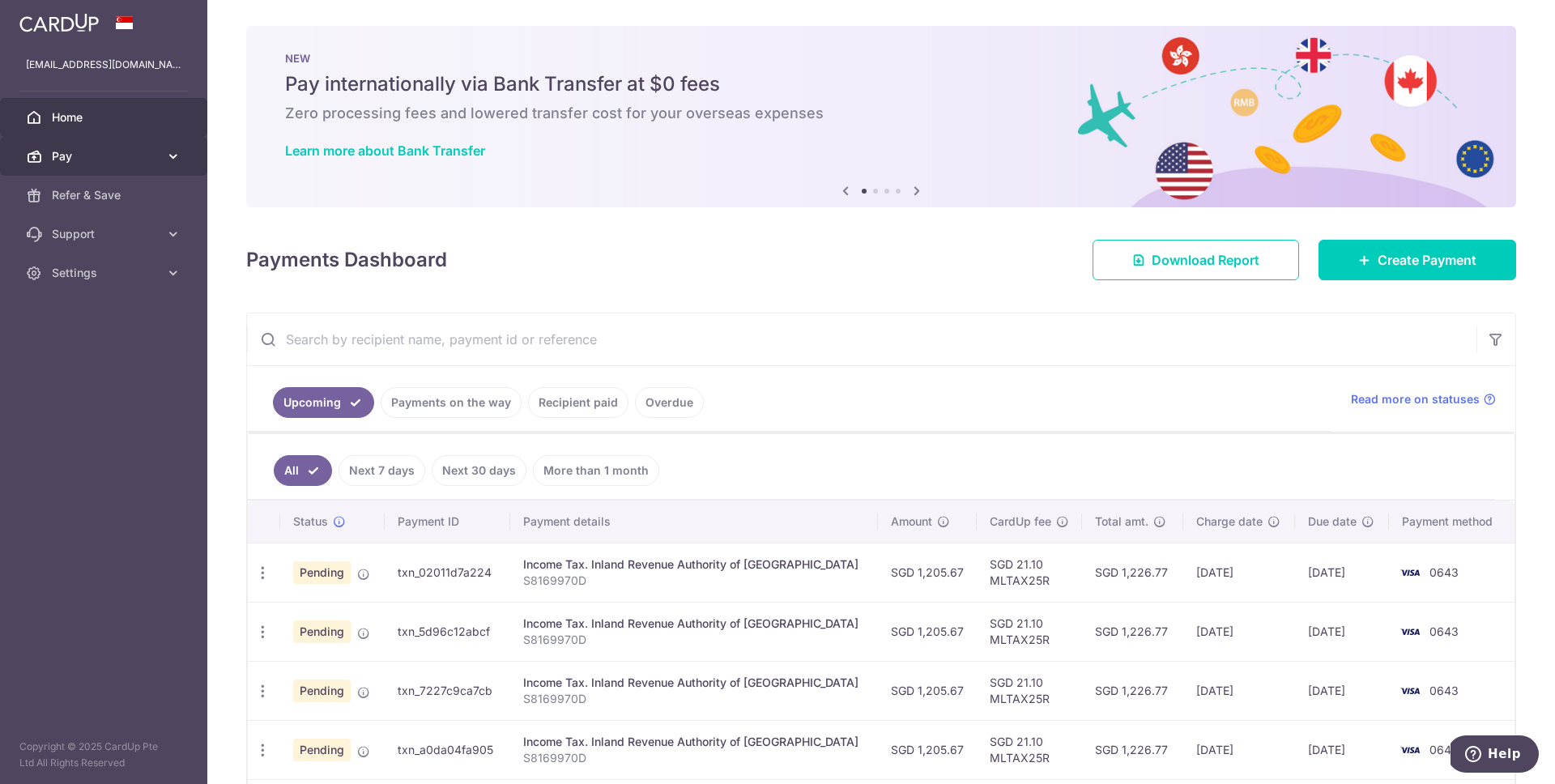
click at [70, 150] on span "Pay" at bounding box center [105, 156] width 107 height 16
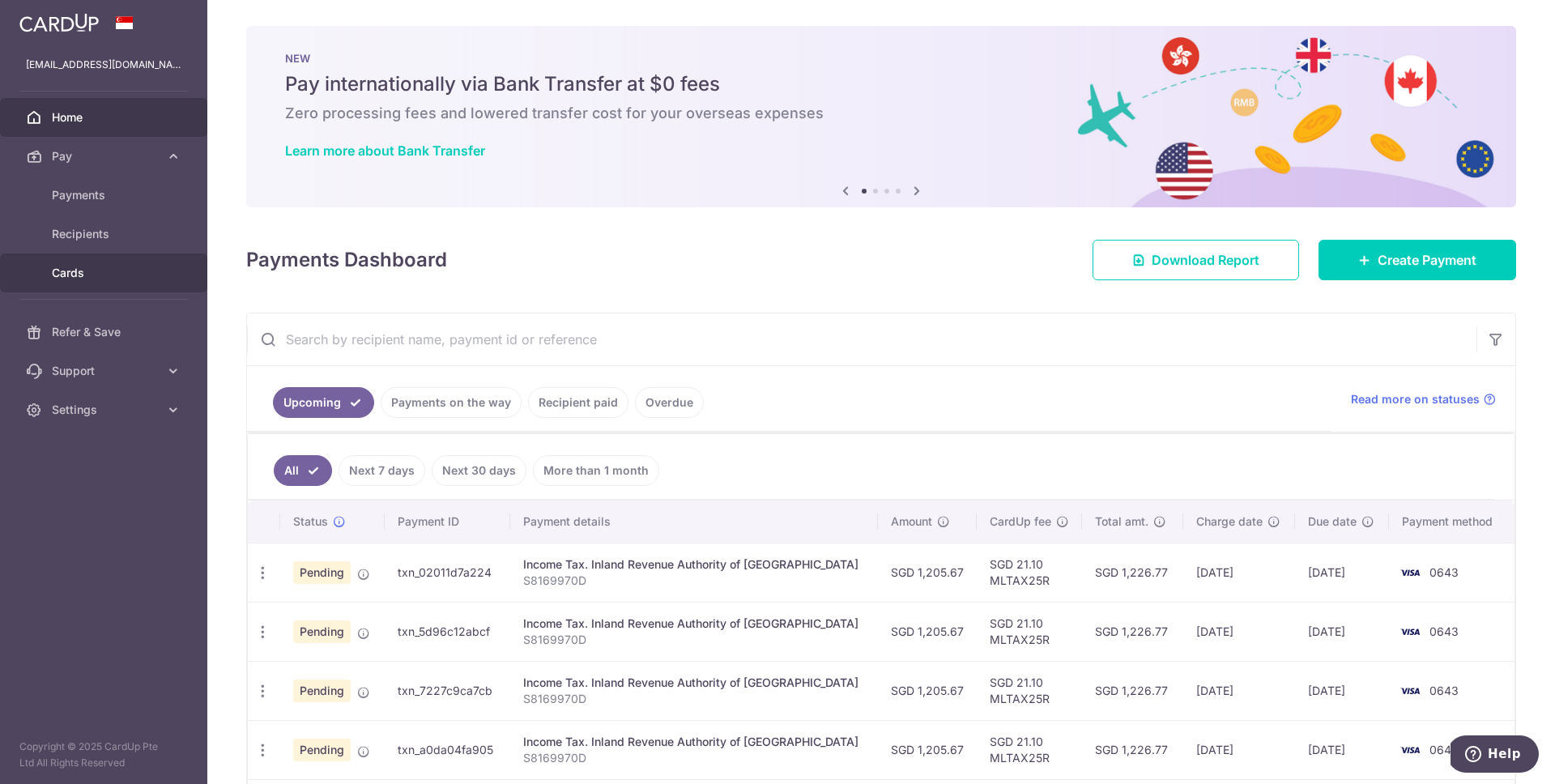
click at [78, 276] on span "Cards" at bounding box center [105, 273] width 107 height 16
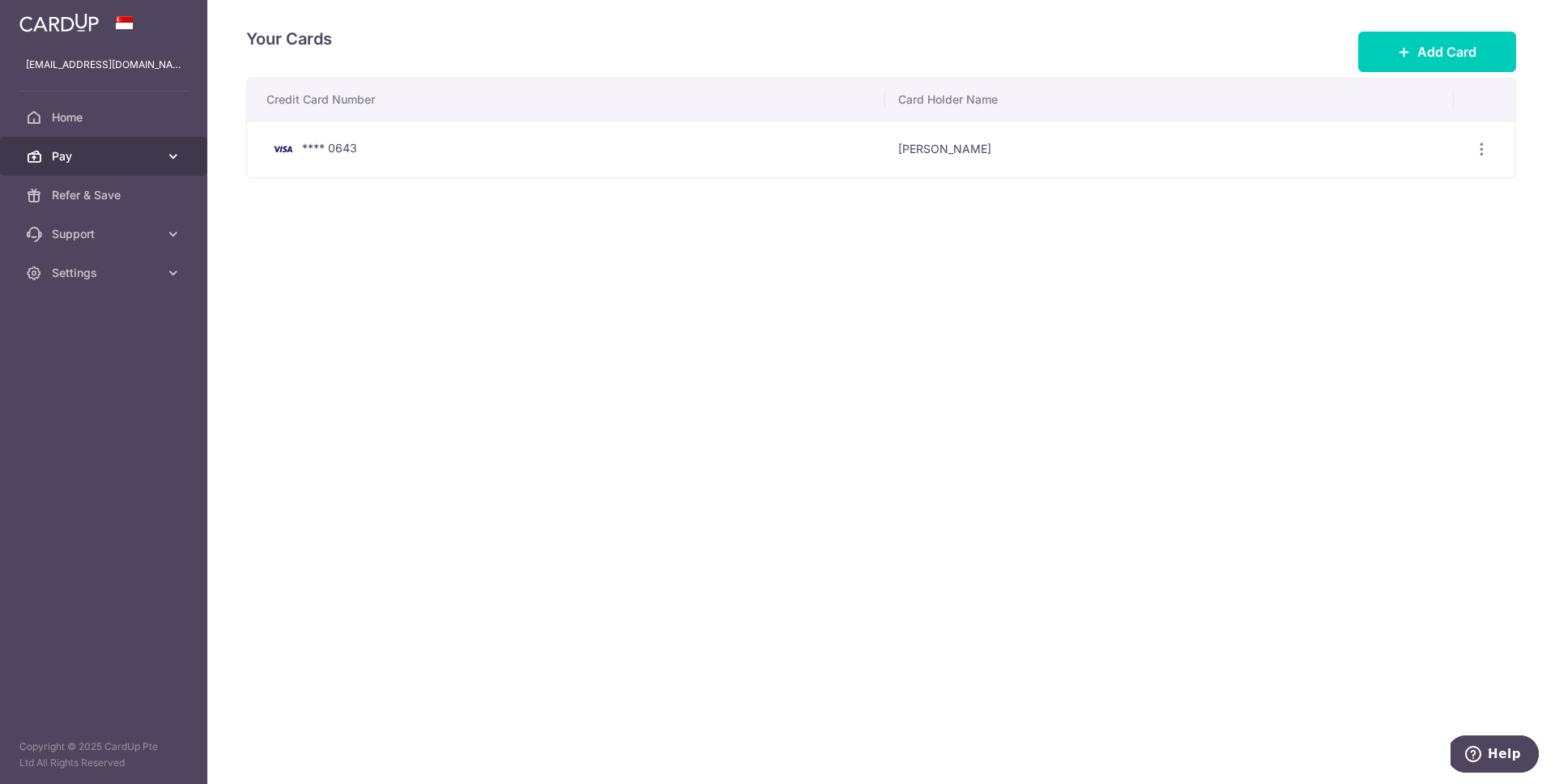
click at [79, 150] on span "Pay" at bounding box center [105, 156] width 107 height 16
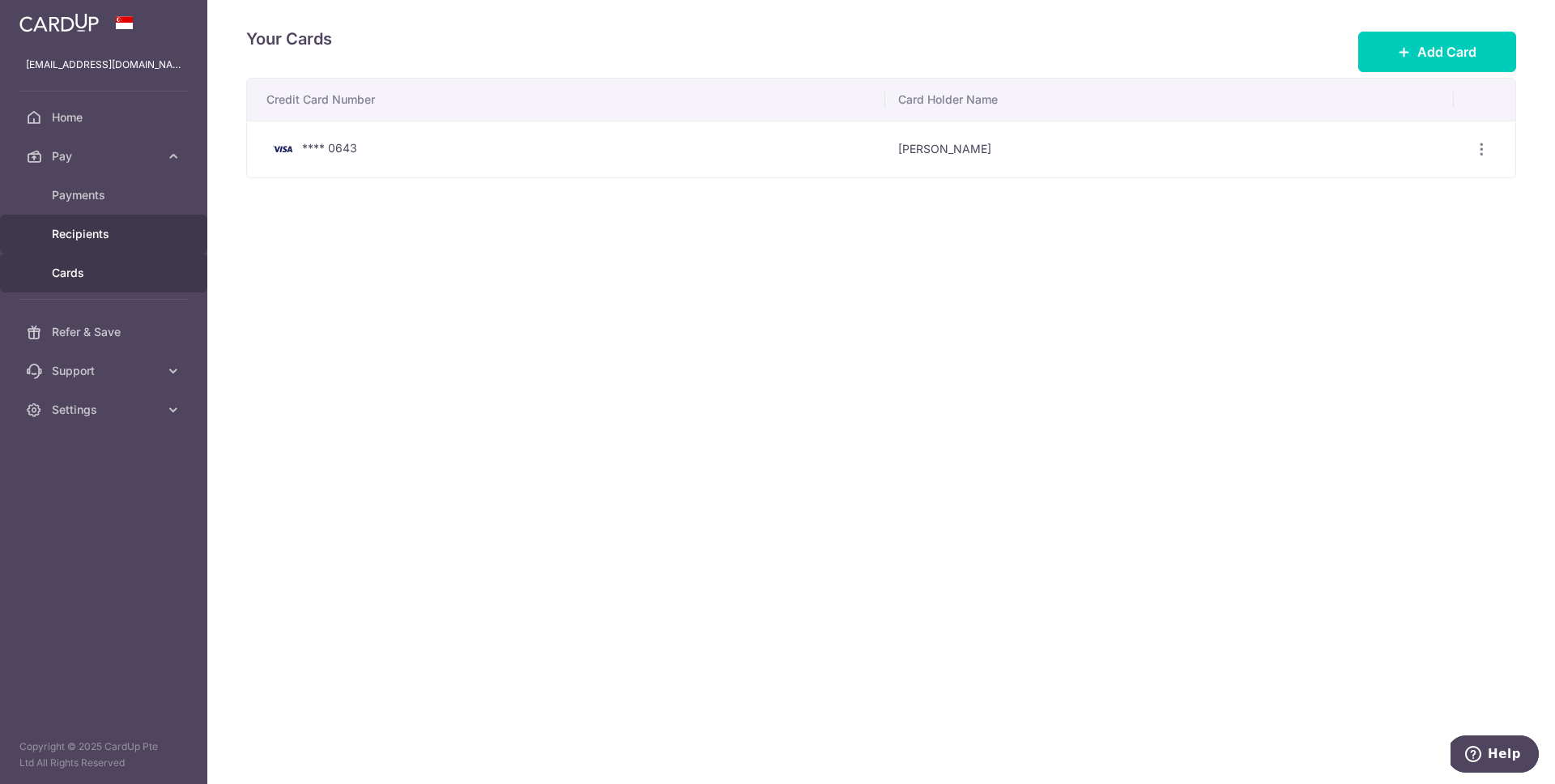
click at [89, 231] on span "Recipients" at bounding box center [105, 233] width 107 height 16
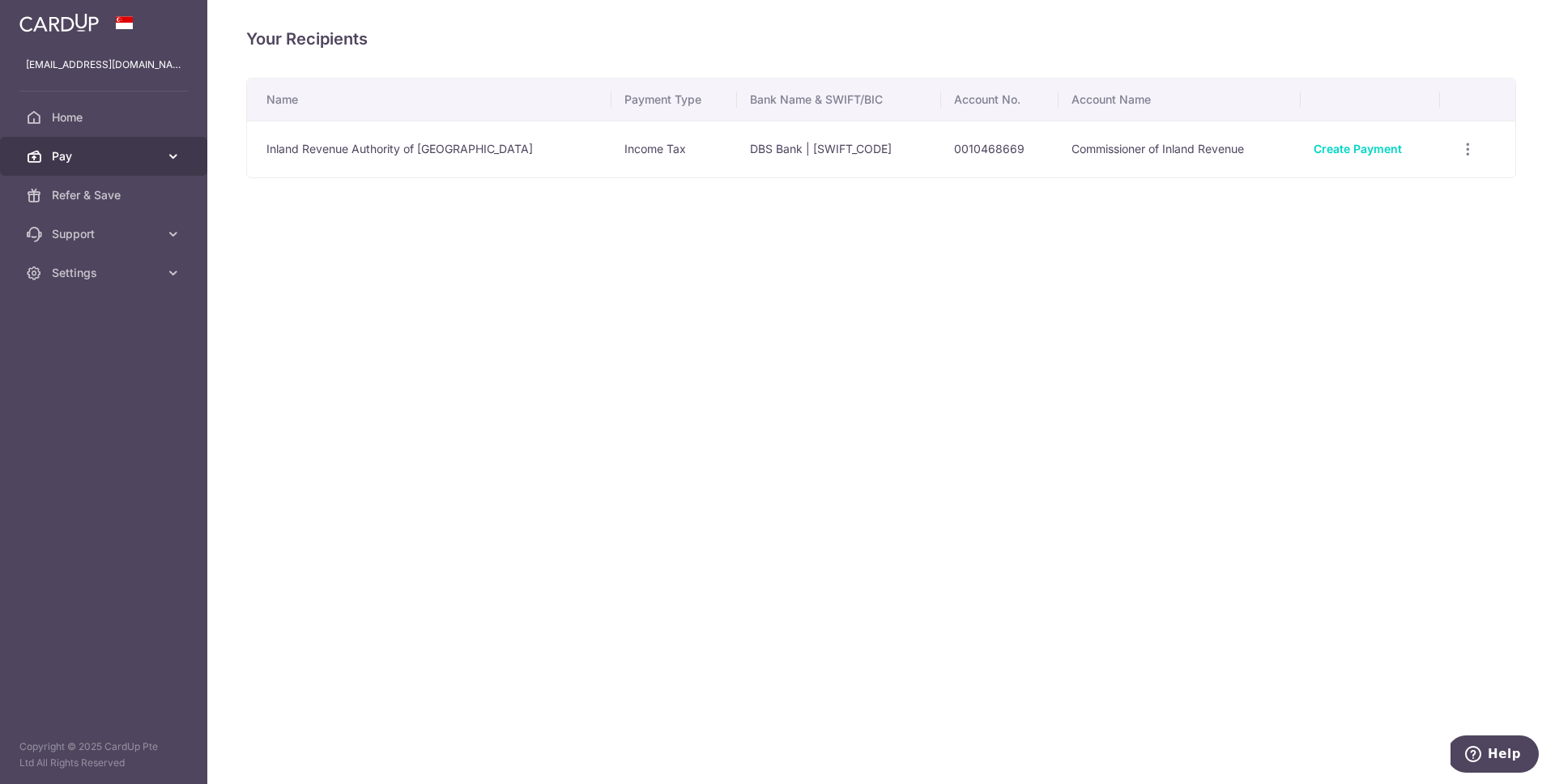
click at [81, 161] on span "Pay" at bounding box center [105, 156] width 107 height 16
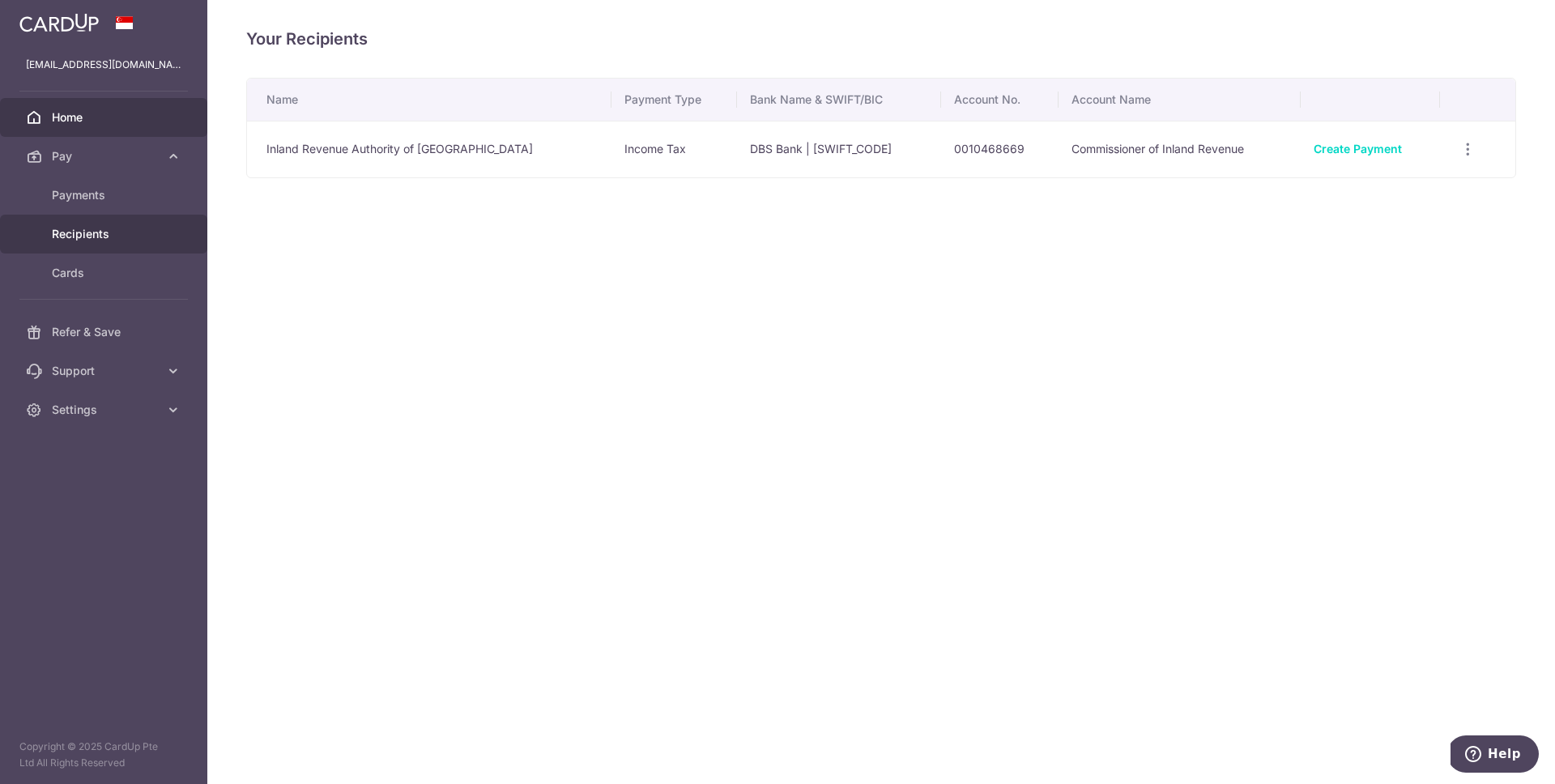
click at [92, 125] on span "Home" at bounding box center [105, 117] width 107 height 16
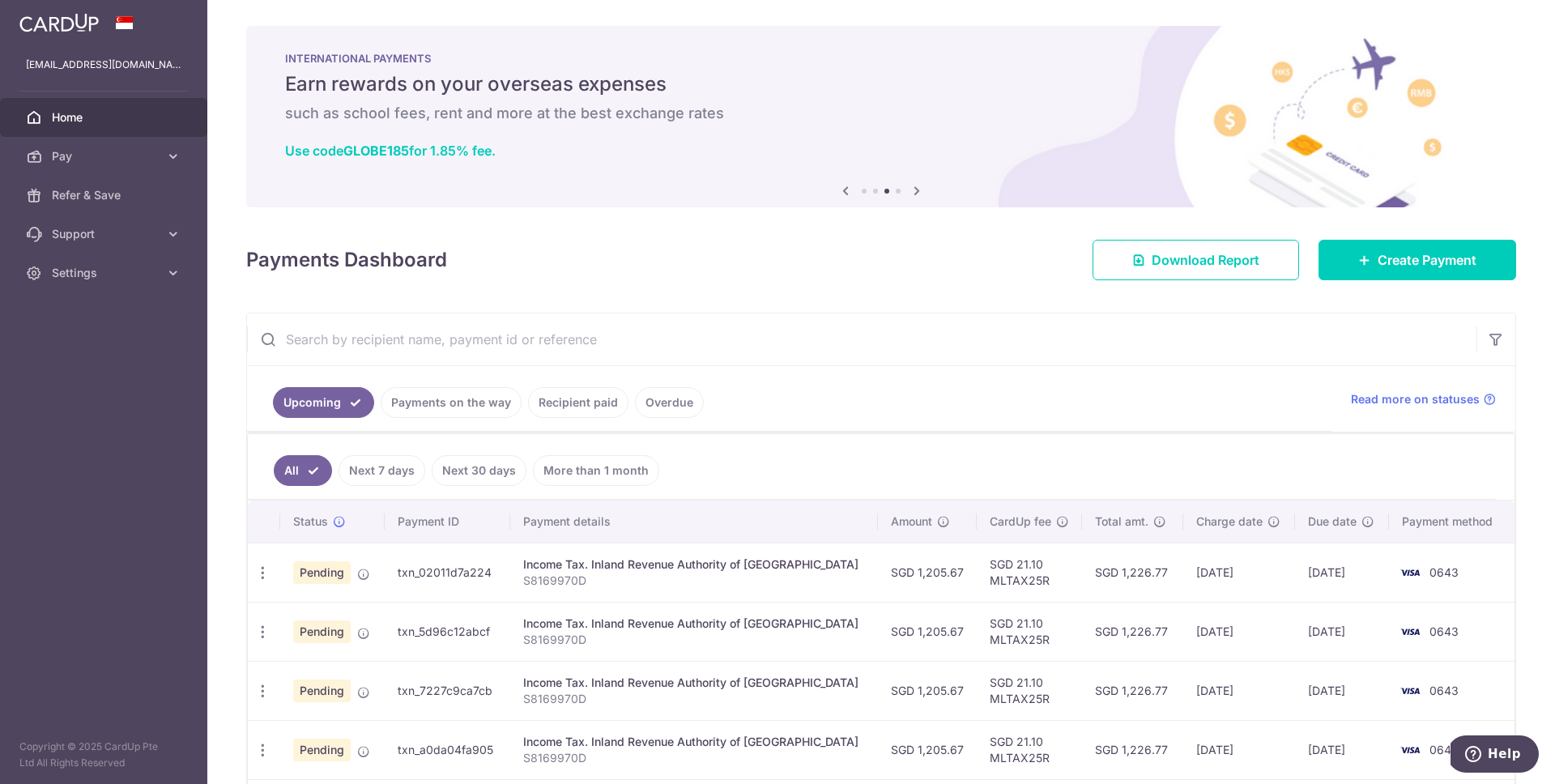
click at [75, 110] on span "Home" at bounding box center [105, 117] width 107 height 16
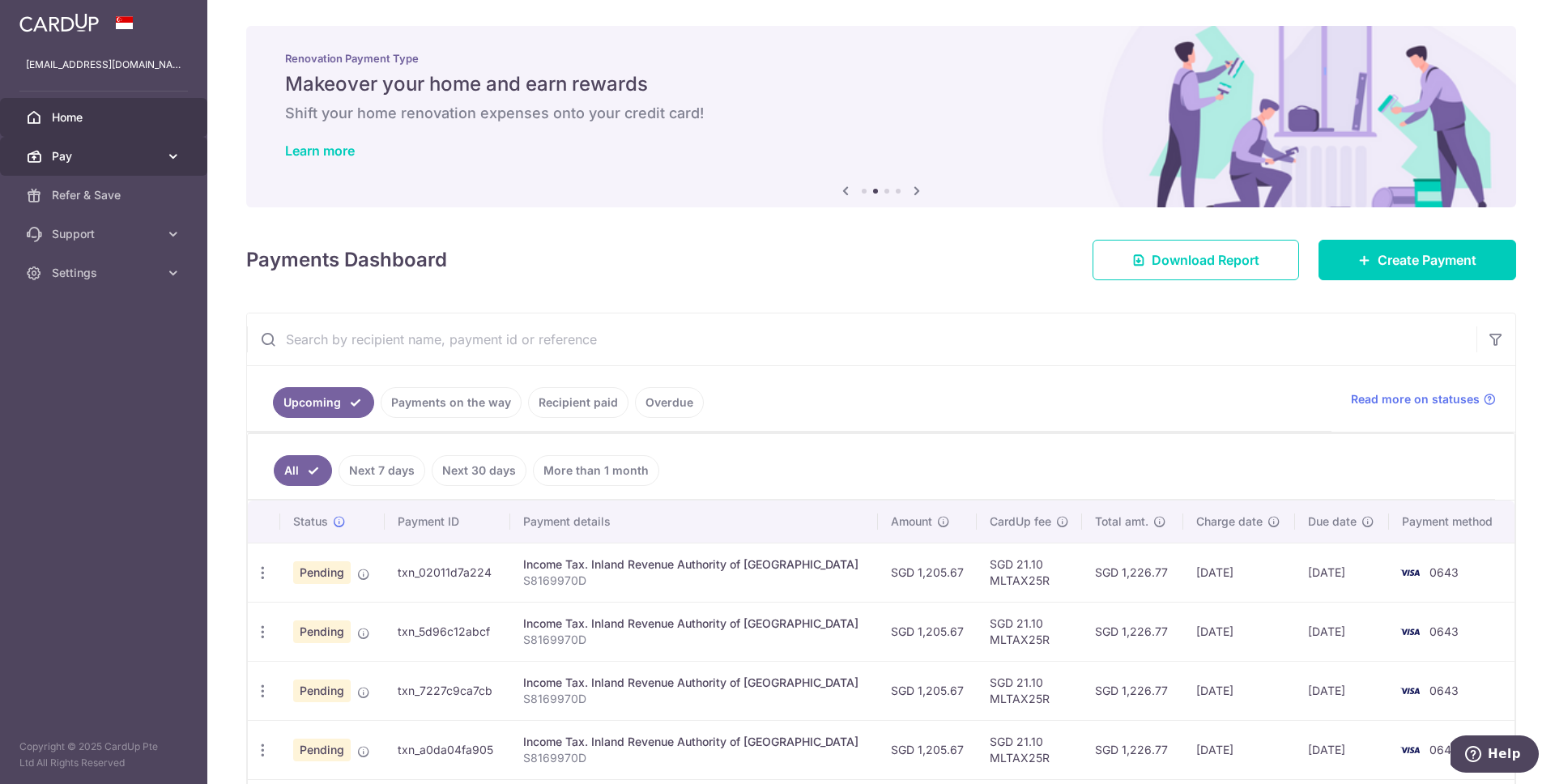
click at [113, 156] on span "Pay" at bounding box center [105, 156] width 107 height 16
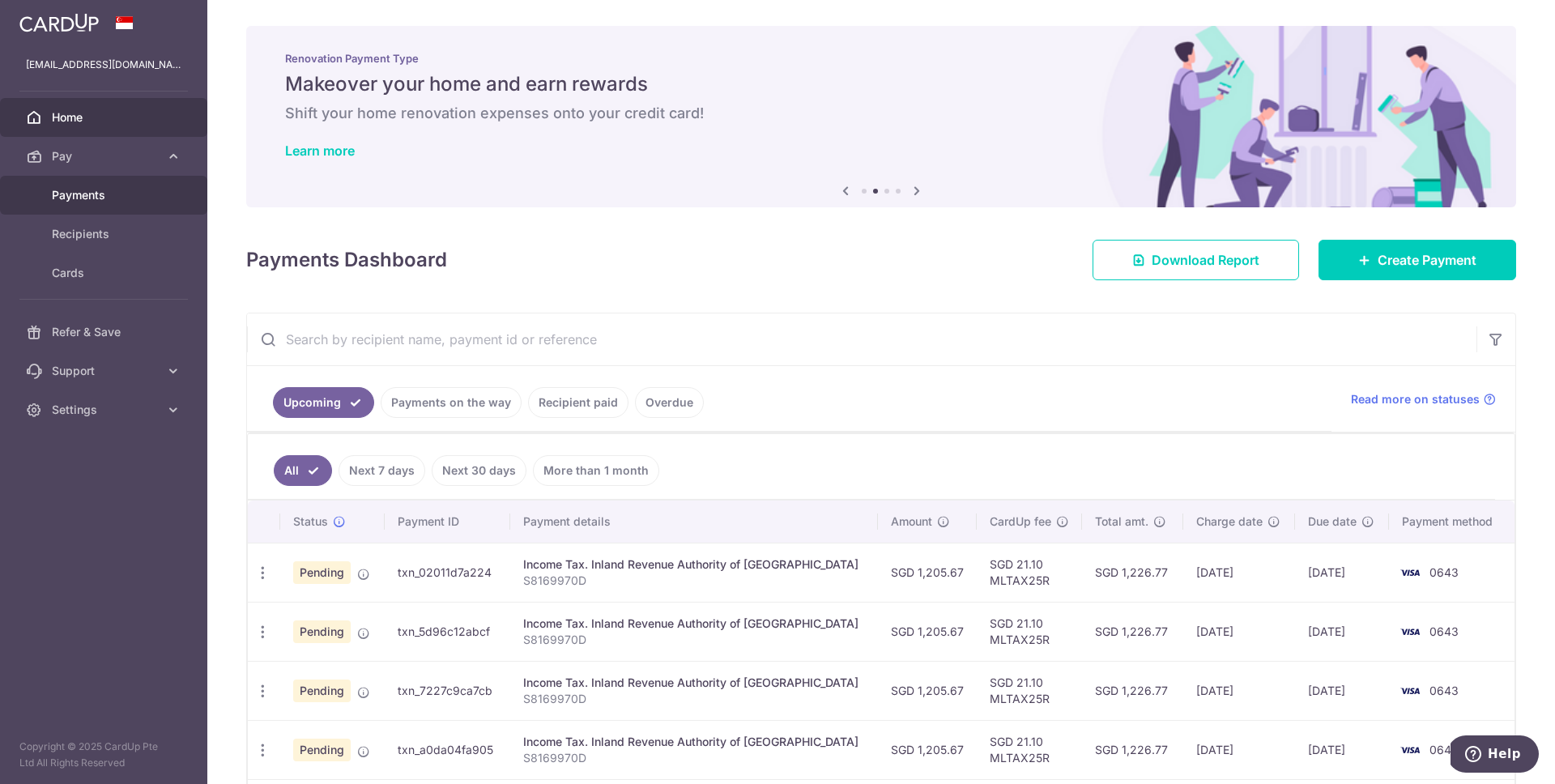
click at [105, 189] on span "Payments" at bounding box center [105, 194] width 107 height 16
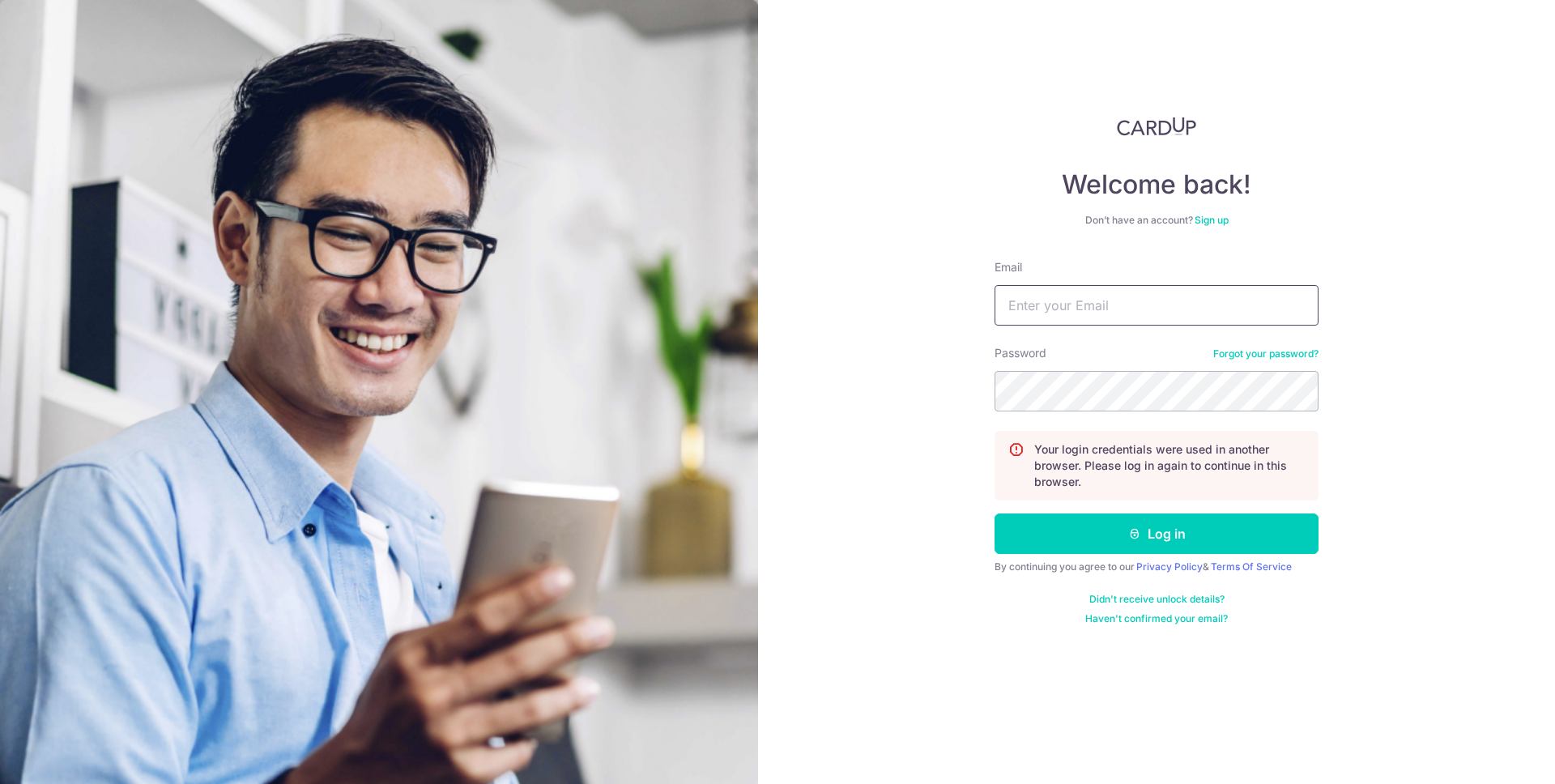
click at [1082, 307] on input "Email" at bounding box center [1156, 304] width 324 height 40
type input "[EMAIL_ADDRESS][DOMAIN_NAME]"
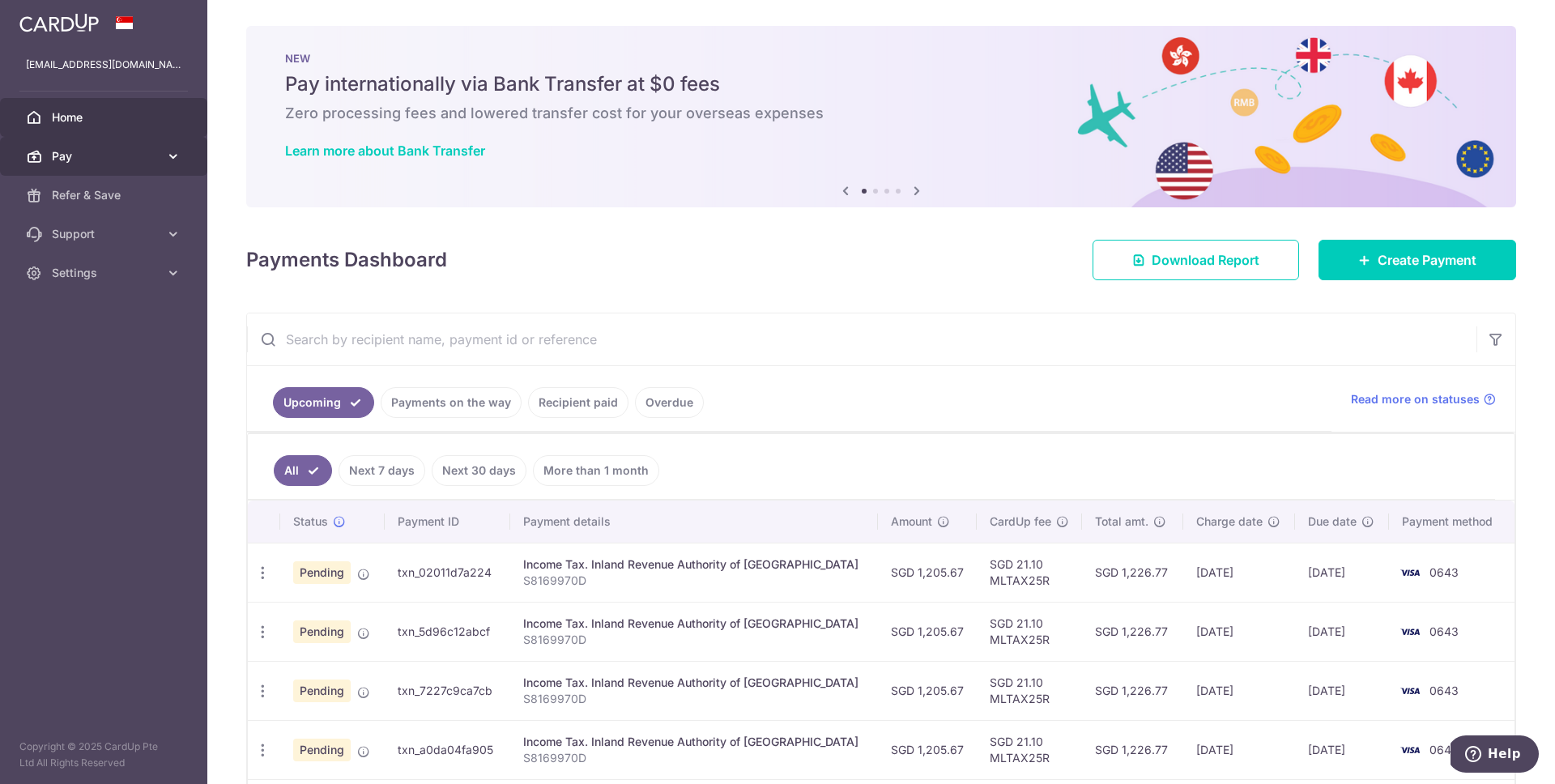
click at [139, 171] on link "Pay" at bounding box center [104, 157] width 207 height 39
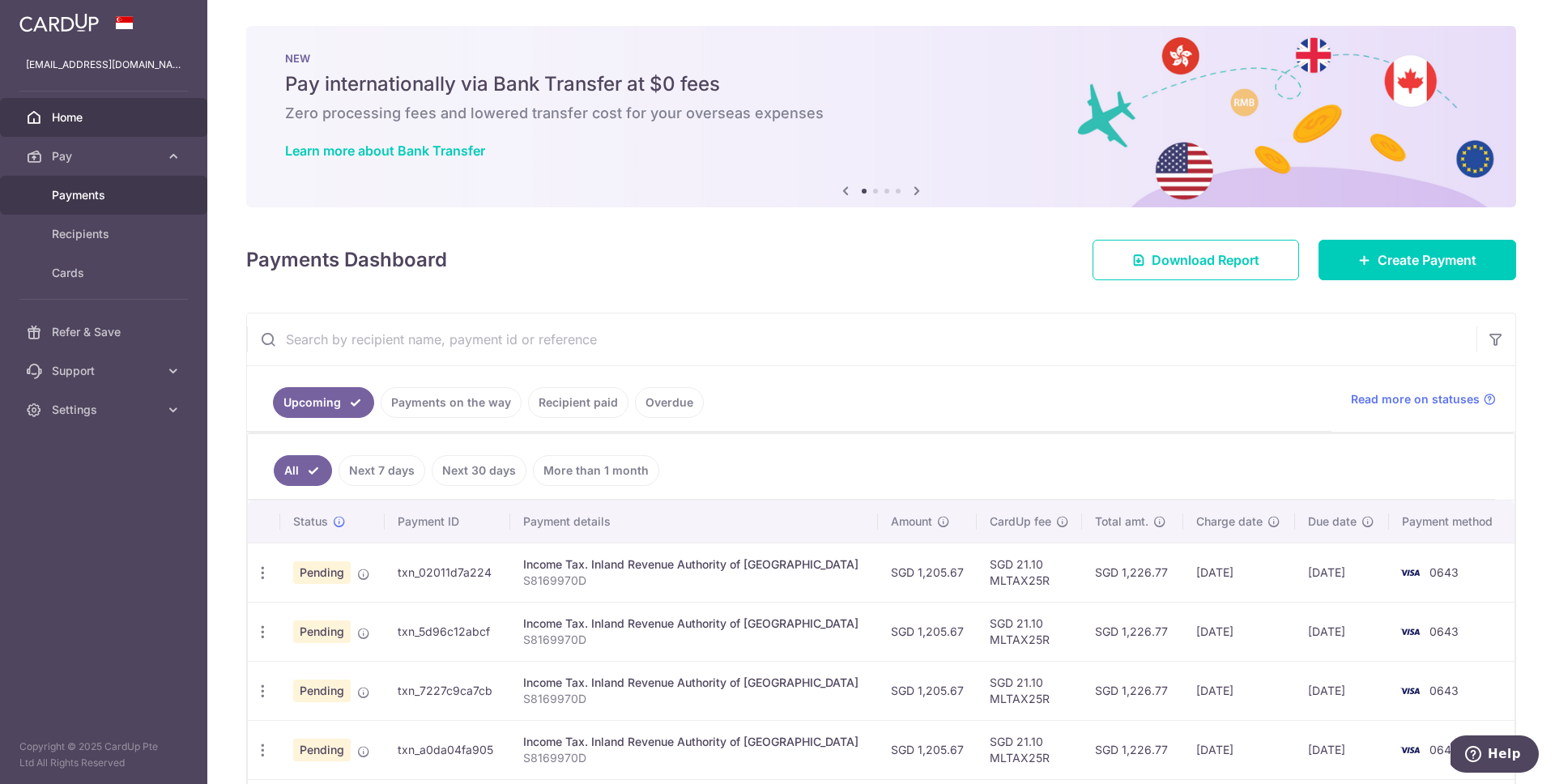
click at [94, 199] on span "Payments" at bounding box center [105, 194] width 107 height 16
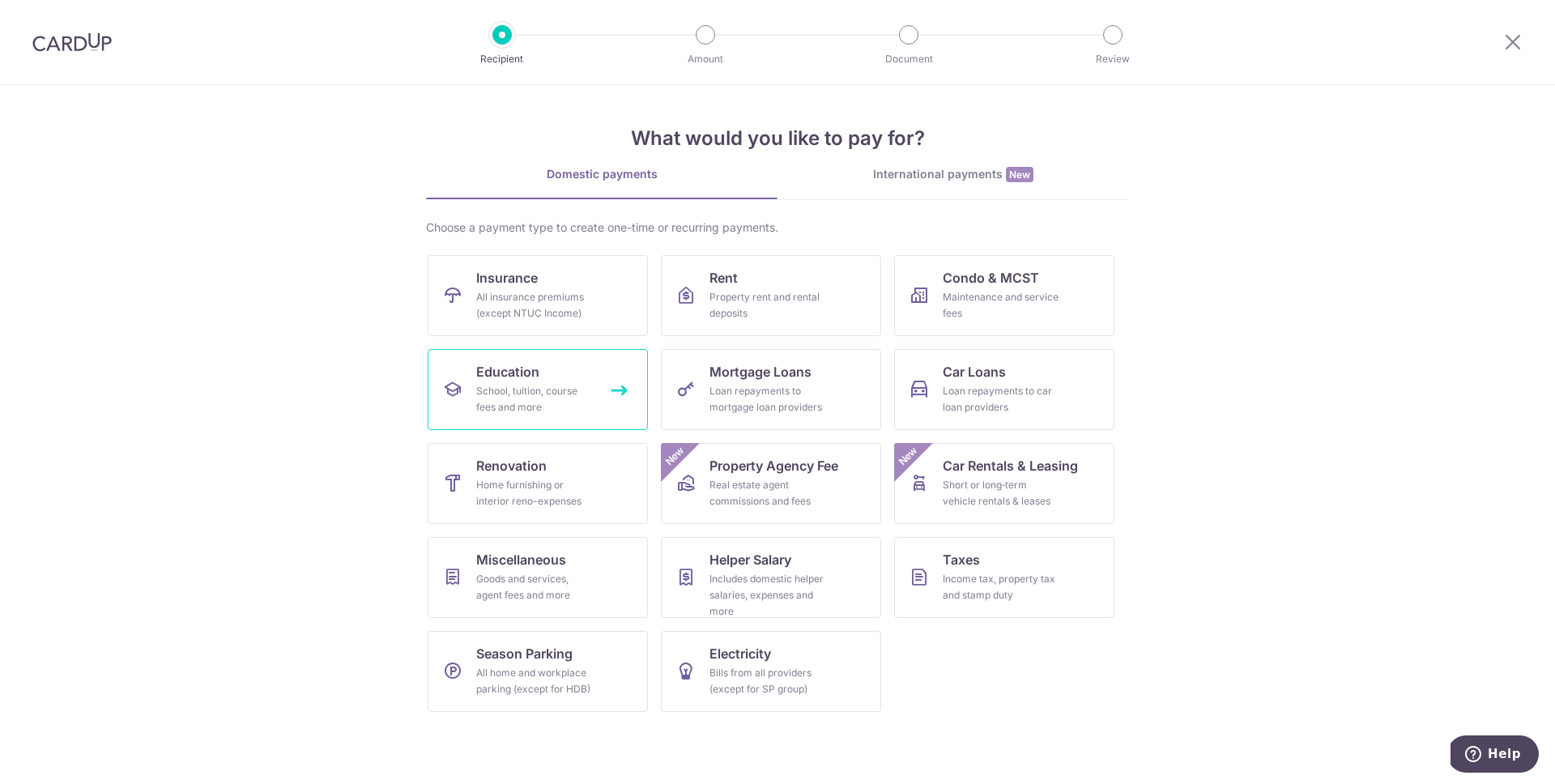
click at [546, 384] on div "School, tuition, course fees and more" at bounding box center [534, 399] width 117 height 33
click at [579, 379] on link "Education School, tuition, course fees and more" at bounding box center [538, 389] width 220 height 81
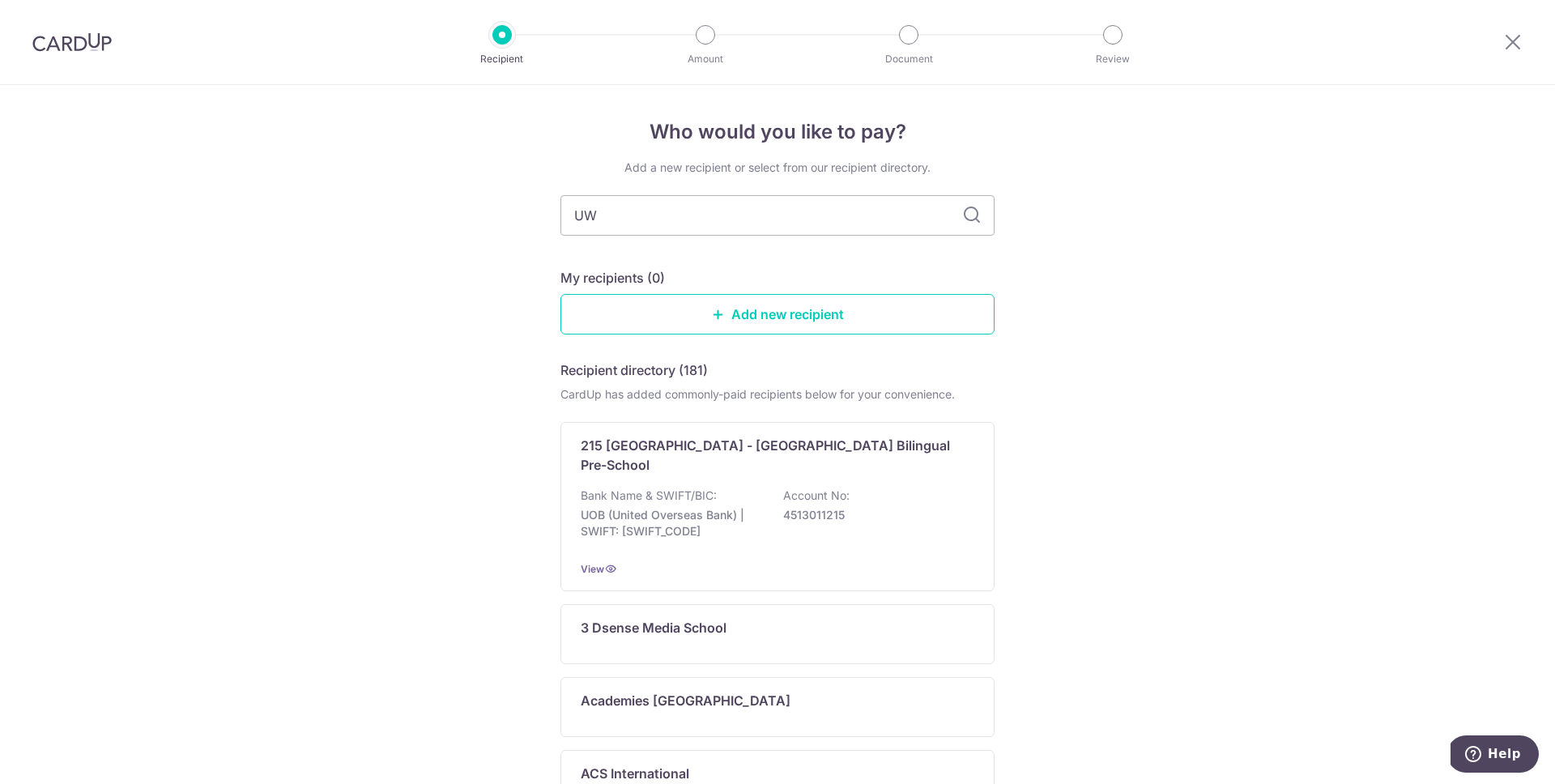
type input "UWC"
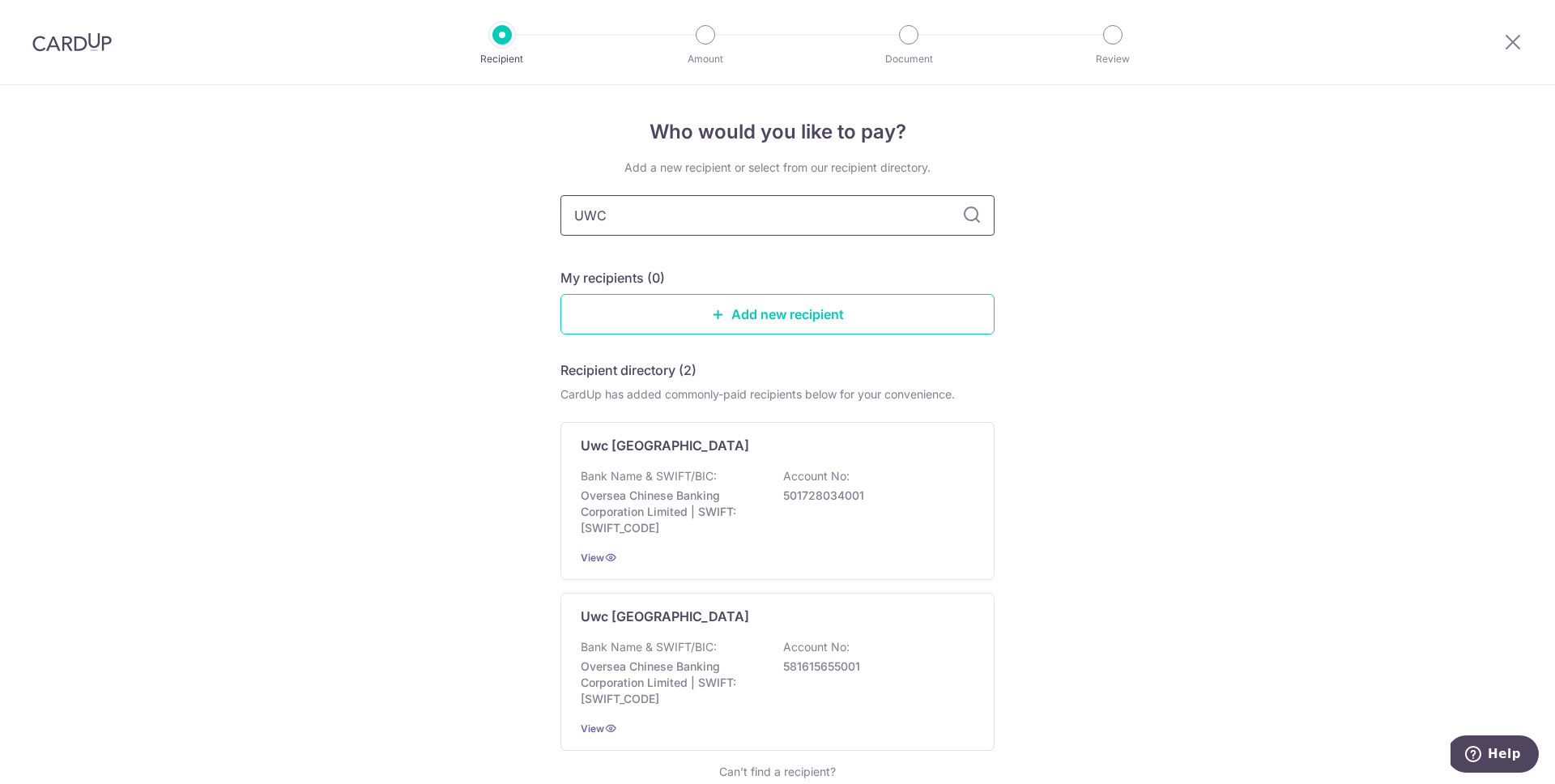
drag, startPoint x: 675, startPoint y: 224, endPoint x: 497, endPoint y: 208, distance: 178.7
click at [497, 209] on div "Who would you like to pay? Add a new recipient or select from our recipient dir…" at bounding box center [778, 488] width 1555 height 806
type input "blue"
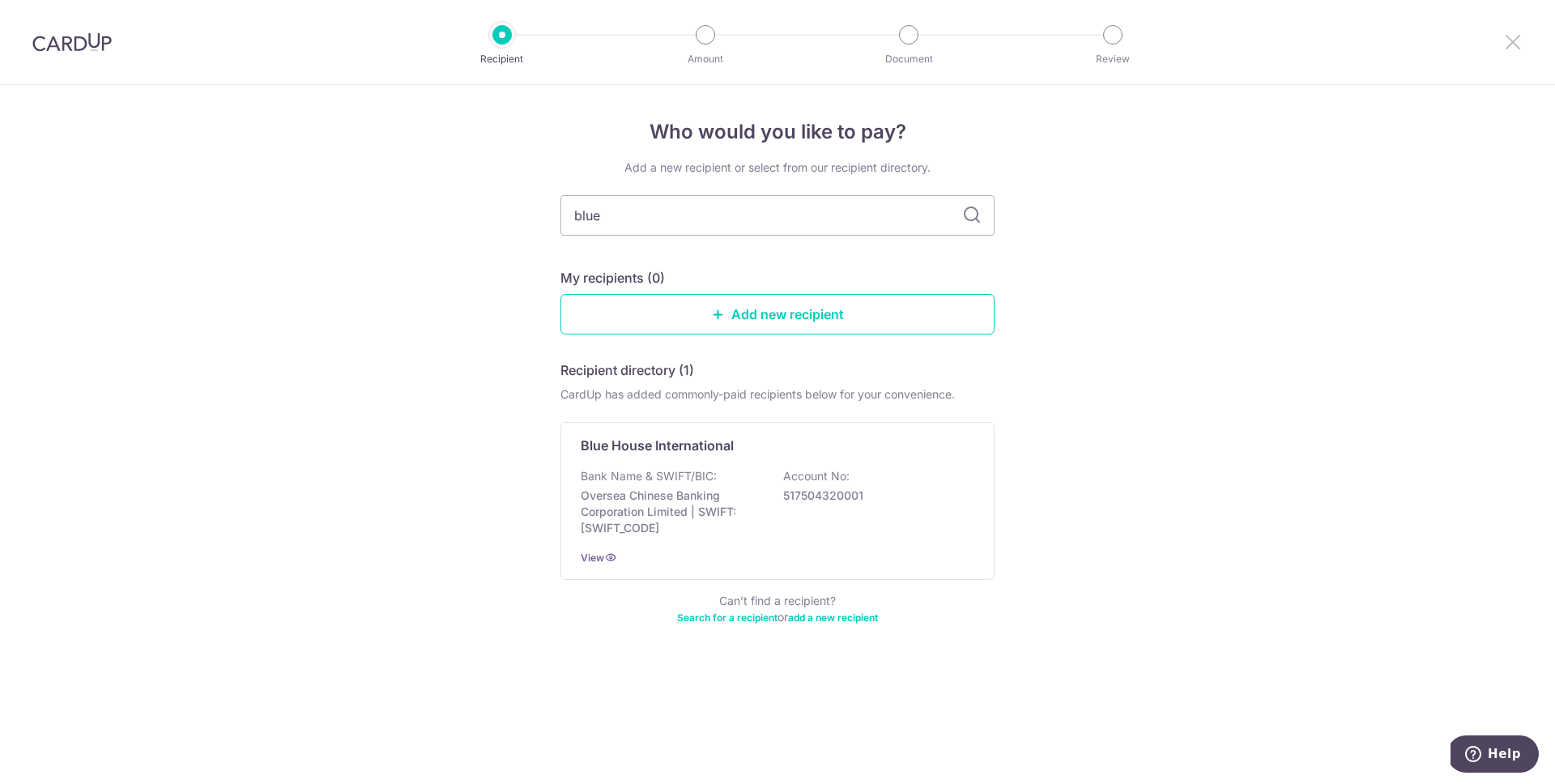
click at [1510, 39] on icon at bounding box center [1512, 42] width 20 height 21
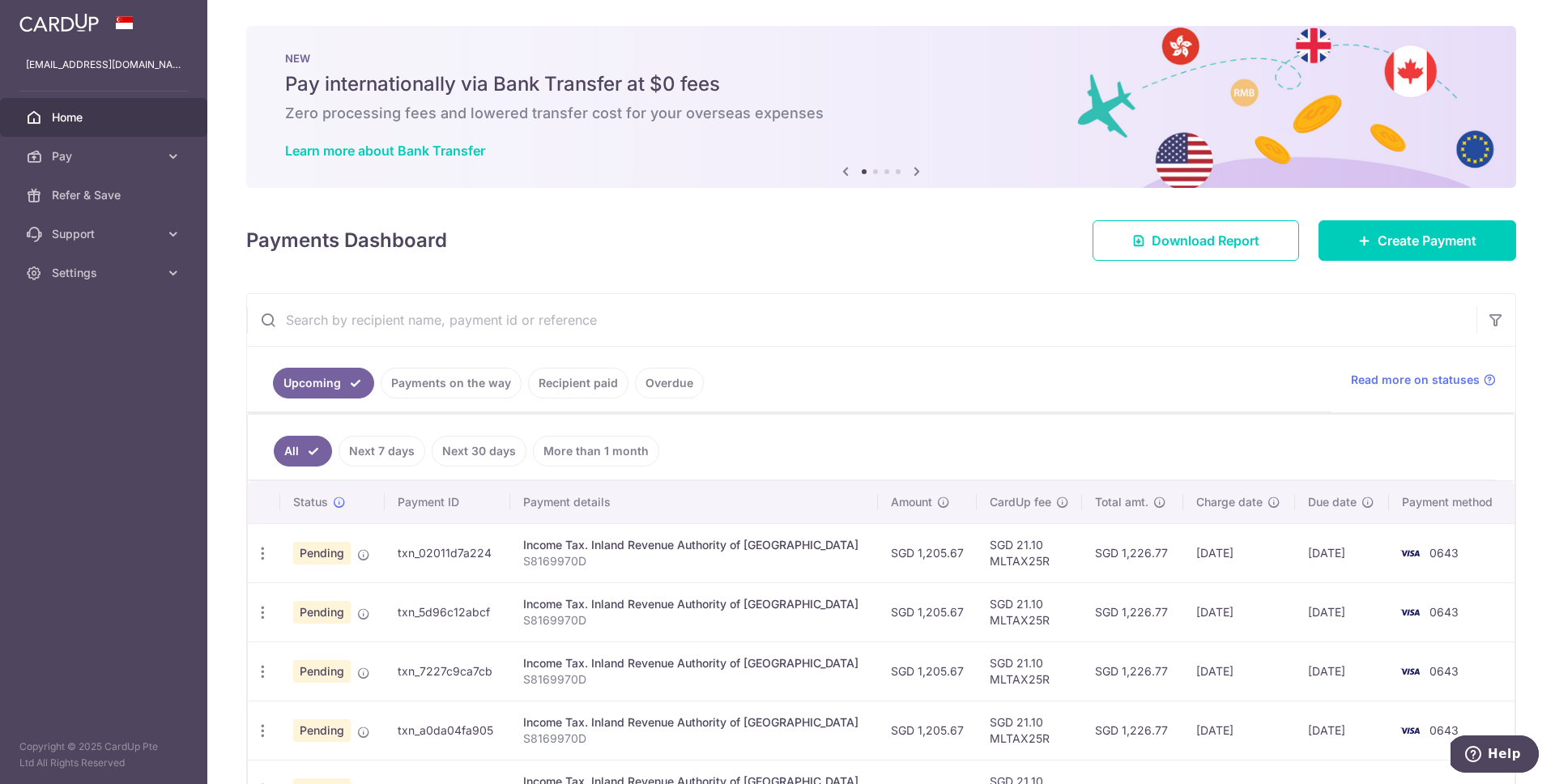
click at [77, 119] on span "Home" at bounding box center [105, 117] width 107 height 16
